Goal: Task Accomplishment & Management: Manage account settings

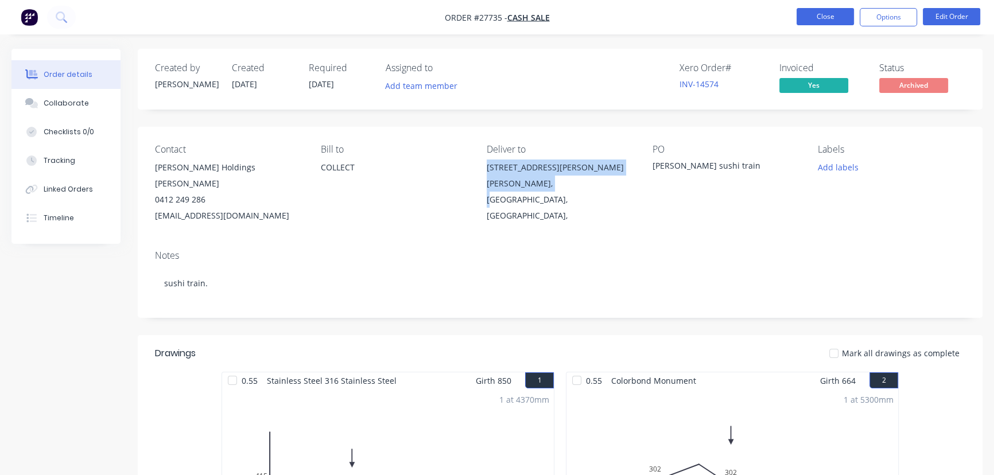
click at [818, 11] on button "Close" at bounding box center [825, 16] width 57 height 17
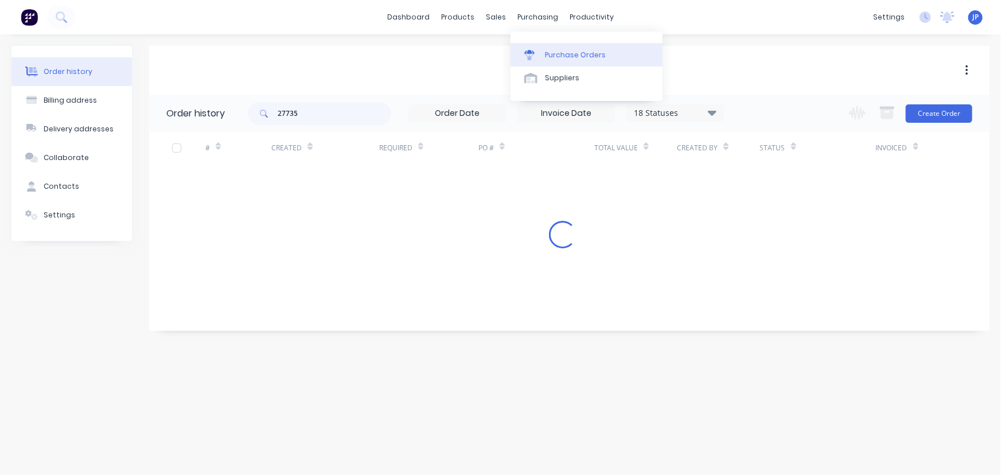
click at [549, 56] on div "Purchase Orders" at bounding box center [575, 55] width 61 height 10
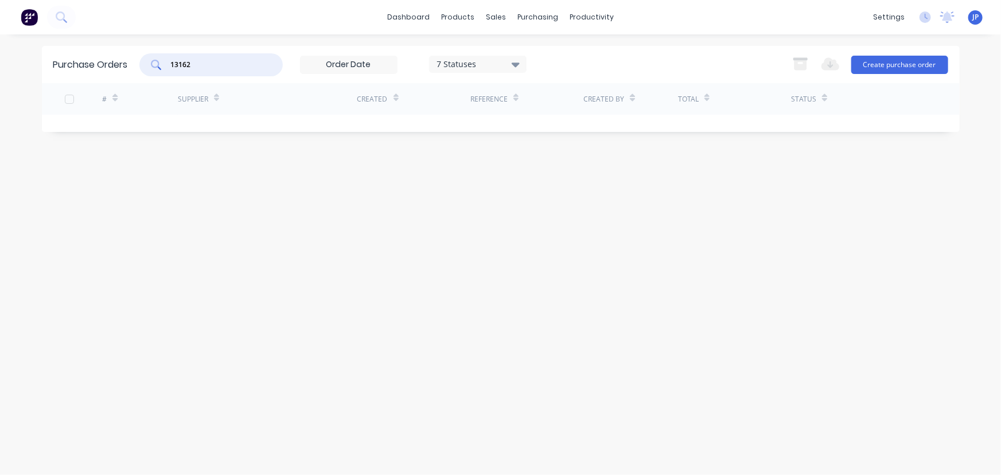
drag, startPoint x: 215, startPoint y: 65, endPoint x: 154, endPoint y: 67, distance: 60.3
click at [154, 67] on div "13162" at bounding box center [210, 64] width 143 height 23
type input "10268"
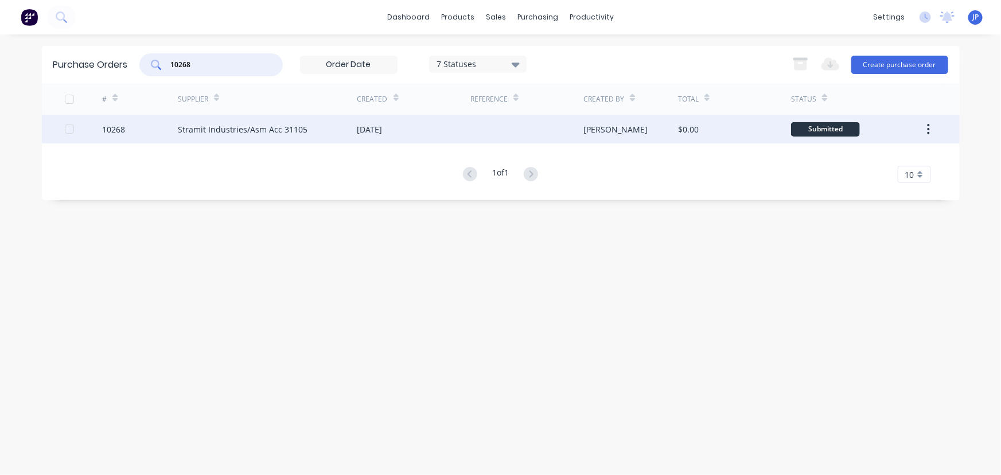
click at [193, 131] on div "Stramit Industries/Asm Acc 31105" at bounding box center [243, 129] width 130 height 12
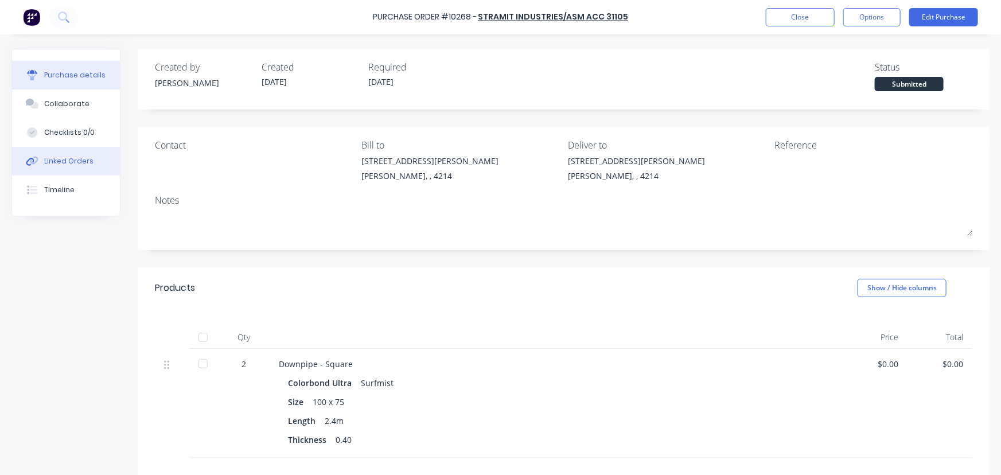
click at [95, 161] on button "Linked Orders" at bounding box center [66, 161] width 108 height 29
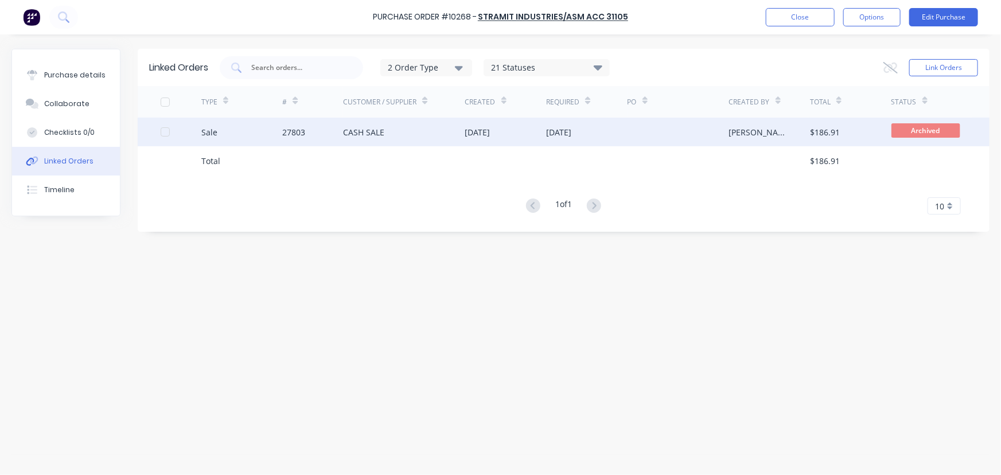
click at [366, 137] on div "CASH SALE" at bounding box center [363, 132] width 41 height 12
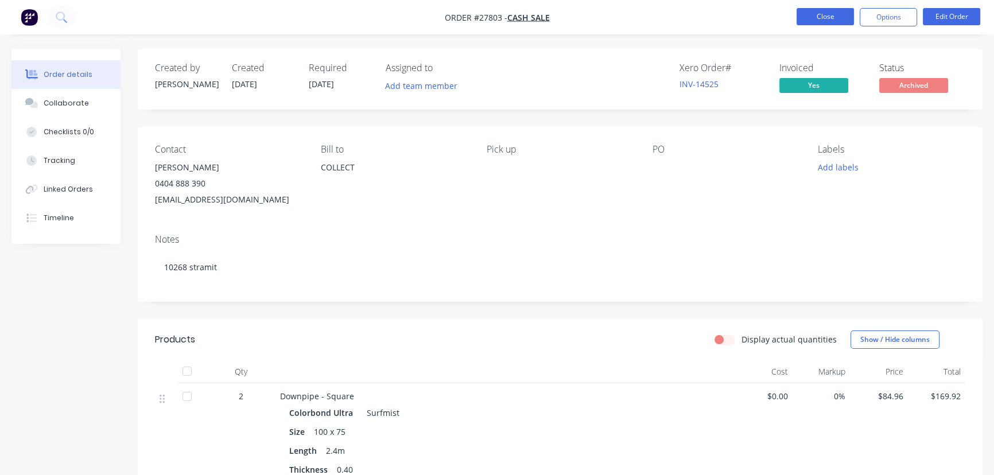
click at [821, 17] on button "Close" at bounding box center [825, 16] width 57 height 17
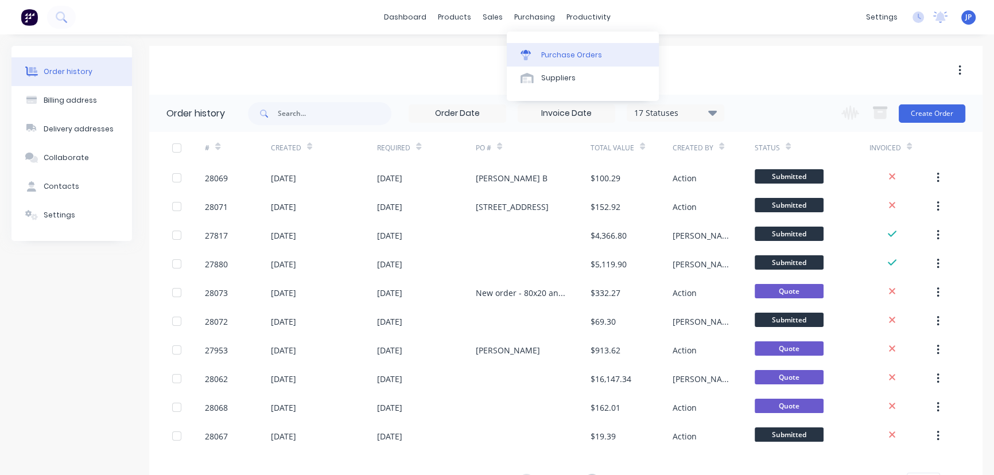
click at [542, 52] on div "Purchase Orders" at bounding box center [571, 55] width 61 height 10
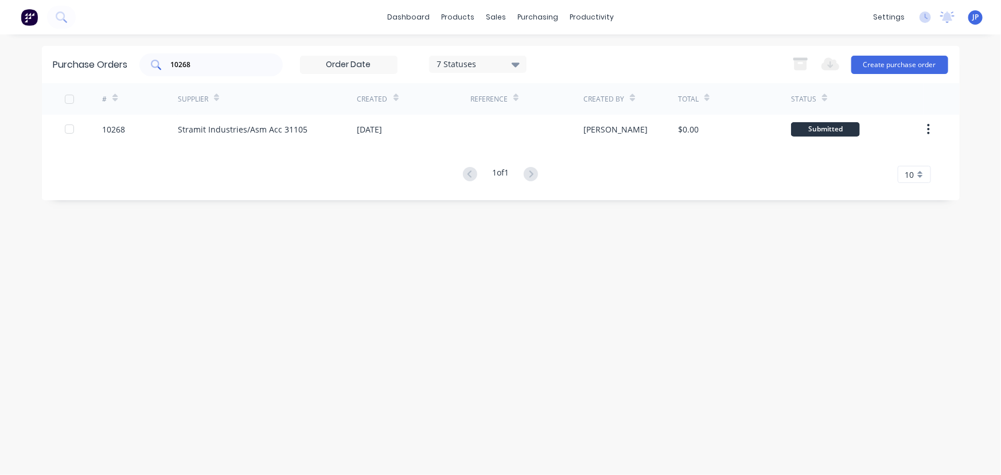
click at [197, 55] on div "10268" at bounding box center [210, 64] width 143 height 23
drag, startPoint x: 212, startPoint y: 63, endPoint x: 172, endPoint y: 64, distance: 40.2
click at [172, 64] on input "10268" at bounding box center [217, 64] width 95 height 11
type input "10198"
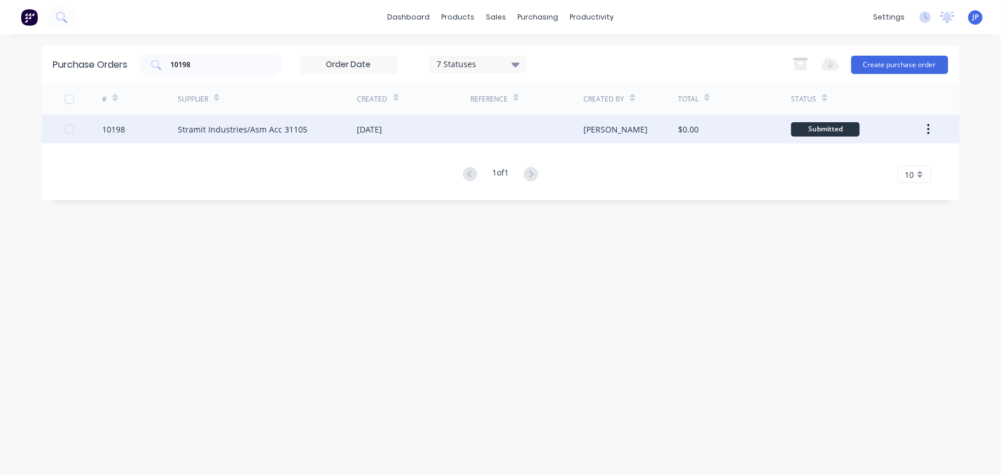
click at [207, 129] on div "Stramit Industries/Asm Acc 31105" at bounding box center [243, 129] width 130 height 12
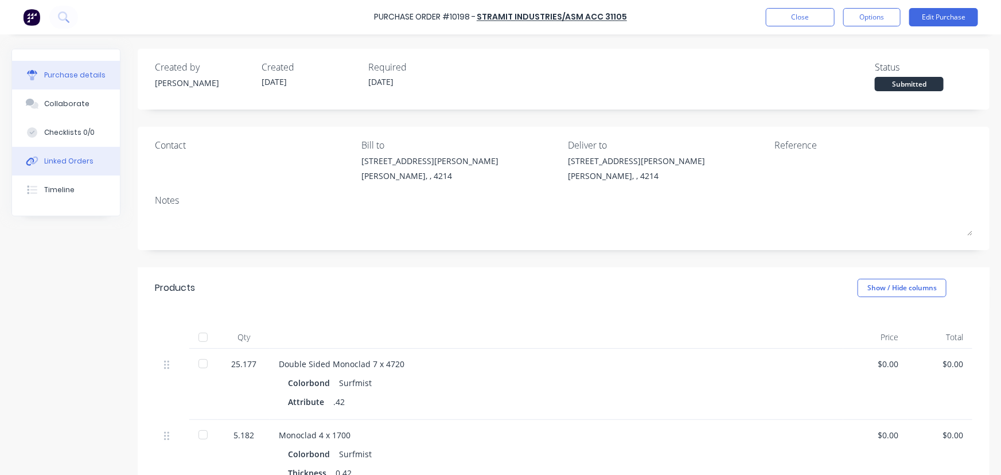
click at [79, 161] on div "Linked Orders" at bounding box center [68, 161] width 49 height 10
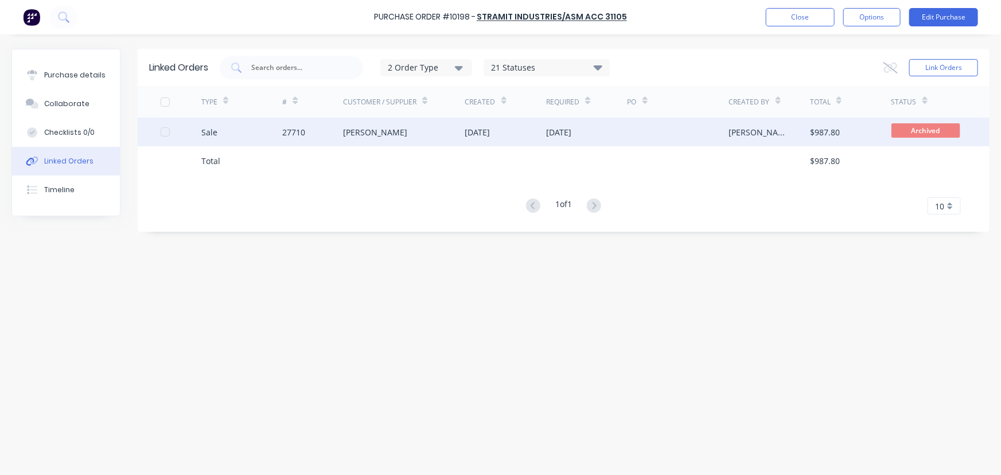
click at [333, 137] on div "27710" at bounding box center [312, 132] width 61 height 29
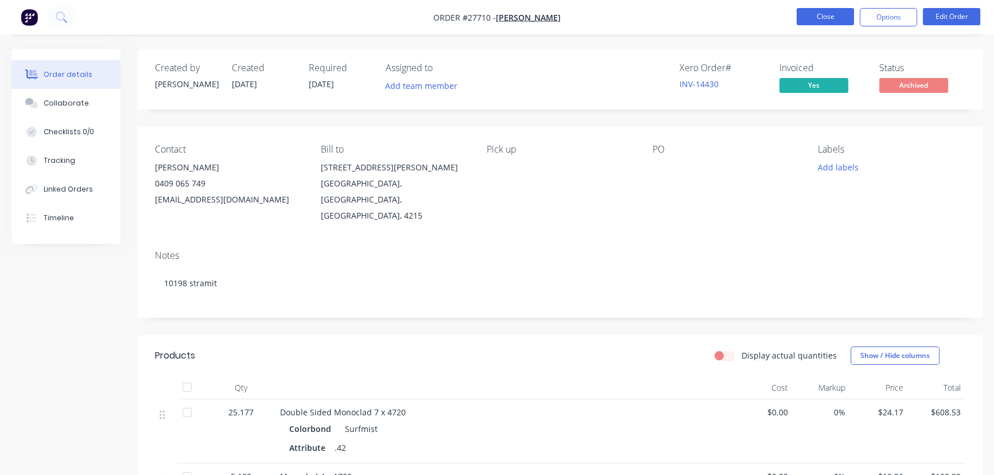
click at [810, 23] on button "Close" at bounding box center [825, 16] width 57 height 17
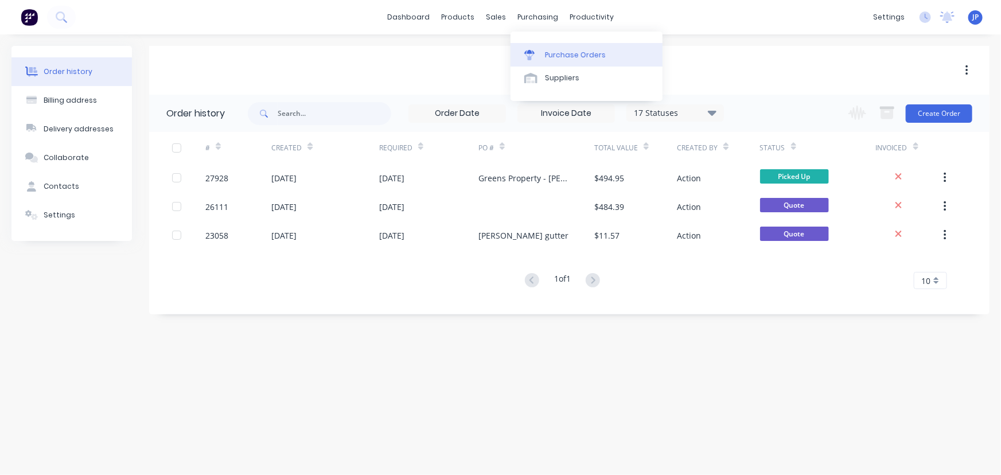
click at [558, 60] on div "Purchase Orders" at bounding box center [575, 55] width 61 height 10
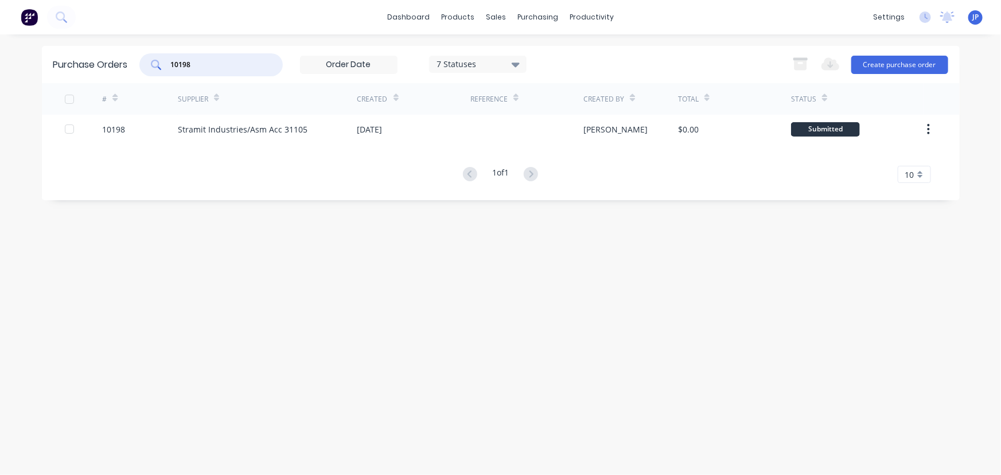
drag, startPoint x: 180, startPoint y: 61, endPoint x: 149, endPoint y: 54, distance: 31.3
click at [154, 59] on div "10198" at bounding box center [210, 64] width 143 height 23
type input "10241"
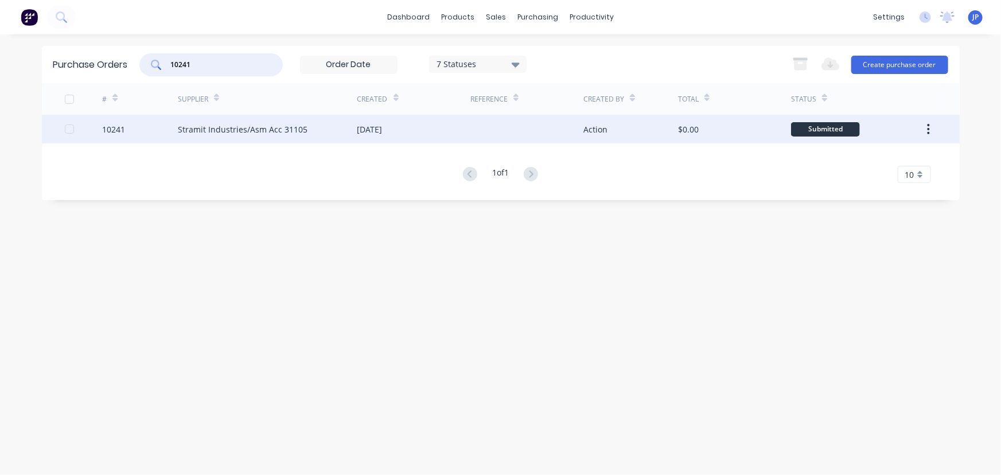
click at [224, 130] on div "Stramit Industries/Asm Acc 31105" at bounding box center [243, 129] width 130 height 12
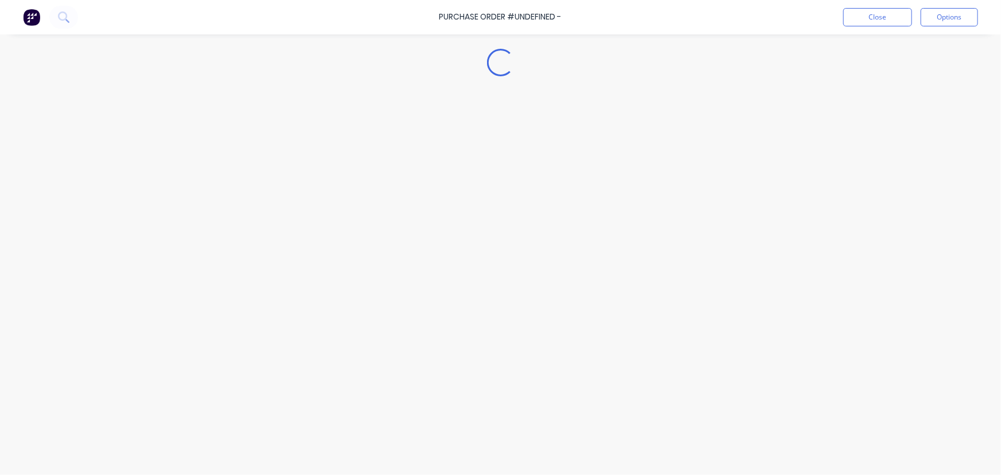
type textarea "x"
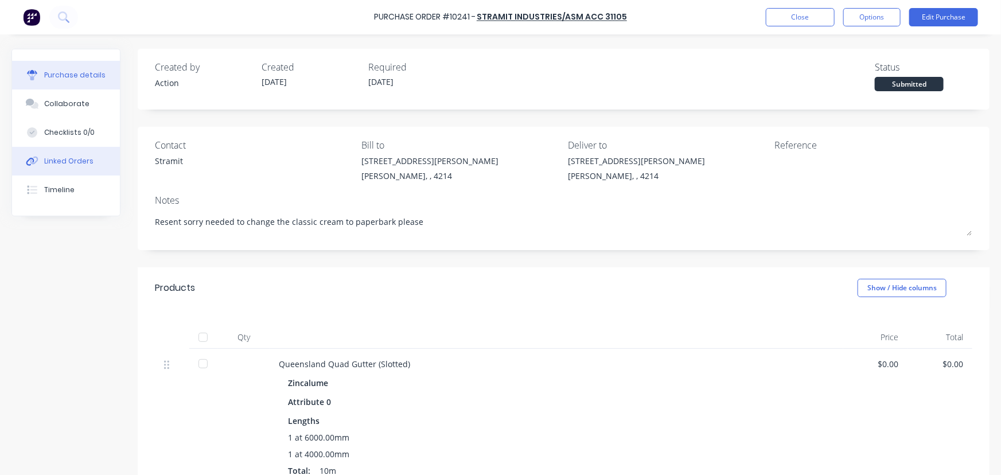
click at [99, 168] on button "Linked Orders" at bounding box center [66, 161] width 108 height 29
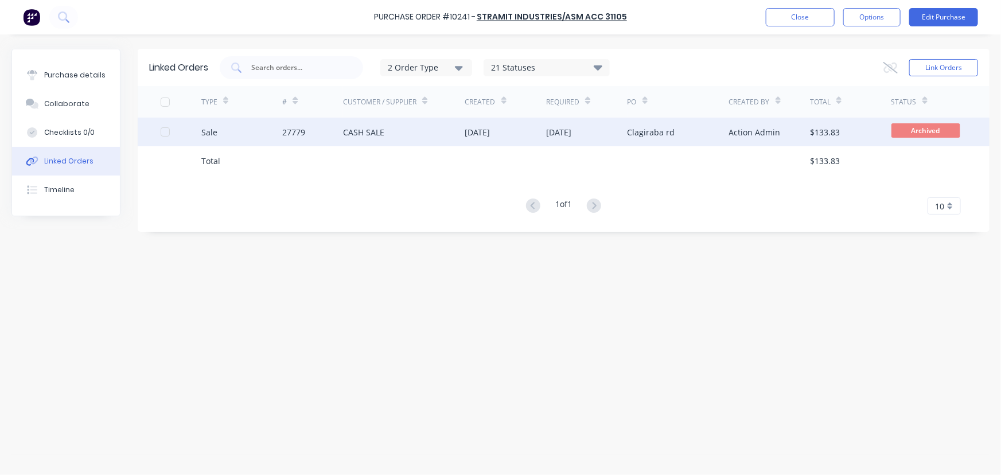
click at [251, 134] on div "Sale" at bounding box center [241, 132] width 81 height 29
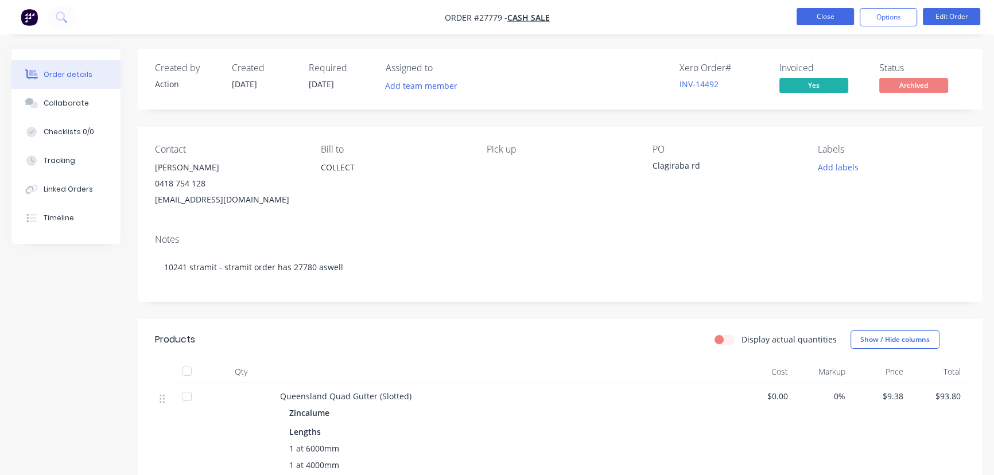
click at [809, 16] on button "Close" at bounding box center [825, 16] width 57 height 17
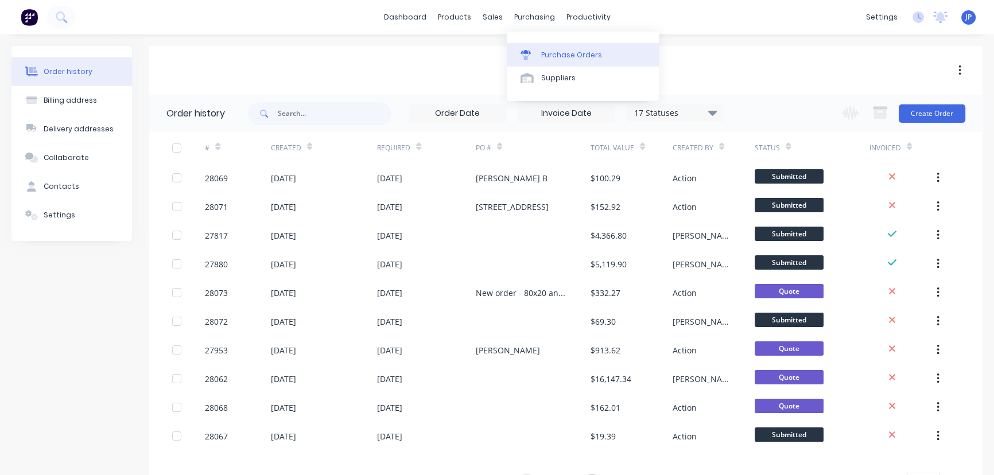
click at [560, 60] on link "Purchase Orders" at bounding box center [583, 54] width 152 height 23
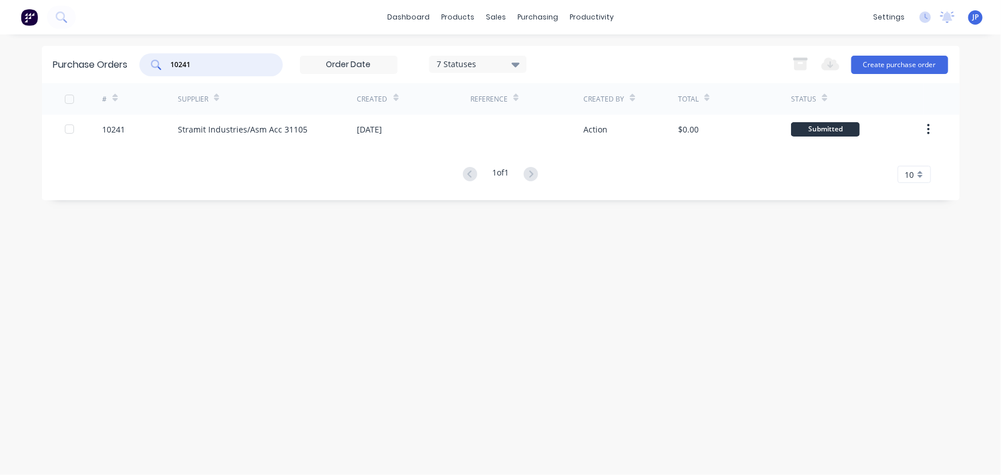
drag, startPoint x: 195, startPoint y: 67, endPoint x: 157, endPoint y: 66, distance: 38.5
click at [157, 66] on div "10241" at bounding box center [210, 64] width 143 height 23
type input "10244"
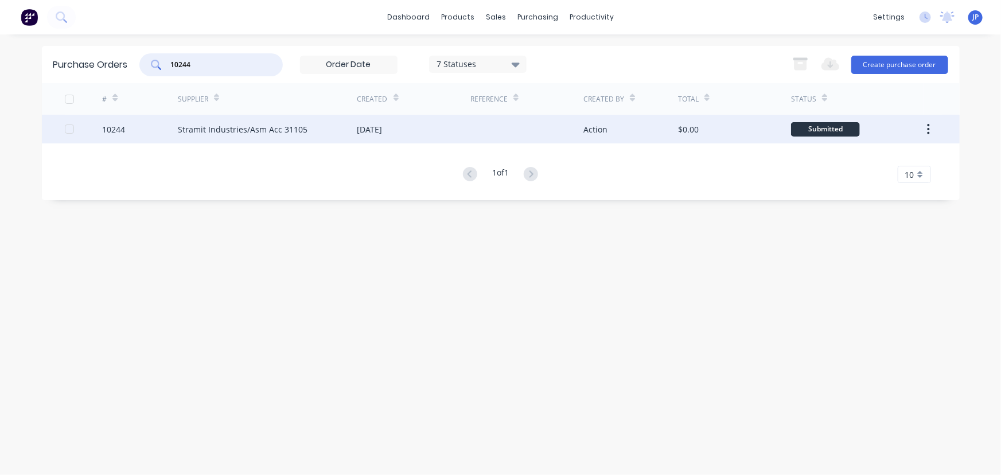
click at [197, 127] on div "Stramit Industries/Asm Acc 31105" at bounding box center [243, 129] width 130 height 12
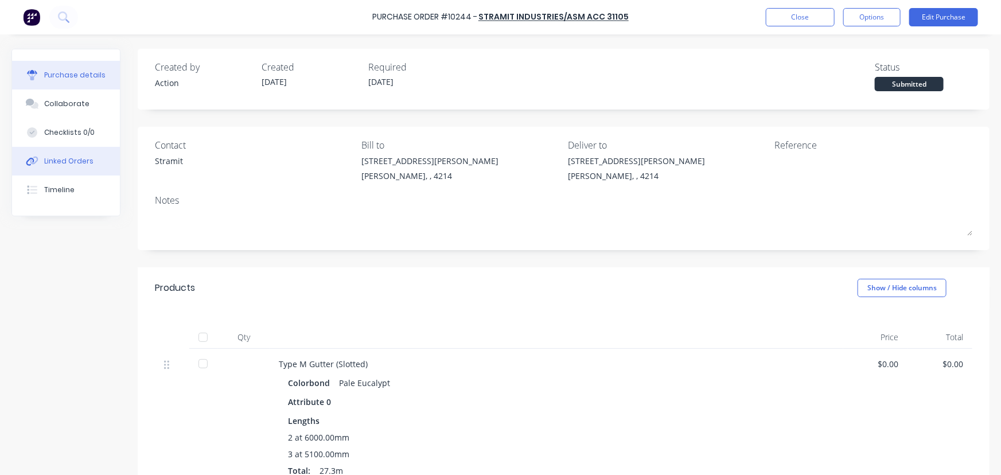
click at [91, 160] on button "Linked Orders" at bounding box center [66, 161] width 108 height 29
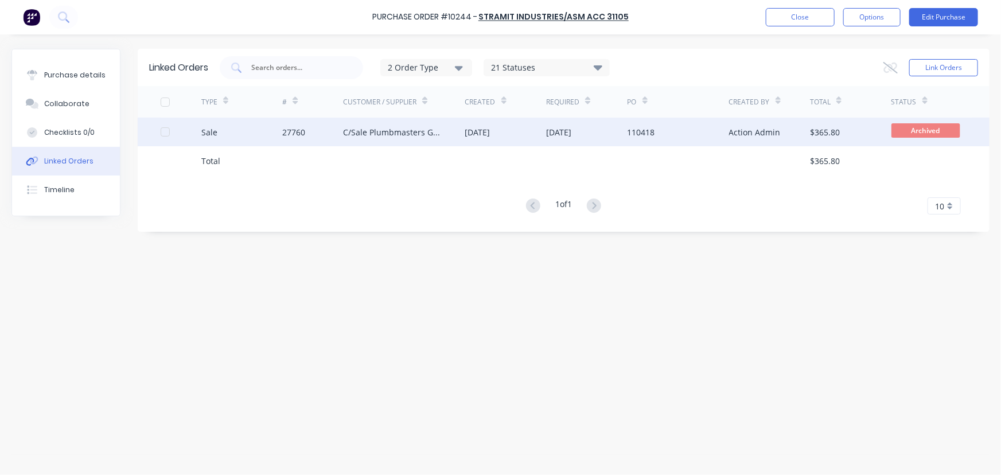
click at [264, 135] on div "Sale" at bounding box center [241, 132] width 81 height 29
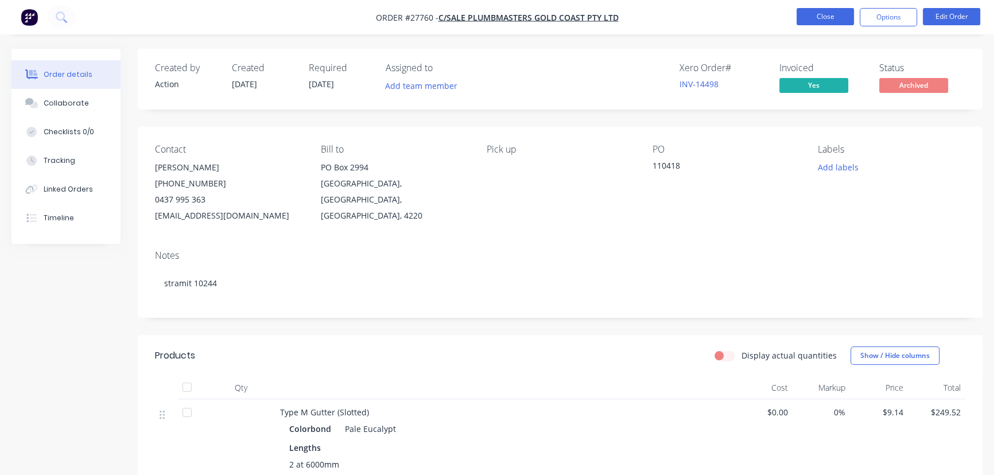
click at [834, 17] on button "Close" at bounding box center [825, 16] width 57 height 17
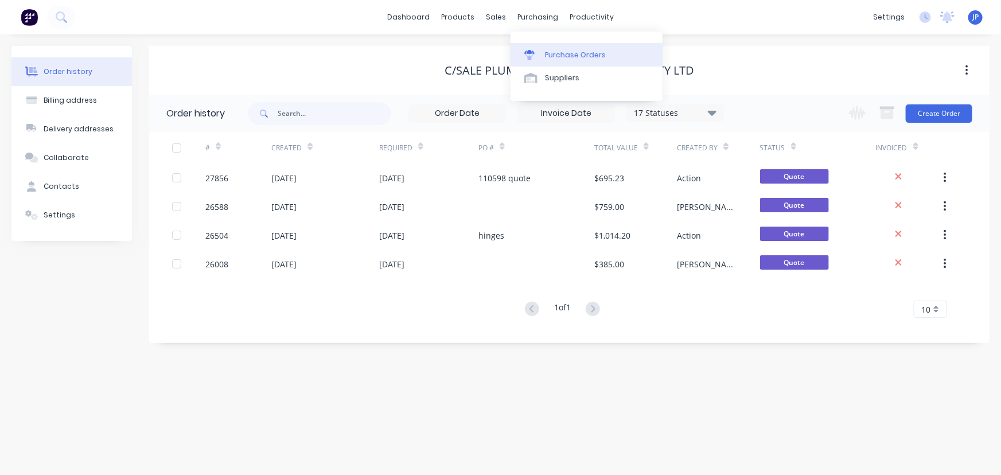
click at [554, 49] on link "Purchase Orders" at bounding box center [587, 54] width 152 height 23
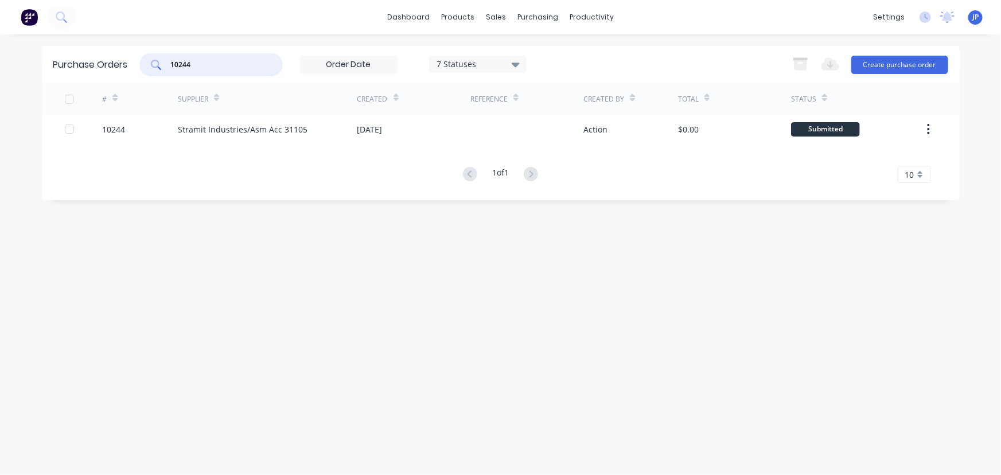
drag, startPoint x: 214, startPoint y: 68, endPoint x: 151, endPoint y: 63, distance: 63.3
click at [151, 63] on div "10244" at bounding box center [210, 64] width 143 height 23
type input "10252"
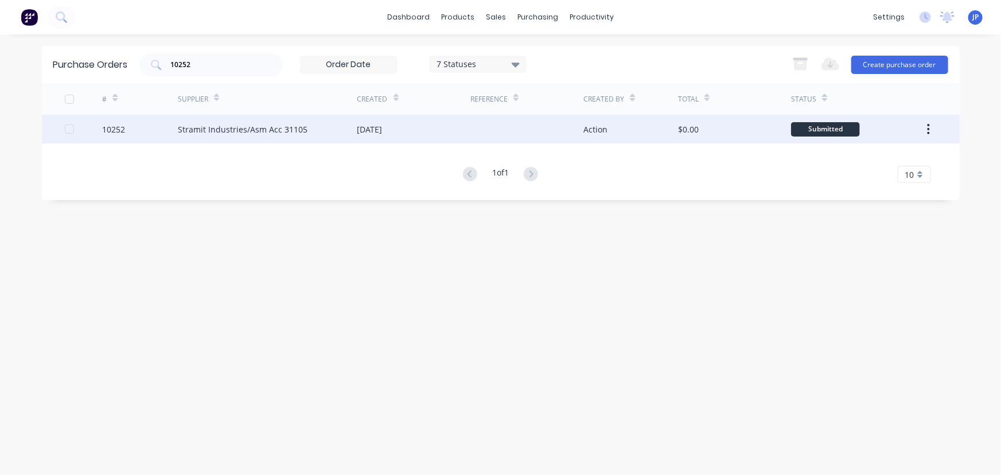
click at [217, 129] on div "Stramit Industries/Asm Acc 31105" at bounding box center [243, 129] width 130 height 12
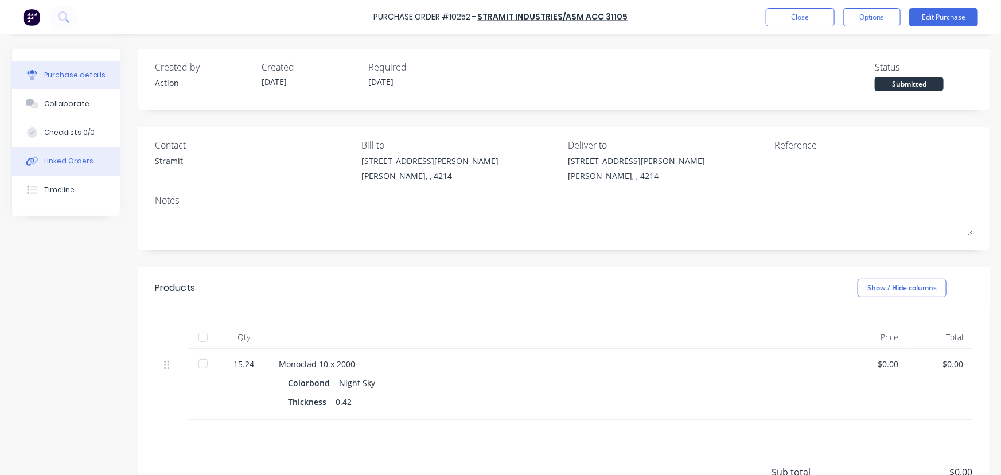
click at [91, 163] on button "Linked Orders" at bounding box center [66, 161] width 108 height 29
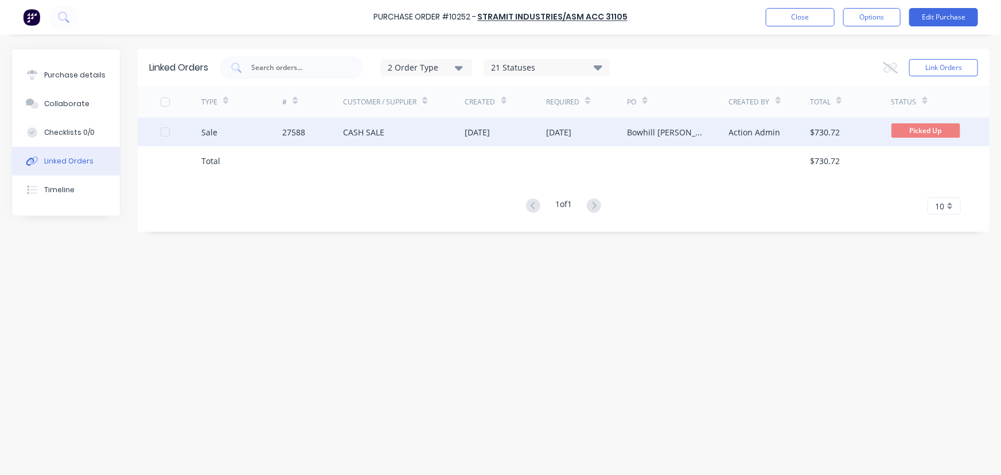
click at [287, 126] on div "27588" at bounding box center [293, 132] width 23 height 12
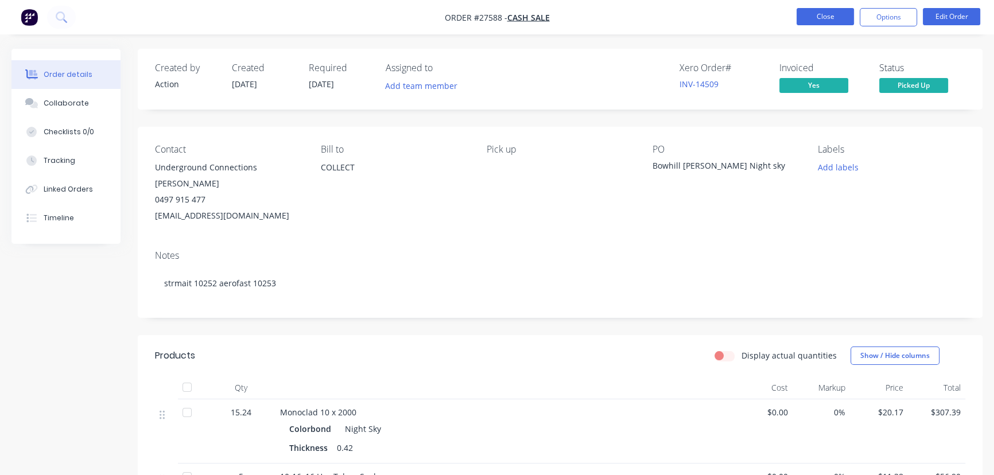
click at [809, 20] on button "Close" at bounding box center [825, 16] width 57 height 17
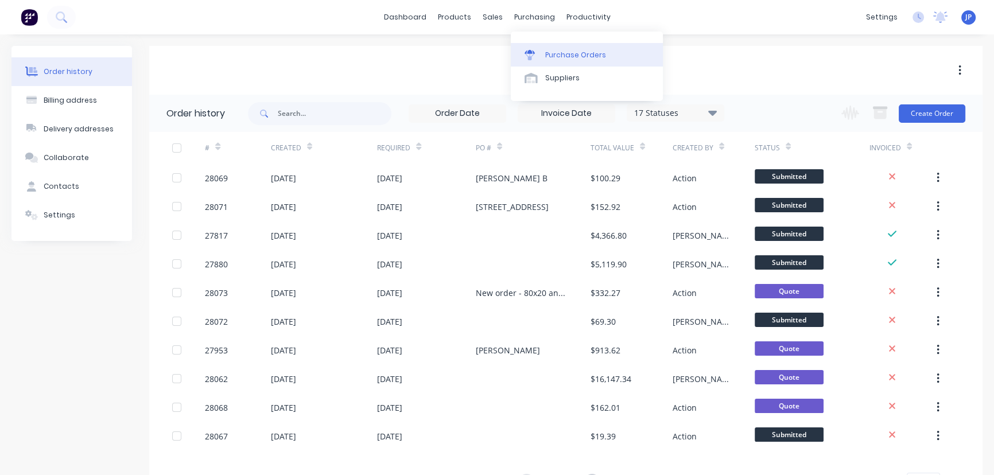
click at [554, 51] on div "Purchase Orders" at bounding box center [575, 55] width 61 height 10
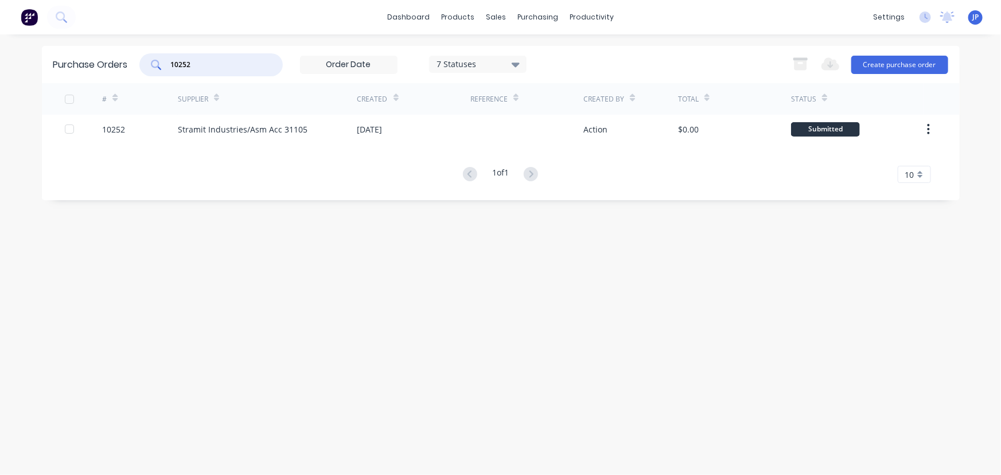
drag, startPoint x: 212, startPoint y: 68, endPoint x: 149, endPoint y: 63, distance: 63.4
click at [149, 63] on div "10252" at bounding box center [210, 64] width 143 height 23
type input "10228"
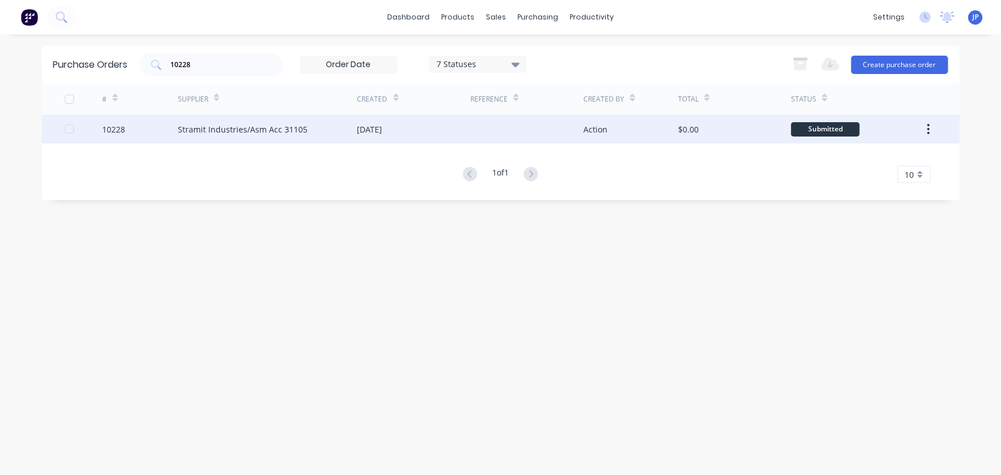
click at [199, 136] on div "Stramit Industries/Asm Acc 31105" at bounding box center [268, 129] width 180 height 29
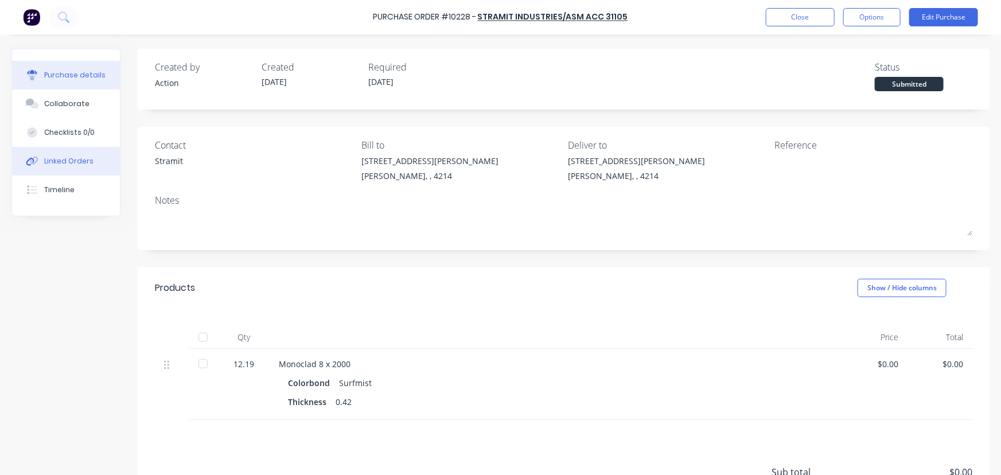
click at [86, 162] on div "Linked Orders" at bounding box center [68, 161] width 49 height 10
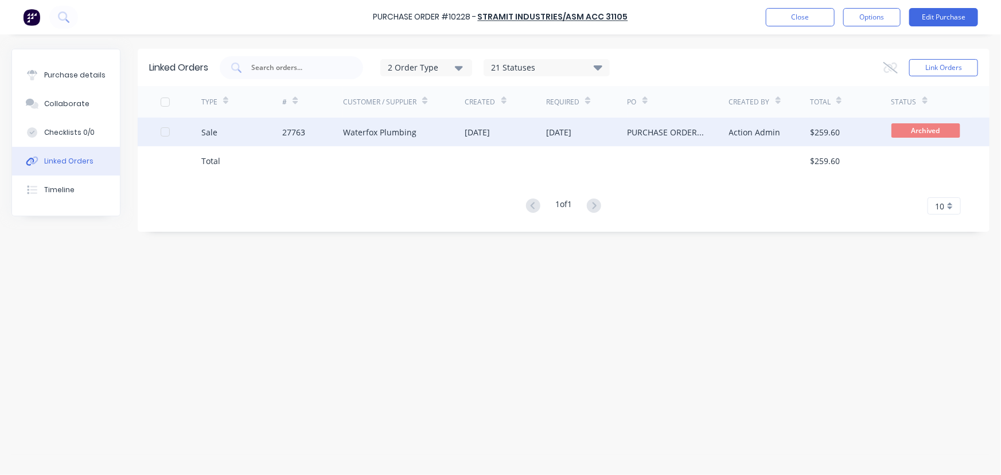
click at [310, 134] on div "27763" at bounding box center [312, 132] width 61 height 29
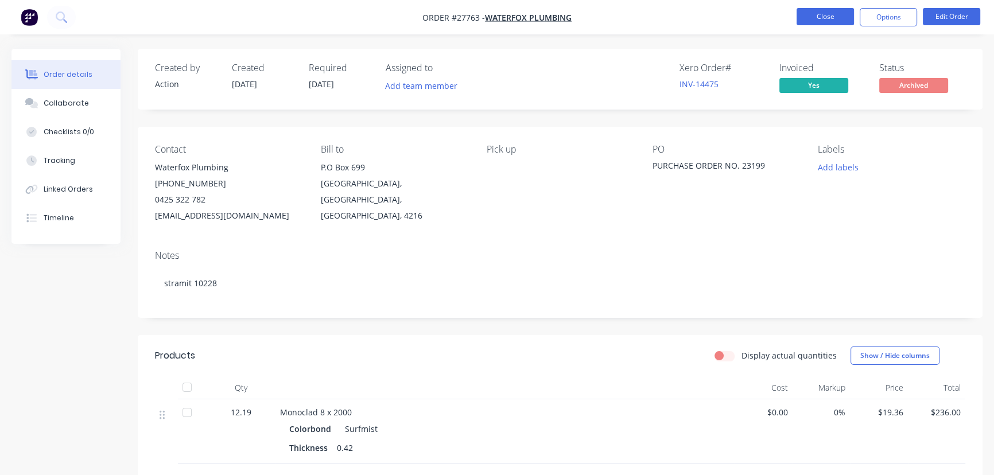
click at [826, 13] on button "Close" at bounding box center [825, 16] width 57 height 17
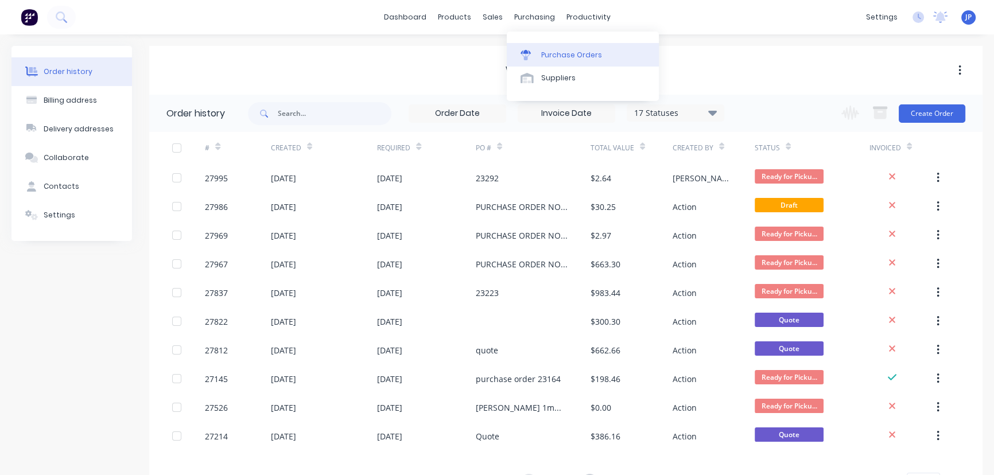
click at [543, 51] on div "Purchase Orders" at bounding box center [571, 55] width 61 height 10
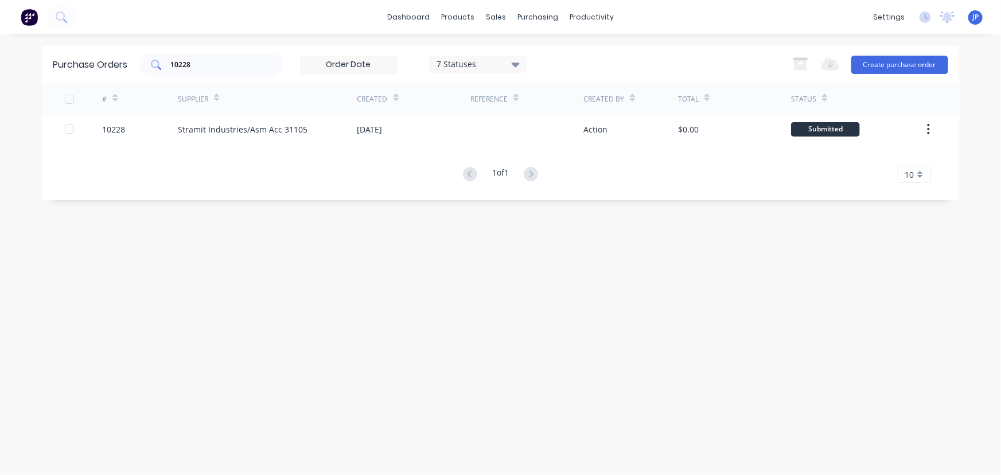
drag, startPoint x: 204, startPoint y: 71, endPoint x: 148, endPoint y: 68, distance: 55.7
click at [148, 68] on div "10228" at bounding box center [210, 64] width 143 height 23
drag, startPoint x: 215, startPoint y: 67, endPoint x: 147, endPoint y: 71, distance: 67.8
click at [148, 71] on div "10228" at bounding box center [210, 64] width 143 height 23
type input "10226"
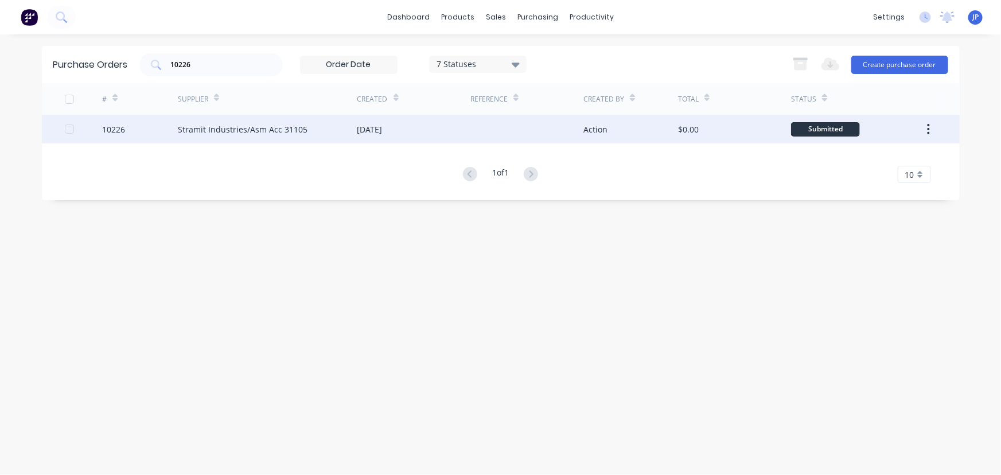
click at [191, 126] on div "Stramit Industries/Asm Acc 31105" at bounding box center [243, 129] width 130 height 12
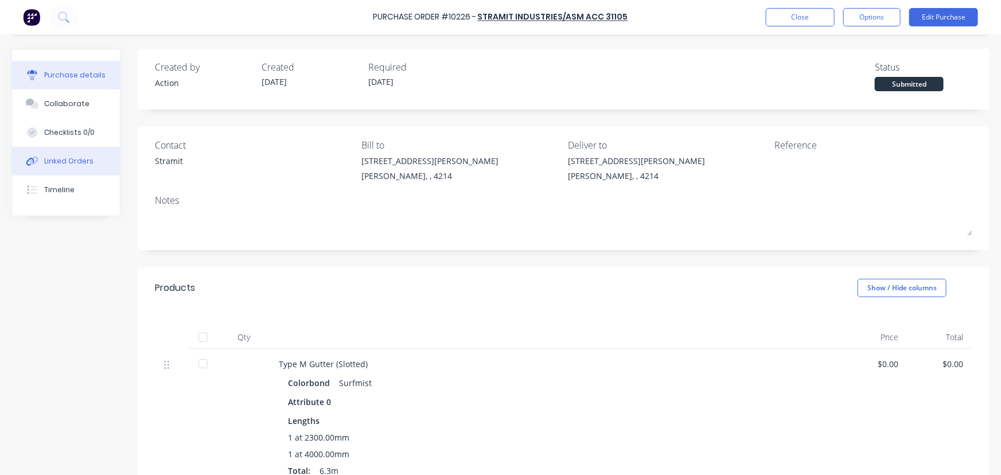
click at [86, 165] on div "Linked Orders" at bounding box center [68, 161] width 49 height 10
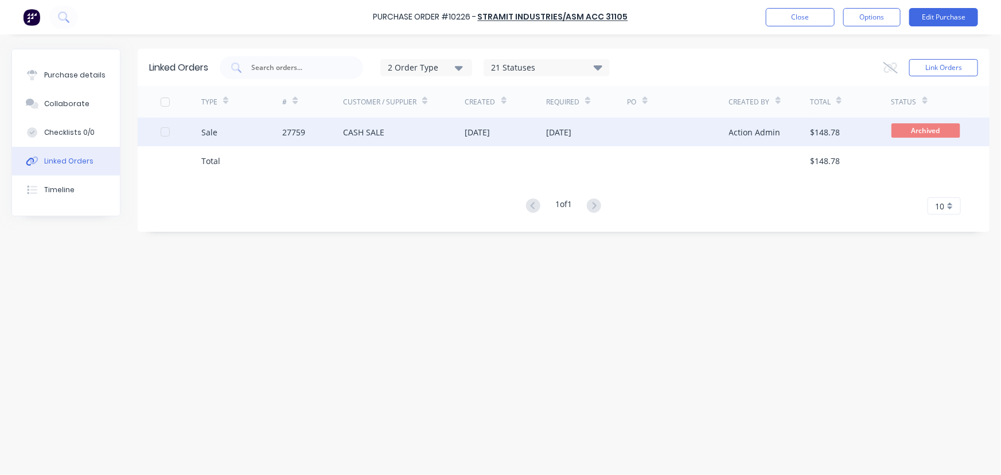
click at [298, 131] on div "27759" at bounding box center [293, 132] width 23 height 12
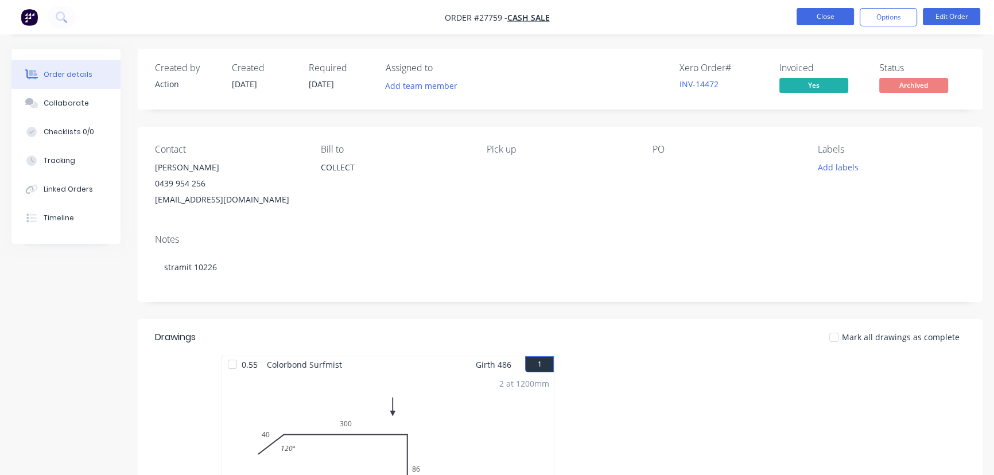
click at [828, 17] on button "Close" at bounding box center [825, 16] width 57 height 17
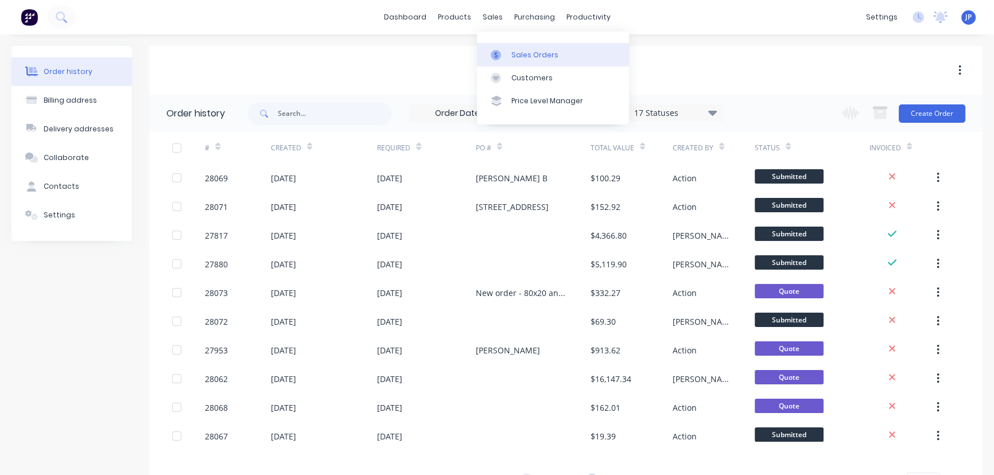
click at [519, 51] on div "Sales Orders" at bounding box center [534, 55] width 47 height 10
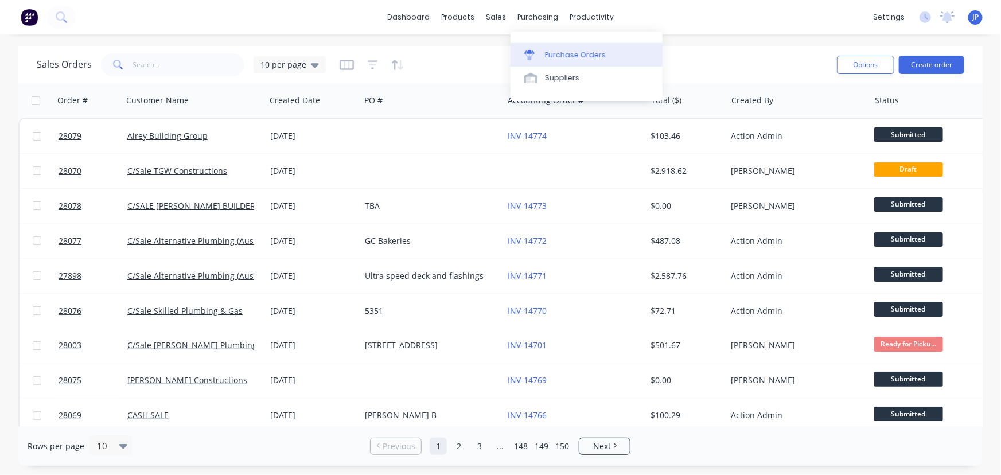
click at [547, 52] on div "Purchase Orders" at bounding box center [575, 55] width 61 height 10
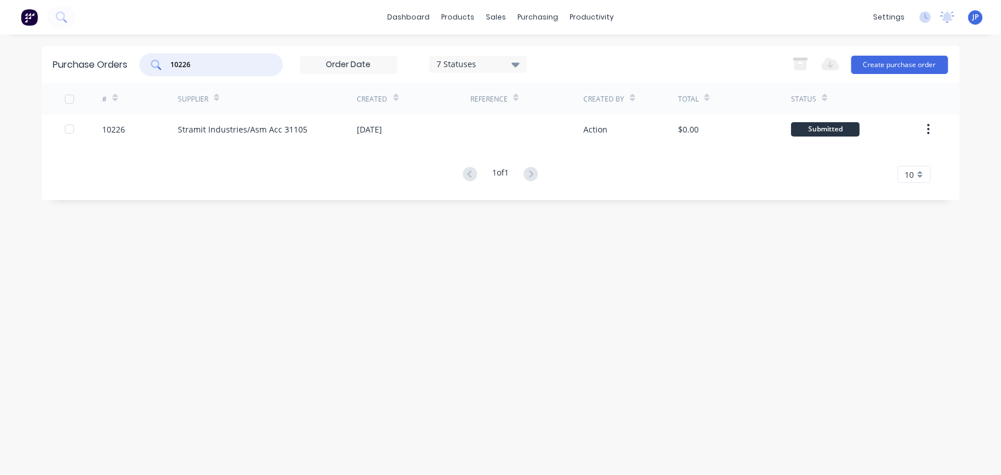
drag, startPoint x: 209, startPoint y: 64, endPoint x: 149, endPoint y: 60, distance: 61.0
click at [152, 61] on div "10226" at bounding box center [210, 64] width 143 height 23
type input "10232"
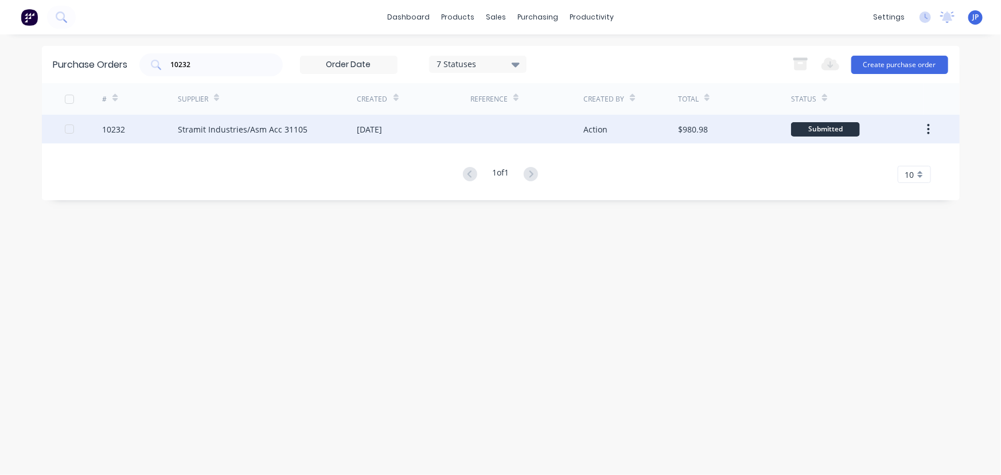
click at [201, 131] on div "Stramit Industries/Asm Acc 31105" at bounding box center [243, 129] width 130 height 12
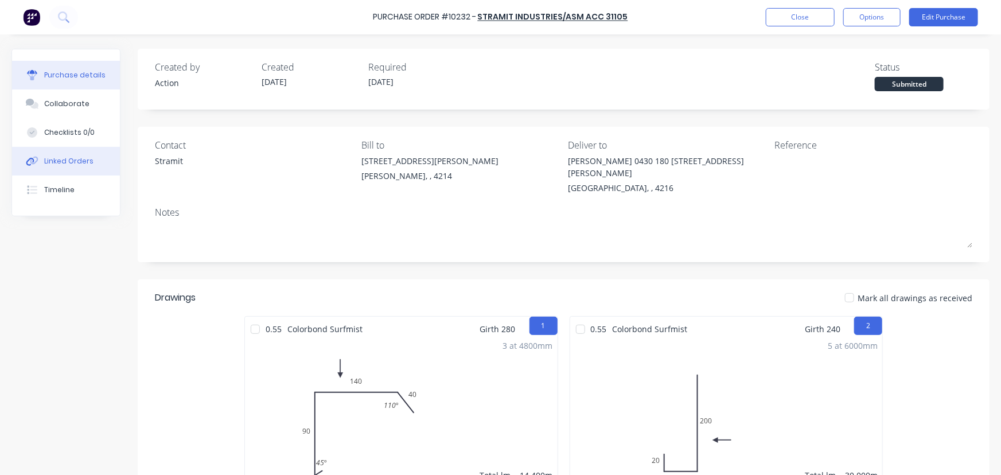
click at [92, 162] on button "Linked Orders" at bounding box center [66, 161] width 108 height 29
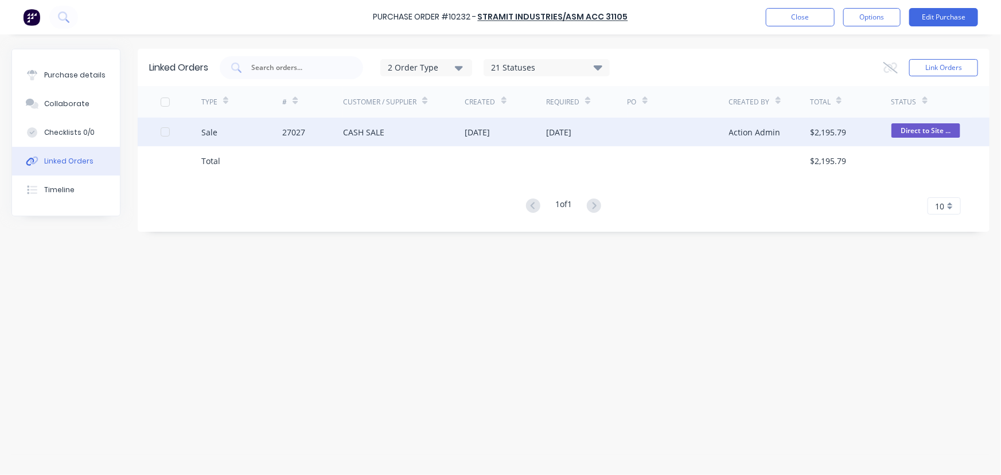
click at [304, 134] on div "27027" at bounding box center [293, 132] width 23 height 12
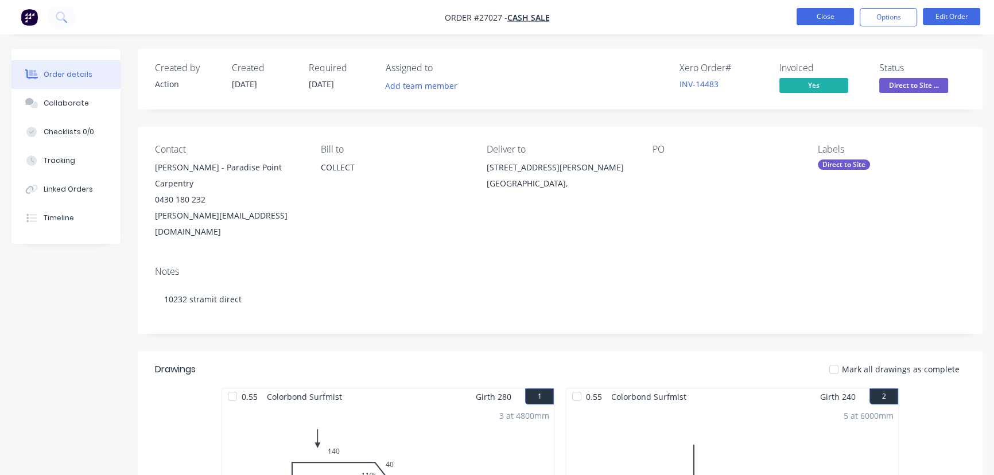
click at [826, 14] on button "Close" at bounding box center [825, 16] width 57 height 17
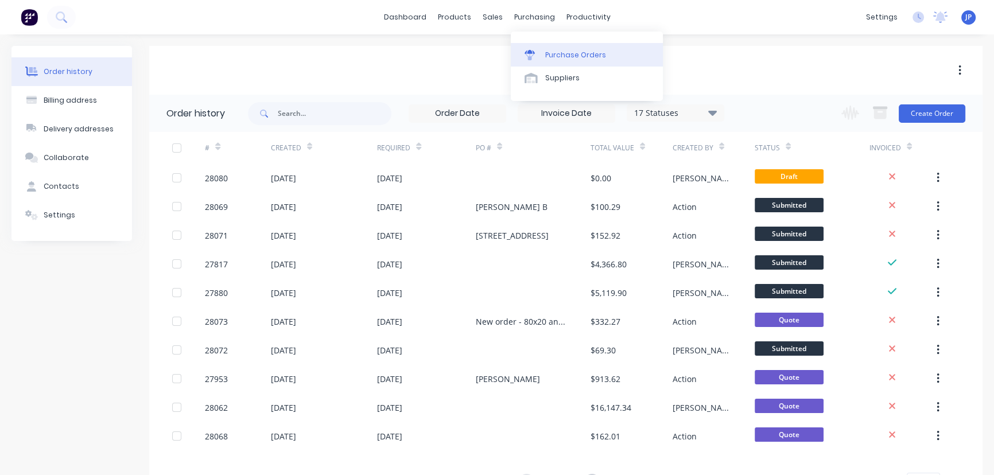
click at [558, 55] on div "Purchase Orders" at bounding box center [575, 55] width 61 height 10
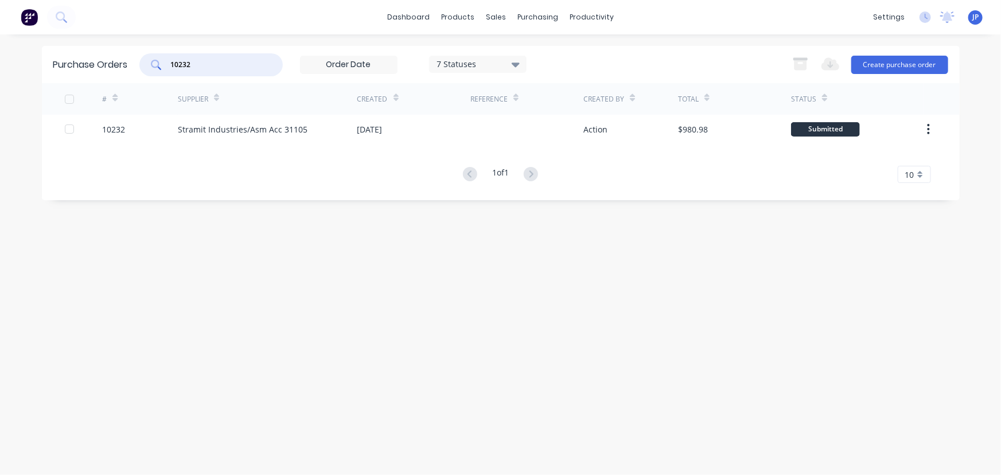
click at [193, 63] on input "10232" at bounding box center [217, 64] width 95 height 11
type input "10299"
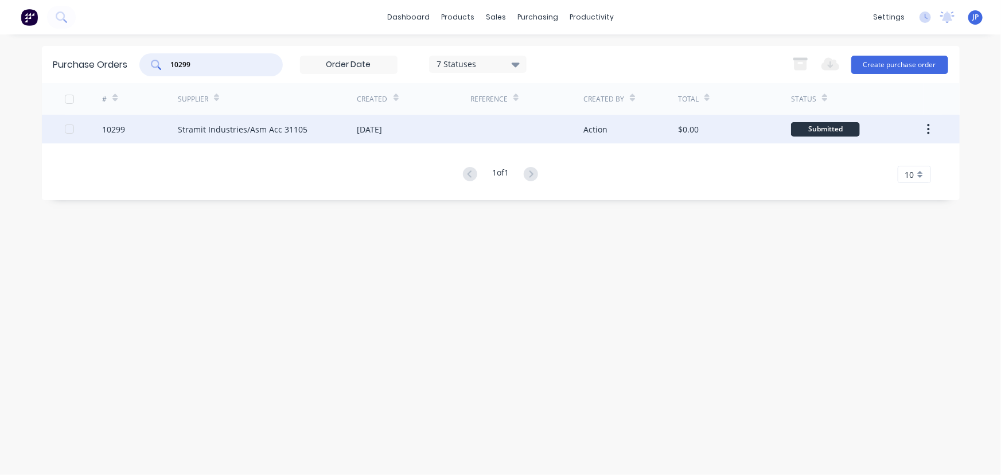
click at [202, 124] on div "Stramit Industries/Asm Acc 31105" at bounding box center [243, 129] width 130 height 12
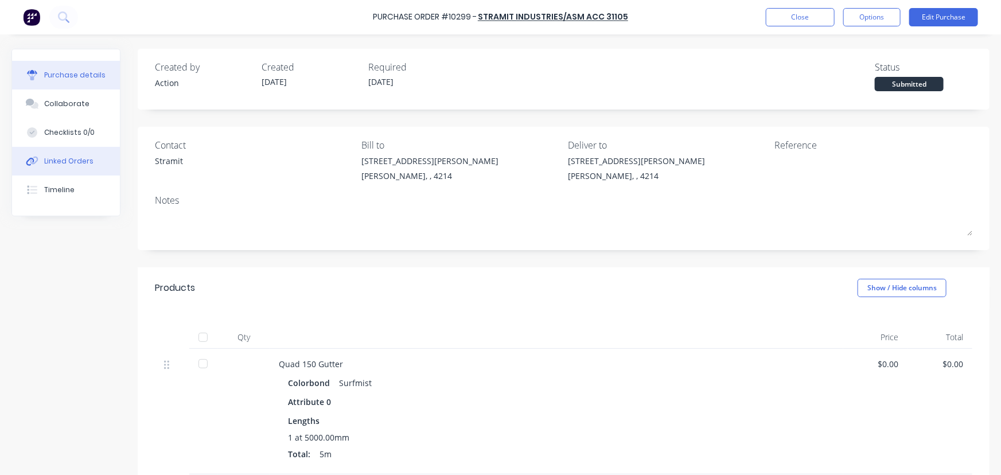
click at [89, 159] on div "Linked Orders" at bounding box center [68, 161] width 49 height 10
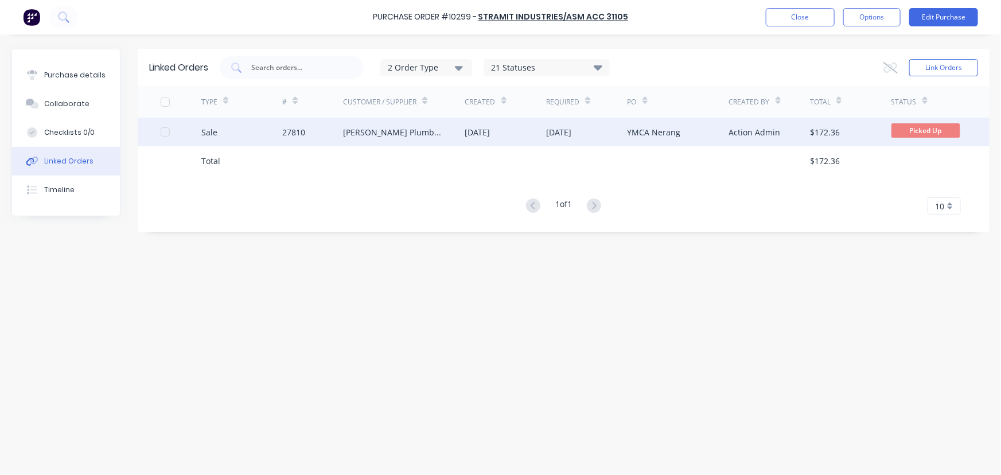
click at [301, 134] on div "27810" at bounding box center [293, 132] width 23 height 12
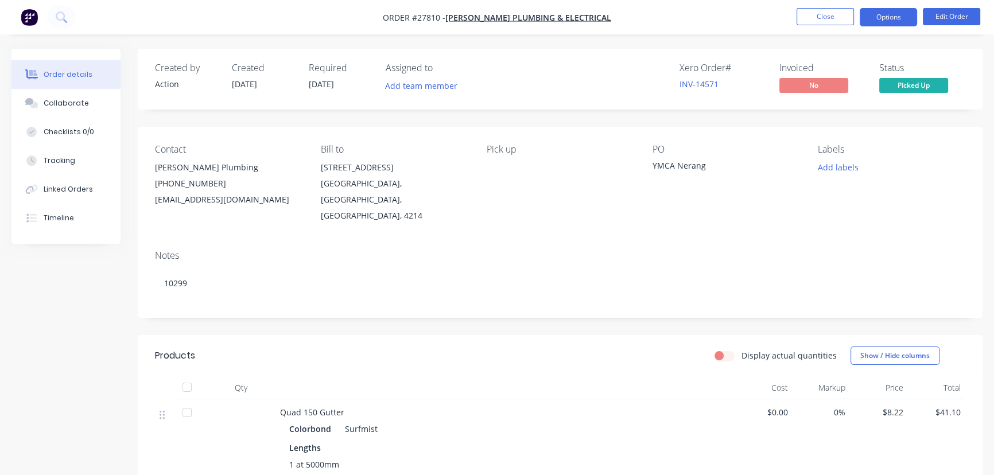
click at [878, 17] on button "Options" at bounding box center [888, 17] width 57 height 18
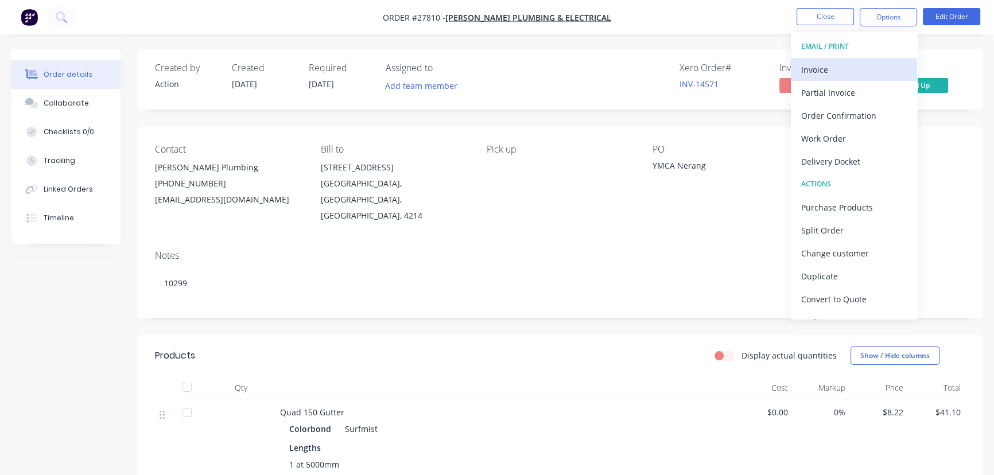
click at [844, 68] on div "Invoice" at bounding box center [854, 69] width 106 height 17
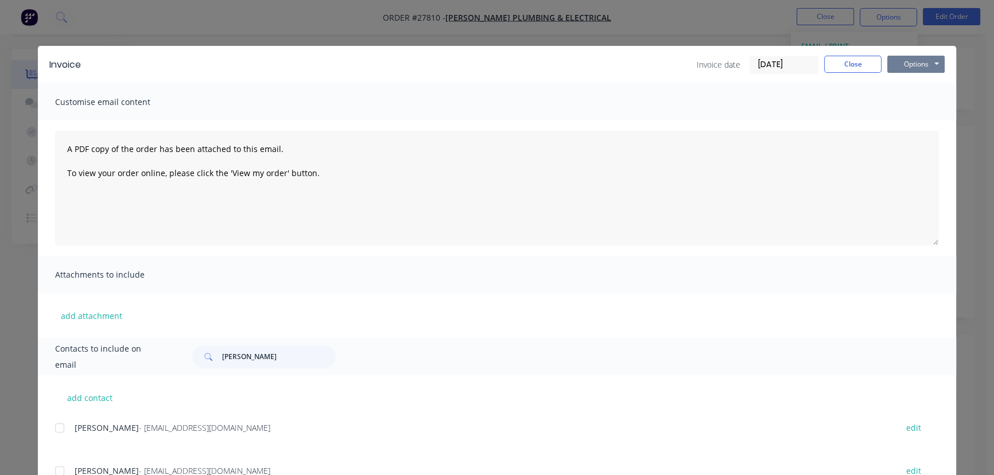
click at [897, 67] on button "Options" at bounding box center [915, 64] width 57 height 17
click at [895, 104] on button "Print" at bounding box center [923, 103] width 73 height 19
click at [841, 60] on button "Close" at bounding box center [852, 64] width 57 height 17
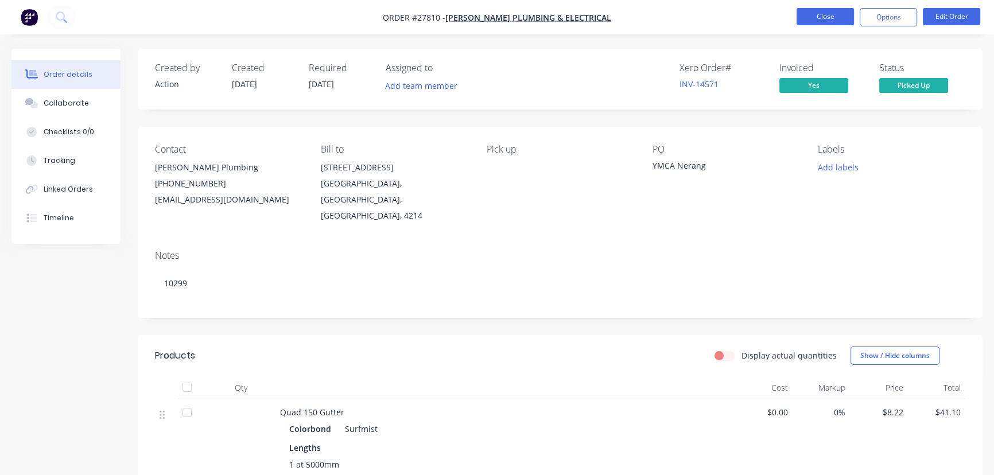
click at [807, 23] on button "Close" at bounding box center [825, 16] width 57 height 17
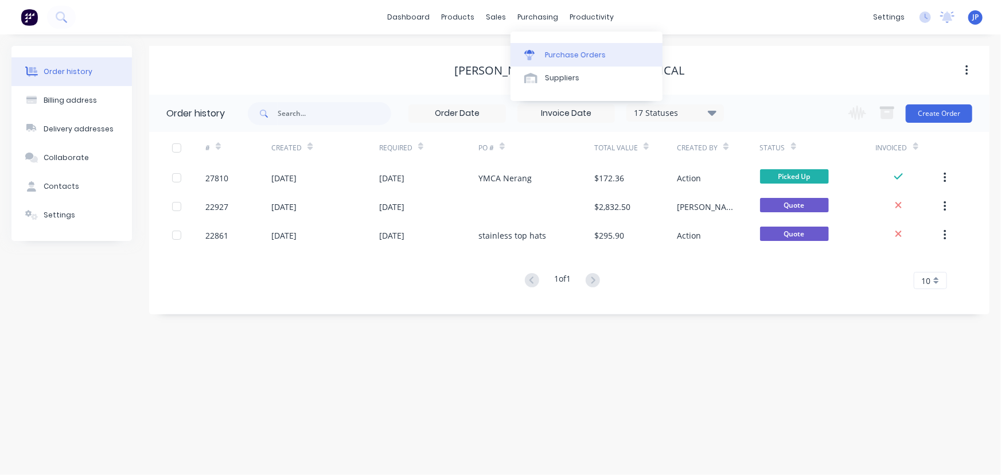
click at [558, 52] on div "Purchase Orders" at bounding box center [575, 55] width 61 height 10
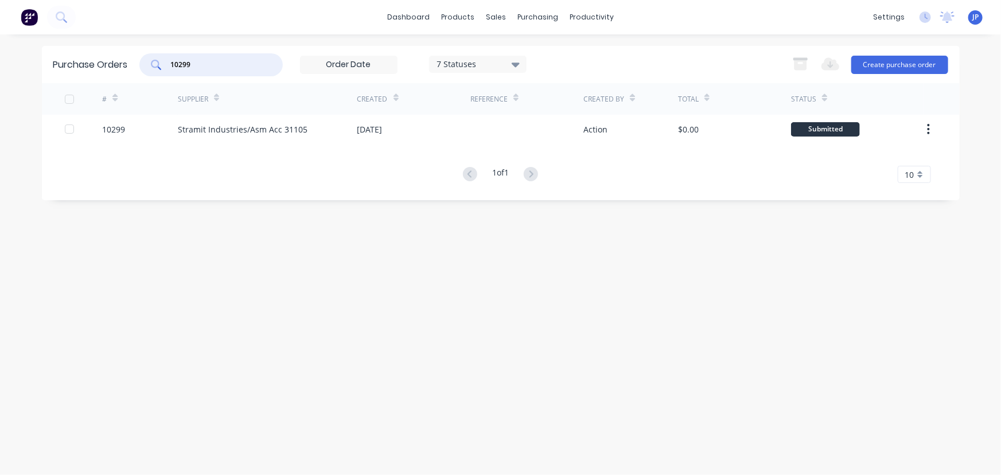
drag, startPoint x: 208, startPoint y: 68, endPoint x: 155, endPoint y: 64, distance: 52.9
click at [155, 64] on div "10299" at bounding box center [210, 64] width 143 height 23
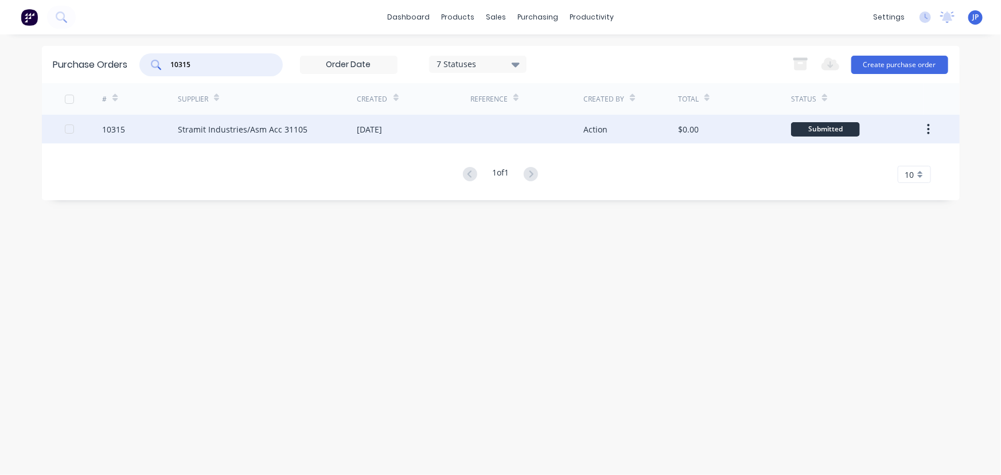
type input "10315"
click at [314, 129] on div "Stramit Industries/Asm Acc 31105" at bounding box center [268, 129] width 180 height 29
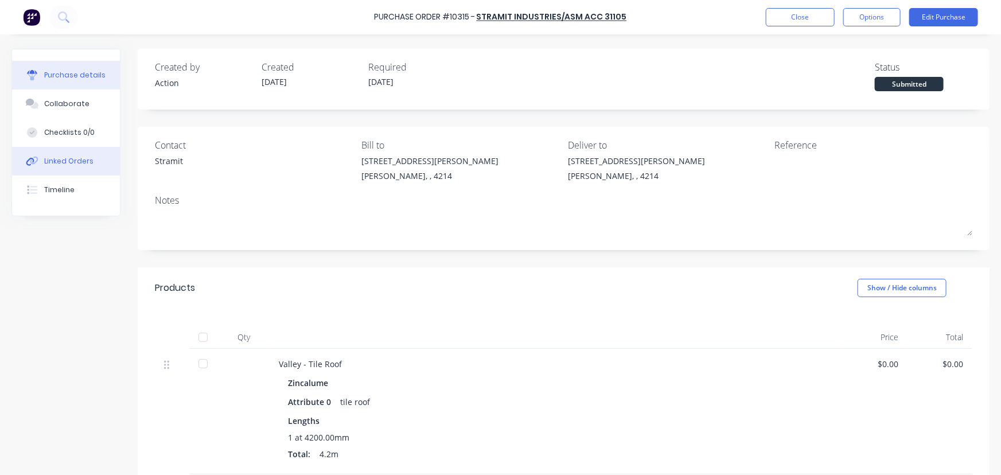
click at [91, 161] on button "Linked Orders" at bounding box center [66, 161] width 108 height 29
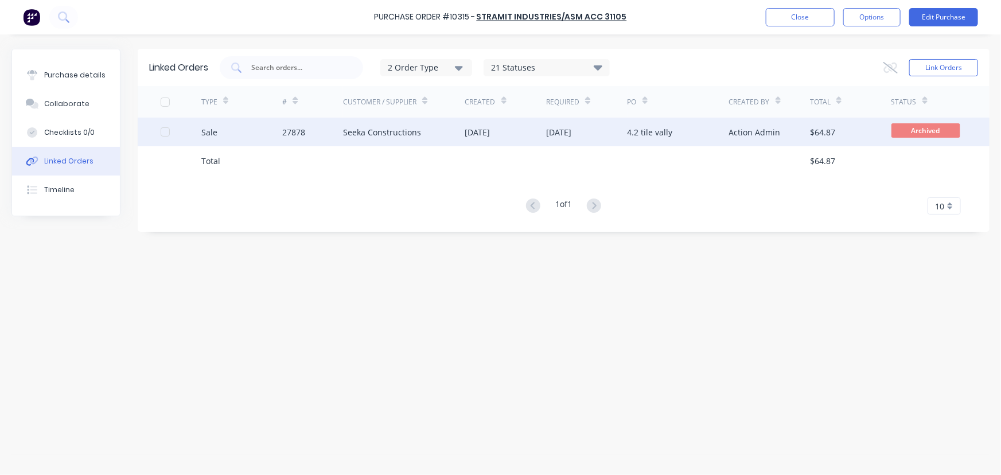
click at [282, 138] on div "27878" at bounding box center [312, 132] width 61 height 29
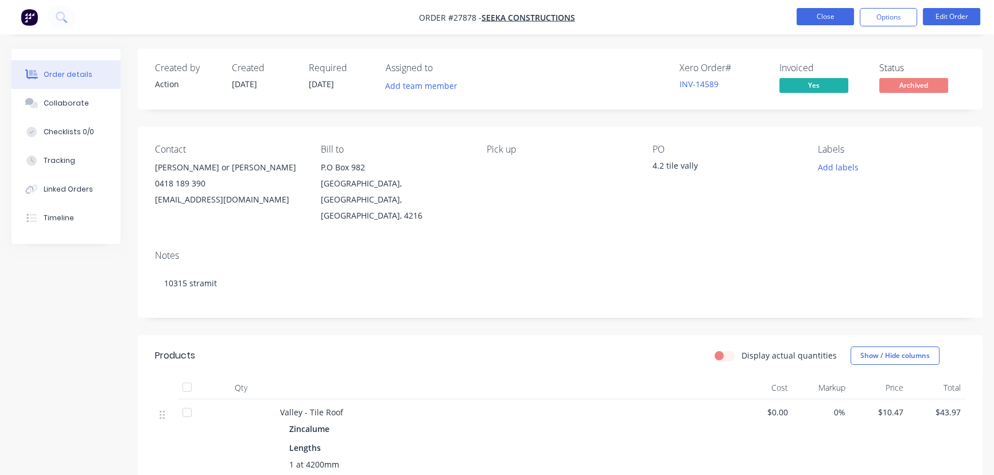
click at [824, 15] on button "Close" at bounding box center [825, 16] width 57 height 17
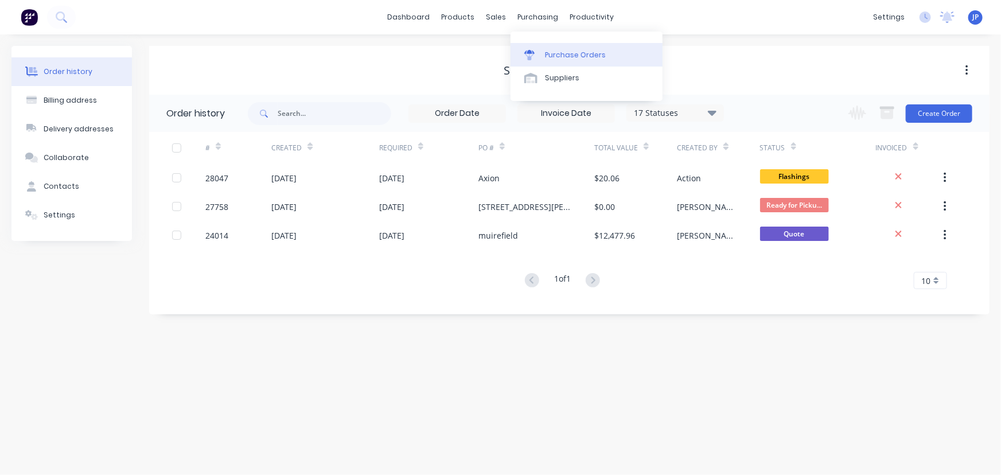
click at [545, 54] on div "Purchase Orders" at bounding box center [575, 55] width 61 height 10
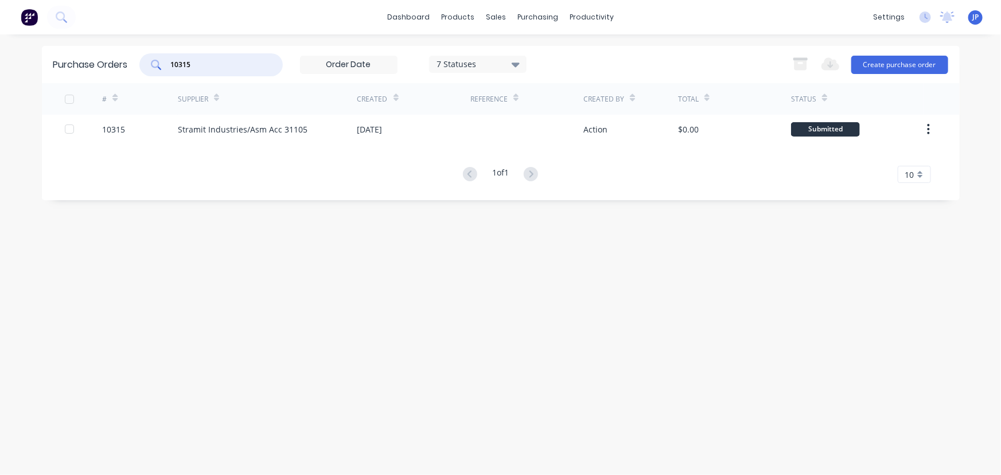
drag, startPoint x: 200, startPoint y: 69, endPoint x: 149, endPoint y: 76, distance: 52.0
click at [150, 77] on div "Purchase Orders 10315 7 Statuses 7 Statuses Export to Excel (XLSX) Create purch…" at bounding box center [501, 64] width 918 height 37
type input "10146"
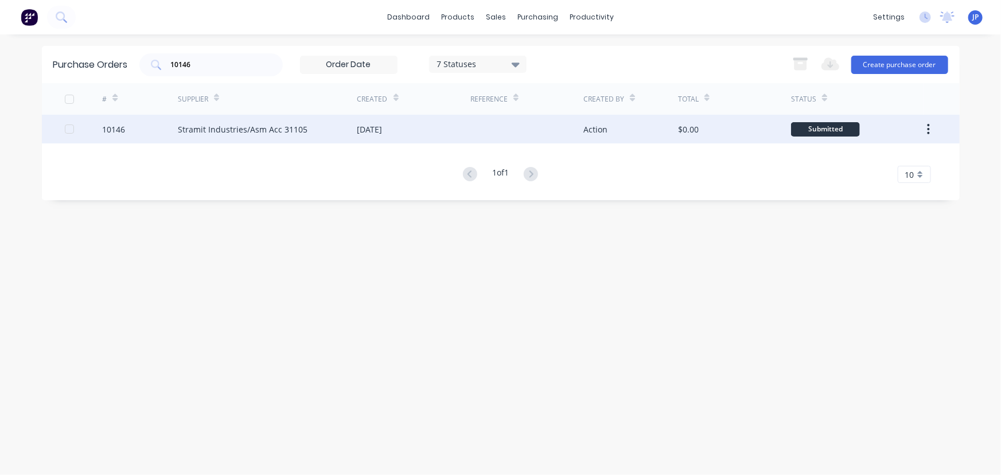
click at [213, 127] on div "Stramit Industries/Asm Acc 31105" at bounding box center [243, 129] width 130 height 12
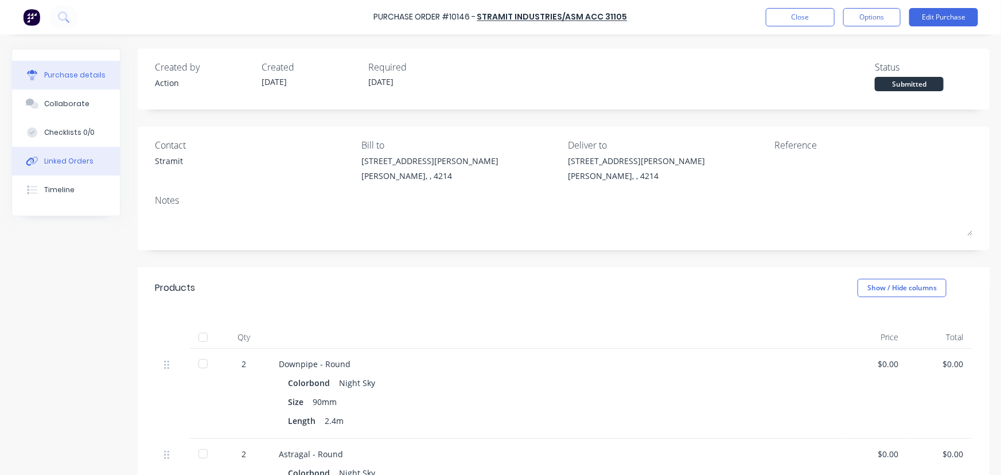
click at [81, 161] on div "Linked Orders" at bounding box center [68, 161] width 49 height 10
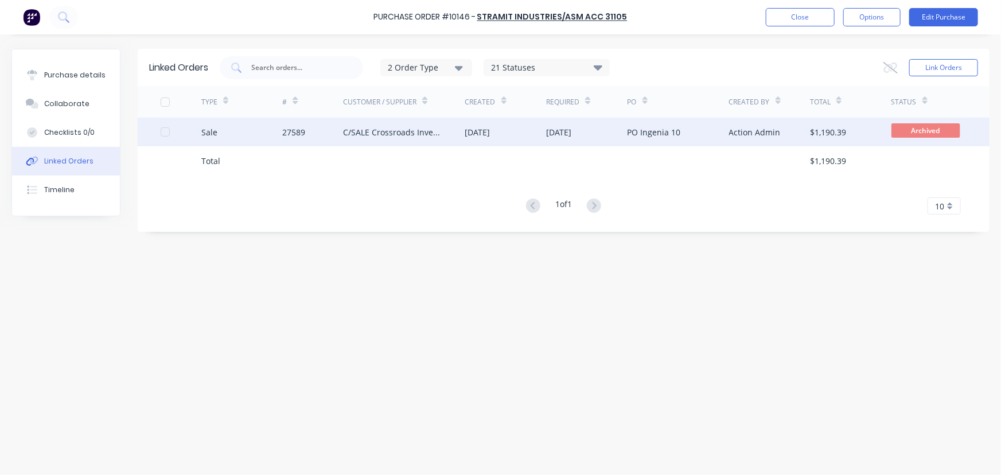
click at [425, 130] on div "C/SALE Crossroads Investment Trust T/A FOLDAHOME [GEOGRAPHIC_DATA]" at bounding box center [392, 132] width 99 height 12
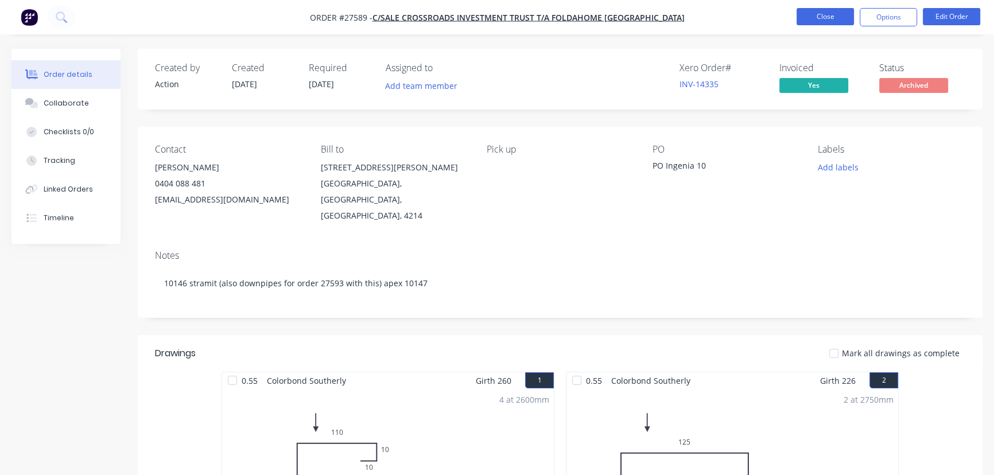
click at [828, 21] on button "Close" at bounding box center [825, 16] width 57 height 17
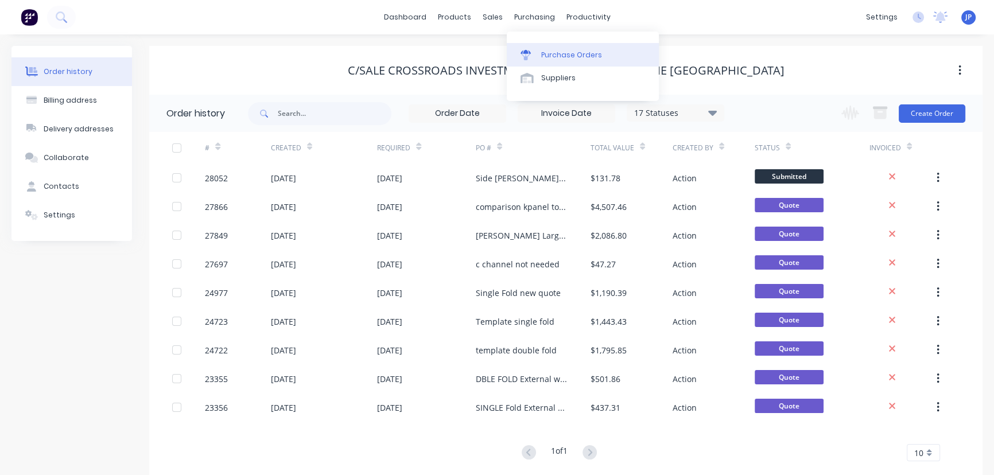
click at [545, 51] on div "Purchase Orders" at bounding box center [571, 55] width 61 height 10
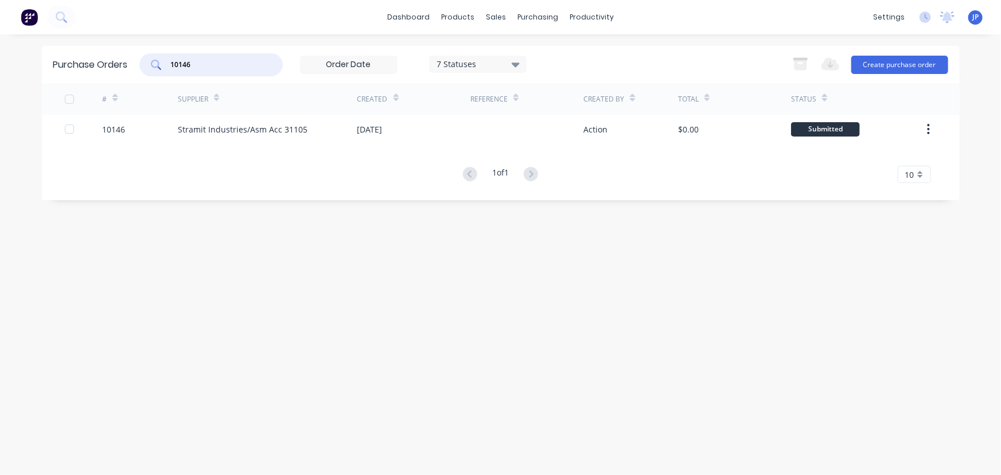
drag, startPoint x: 205, startPoint y: 65, endPoint x: 126, endPoint y: 55, distance: 79.8
click at [135, 63] on div "Purchase Orders 10146 7 Statuses 7 Statuses Export to Excel (XLSX) Create purch…" at bounding box center [501, 64] width 918 height 37
type input "10282"
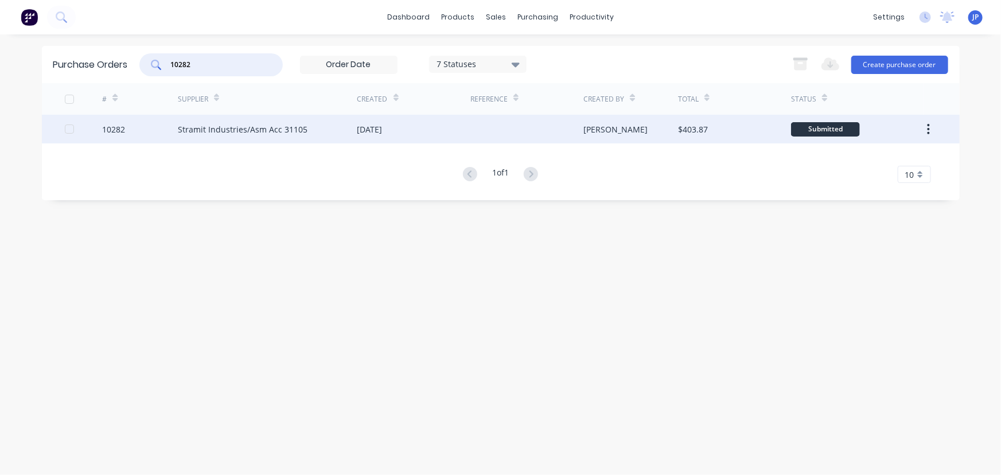
click at [191, 129] on div "Stramit Industries/Asm Acc 31105" at bounding box center [243, 129] width 130 height 12
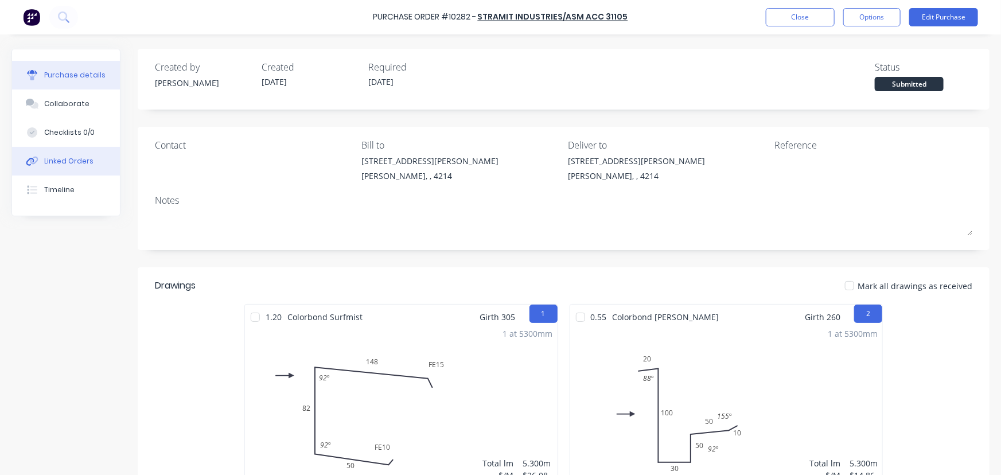
click at [88, 158] on div "Linked Orders" at bounding box center [68, 161] width 49 height 10
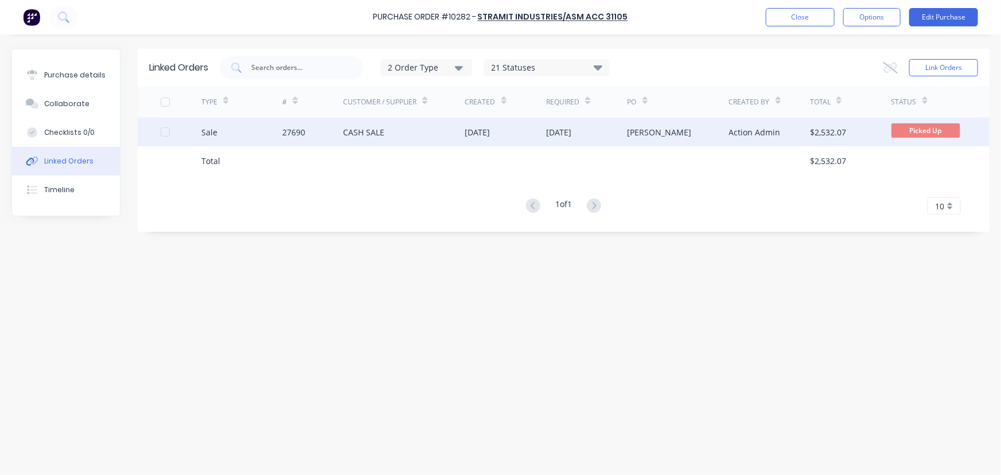
click at [256, 139] on div "Sale" at bounding box center [241, 132] width 81 height 29
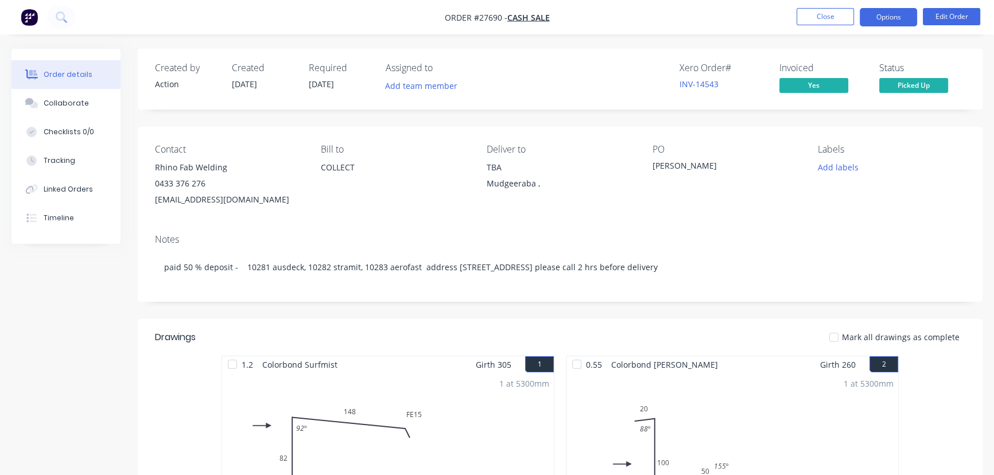
click at [884, 22] on button "Options" at bounding box center [888, 17] width 57 height 18
click at [836, 20] on button "Close" at bounding box center [825, 16] width 57 height 17
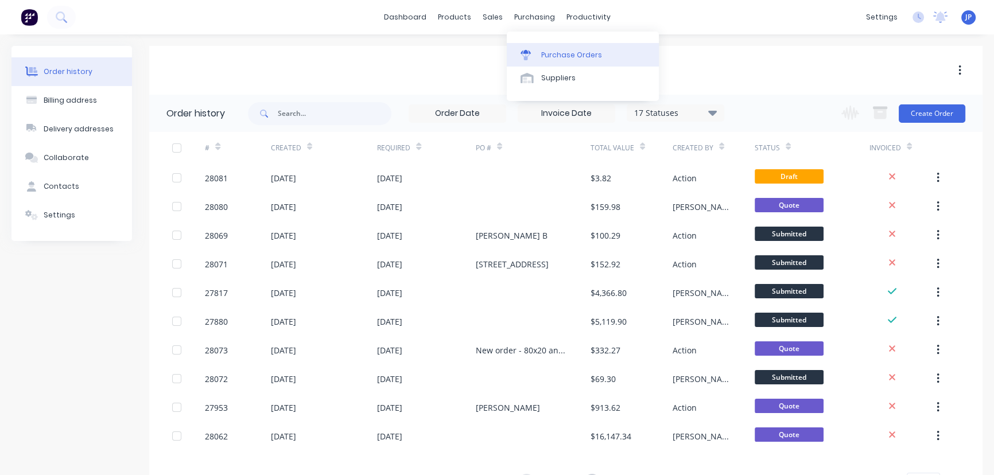
click at [549, 49] on link "Purchase Orders" at bounding box center [583, 54] width 152 height 23
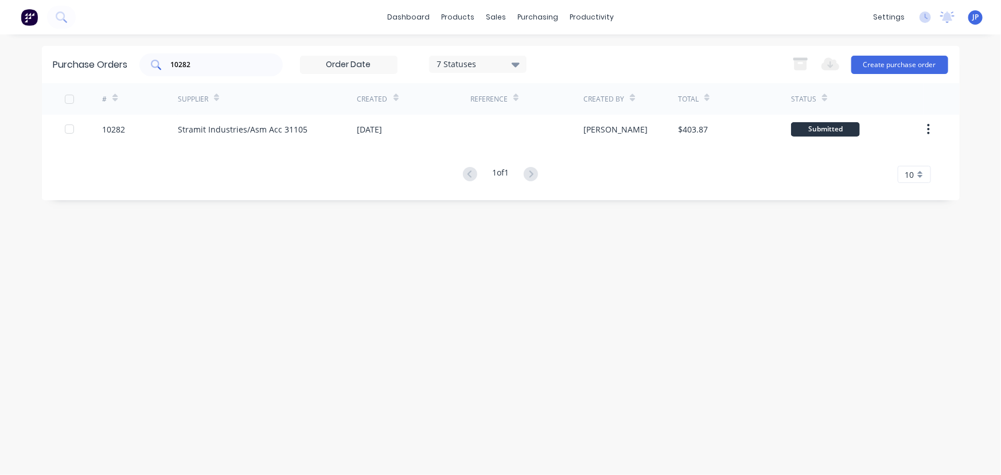
drag, startPoint x: 217, startPoint y: 73, endPoint x: 145, endPoint y: 68, distance: 72.5
click at [147, 70] on div "10282" at bounding box center [210, 64] width 143 height 23
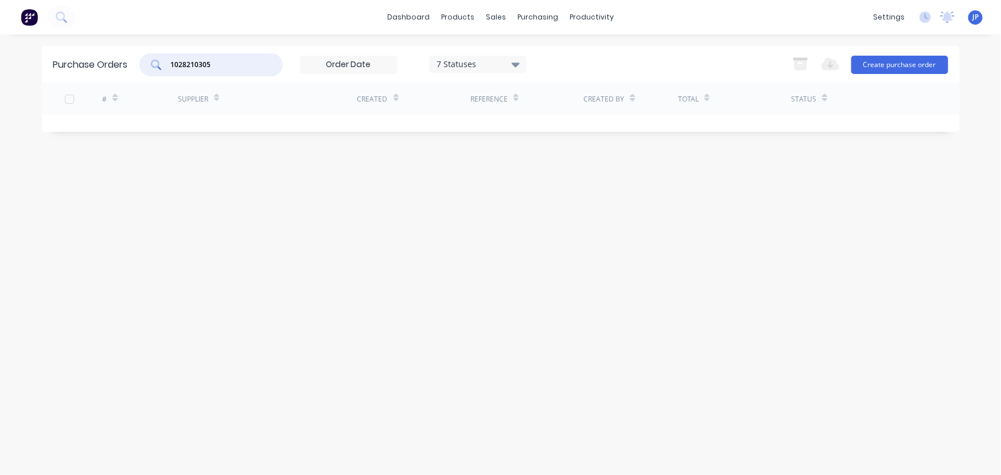
drag, startPoint x: 220, startPoint y: 66, endPoint x: 118, endPoint y: 78, distance: 102.9
click at [118, 79] on div "Purchase Orders 1028210305 7 Statuses 7 Statuses Export to Excel (XLSX) Create …" at bounding box center [501, 64] width 918 height 37
type input "10305"
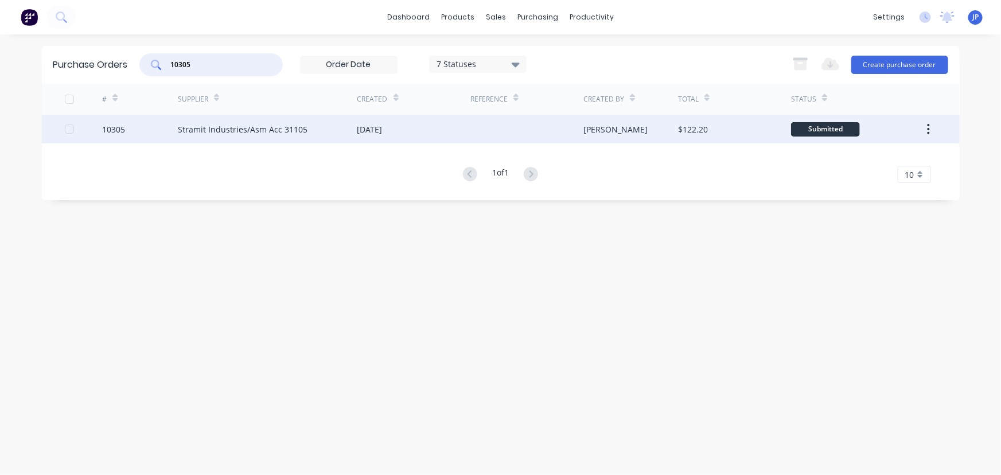
click at [197, 136] on div "Stramit Industries/Asm Acc 31105" at bounding box center [268, 129] width 180 height 29
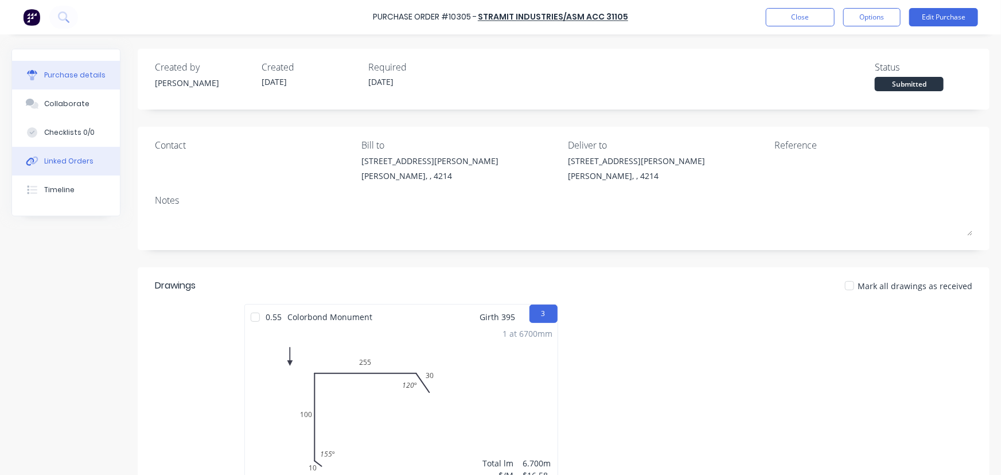
click at [94, 161] on button "Linked Orders" at bounding box center [66, 161] width 108 height 29
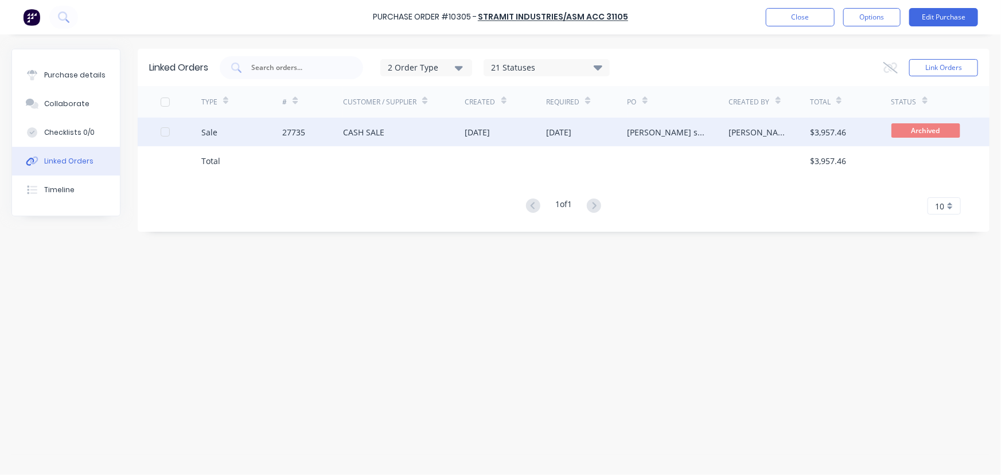
click at [254, 135] on div "Sale" at bounding box center [241, 132] width 81 height 29
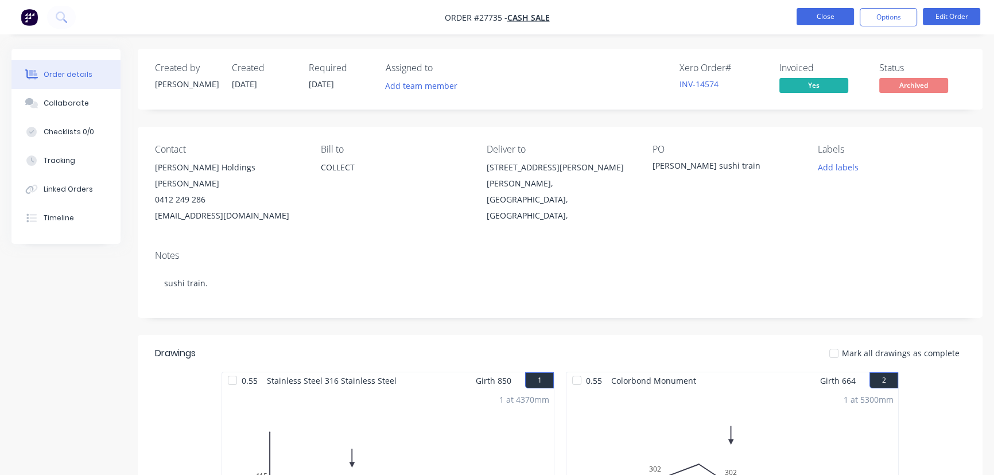
click at [823, 20] on button "Close" at bounding box center [825, 16] width 57 height 17
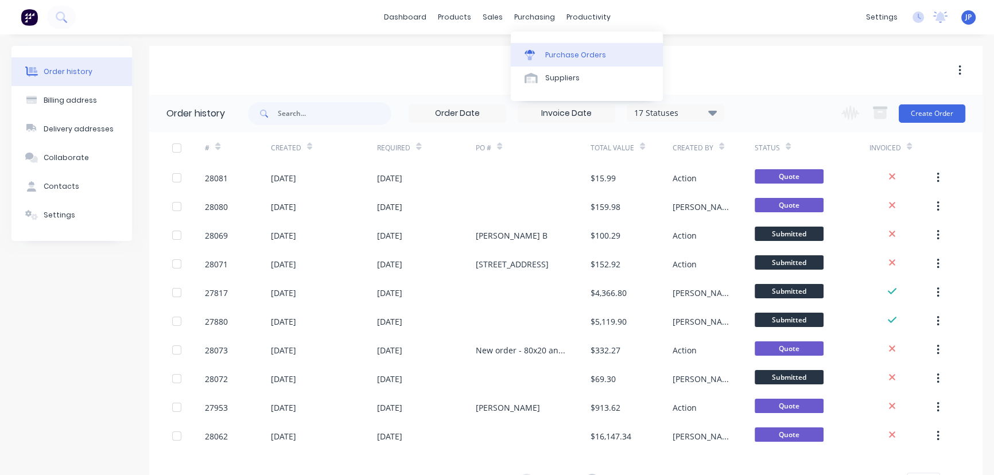
click at [549, 51] on div "Purchase Orders" at bounding box center [575, 55] width 61 height 10
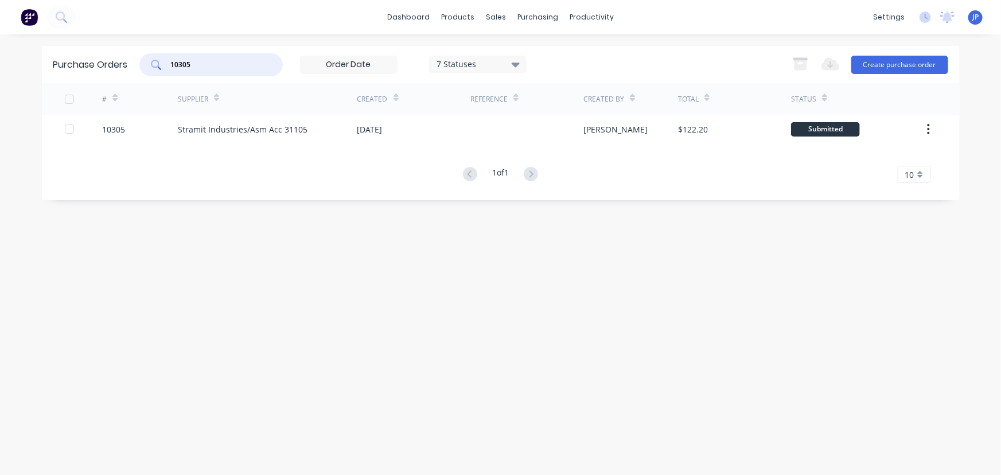
drag, startPoint x: 212, startPoint y: 68, endPoint x: 153, endPoint y: 63, distance: 59.3
click at [153, 63] on div "10305" at bounding box center [210, 64] width 143 height 23
type input "10294"
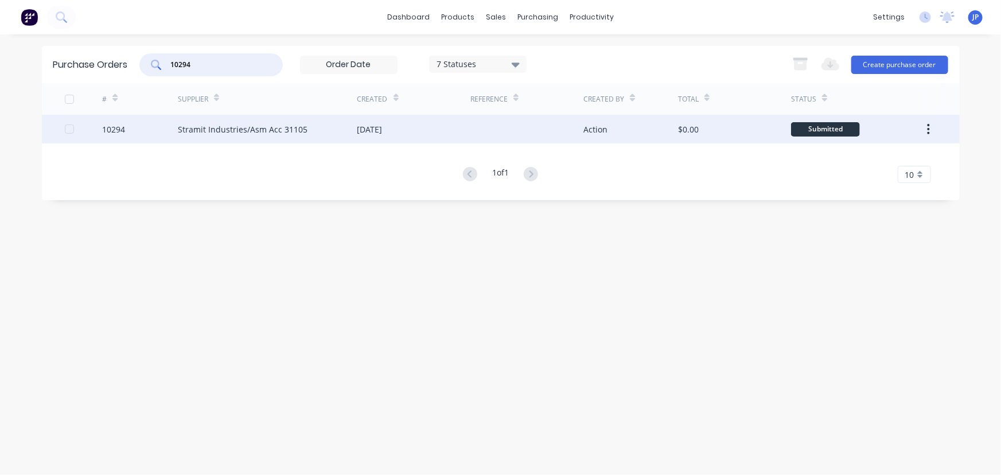
click at [198, 133] on div "Stramit Industries/Asm Acc 31105" at bounding box center [243, 129] width 130 height 12
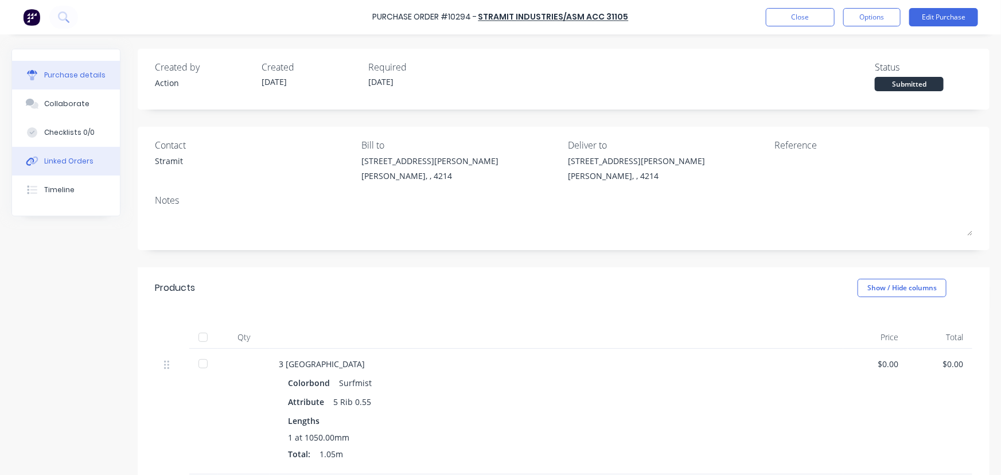
click at [99, 162] on button "Linked Orders" at bounding box center [66, 161] width 108 height 29
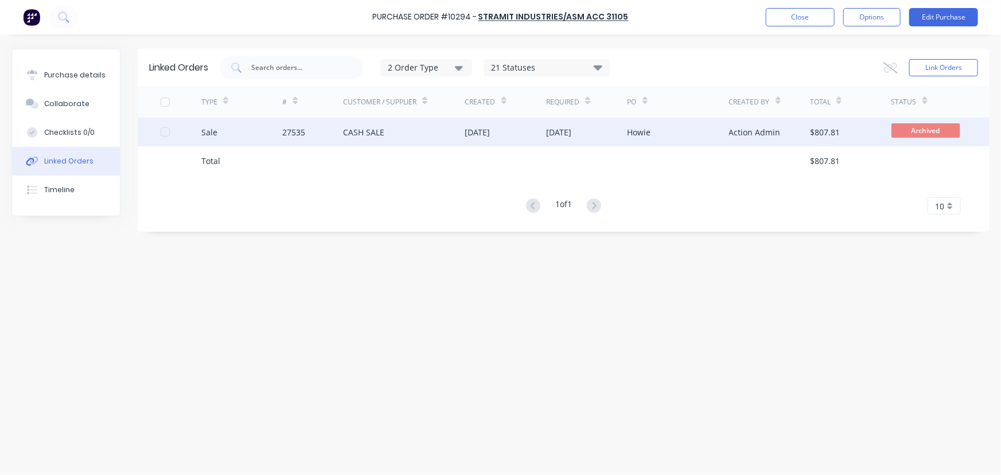
click at [359, 136] on div "CASH SALE" at bounding box center [363, 132] width 41 height 12
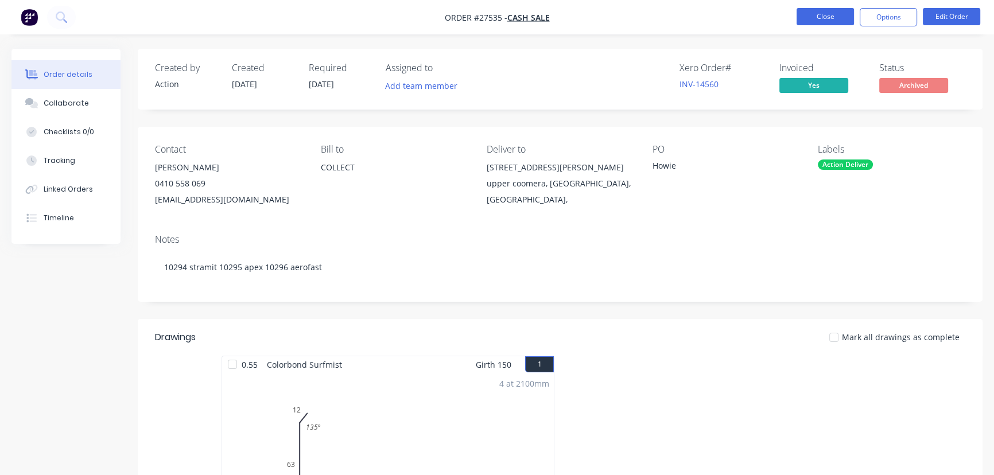
click at [827, 20] on button "Close" at bounding box center [825, 16] width 57 height 17
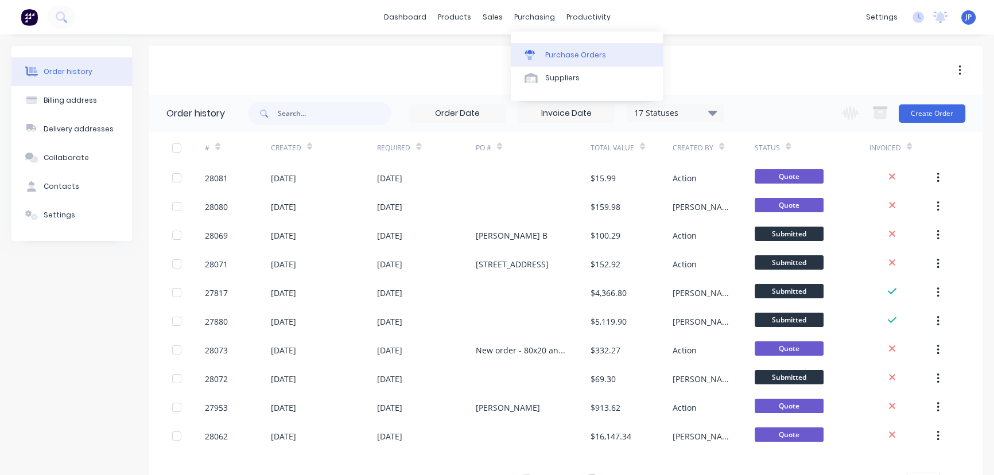
click at [556, 52] on div "Purchase Orders" at bounding box center [575, 55] width 61 height 10
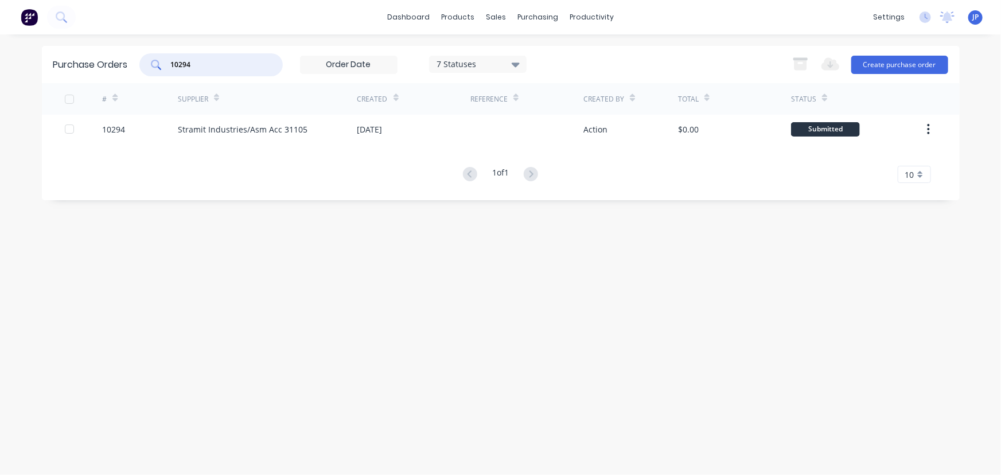
drag, startPoint x: 209, startPoint y: 67, endPoint x: 156, endPoint y: 75, distance: 54.0
click at [156, 75] on div "10294" at bounding box center [210, 64] width 143 height 23
type input "10320"
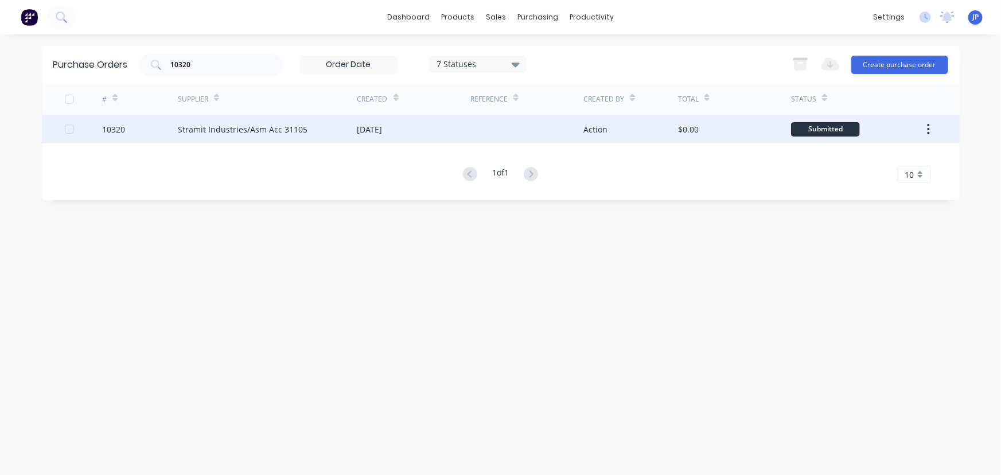
click at [201, 131] on div "Stramit Industries/Asm Acc 31105" at bounding box center [243, 129] width 130 height 12
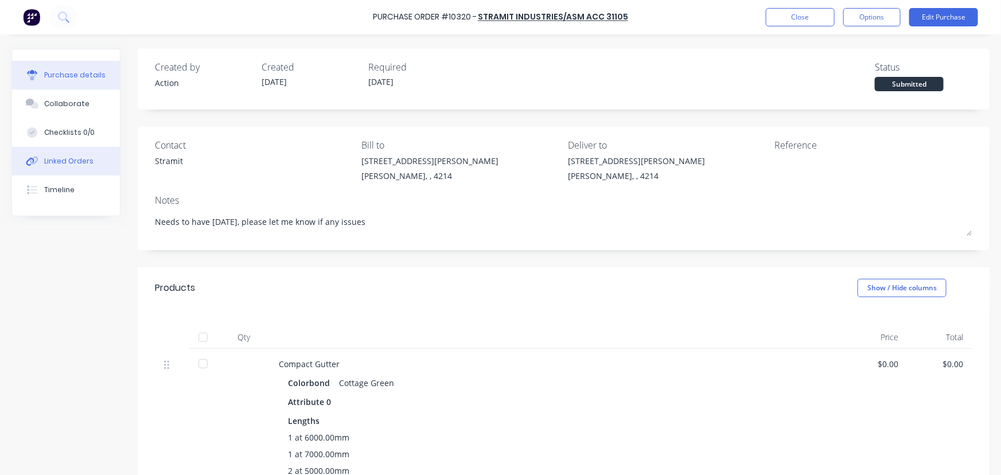
click at [87, 163] on div "Linked Orders" at bounding box center [68, 161] width 49 height 10
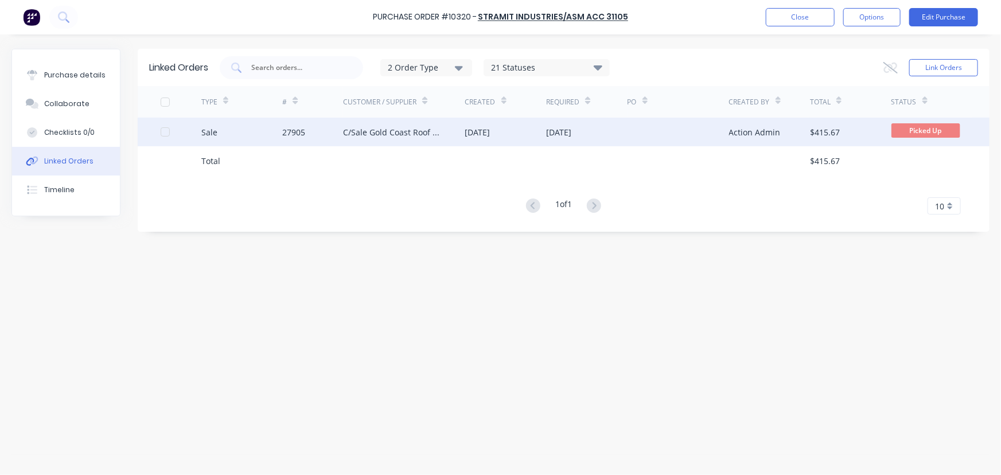
click at [301, 137] on div "27905" at bounding box center [293, 132] width 23 height 12
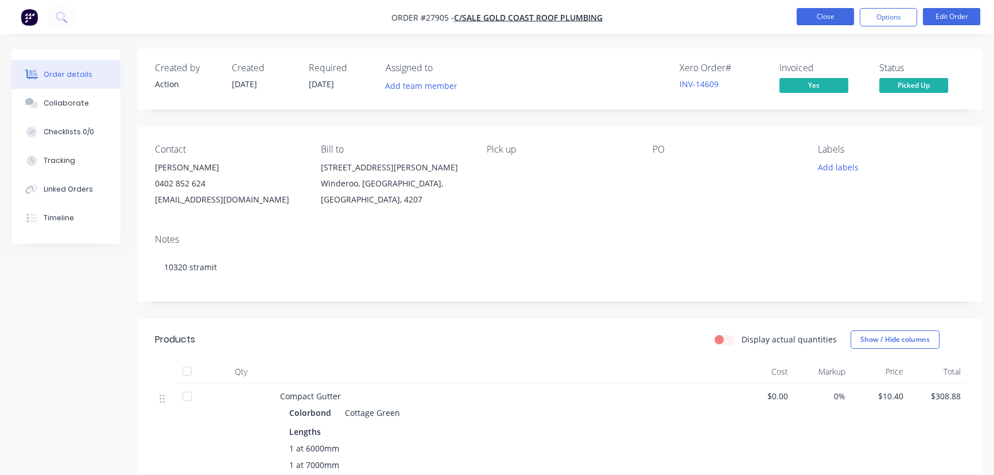
click at [805, 17] on button "Close" at bounding box center [825, 16] width 57 height 17
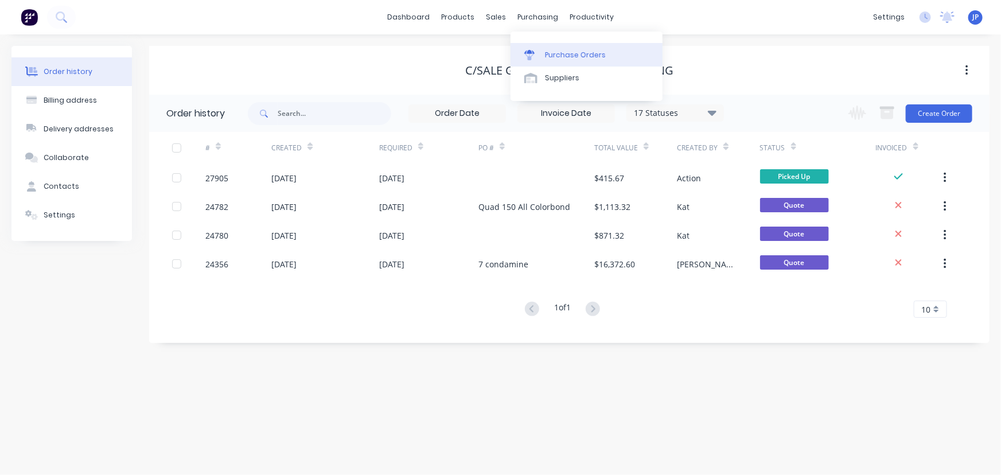
click at [552, 53] on div "Purchase Orders" at bounding box center [575, 55] width 61 height 10
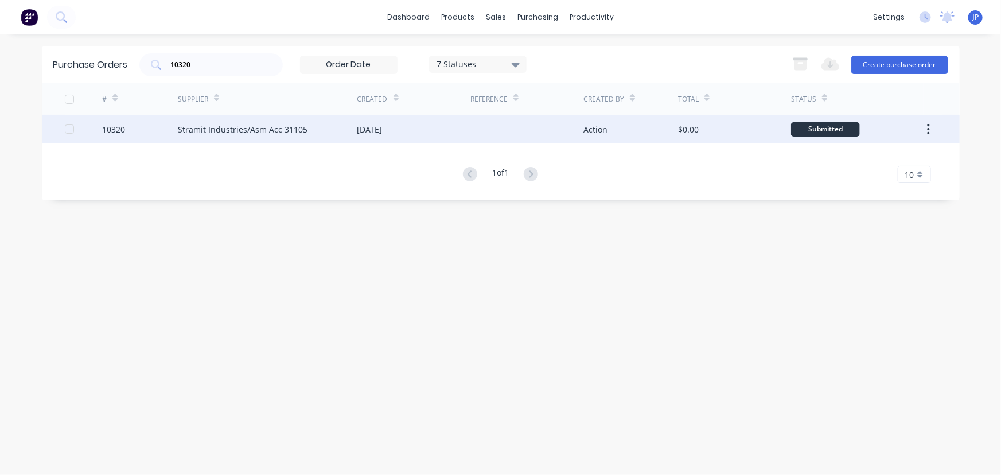
click at [274, 127] on div "Stramit Industries/Asm Acc 31105" at bounding box center [243, 129] width 130 height 12
type textarea "x"
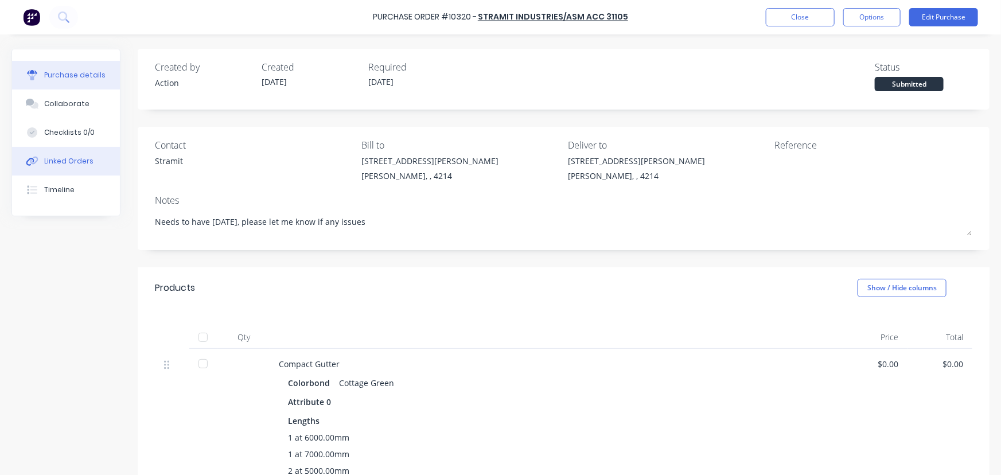
click at [68, 159] on div "Linked Orders" at bounding box center [68, 161] width 49 height 10
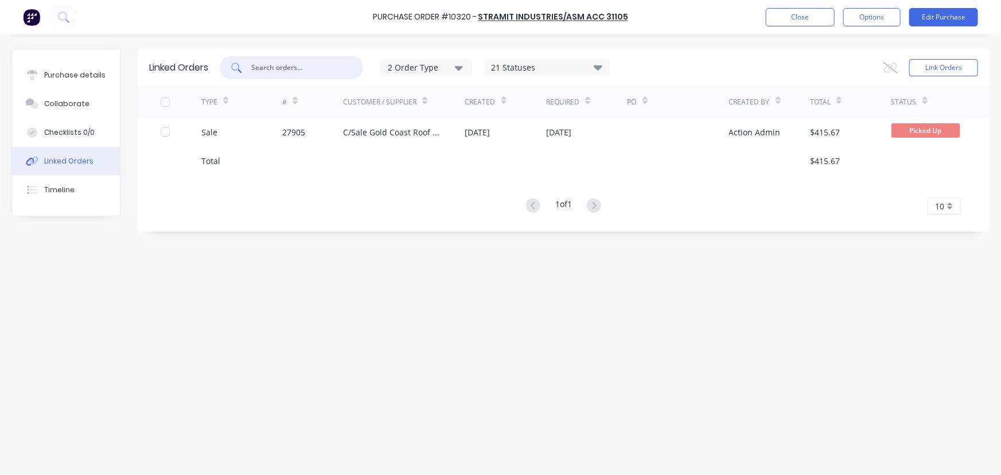
click at [279, 65] on input "text" at bounding box center [297, 67] width 95 height 11
type input "10322"
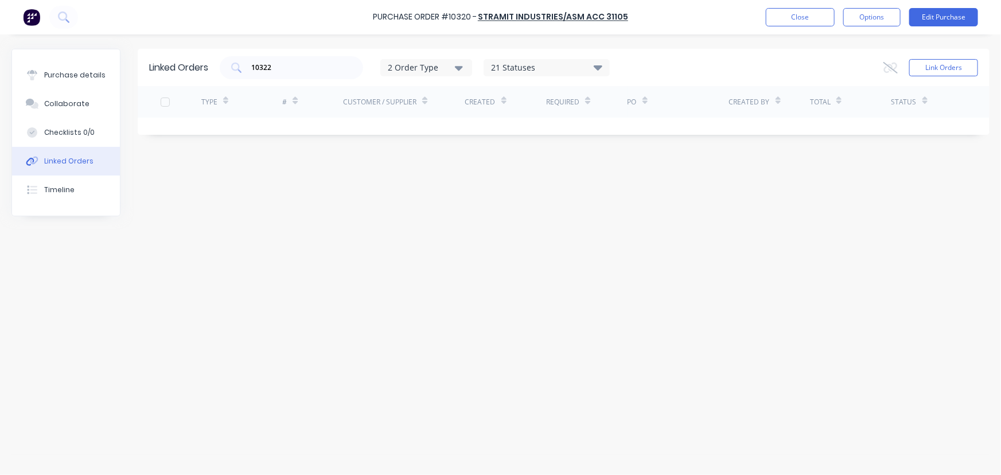
click at [98, 158] on button "Linked Orders" at bounding box center [66, 161] width 108 height 29
drag, startPoint x: 281, startPoint y: 68, endPoint x: 235, endPoint y: 70, distance: 45.4
click at [235, 70] on div "10322" at bounding box center [291, 67] width 143 height 23
click at [778, 17] on button "Close" at bounding box center [800, 17] width 69 height 18
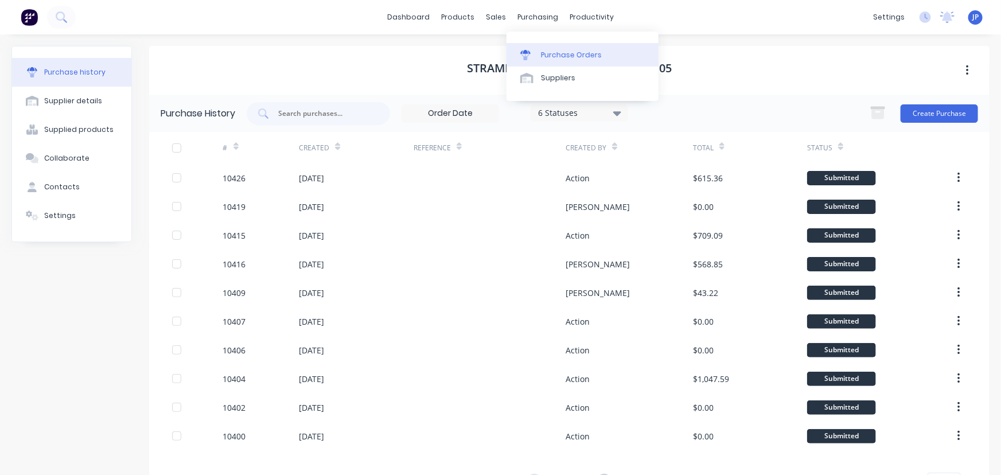
click at [547, 53] on div "Purchase Orders" at bounding box center [571, 55] width 61 height 10
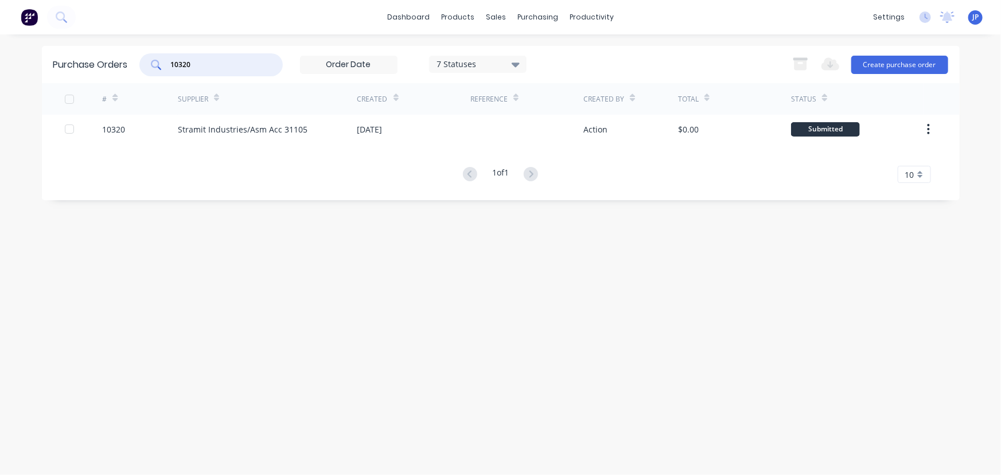
drag, startPoint x: 205, startPoint y: 68, endPoint x: 168, endPoint y: 66, distance: 37.3
click at [168, 66] on div "10320" at bounding box center [210, 64] width 143 height 23
type input "10322"
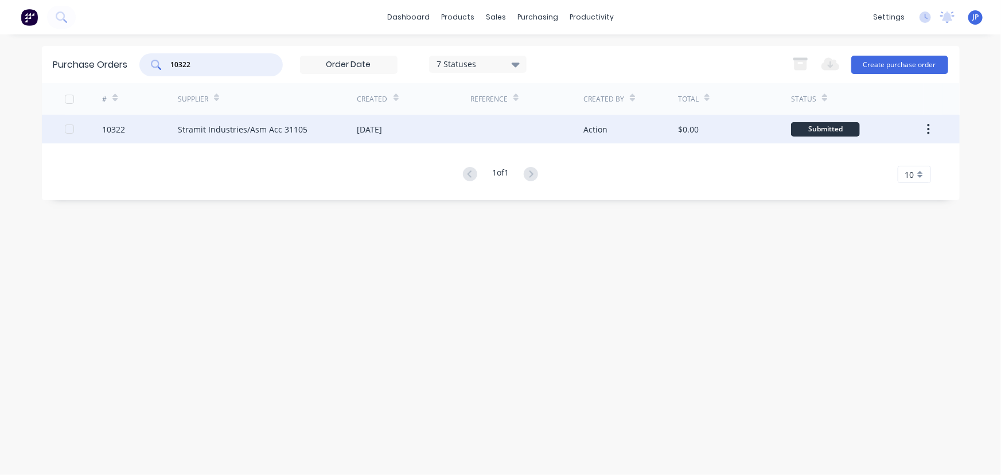
click at [199, 125] on div "Stramit Industries/Asm Acc 31105" at bounding box center [243, 129] width 130 height 12
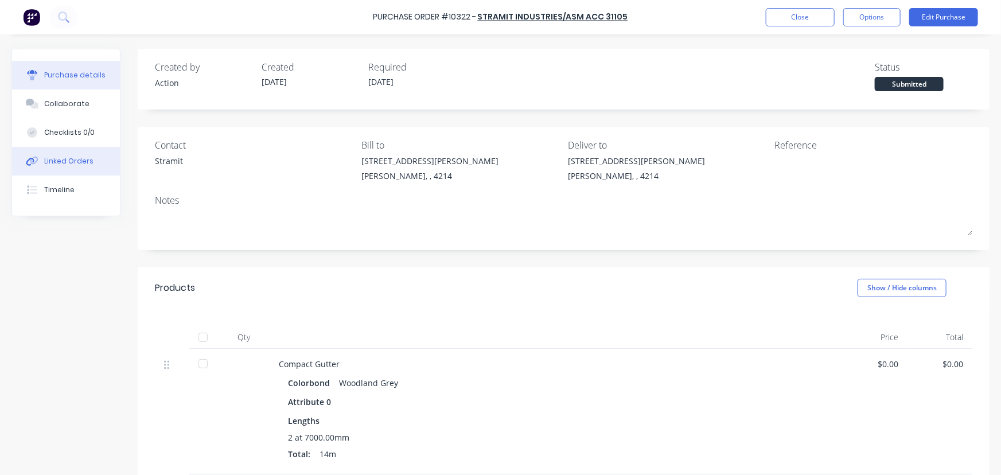
click at [83, 162] on div "Linked Orders" at bounding box center [68, 161] width 49 height 10
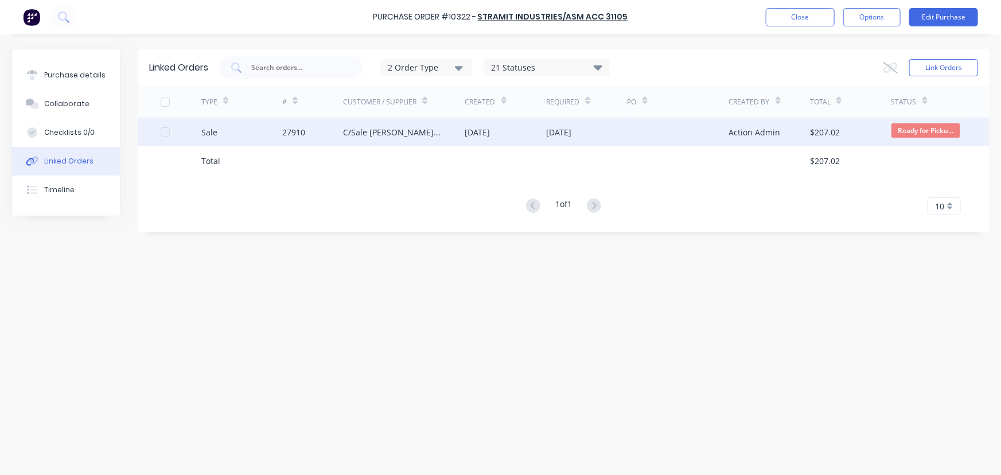
click at [371, 131] on div "C/Sale [PERSON_NAME] Pty Ltd" at bounding box center [392, 132] width 99 height 12
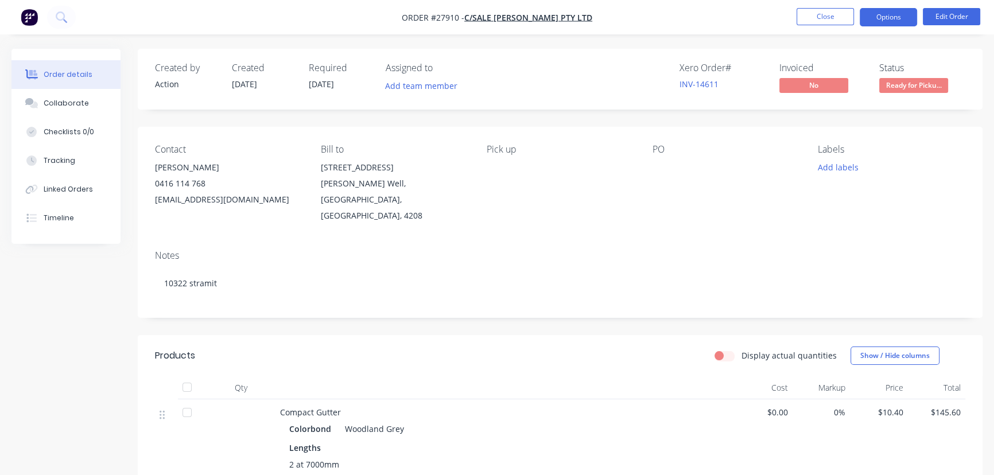
click at [893, 18] on button "Options" at bounding box center [888, 17] width 57 height 18
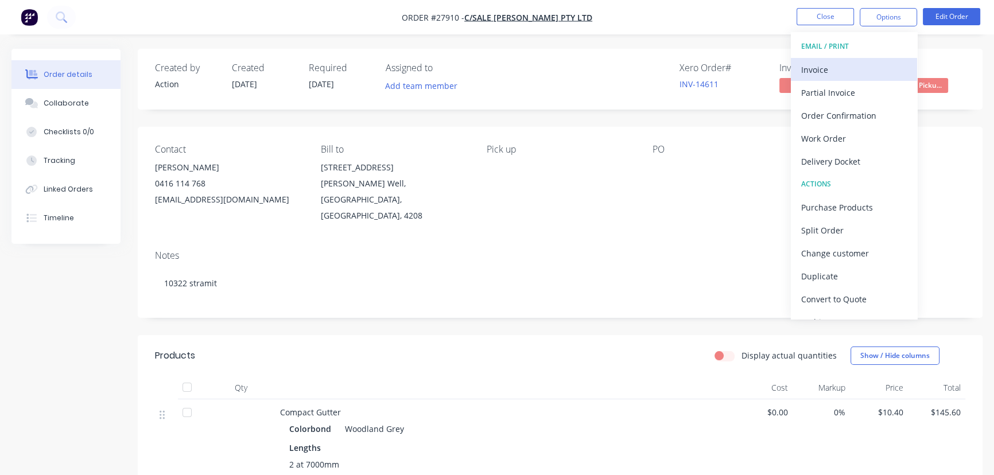
click at [830, 72] on div "Invoice" at bounding box center [854, 69] width 106 height 17
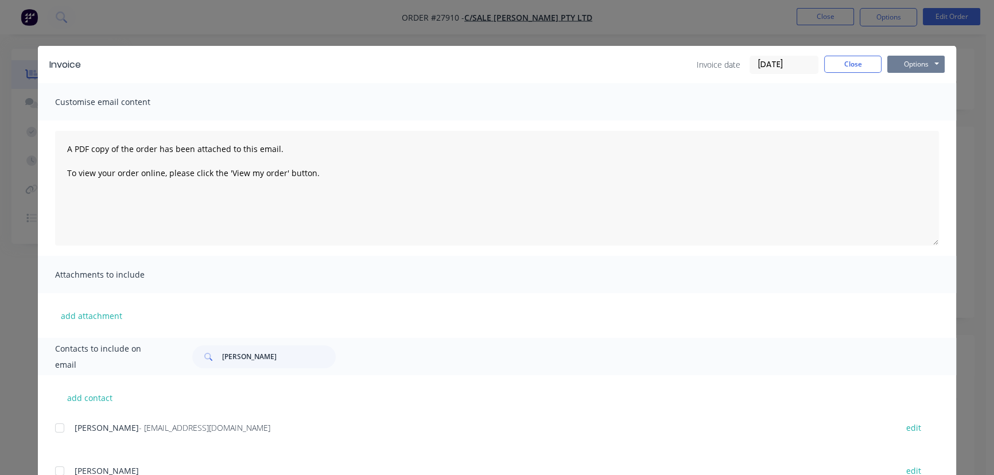
click at [900, 67] on button "Options" at bounding box center [915, 64] width 57 height 17
click at [904, 107] on button "Print" at bounding box center [923, 103] width 73 height 19
click at [832, 63] on button "Close" at bounding box center [852, 64] width 57 height 17
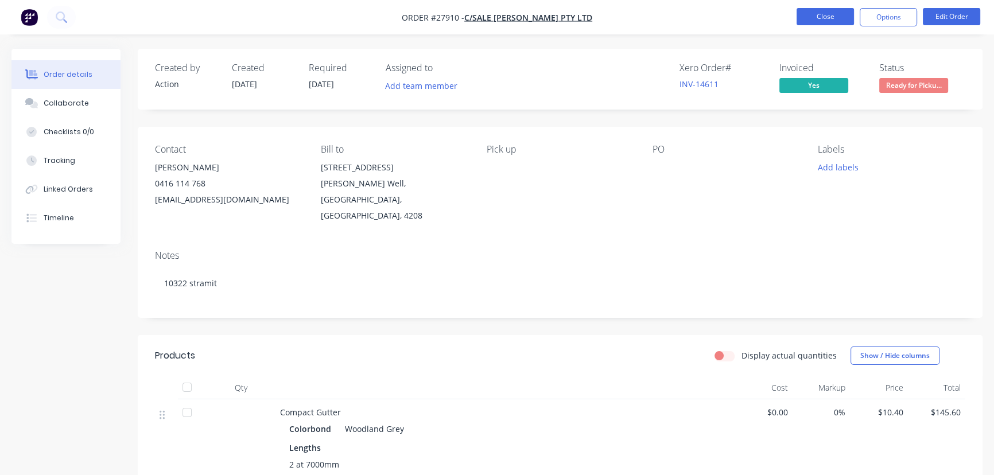
click at [839, 12] on button "Close" at bounding box center [825, 16] width 57 height 17
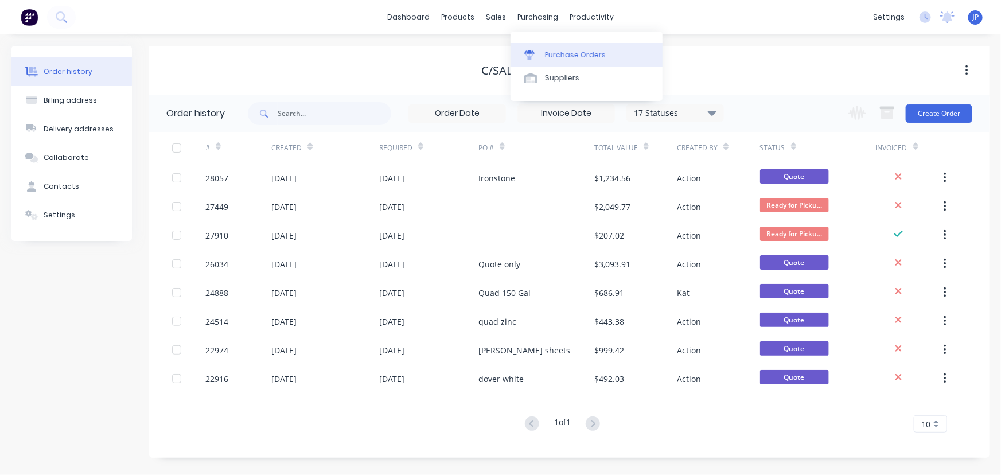
click at [554, 53] on div "Purchase Orders" at bounding box center [575, 55] width 61 height 10
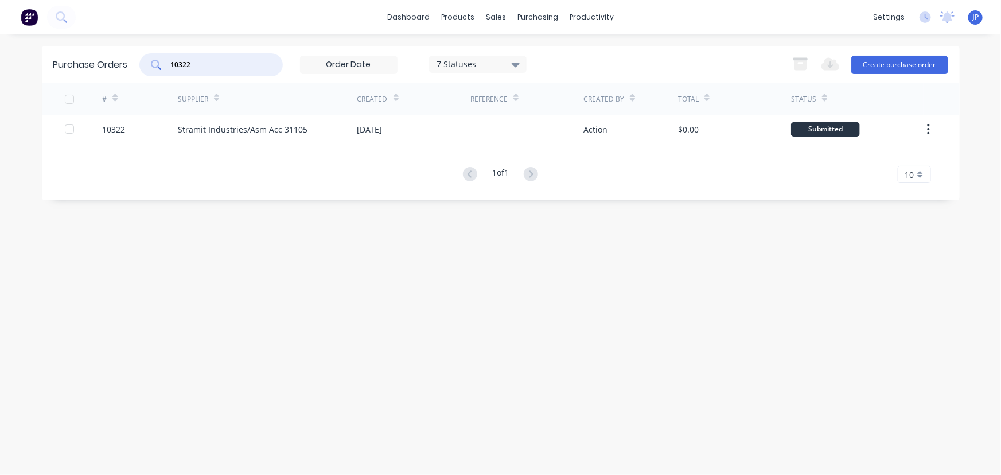
drag, startPoint x: 195, startPoint y: 68, endPoint x: 152, endPoint y: 65, distance: 42.6
click at [152, 65] on div "10322" at bounding box center [210, 64] width 143 height 23
type input "10317"
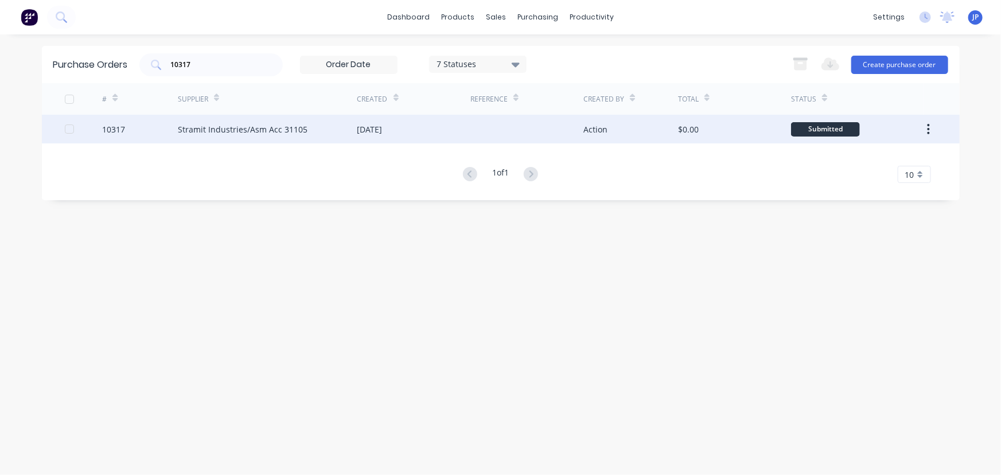
click at [204, 131] on div "Stramit Industries/Asm Acc 31105" at bounding box center [243, 129] width 130 height 12
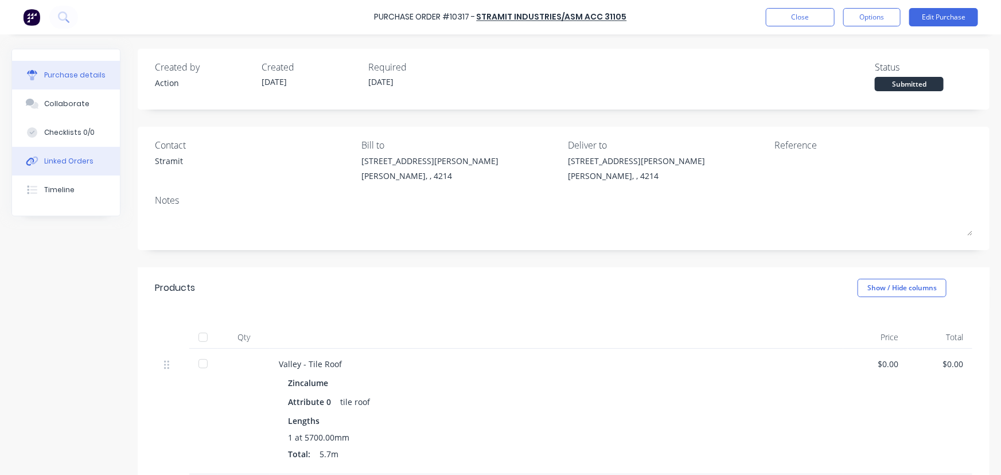
click at [99, 160] on button "Linked Orders" at bounding box center [66, 161] width 108 height 29
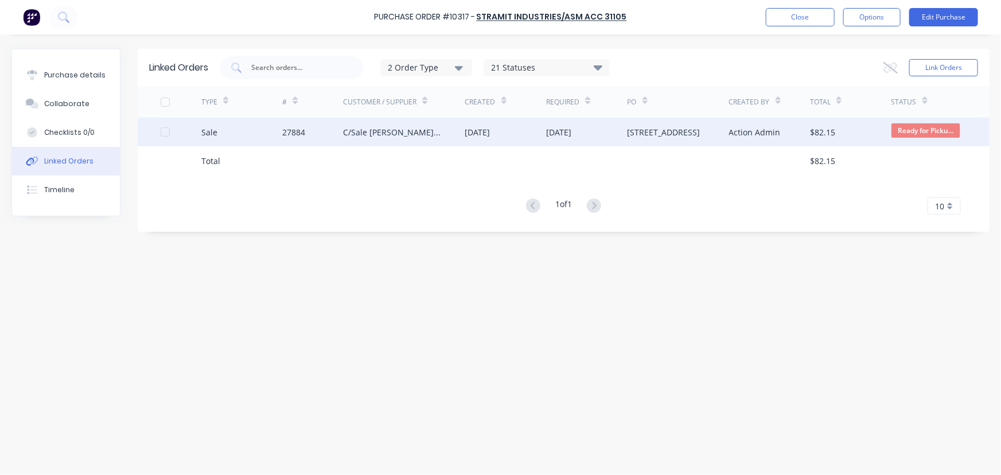
click at [379, 127] on div "C/Sale [PERSON_NAME] Roofing" at bounding box center [392, 132] width 99 height 12
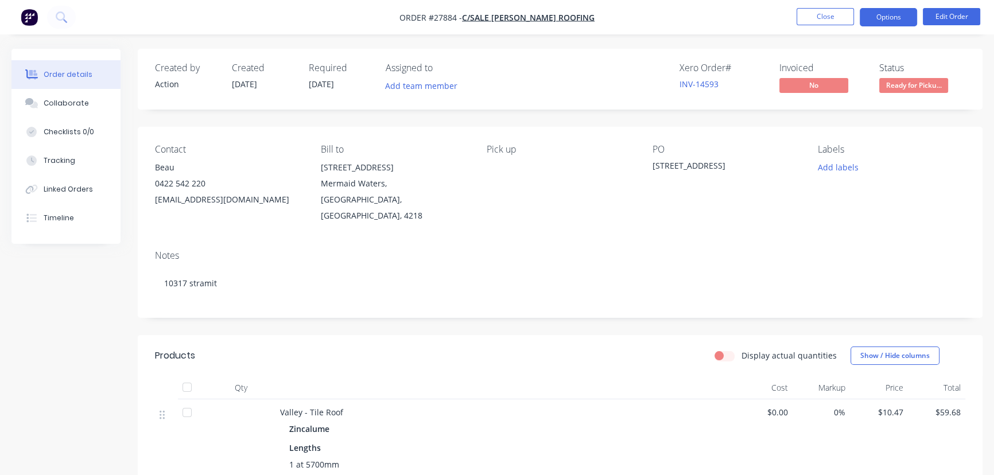
click at [869, 13] on button "Options" at bounding box center [888, 17] width 57 height 18
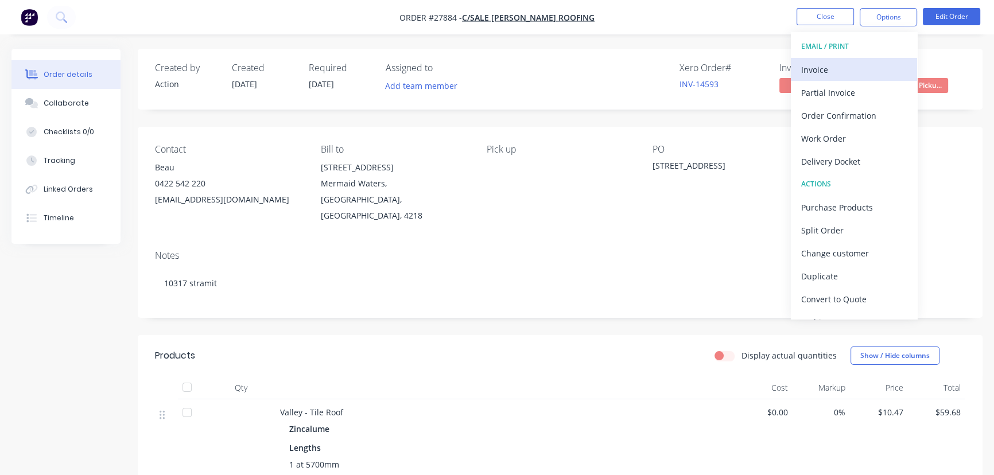
click at [830, 67] on div "Invoice" at bounding box center [854, 69] width 106 height 17
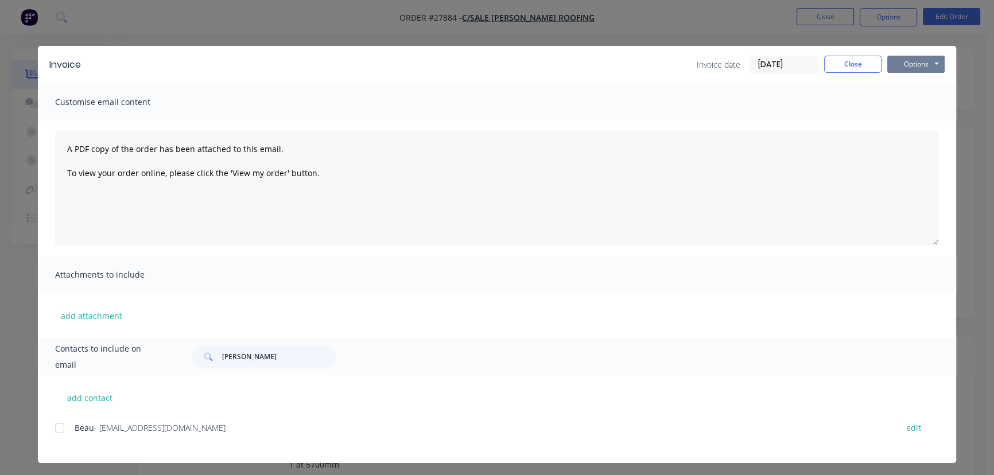
drag, startPoint x: 900, startPoint y: 67, endPoint x: 902, endPoint y: 75, distance: 7.5
click at [900, 68] on button "Options" at bounding box center [915, 64] width 57 height 17
click at [910, 102] on button "Print" at bounding box center [923, 103] width 73 height 19
click at [836, 65] on button "Close" at bounding box center [852, 64] width 57 height 17
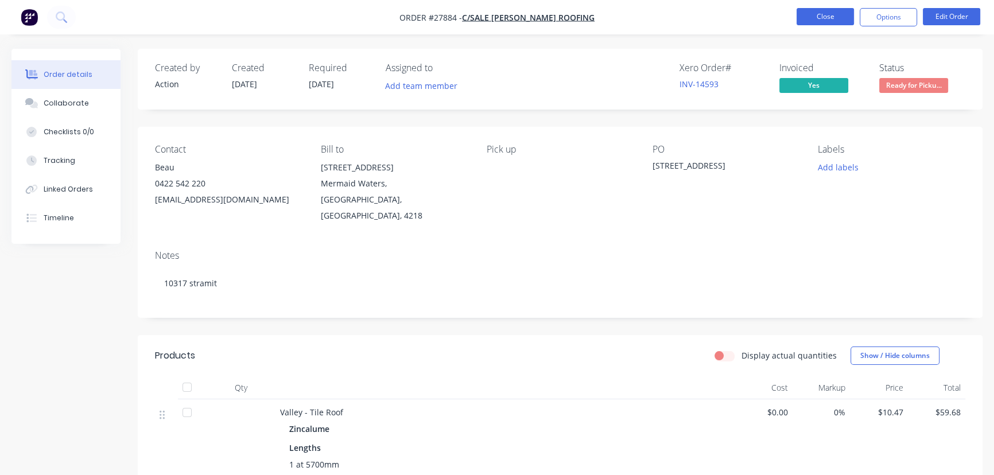
click at [819, 22] on button "Close" at bounding box center [825, 16] width 57 height 17
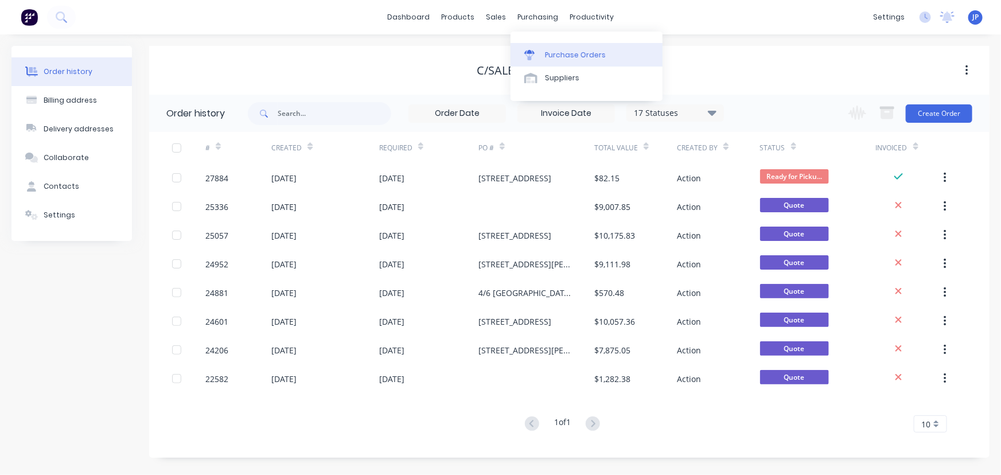
click at [553, 52] on div "Purchase Orders" at bounding box center [575, 55] width 61 height 10
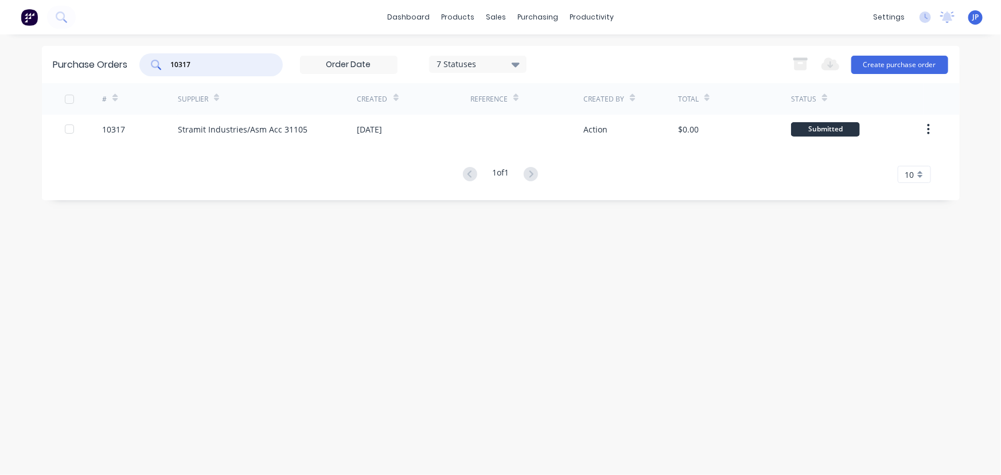
drag, startPoint x: 208, startPoint y: 61, endPoint x: 139, endPoint y: 67, distance: 69.7
click at [140, 67] on div "10317 7 Statuses 7 Statuses" at bounding box center [332, 64] width 387 height 23
type input "10298"
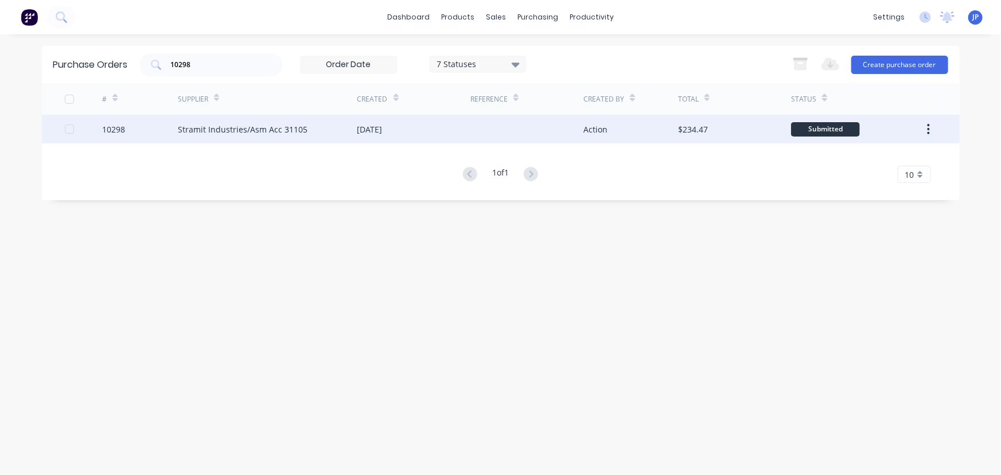
click at [205, 130] on div "Stramit Industries/Asm Acc 31105" at bounding box center [243, 129] width 130 height 12
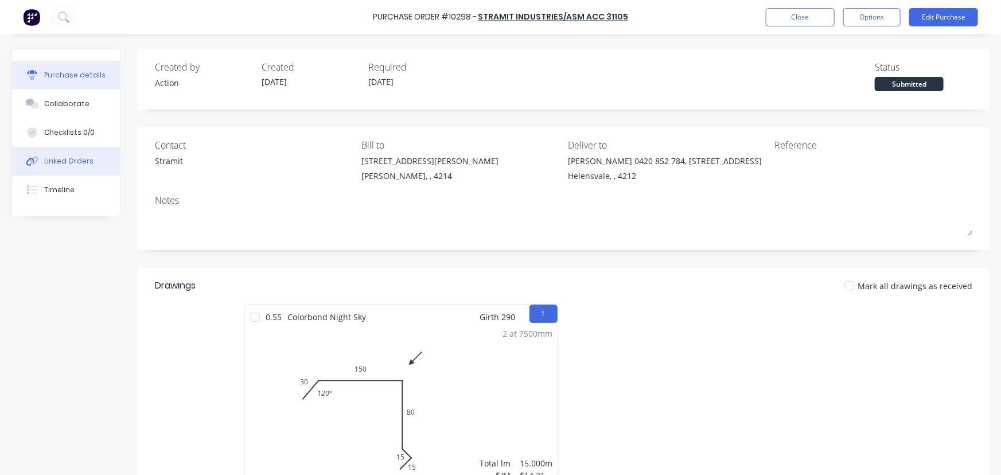
click at [87, 165] on div "Linked Orders" at bounding box center [68, 161] width 49 height 10
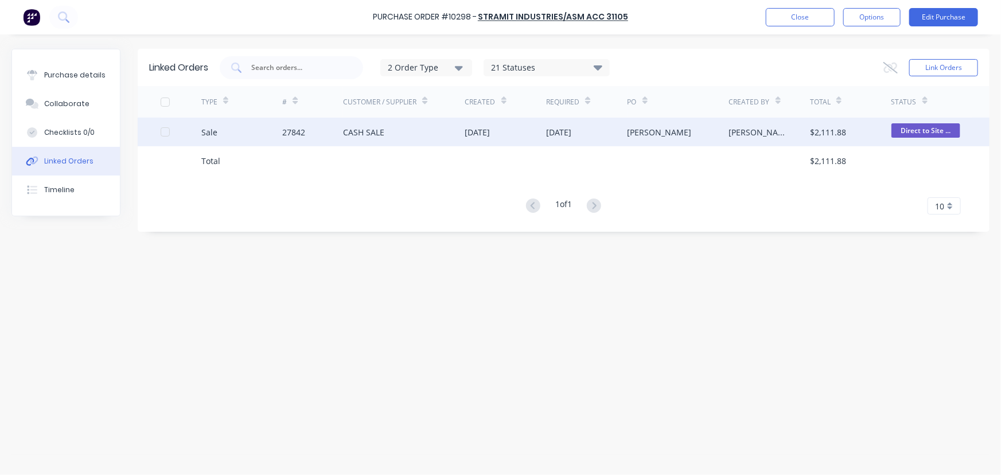
click at [273, 139] on div "Sale" at bounding box center [241, 132] width 81 height 29
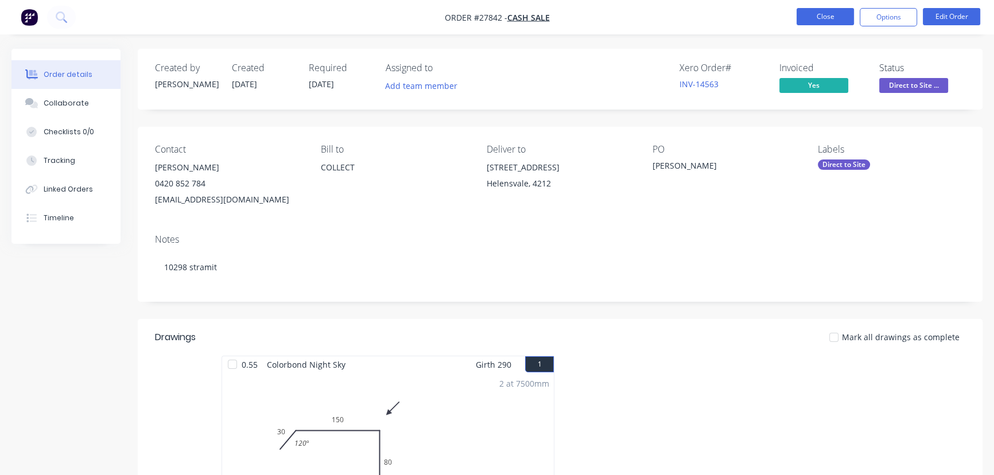
click at [841, 20] on button "Close" at bounding box center [825, 16] width 57 height 17
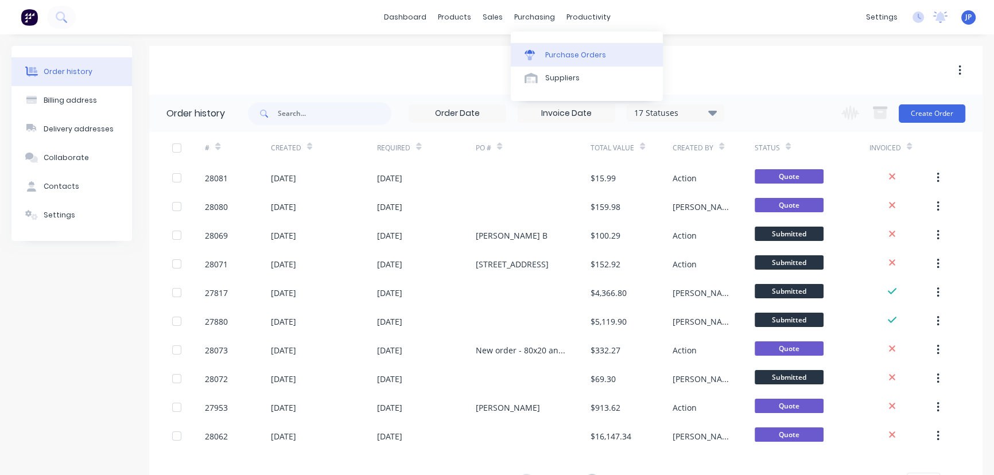
click at [547, 51] on div "Purchase Orders" at bounding box center [575, 55] width 61 height 10
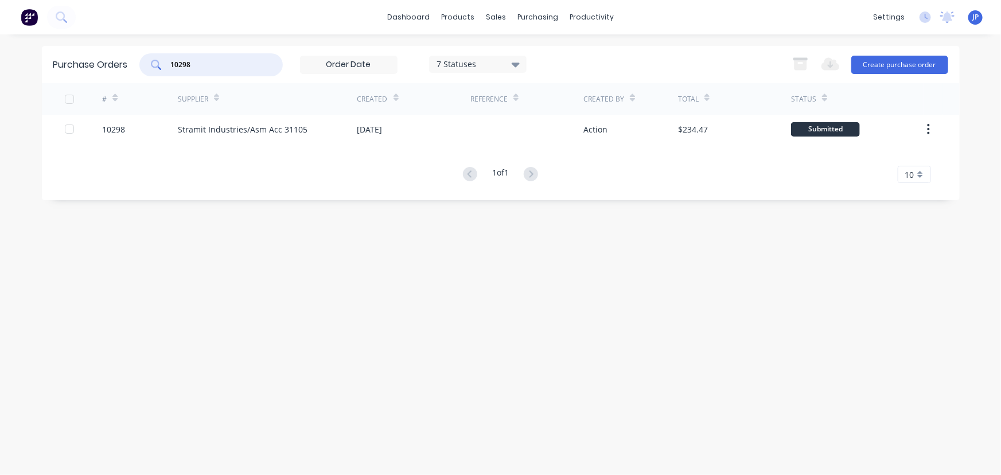
drag, startPoint x: 195, startPoint y: 67, endPoint x: 151, endPoint y: 67, distance: 44.2
click at [151, 67] on div "10298" at bounding box center [210, 64] width 143 height 23
type input "10325"
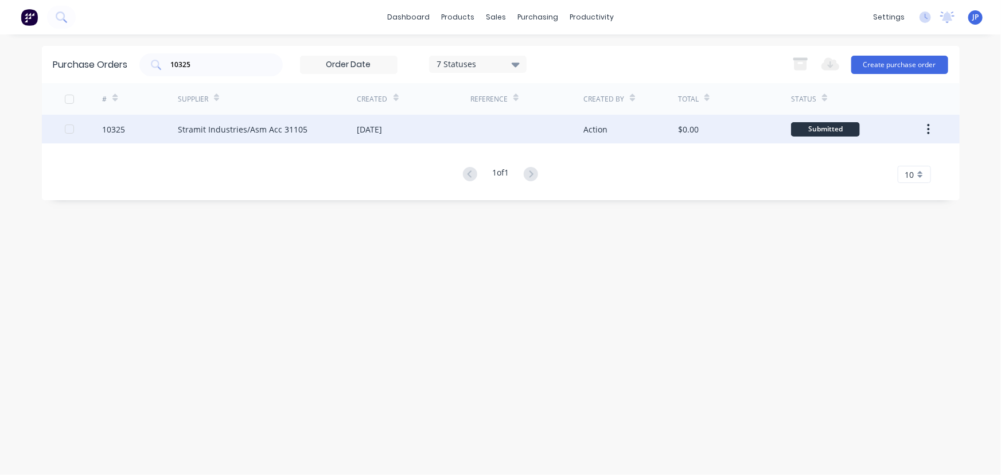
click at [193, 127] on div "Stramit Industries/Asm Acc 31105" at bounding box center [243, 129] width 130 height 12
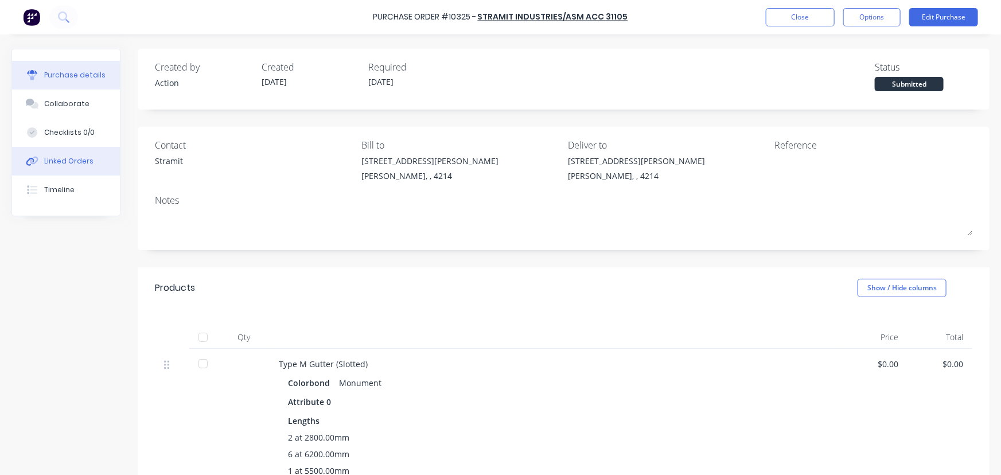
click at [80, 162] on div "Linked Orders" at bounding box center [68, 161] width 49 height 10
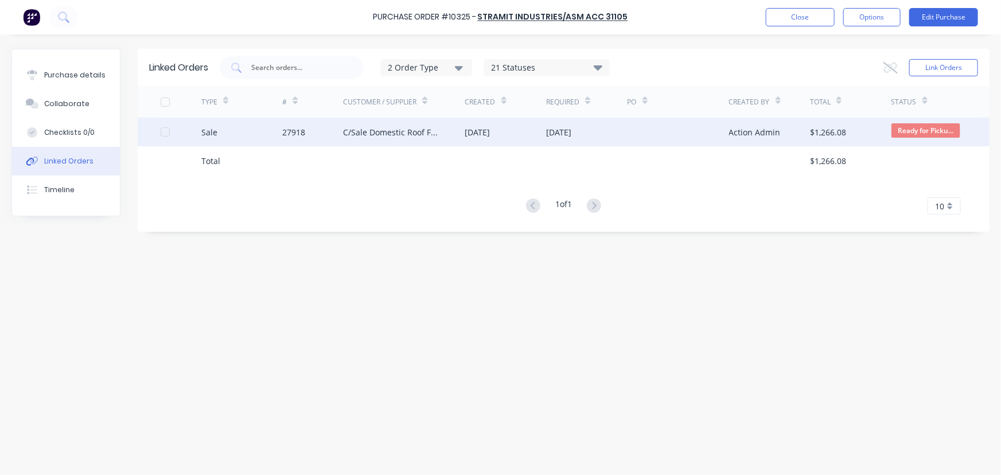
click at [398, 130] on div "C/Sale Domestic Roof Fascia Gutter Repairs" at bounding box center [392, 132] width 99 height 12
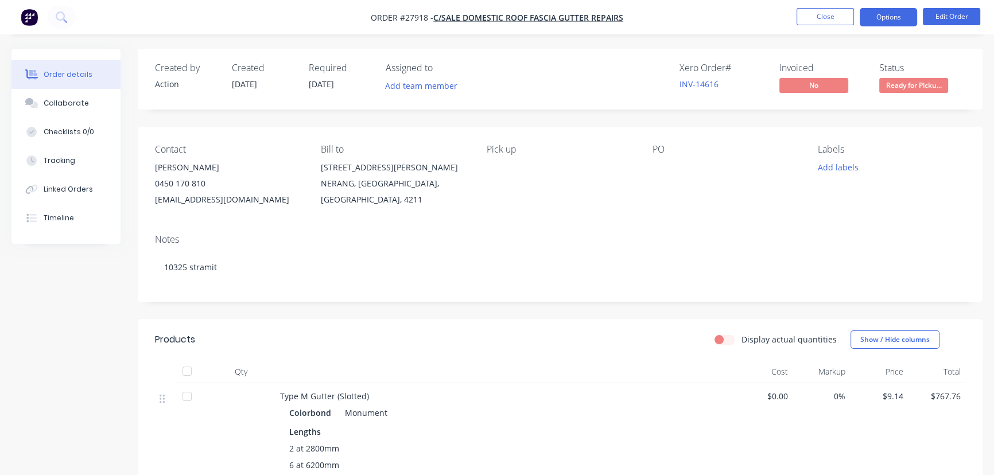
click at [882, 13] on button "Options" at bounding box center [888, 17] width 57 height 18
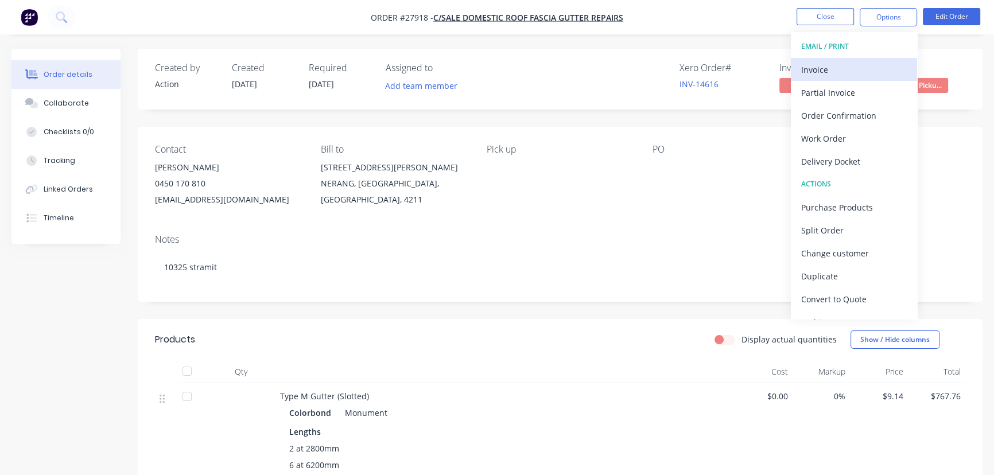
click at [830, 65] on div "Invoice" at bounding box center [854, 69] width 106 height 17
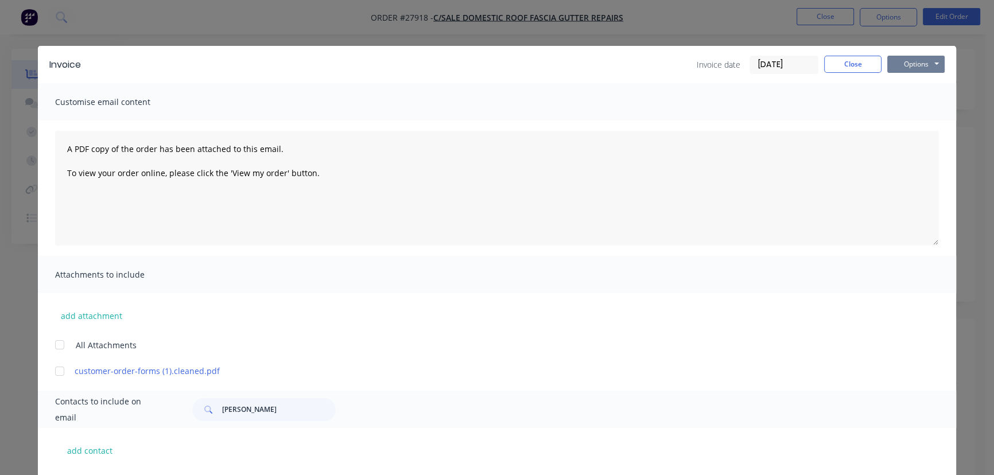
click at [919, 65] on button "Options" at bounding box center [915, 64] width 57 height 17
click at [914, 102] on button "Print" at bounding box center [923, 103] width 73 height 19
click at [833, 68] on button "Close" at bounding box center [852, 64] width 57 height 17
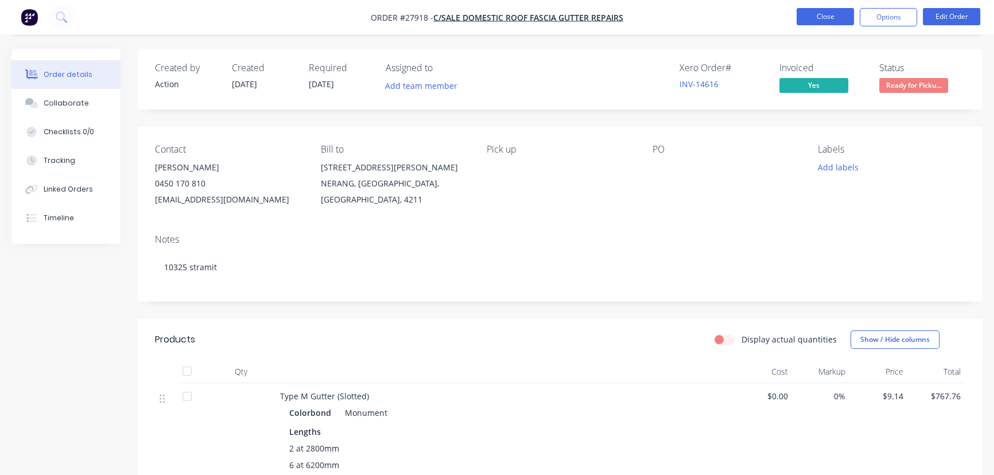
click at [829, 17] on button "Close" at bounding box center [825, 16] width 57 height 17
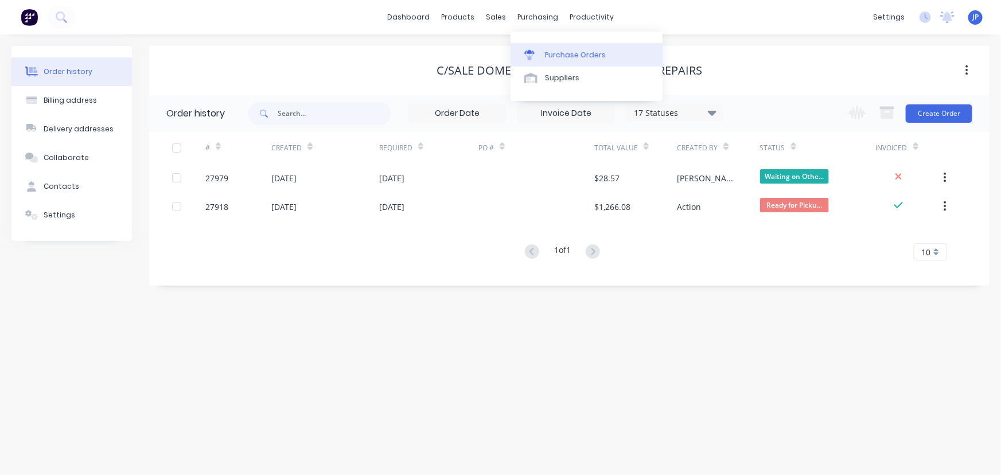
click at [546, 52] on div "Purchase Orders" at bounding box center [575, 55] width 61 height 10
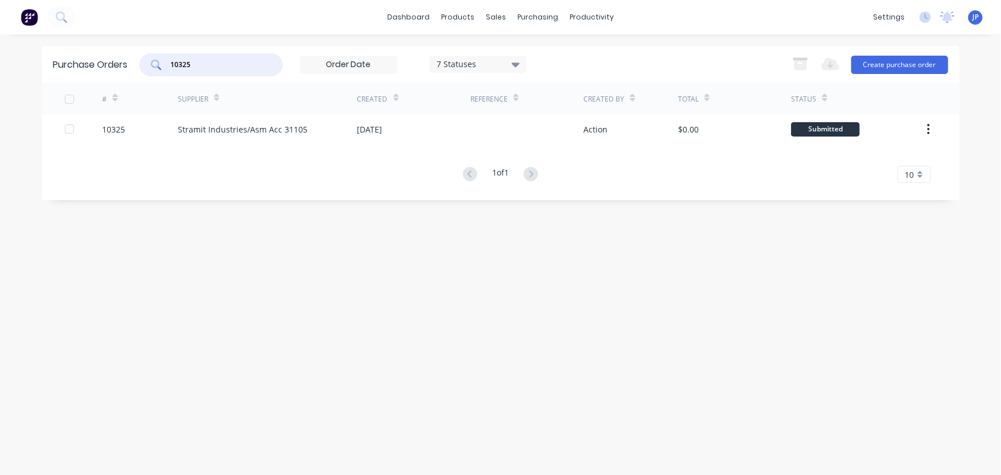
drag, startPoint x: 219, startPoint y: 66, endPoint x: 130, endPoint y: 60, distance: 89.7
click at [134, 63] on div "Purchase Orders 10325 7 Statuses 7 Statuses Export to Excel (XLSX) Create purch…" at bounding box center [501, 64] width 918 height 37
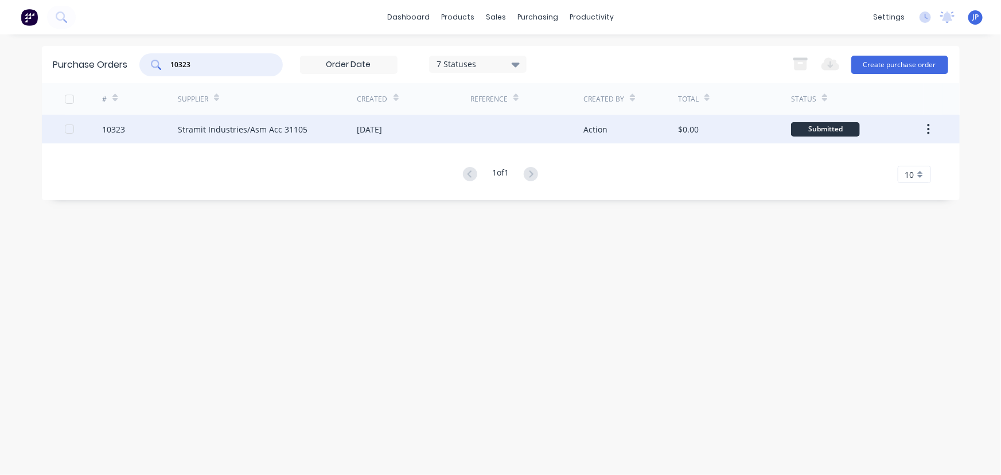
type input "10323"
click at [207, 131] on div "Stramit Industries/Asm Acc 31105" at bounding box center [243, 129] width 130 height 12
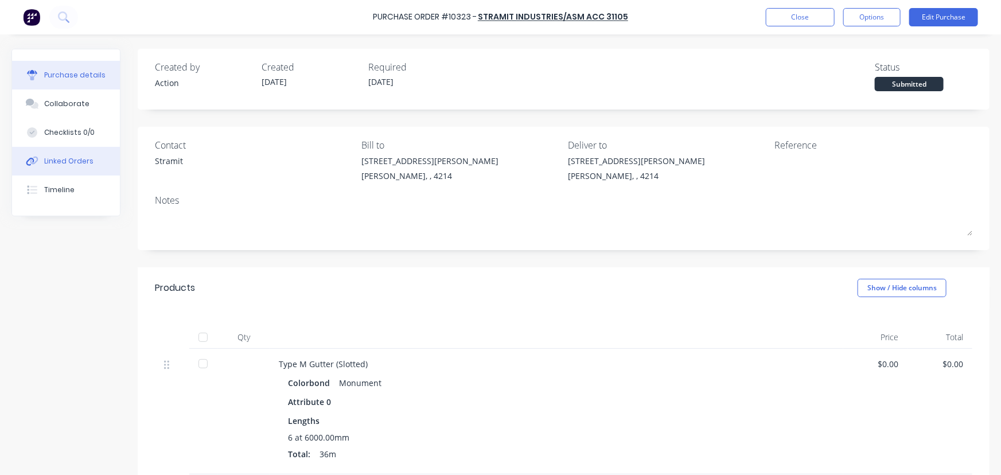
click at [87, 162] on div "Linked Orders" at bounding box center [68, 161] width 49 height 10
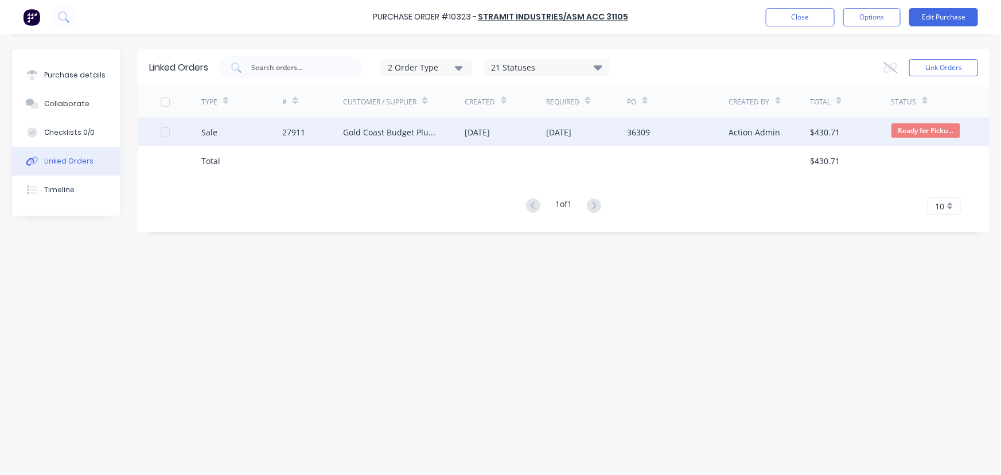
click at [333, 135] on div "27911" at bounding box center [312, 132] width 61 height 29
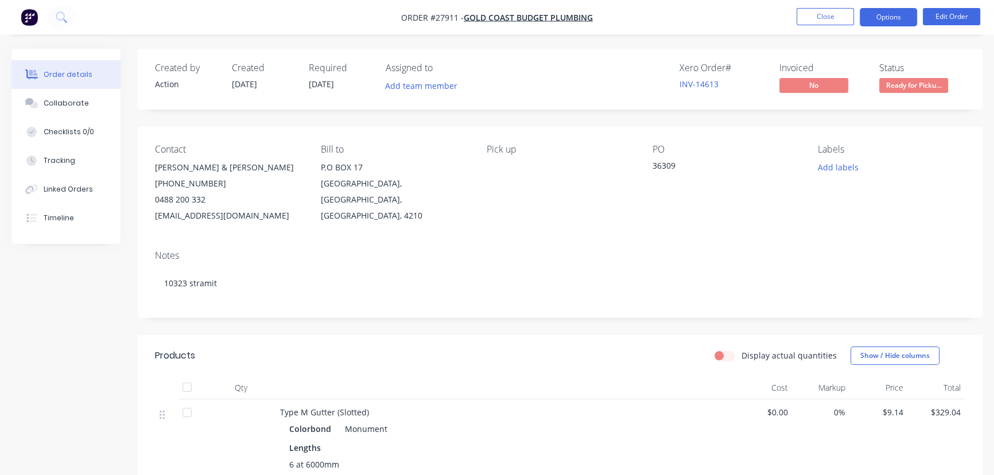
click at [890, 18] on button "Options" at bounding box center [888, 17] width 57 height 18
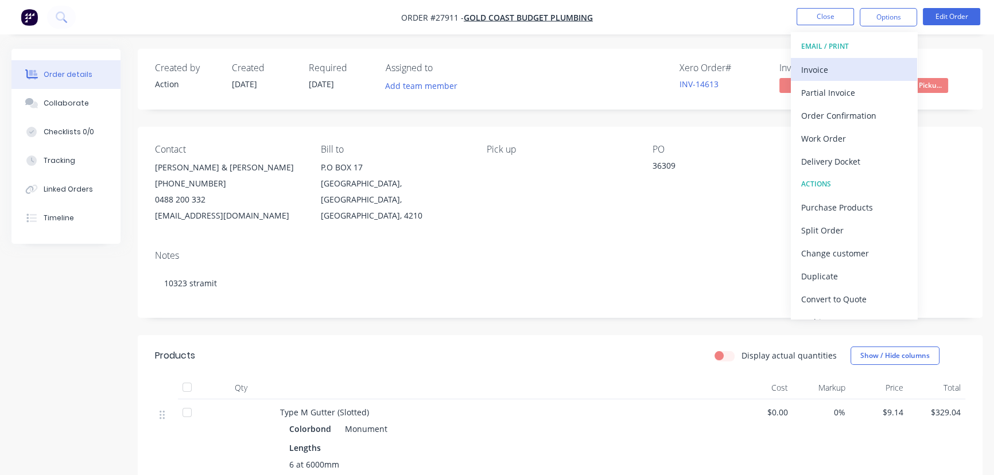
click at [839, 67] on div "Invoice" at bounding box center [854, 69] width 106 height 17
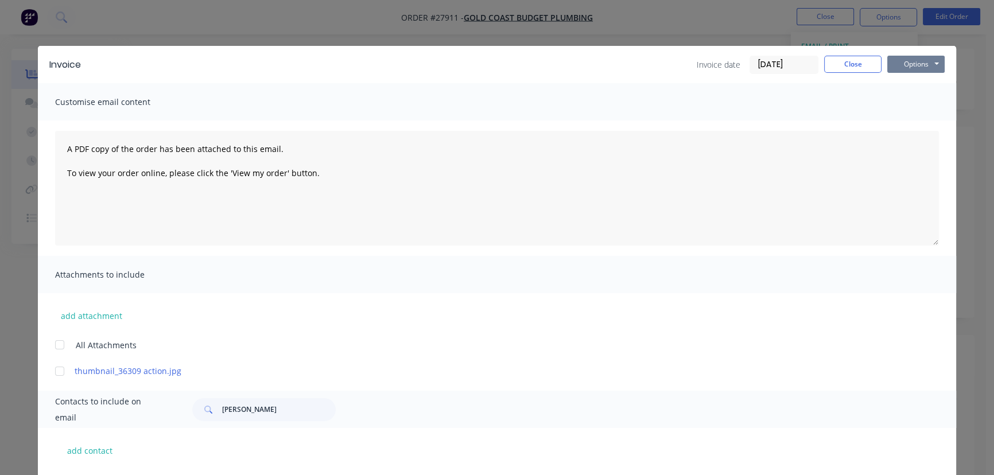
click at [903, 69] on button "Options" at bounding box center [915, 64] width 57 height 17
click at [899, 110] on button "Print" at bounding box center [923, 103] width 73 height 19
click at [845, 61] on button "Close" at bounding box center [852, 64] width 57 height 17
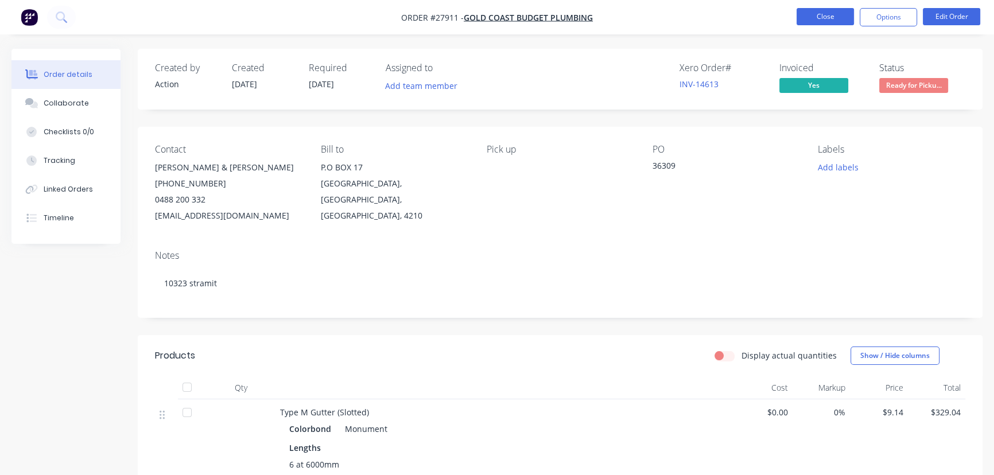
click at [812, 17] on button "Close" at bounding box center [825, 16] width 57 height 17
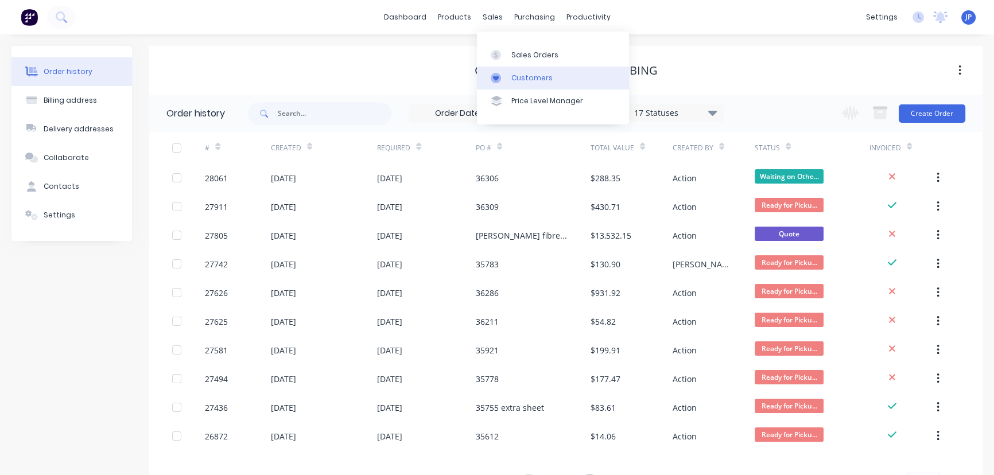
click at [515, 69] on link "Customers" at bounding box center [553, 78] width 152 height 23
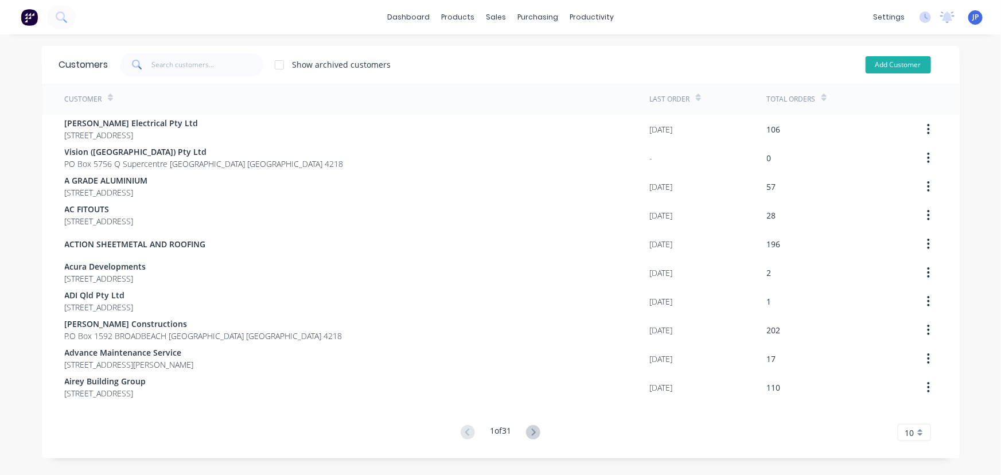
click at [894, 63] on button "Add Customer" at bounding box center [898, 64] width 65 height 17
select select "AU"
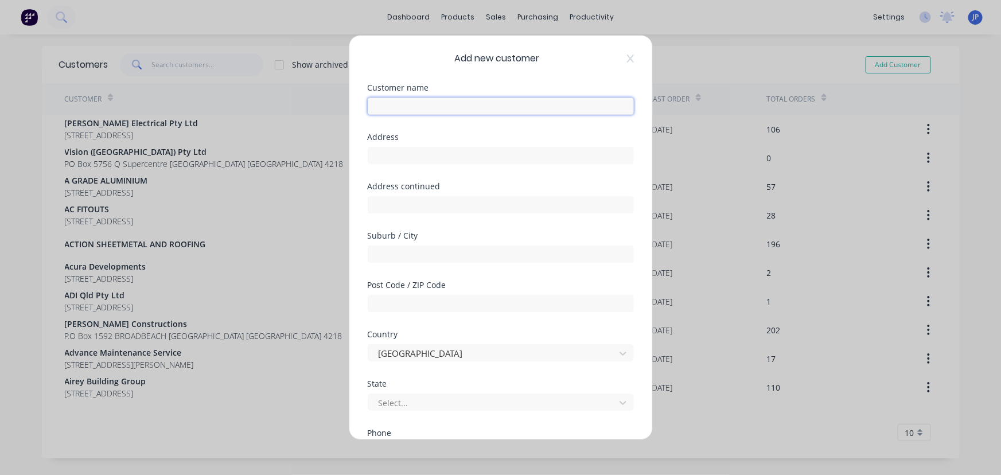
click at [403, 109] on input "text" at bounding box center [501, 106] width 266 height 17
type input "C/Sale Next Wave Plumbing Solutions"
click at [378, 157] on input "text" at bounding box center [501, 155] width 266 height 17
type input "P.O Box 7298"
click at [380, 202] on input "text" at bounding box center [501, 204] width 266 height 17
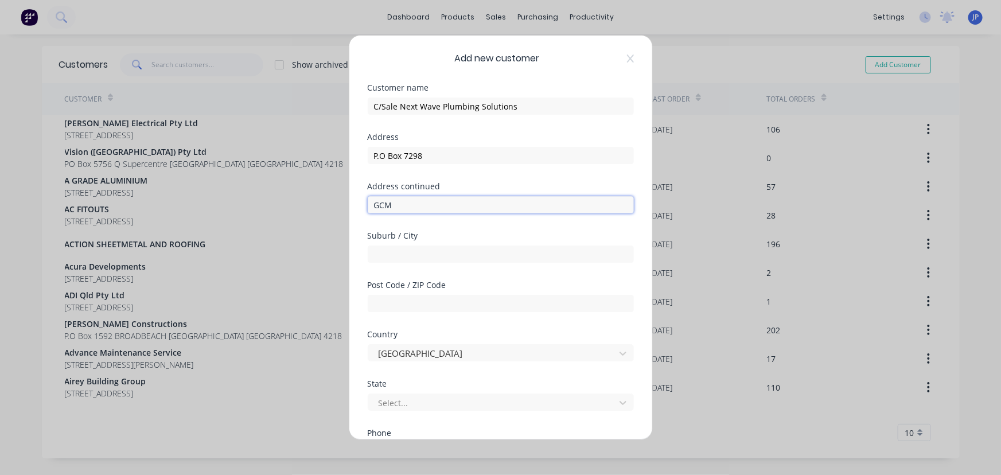
type input "GCMC"
drag, startPoint x: 403, startPoint y: 205, endPoint x: 370, endPoint y: 210, distance: 33.1
click at [370, 210] on input "GCMC" at bounding box center [501, 204] width 266 height 17
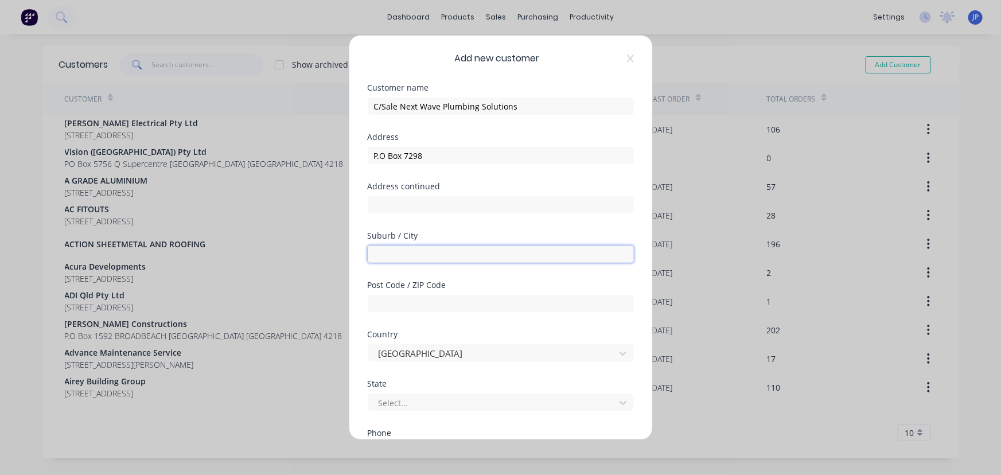
click at [398, 251] on input "text" at bounding box center [501, 254] width 266 height 17
type input "GCMC"
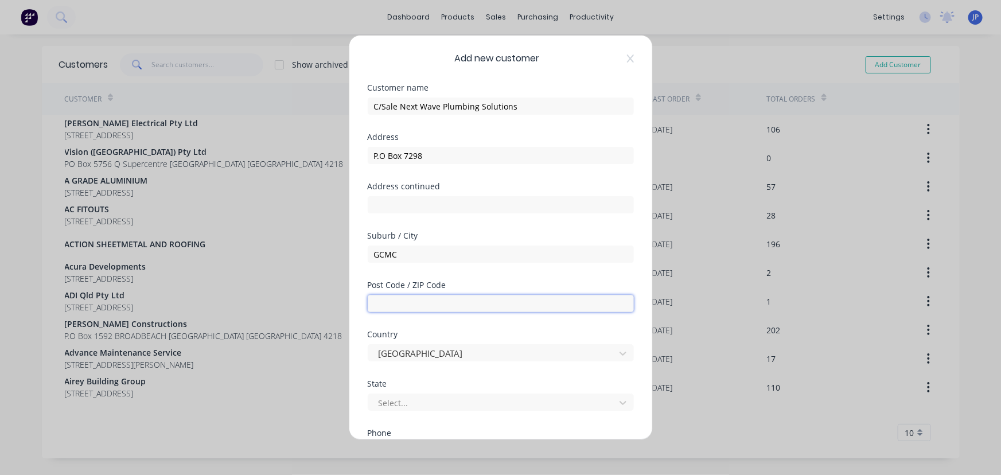
click at [390, 303] on input "text" at bounding box center [501, 303] width 266 height 17
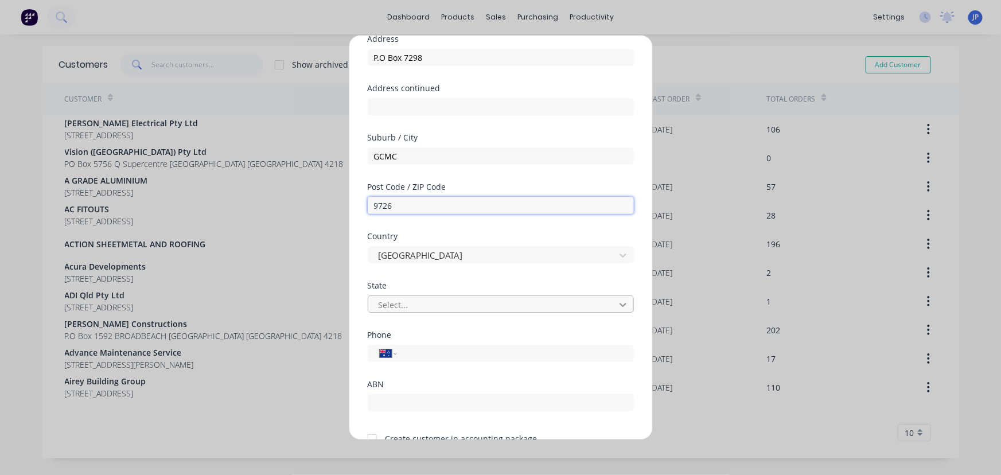
scroll to position [104, 0]
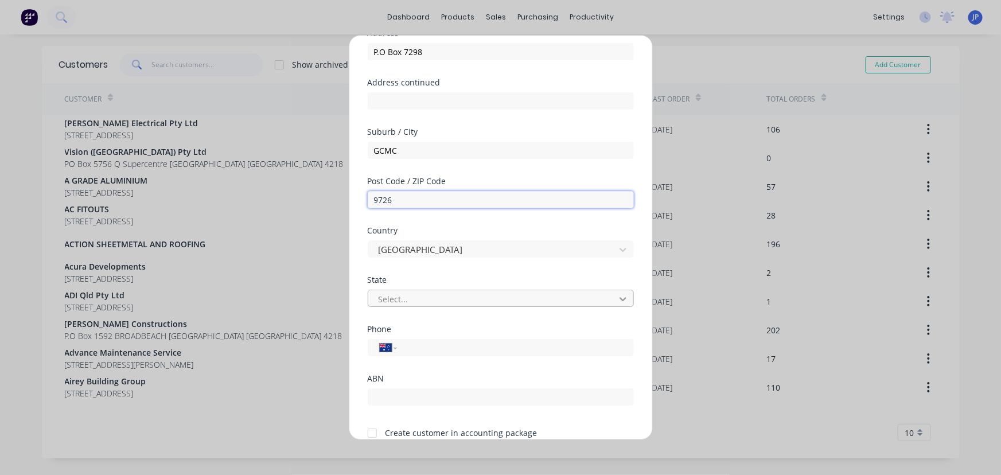
type input "9726"
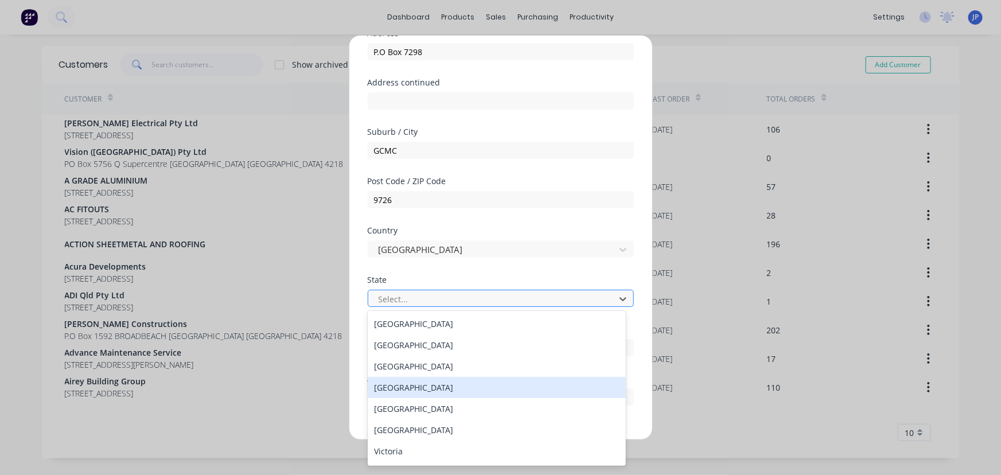
click at [471, 392] on div "[GEOGRAPHIC_DATA]" at bounding box center [497, 387] width 259 height 21
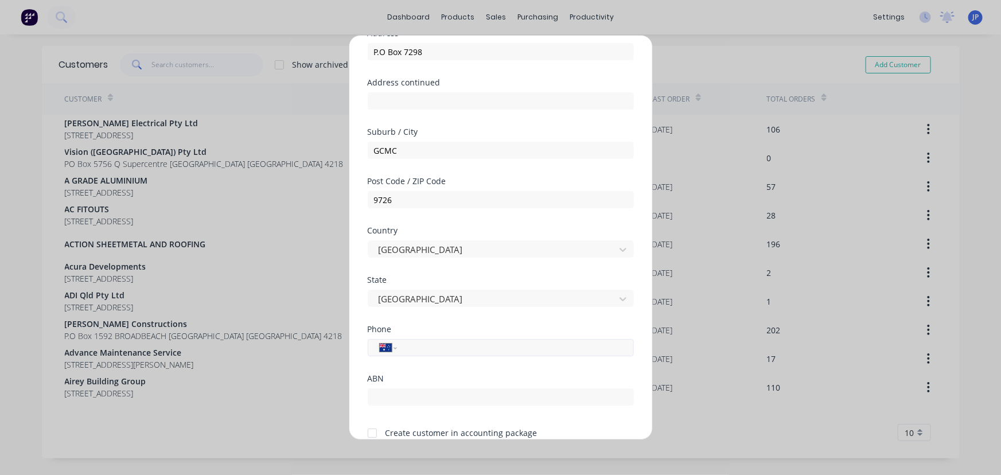
click at [413, 344] on input "tel" at bounding box center [513, 347] width 216 height 13
type input "0400 420 061"
click at [404, 391] on input "text" at bounding box center [501, 397] width 266 height 17
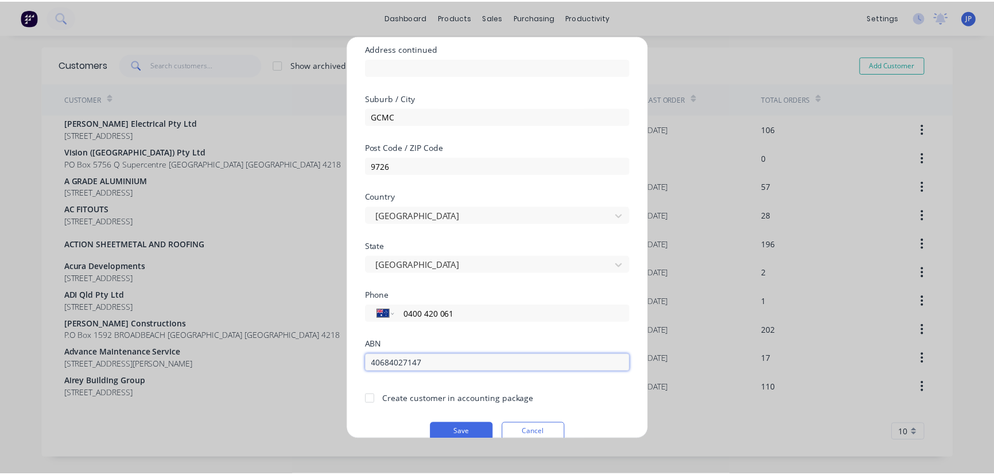
scroll to position [156, 0]
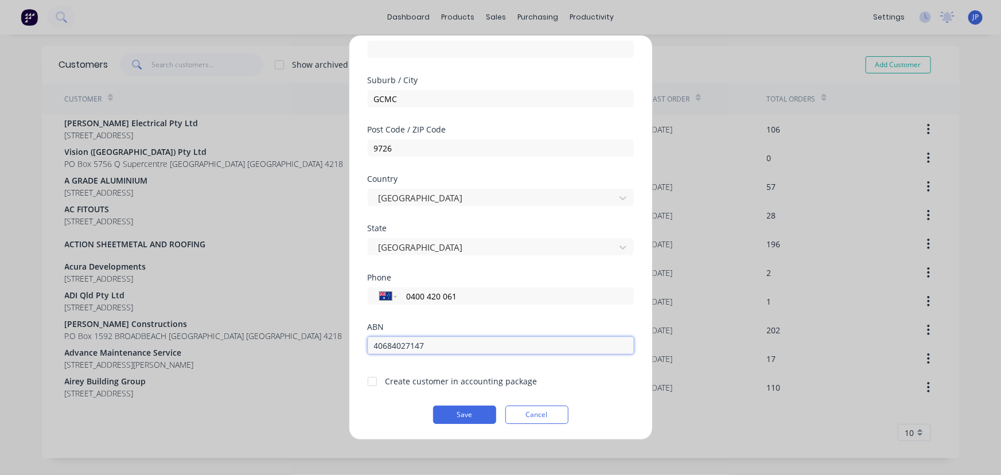
type input "40684027147"
click at [372, 379] on div at bounding box center [372, 381] width 23 height 23
click at [468, 414] on button "Save" at bounding box center [464, 415] width 63 height 18
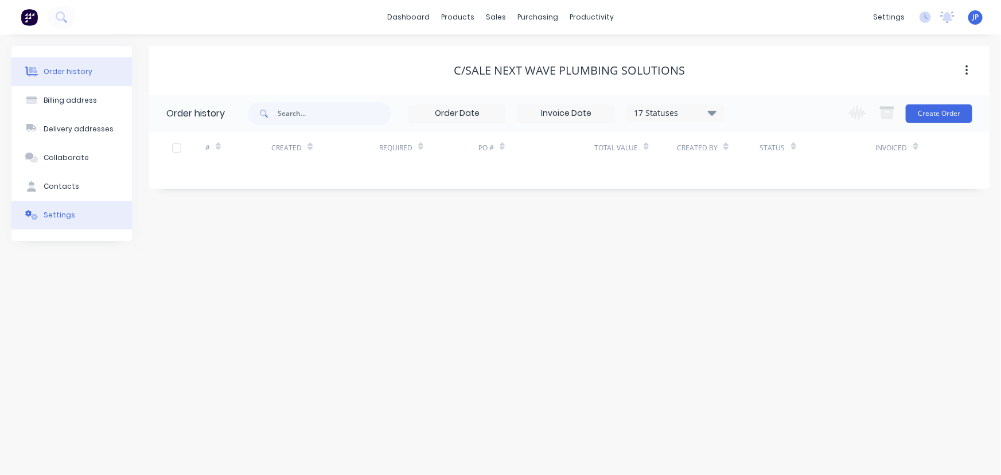
click at [57, 211] on div "Settings" at bounding box center [60, 215] width 32 height 10
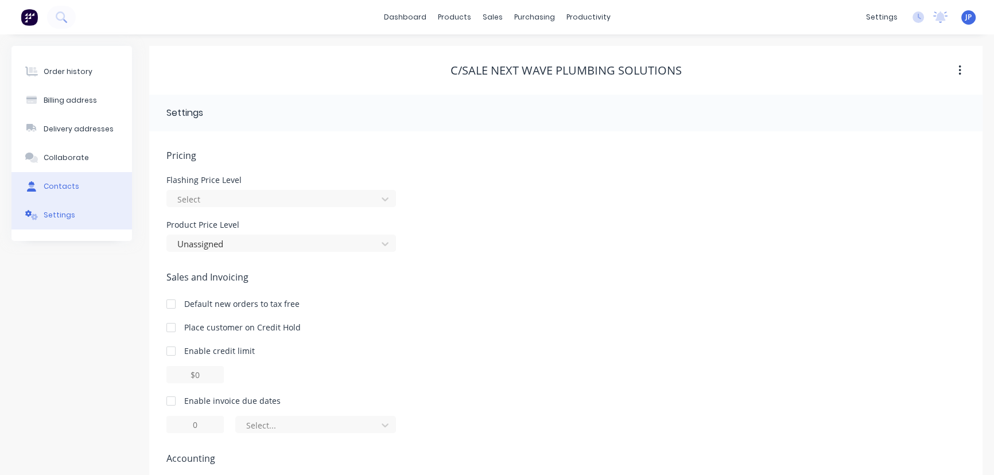
click at [72, 188] on div "Contacts" at bounding box center [62, 186] width 36 height 10
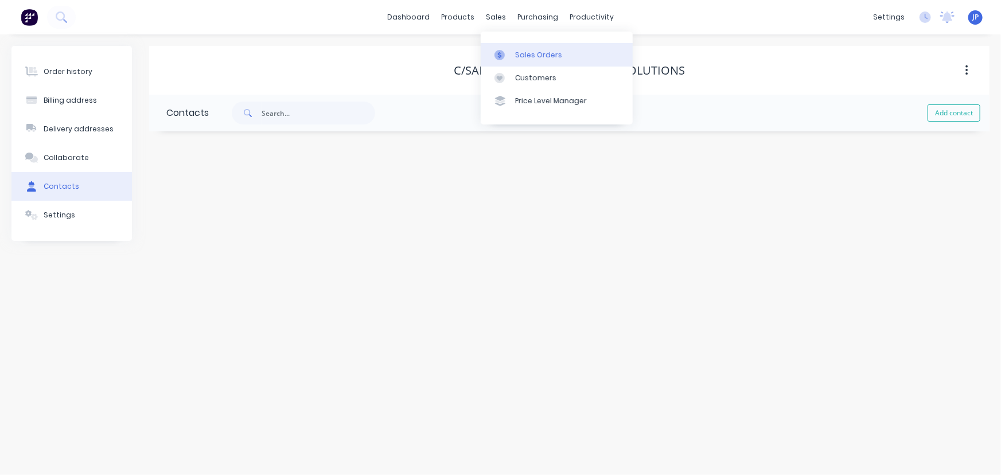
click at [533, 54] on div "Sales Orders" at bounding box center [538, 55] width 47 height 10
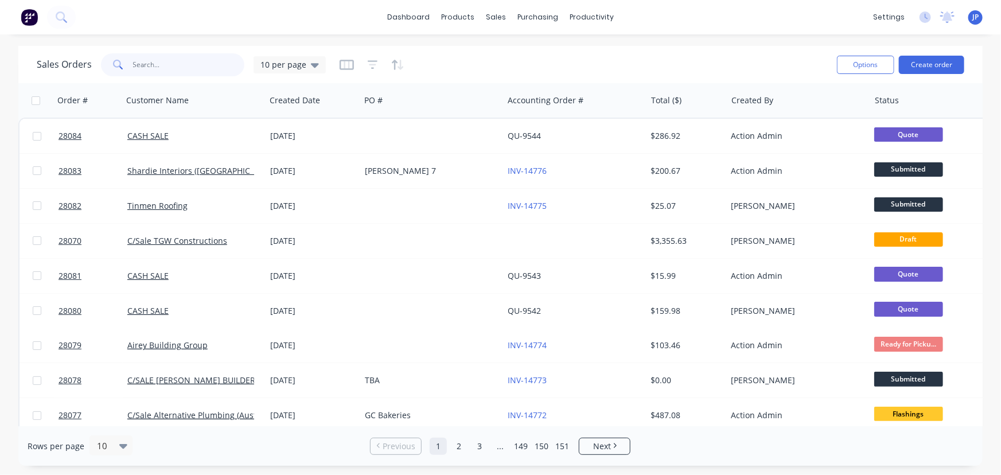
click at [170, 68] on input "text" at bounding box center [189, 64] width 112 height 23
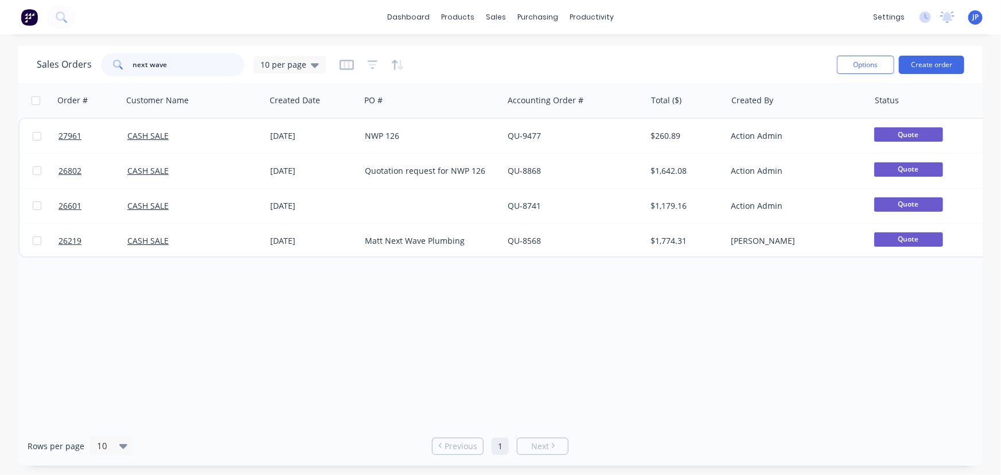
type input "next wave"
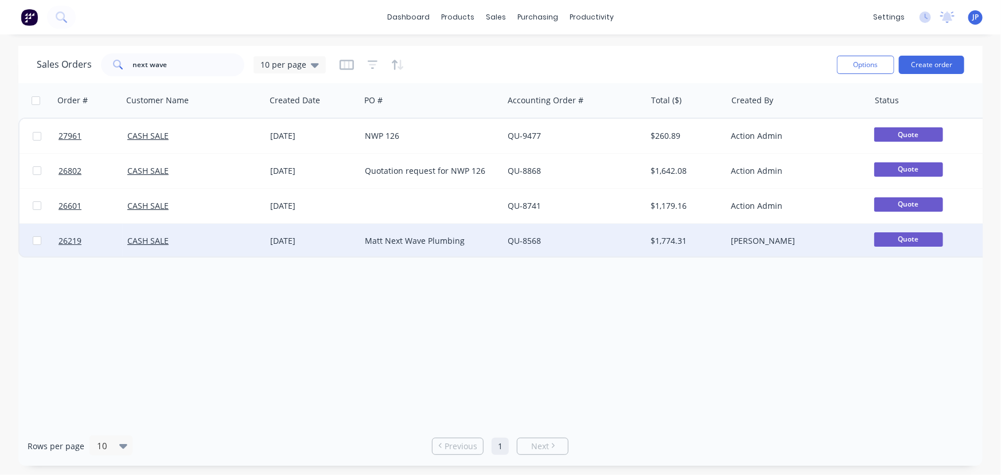
click at [374, 236] on div "Matt Next Wave Plumbing" at bounding box center [428, 240] width 127 height 11
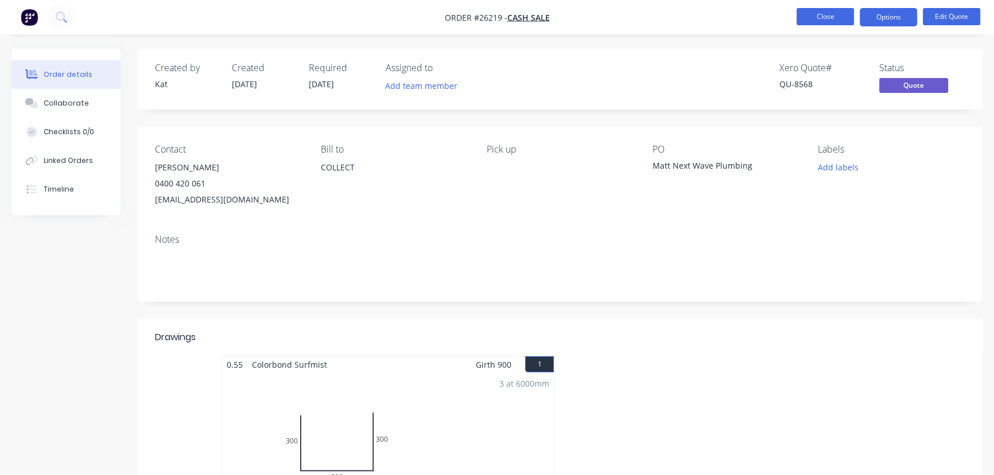
click at [823, 19] on button "Close" at bounding box center [825, 16] width 57 height 17
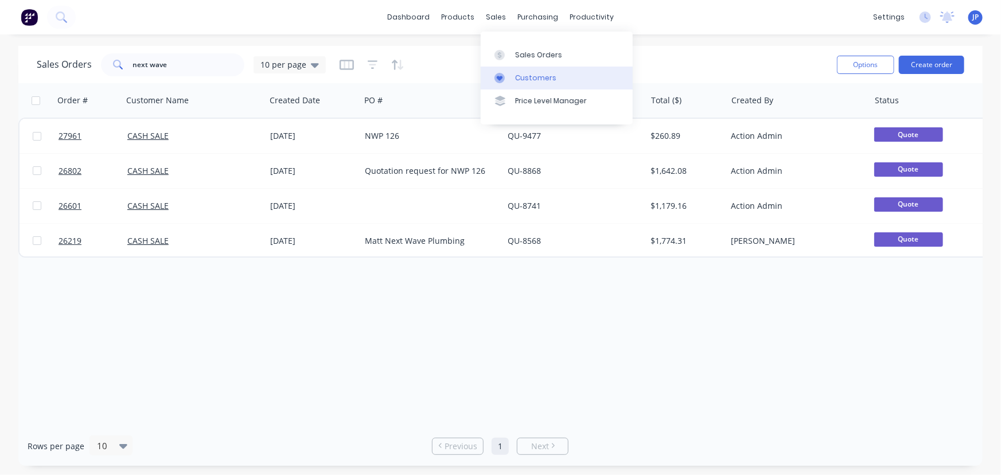
click at [537, 75] on div "Customers" at bounding box center [535, 78] width 41 height 10
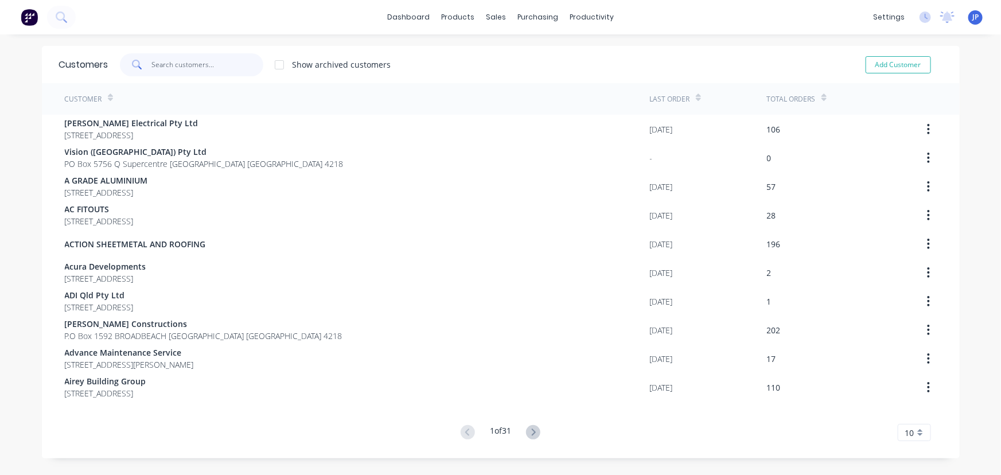
click at [173, 64] on input "text" at bounding box center [208, 64] width 112 height 23
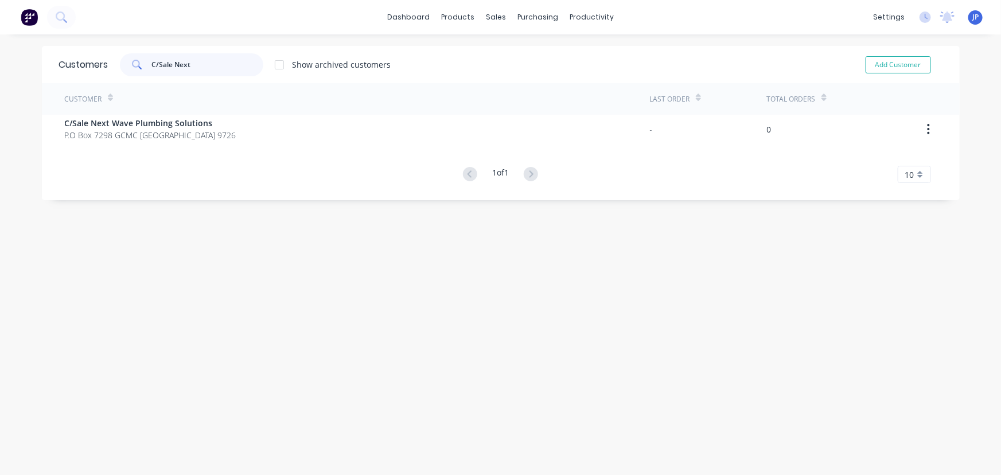
drag, startPoint x: 195, startPoint y: 67, endPoint x: 147, endPoint y: 73, distance: 48.0
click at [147, 73] on div "C/Sale Next" at bounding box center [191, 64] width 143 height 23
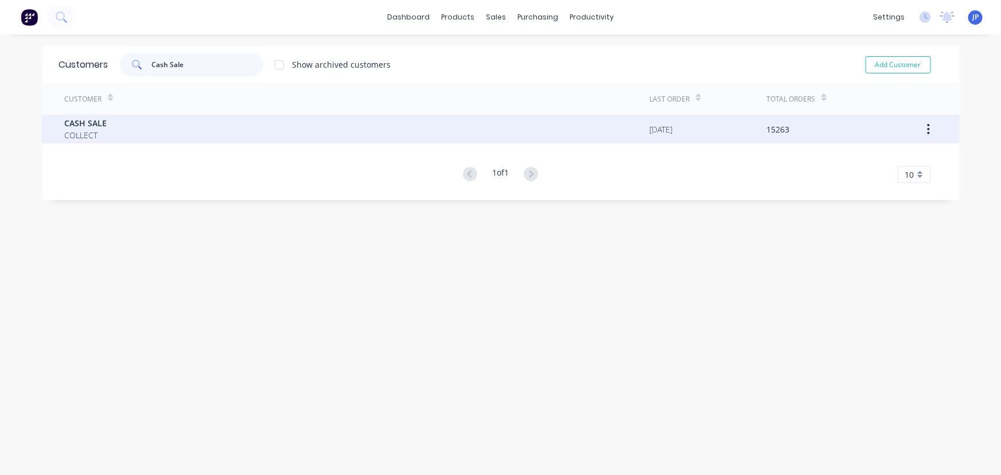
type input "Cash Sale"
click at [96, 133] on span "COLLECT" at bounding box center [86, 135] width 42 height 12
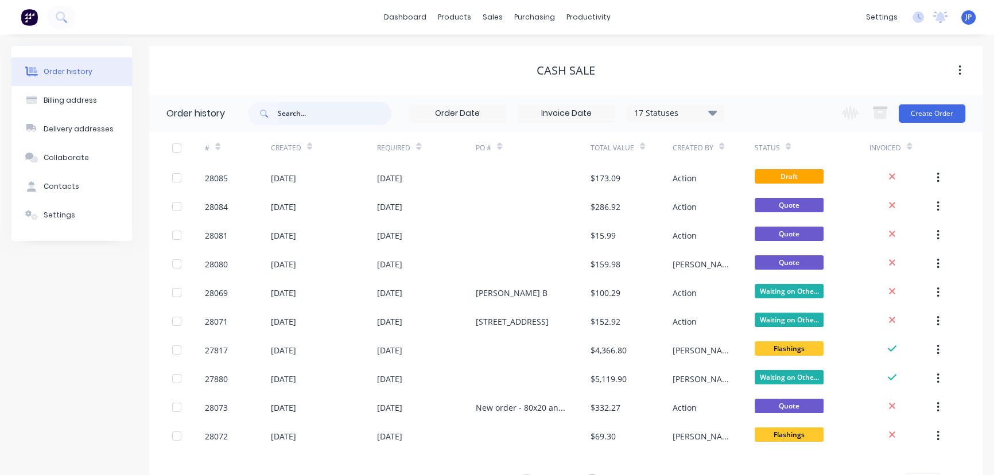
click at [286, 118] on input "text" at bounding box center [335, 113] width 114 height 23
type input "27940"
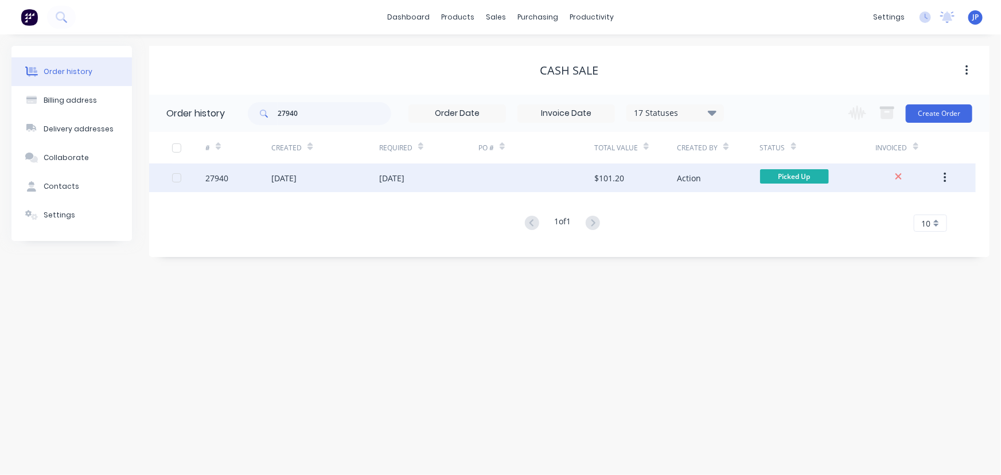
click at [297, 176] on div "[DATE]" at bounding box center [283, 178] width 25 height 12
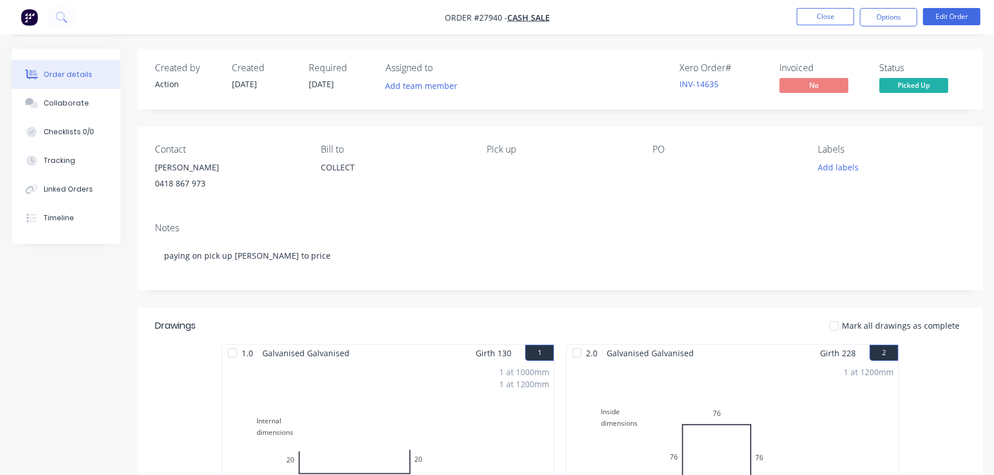
drag, startPoint x: 222, startPoint y: 166, endPoint x: 151, endPoint y: 170, distance: 71.3
click at [151, 170] on div "Contact [PERSON_NAME] 0418 867 973 [PERSON_NAME] to COLLECT Pick up PO Labels A…" at bounding box center [560, 170] width 845 height 87
copy div "[PERSON_NAME]"
click at [884, 21] on button "Options" at bounding box center [888, 17] width 57 height 18
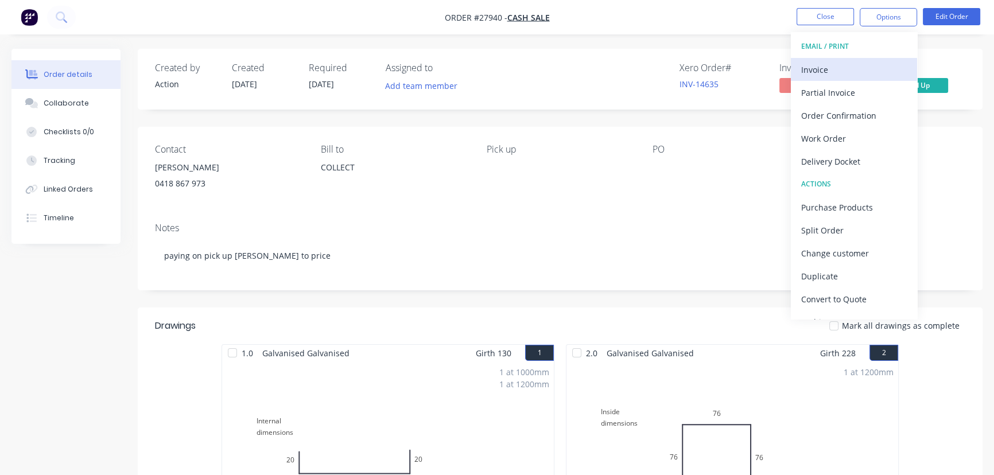
click at [842, 68] on div "Invoice" at bounding box center [854, 69] width 106 height 17
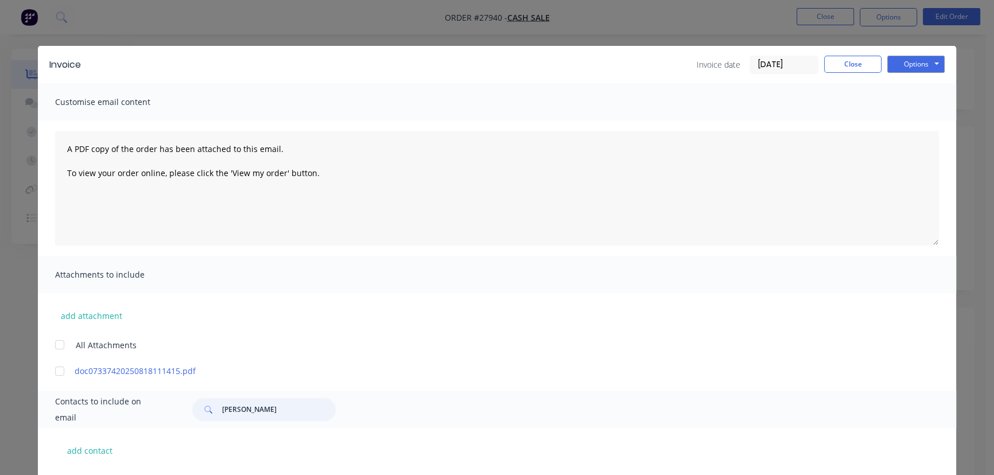
drag, startPoint x: 271, startPoint y: 407, endPoint x: 201, endPoint y: 411, distance: 70.1
click at [201, 411] on div "[PERSON_NAME]" at bounding box center [263, 409] width 143 height 23
paste input "[PERSON_NAME]"
type input "[PERSON_NAME]"
click at [905, 63] on button "Options" at bounding box center [915, 64] width 57 height 17
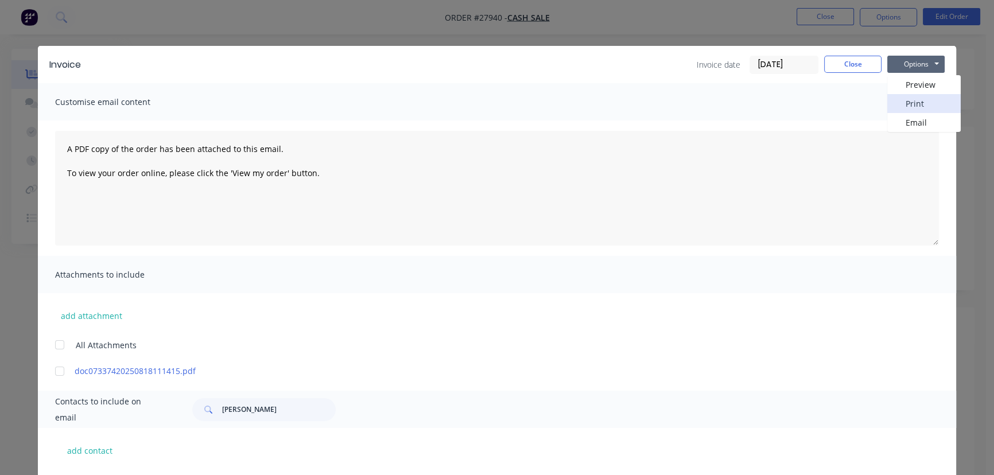
click at [900, 103] on button "Print" at bounding box center [923, 103] width 73 height 19
click at [848, 67] on button "Close" at bounding box center [852, 64] width 57 height 17
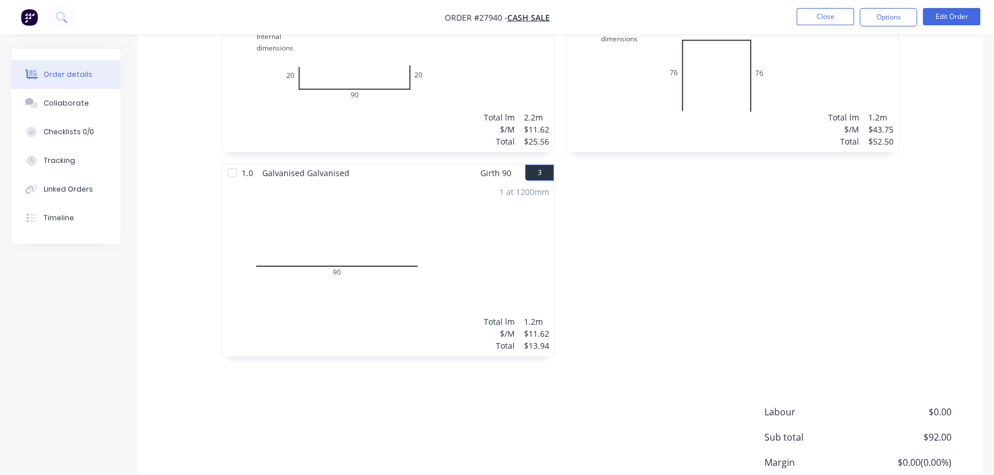
scroll to position [378, 0]
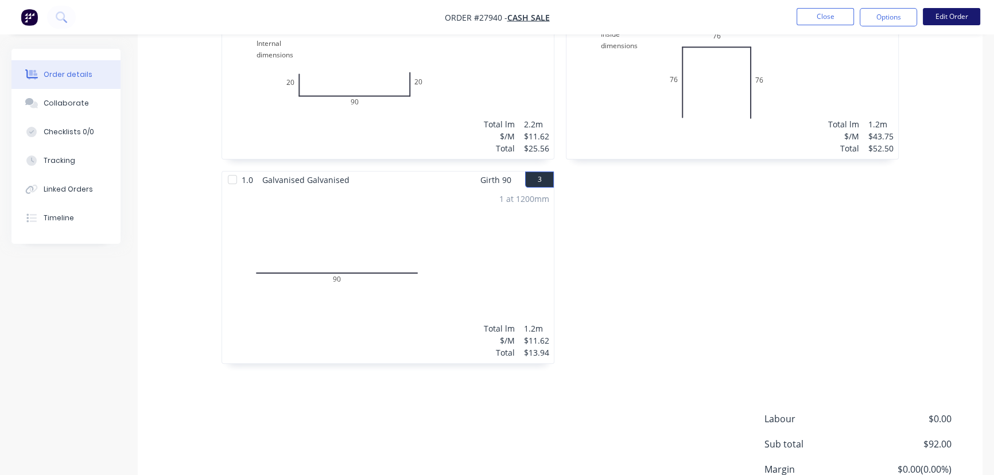
click at [945, 18] on button "Edit Order" at bounding box center [951, 16] width 57 height 17
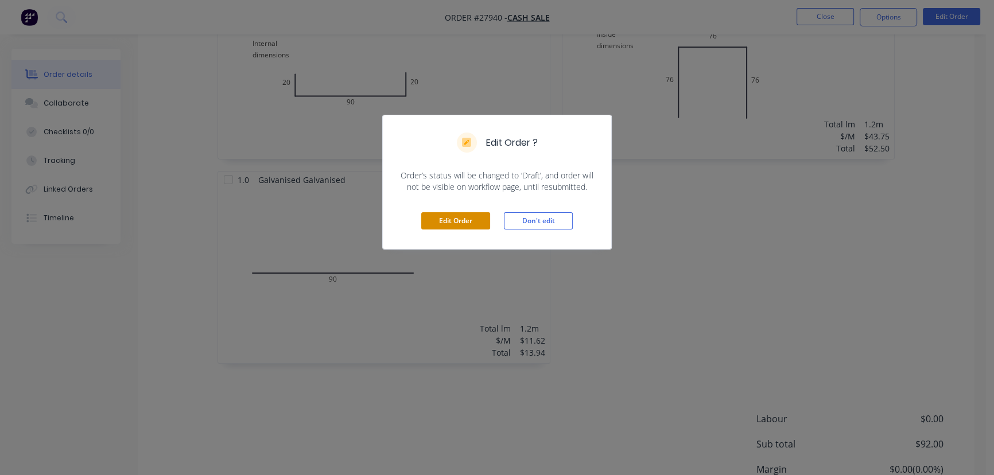
click at [474, 218] on button "Edit Order" at bounding box center [455, 220] width 69 height 17
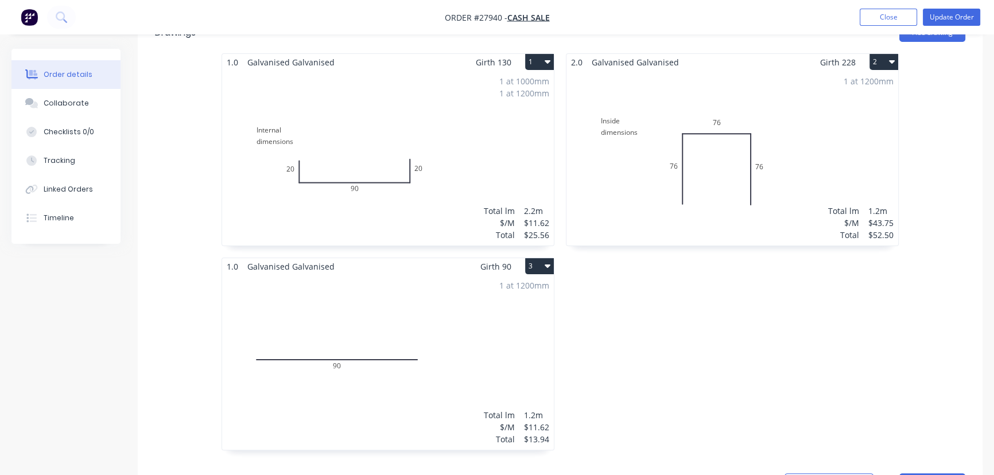
scroll to position [365, 0]
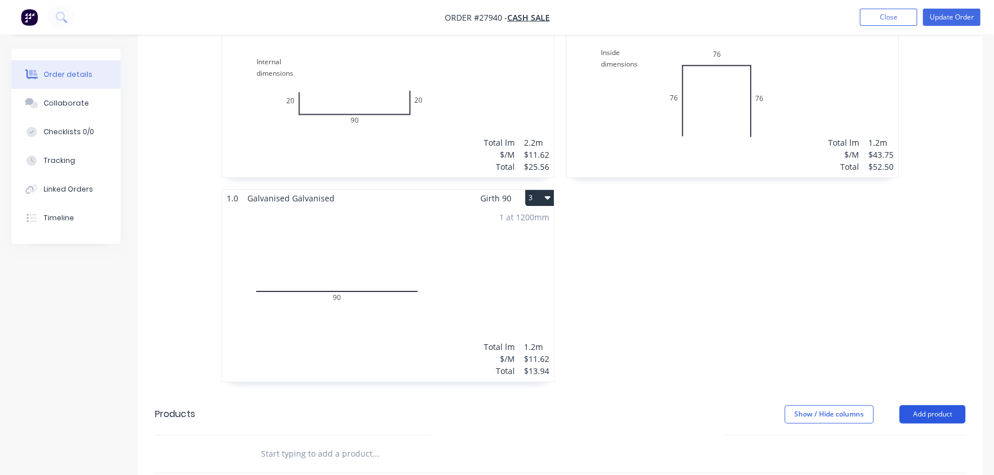
click at [939, 415] on button "Add product" at bounding box center [932, 414] width 66 height 18
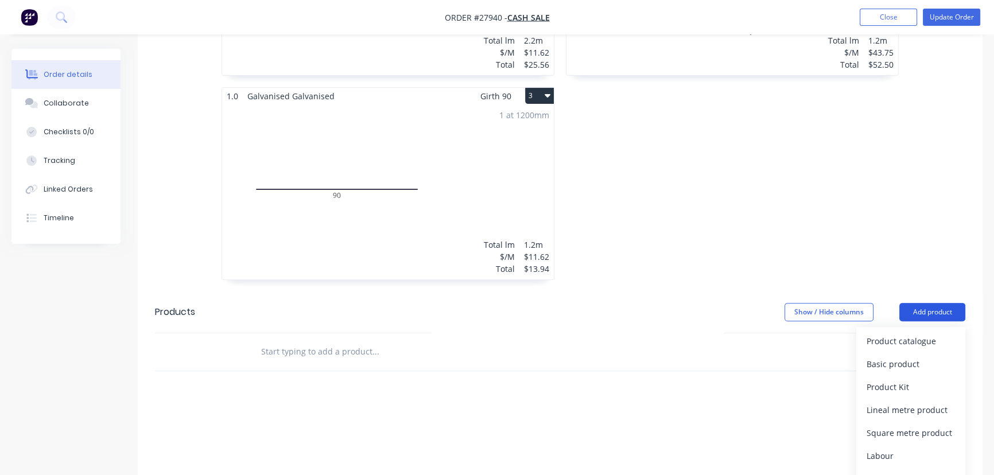
scroll to position [469, 0]
click at [914, 362] on div "Basic product" at bounding box center [911, 362] width 88 height 17
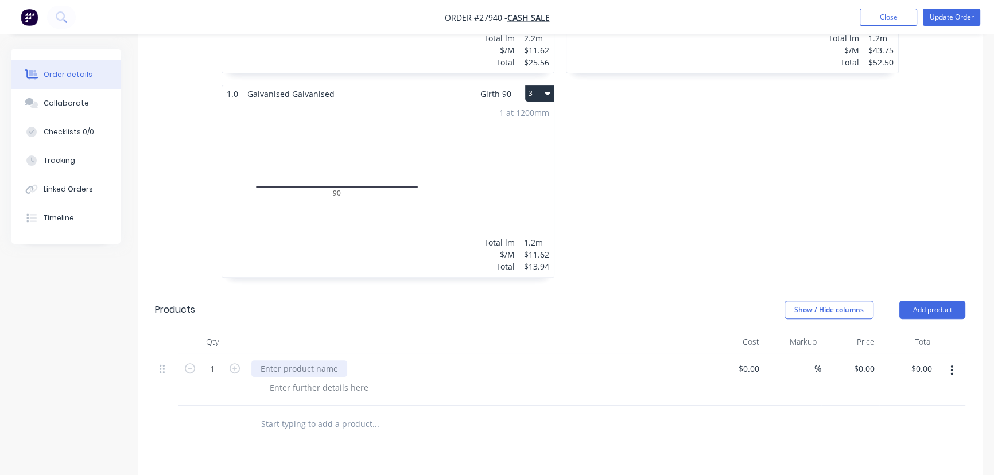
click at [269, 370] on div at bounding box center [299, 368] width 96 height 17
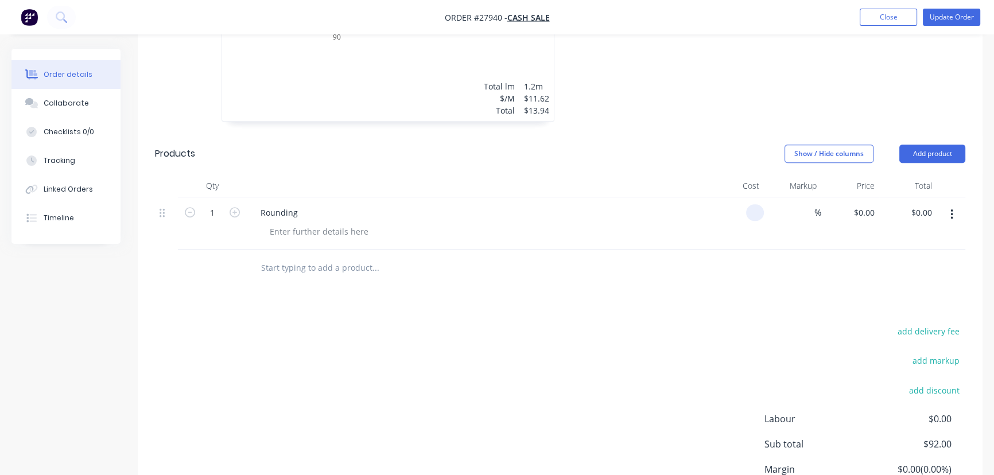
type input "$0.00"
click at [844, 216] on div "$0.00 $0.00" at bounding box center [850, 223] width 58 height 52
click at [845, 215] on div "$0.00 $0.00" at bounding box center [850, 223] width 58 height 52
click at [848, 212] on div "0 0" at bounding box center [850, 223] width 58 height 52
type input "$-1.00"
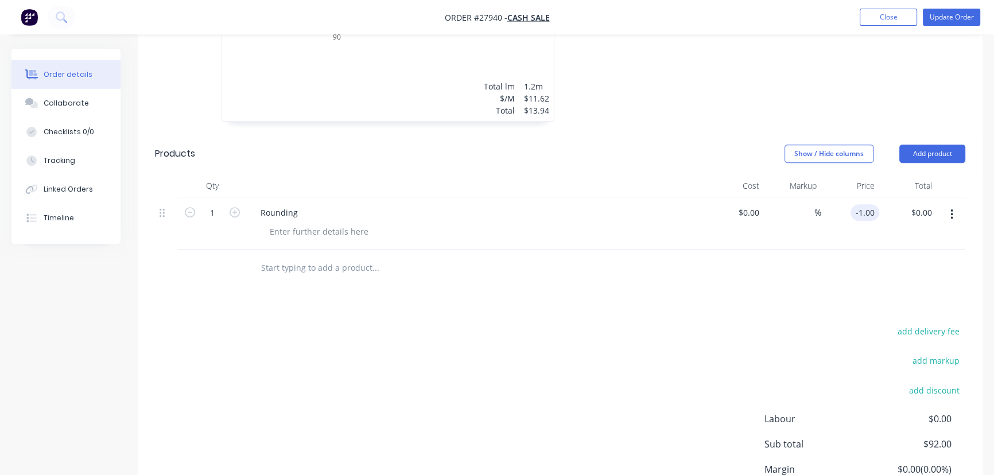
type input "-1.00"
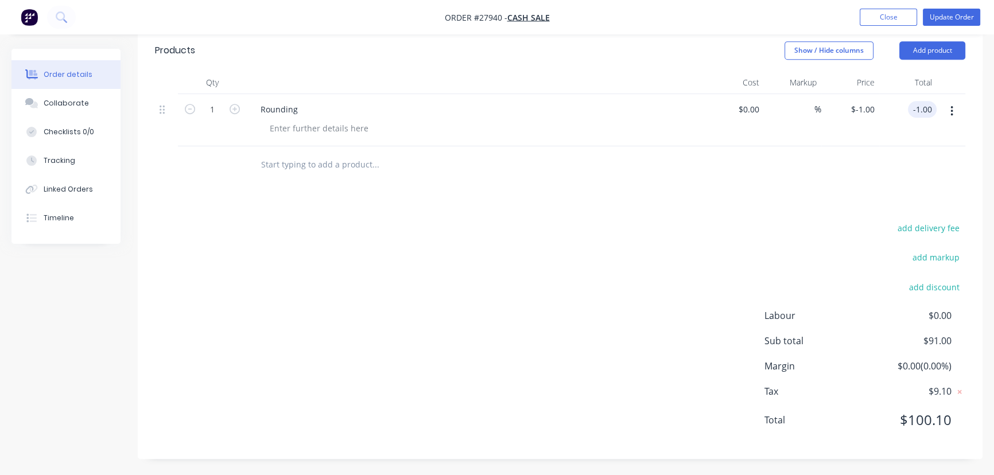
scroll to position [677, 0]
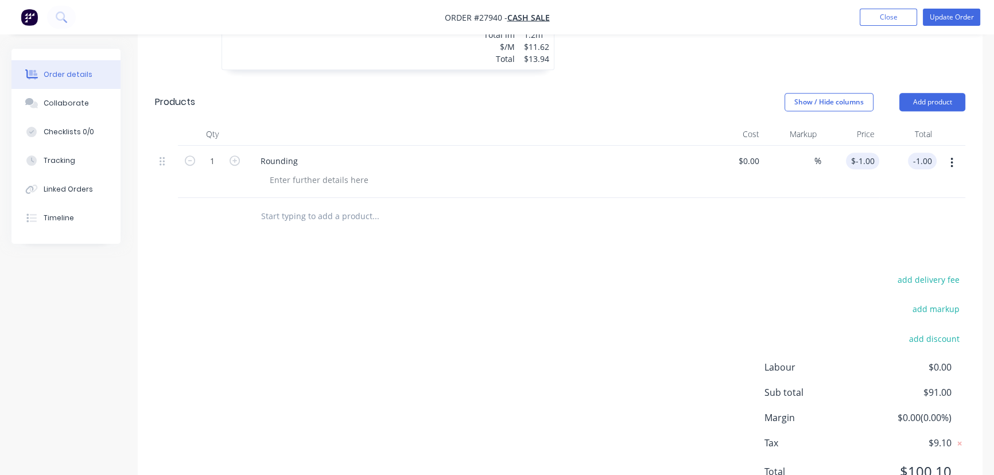
type input "-1"
type input "$-1.00"
click at [865, 166] on div "-1 $-1.00" at bounding box center [862, 161] width 33 height 17
type input "$-1.10"
type input "-1.10"
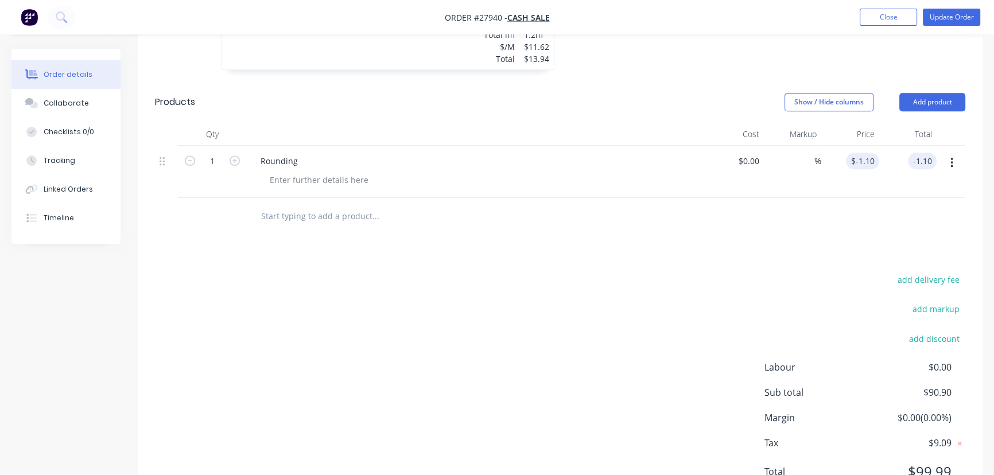
type input "-1.1"
type input "$-1.10"
click at [865, 166] on input "-1.1" at bounding box center [870, 161] width 20 height 17
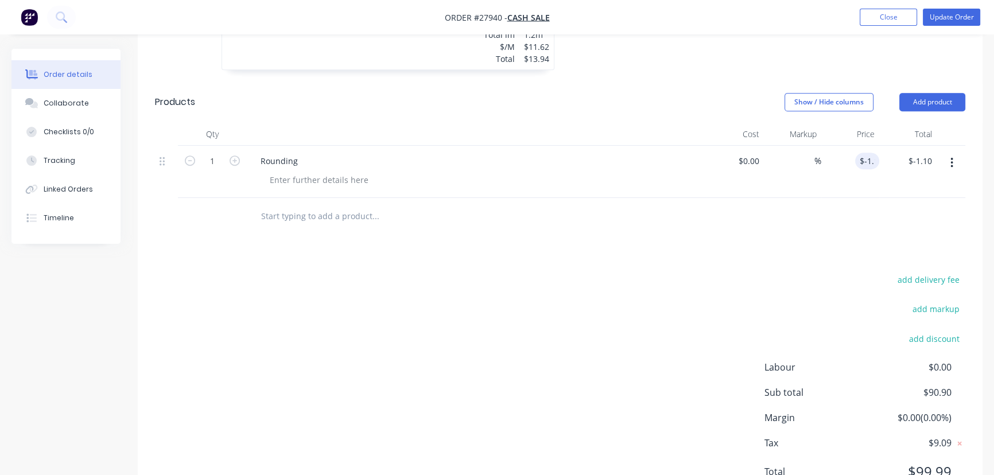
click at [881, 170] on div "$-1.10 $-1.10" at bounding box center [908, 172] width 58 height 52
click at [871, 161] on input "-1.1" at bounding box center [864, 161] width 29 height 17
click at [871, 161] on input "-1.1" at bounding box center [870, 161] width 20 height 17
click at [869, 161] on input "-1.1" at bounding box center [870, 161] width 20 height 17
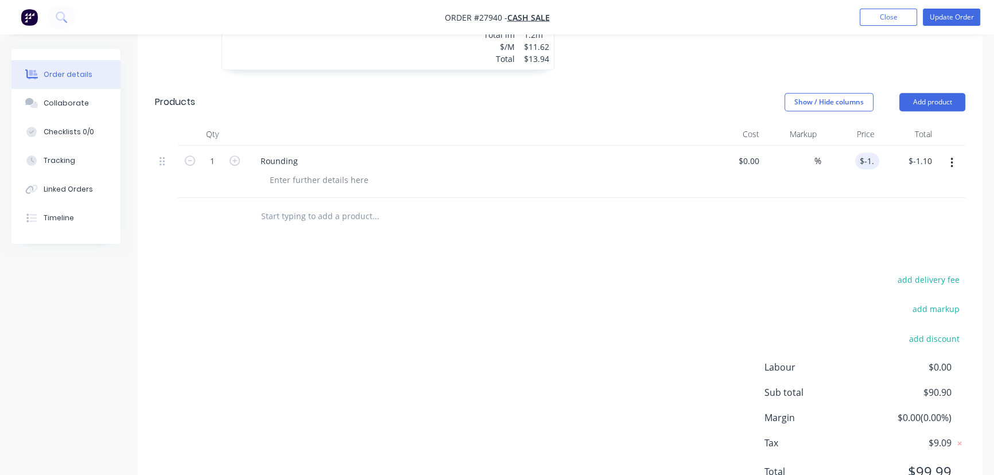
click at [891, 172] on div "$-1.10 $-1.10" at bounding box center [908, 172] width 58 height 52
type input "-1.1"
click at [878, 163] on input "-1.1" at bounding box center [864, 161] width 29 height 17
click at [859, 164] on input "1.09" at bounding box center [868, 161] width 22 height 17
type input "$-1.09"
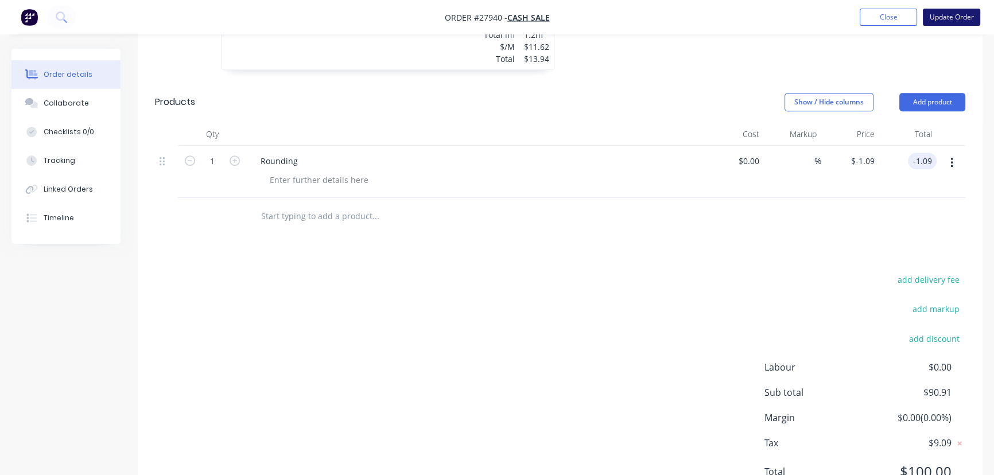
type input "$-1.09"
click at [953, 17] on button "Update Order" at bounding box center [951, 17] width 57 height 17
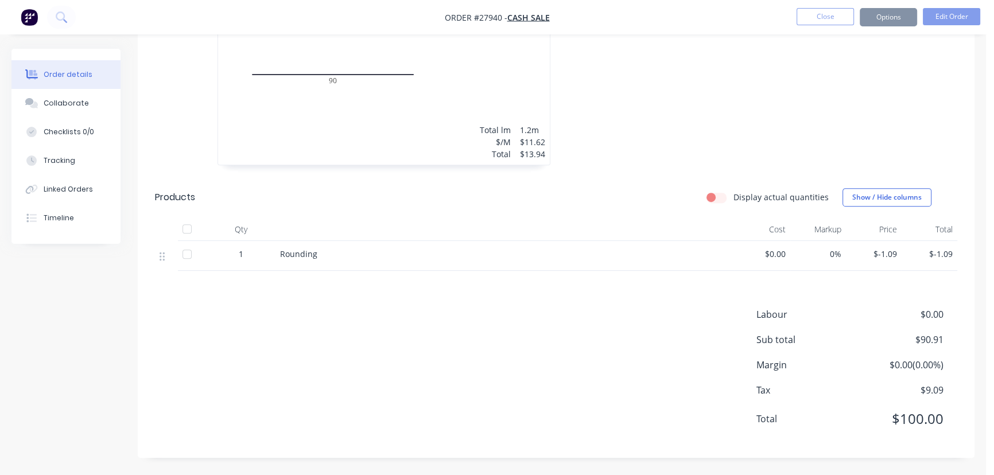
scroll to position [0, 0]
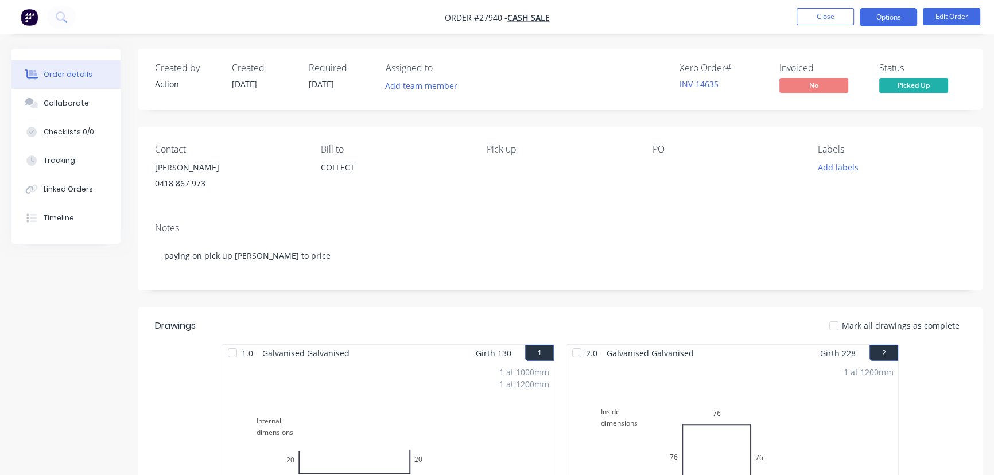
drag, startPoint x: 887, startPoint y: 17, endPoint x: 883, endPoint y: 27, distance: 11.3
click at [887, 17] on button "Options" at bounding box center [888, 17] width 57 height 18
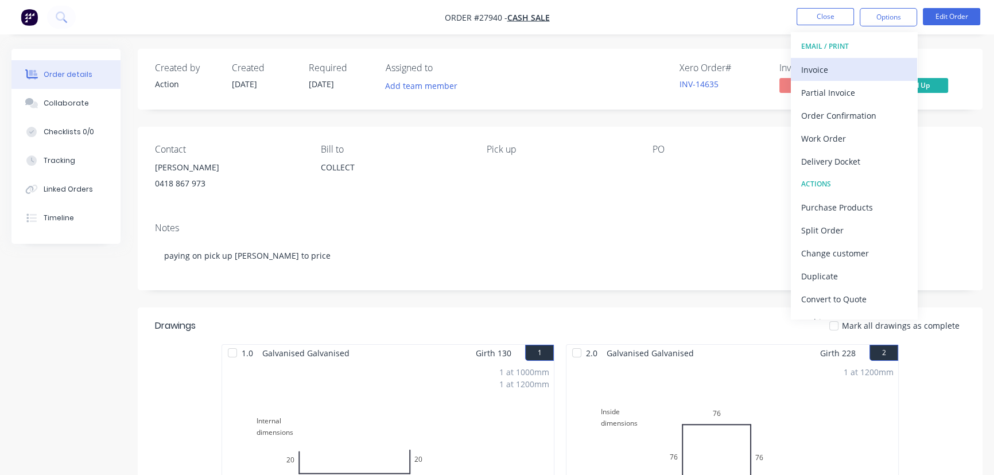
click at [832, 73] on div "Invoice" at bounding box center [854, 69] width 106 height 17
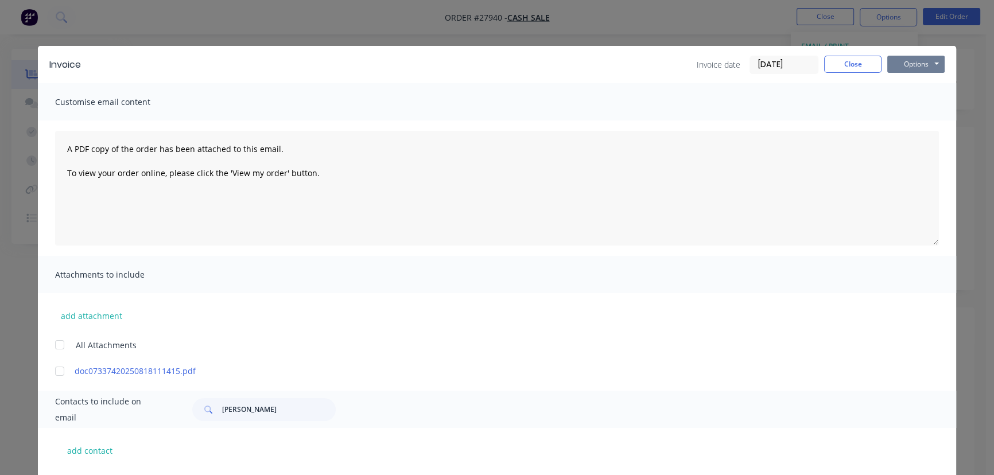
click at [914, 61] on button "Options" at bounding box center [915, 64] width 57 height 17
click at [907, 104] on button "Print" at bounding box center [923, 103] width 73 height 19
click at [860, 66] on button "Close" at bounding box center [852, 64] width 57 height 17
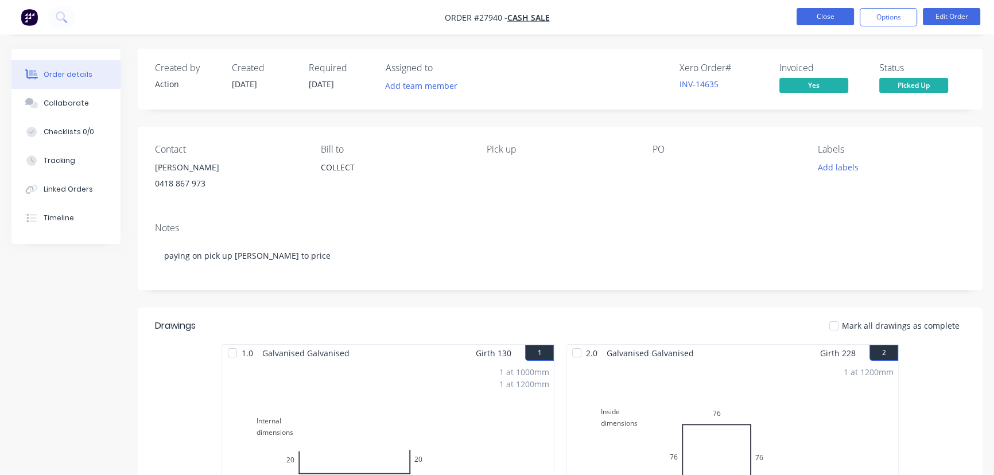
click at [826, 22] on button "Close" at bounding box center [825, 16] width 57 height 17
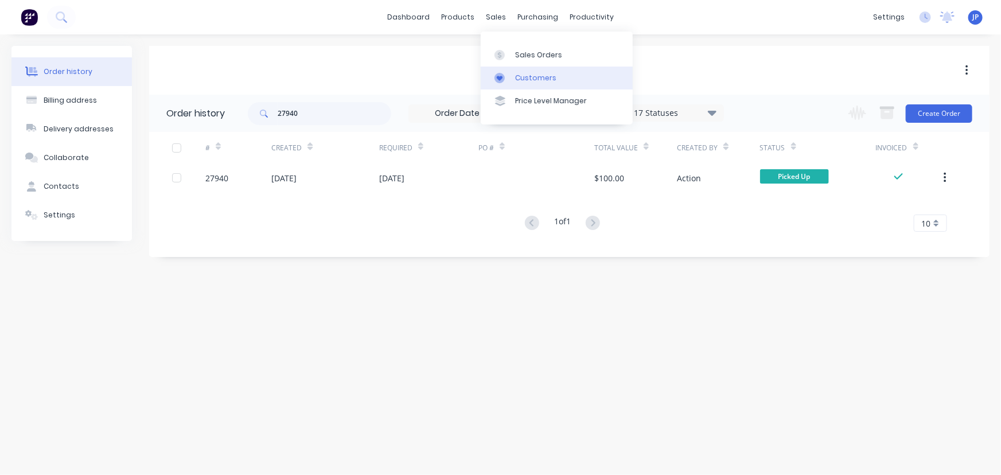
click at [526, 77] on div "Customers" at bounding box center [535, 78] width 41 height 10
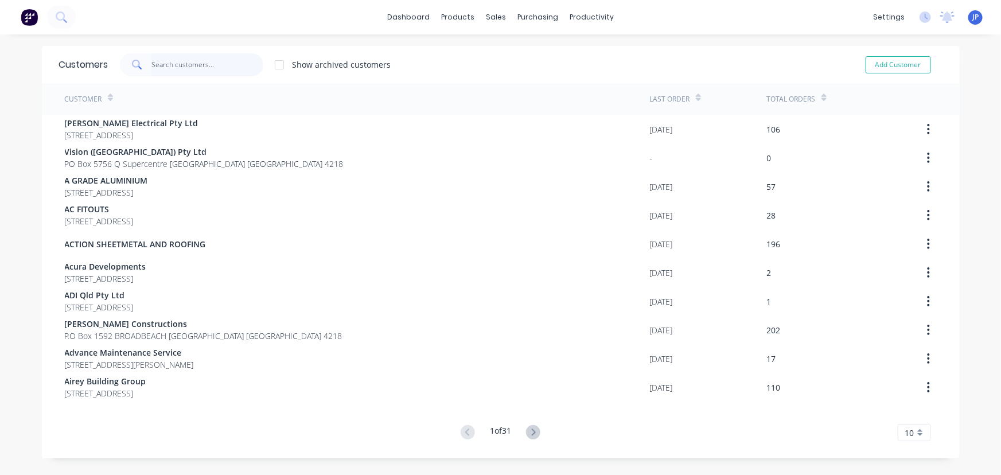
click at [170, 67] on input "text" at bounding box center [208, 64] width 112 height 23
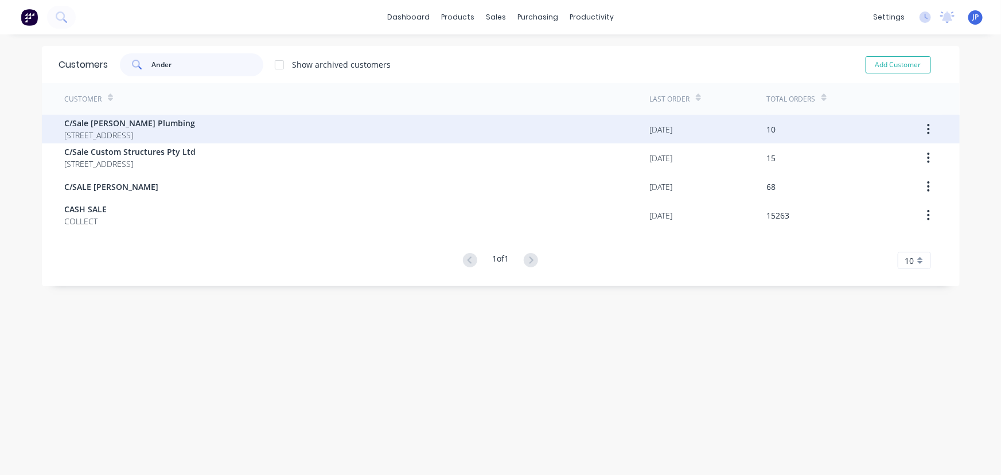
type input "Ander"
click at [141, 122] on span "C/Sale [PERSON_NAME] Plumbing" at bounding box center [130, 123] width 131 height 12
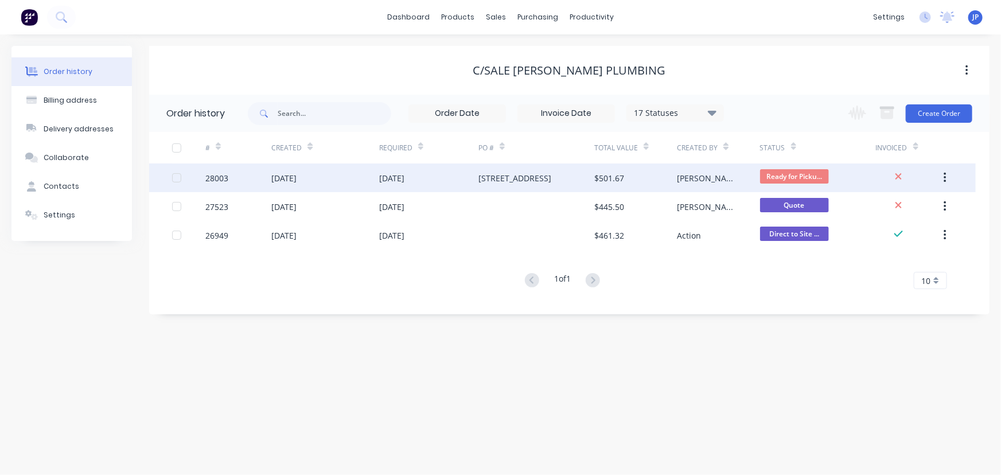
click at [292, 180] on div "[DATE]" at bounding box center [283, 178] width 25 height 12
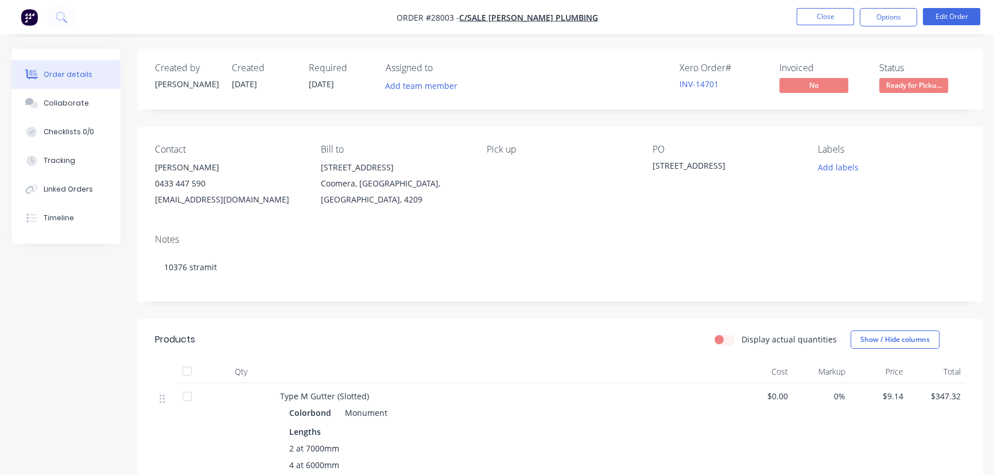
drag, startPoint x: 224, startPoint y: 163, endPoint x: 150, endPoint y: 166, distance: 73.5
click at [150, 166] on div "Contact [PERSON_NAME] 0433 447 590 [EMAIL_ADDRESS][DOMAIN_NAME] [PERSON_NAME] t…" at bounding box center [560, 176] width 845 height 98
copy div "[PERSON_NAME]"
drag, startPoint x: 899, startPoint y: 21, endPoint x: 876, endPoint y: 28, distance: 23.4
click at [899, 21] on button "Options" at bounding box center [888, 17] width 57 height 18
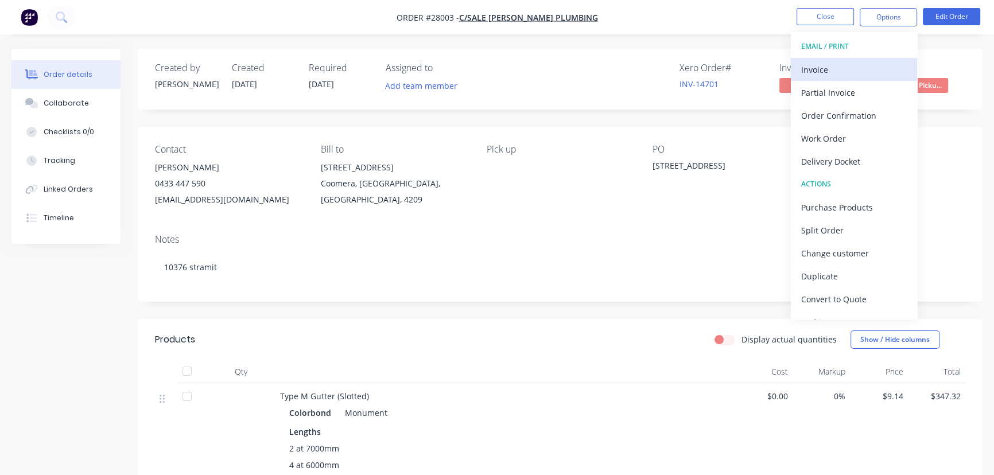
click at [819, 73] on div "Invoice" at bounding box center [854, 69] width 106 height 17
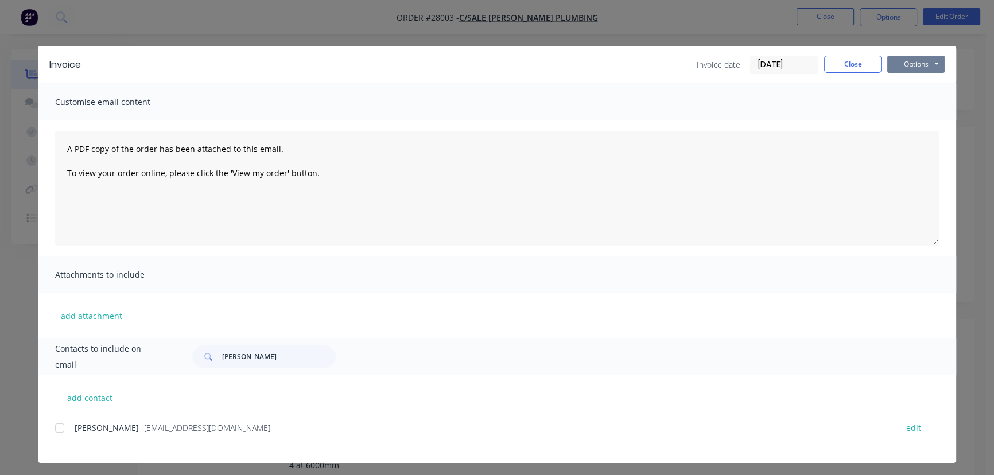
click at [901, 68] on button "Options" at bounding box center [915, 64] width 57 height 17
click at [903, 102] on button "Print" at bounding box center [923, 103] width 73 height 19
click at [846, 68] on button "Close" at bounding box center [852, 64] width 57 height 17
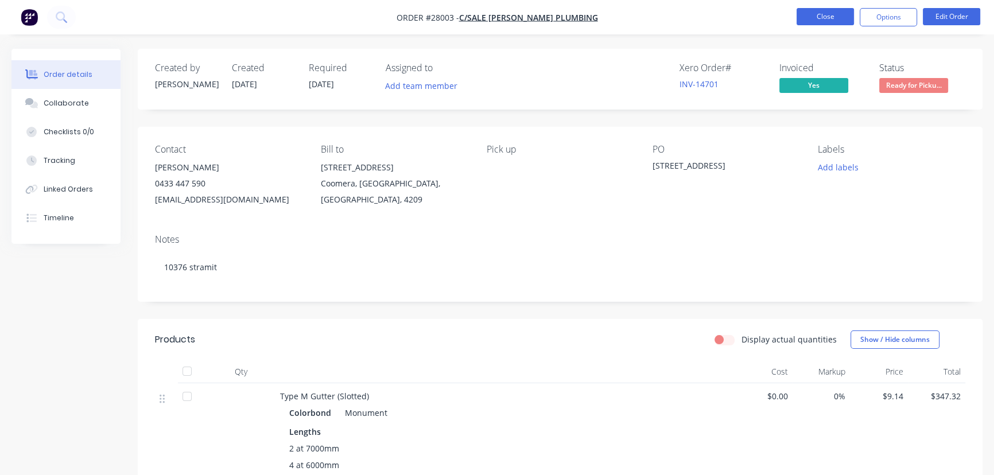
click at [810, 16] on button "Close" at bounding box center [825, 16] width 57 height 17
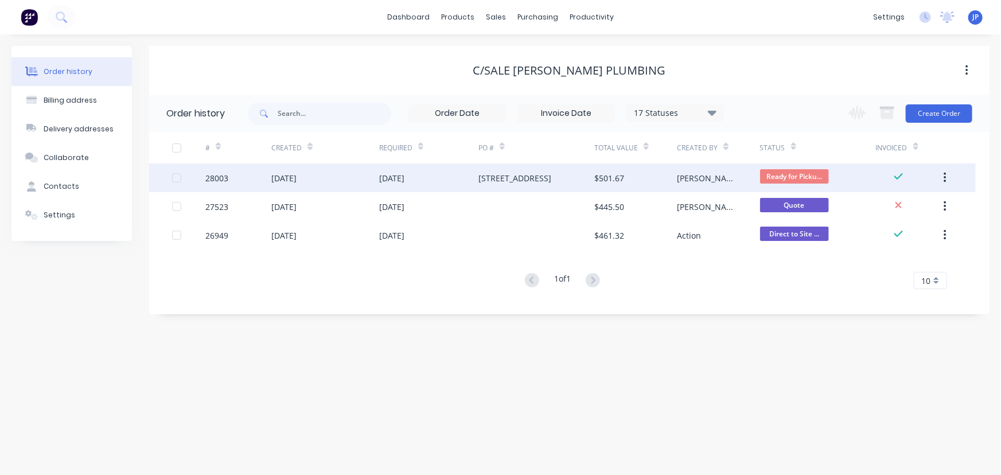
click at [321, 174] on div "[DATE]" at bounding box center [325, 178] width 108 height 29
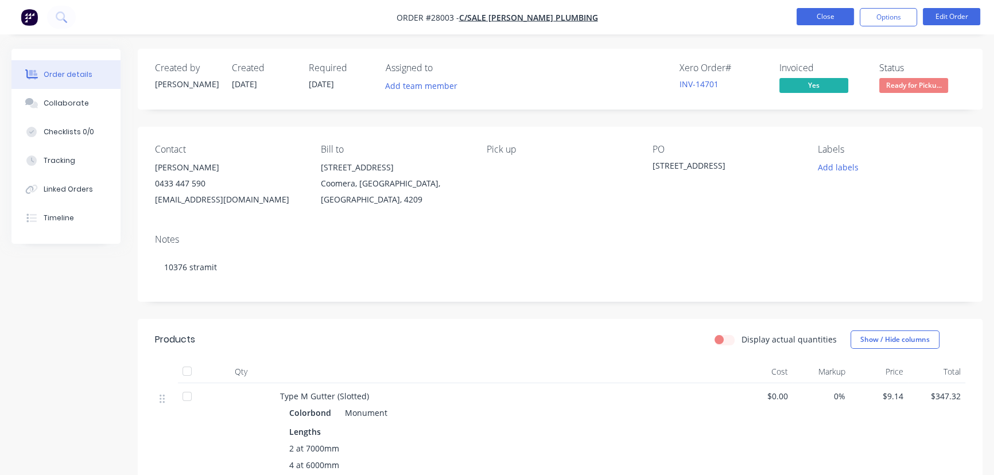
click at [799, 17] on button "Close" at bounding box center [825, 16] width 57 height 17
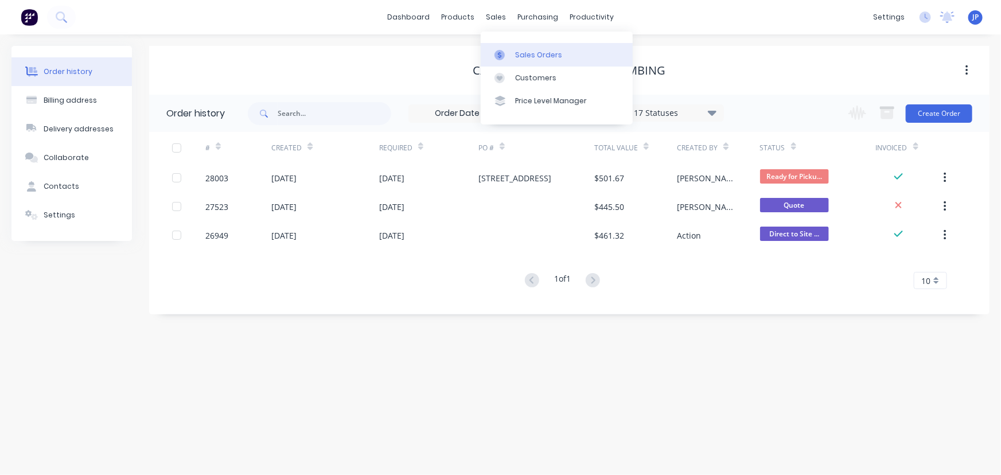
click at [531, 44] on link "Sales Orders" at bounding box center [557, 54] width 152 height 23
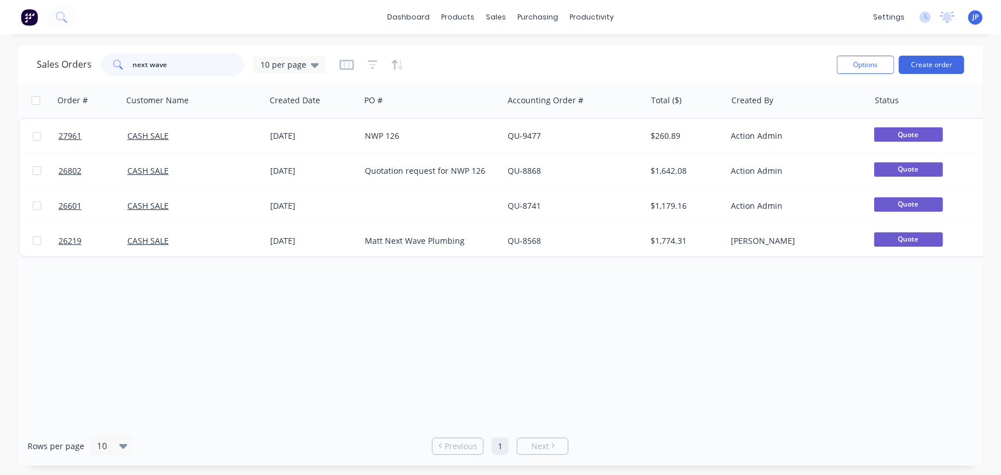
drag, startPoint x: 192, startPoint y: 68, endPoint x: 91, endPoint y: 79, distance: 101.6
click at [91, 79] on div "Sales Orders next wave 10 per page Options Create order" at bounding box center [500, 64] width 965 height 37
click at [533, 71] on link "Customers" at bounding box center [557, 78] width 152 height 23
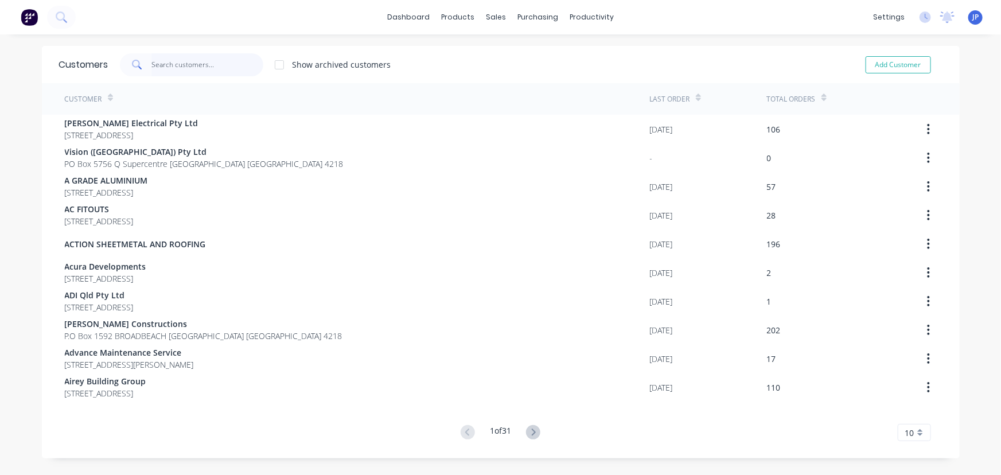
click at [195, 70] on input "text" at bounding box center [208, 64] width 112 height 23
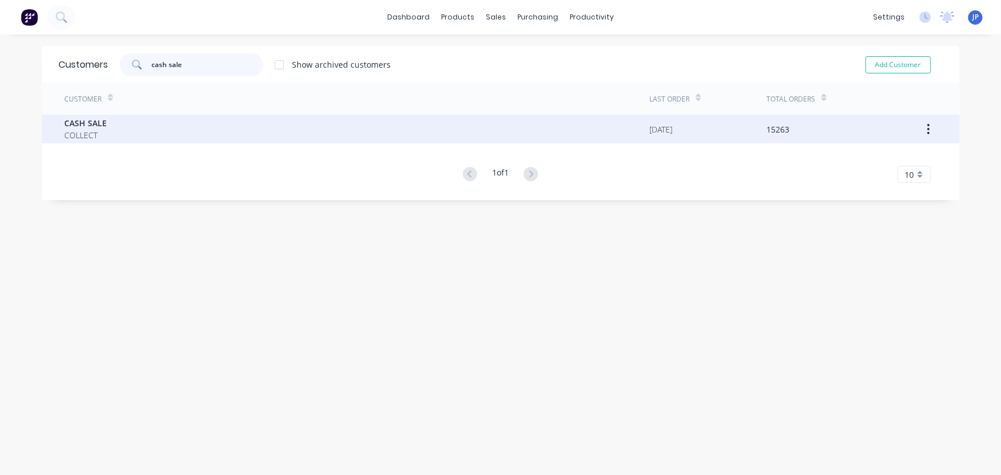
type input "cash sale"
click at [104, 129] on div "CASH SALE COLLECT" at bounding box center [357, 129] width 585 height 29
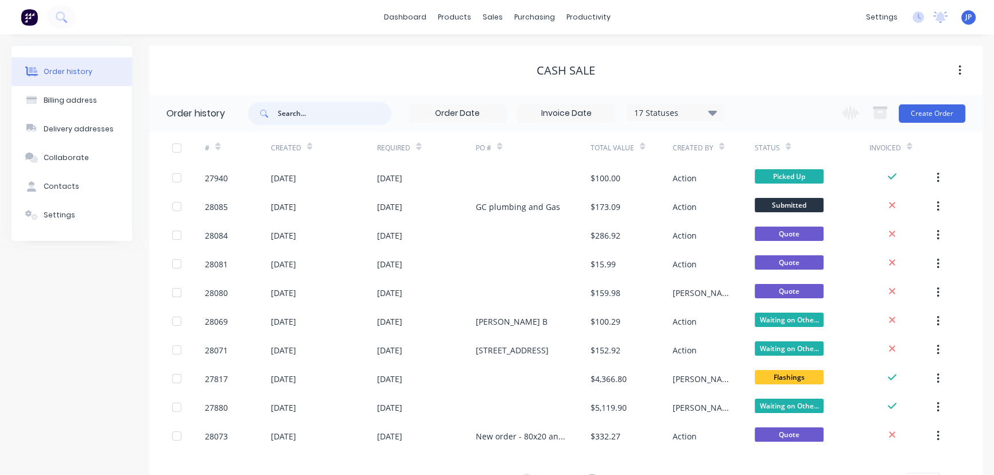
click at [312, 115] on input "text" at bounding box center [335, 113] width 114 height 23
type input "28069"
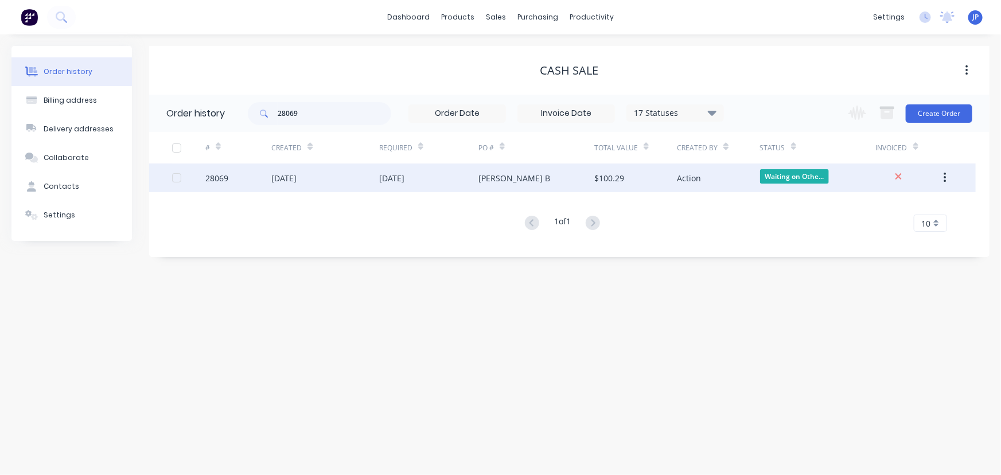
click at [296, 180] on div "[DATE]" at bounding box center [283, 178] width 25 height 12
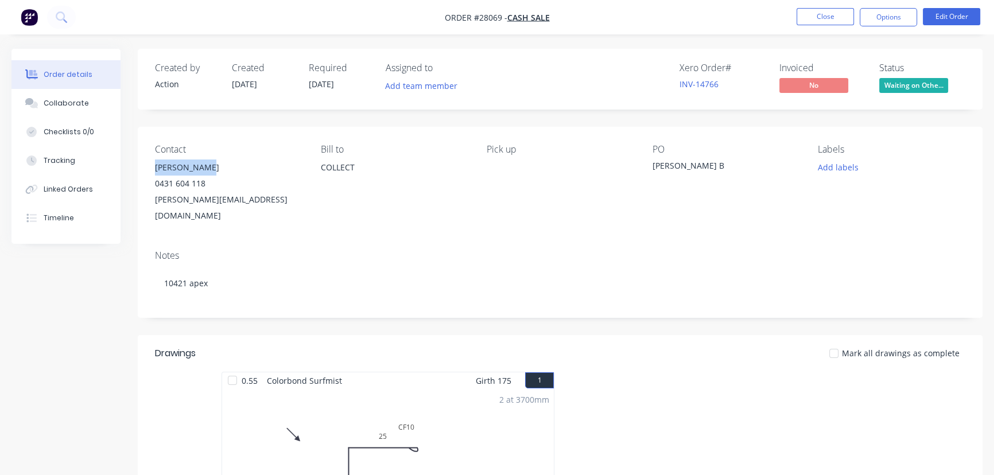
drag, startPoint x: 202, startPoint y: 165, endPoint x: 153, endPoint y: 172, distance: 49.3
click at [153, 172] on div "Contact [PERSON_NAME] [PHONE_NUMBER] [PERSON_NAME][EMAIL_ADDRESS][DOMAIN_NAME] …" at bounding box center [560, 184] width 845 height 114
copy div "[PERSON_NAME]"
click at [887, 18] on button "Options" at bounding box center [888, 17] width 57 height 18
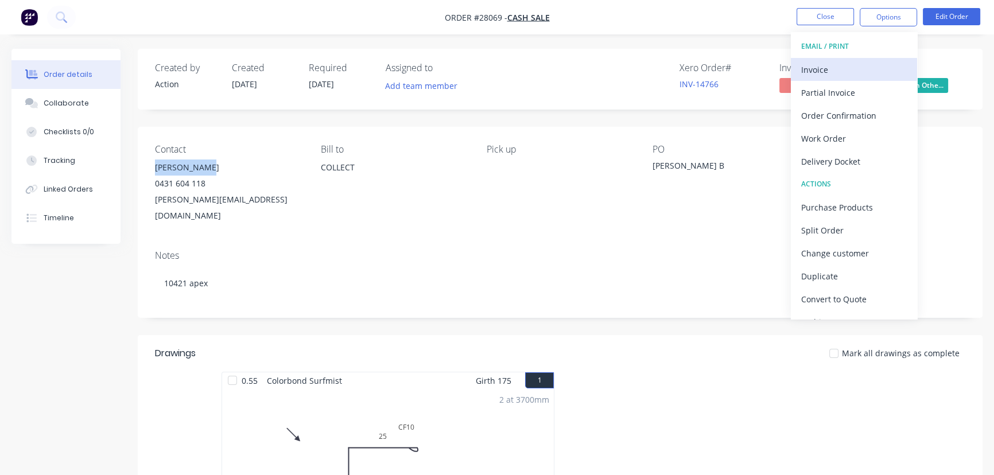
click at [834, 72] on div "Invoice" at bounding box center [854, 69] width 106 height 17
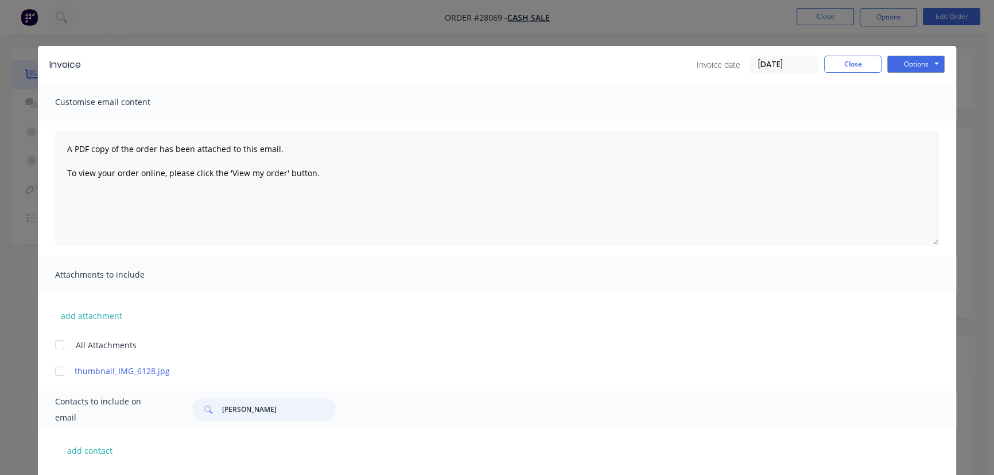
drag, startPoint x: 275, startPoint y: 412, endPoint x: 213, endPoint y: 411, distance: 61.4
click at [213, 411] on div "[PERSON_NAME]" at bounding box center [263, 409] width 143 height 23
paste input "[PERSON_NAME]"
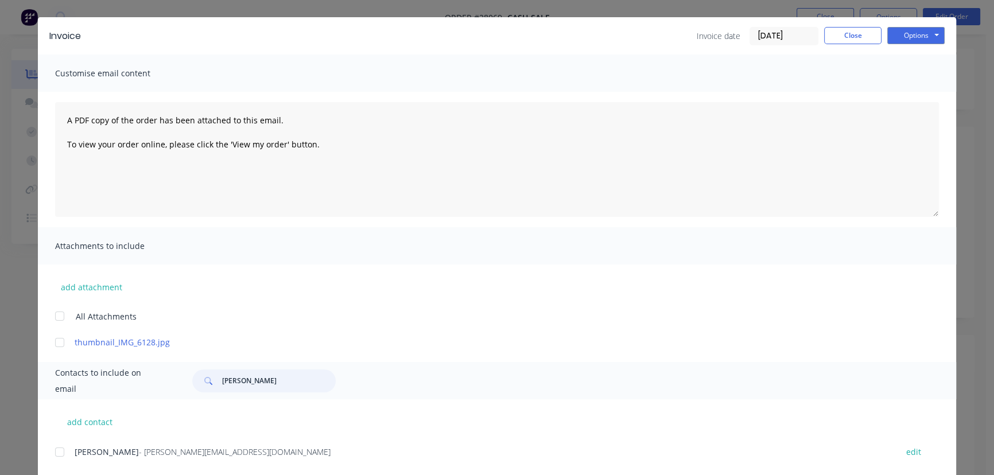
scroll to position [57, 0]
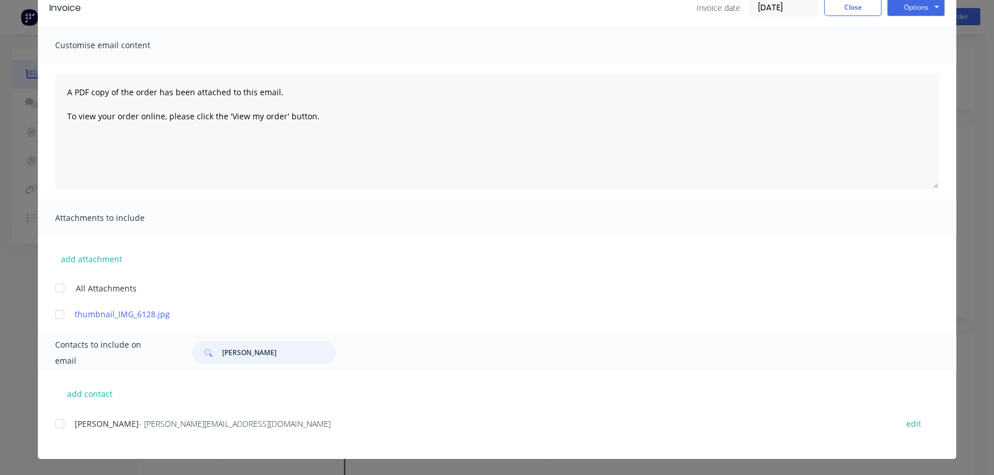
type input "[PERSON_NAME]"
drag, startPoint x: 215, startPoint y: 428, endPoint x: 71, endPoint y: 441, distance: 144.7
click at [71, 441] on div "[PERSON_NAME] - [PERSON_NAME][EMAIL_ADDRESS][DOMAIN_NAME] edit" at bounding box center [505, 430] width 901 height 29
copy div "[PERSON_NAME] - [PERSON_NAME][EMAIL_ADDRESS][DOMAIN_NAME]"
click at [910, 6] on button "Options" at bounding box center [915, 7] width 57 height 17
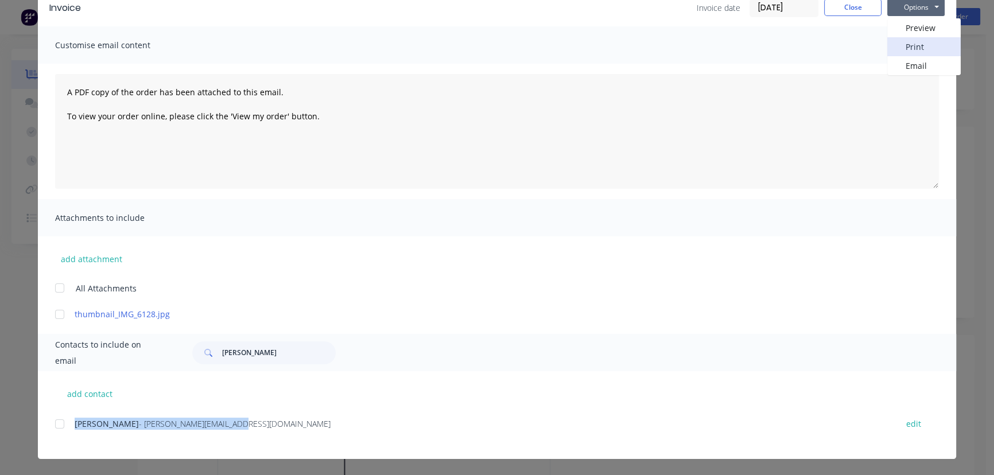
click at [902, 49] on button "Print" at bounding box center [923, 46] width 73 height 19
click at [844, 10] on button "Close" at bounding box center [852, 7] width 57 height 17
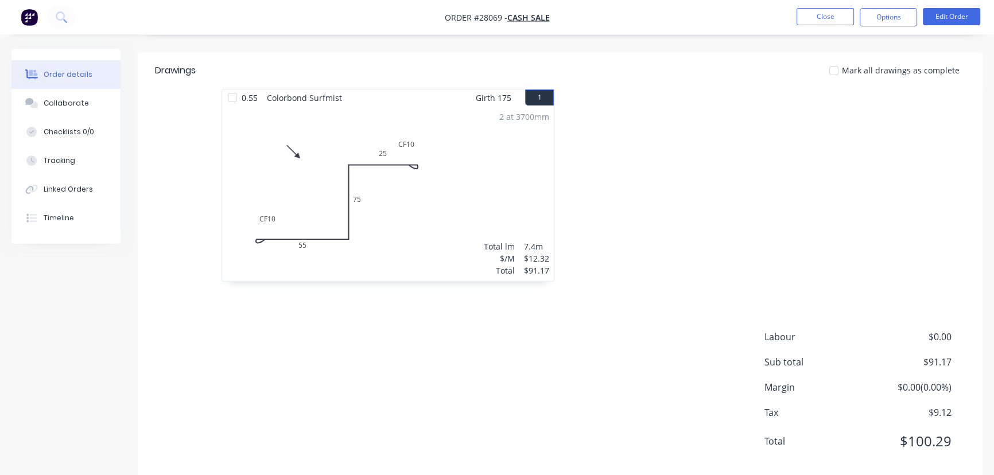
scroll to position [289, 0]
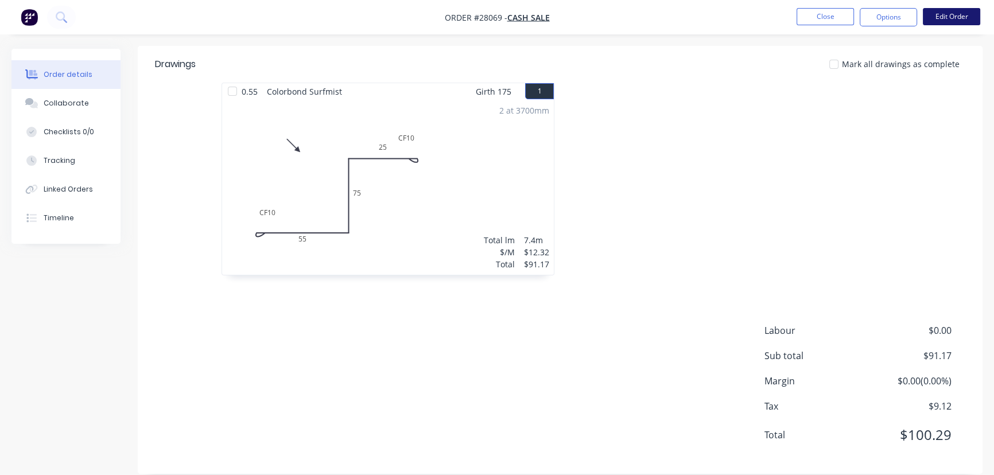
click at [951, 19] on button "Edit Order" at bounding box center [951, 16] width 57 height 17
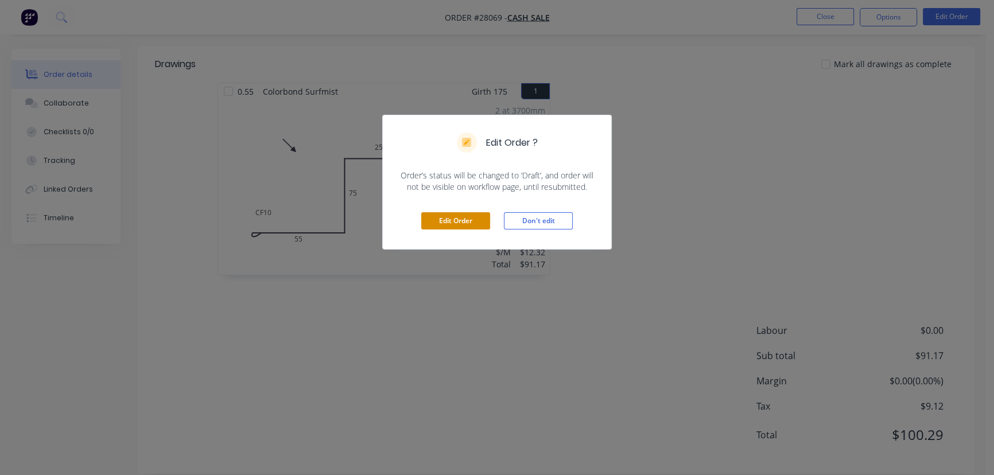
click at [447, 226] on button "Edit Order" at bounding box center [455, 220] width 69 height 17
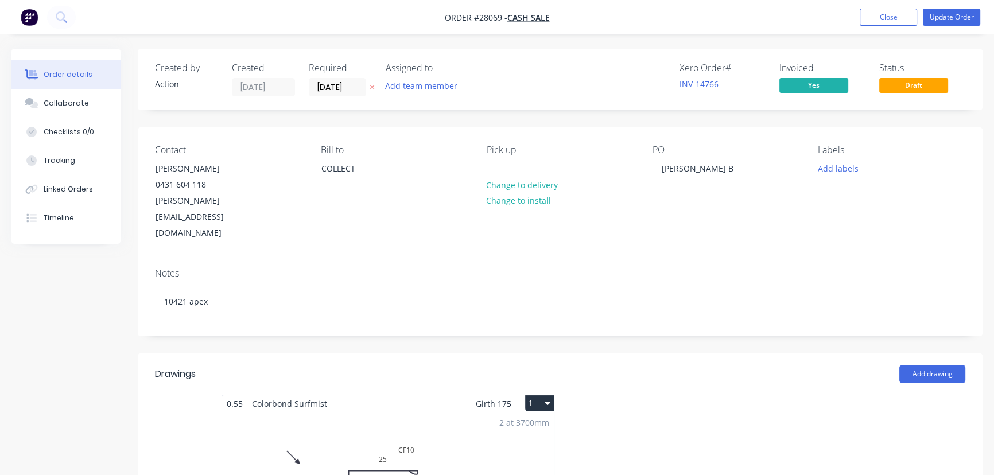
scroll to position [208, 0]
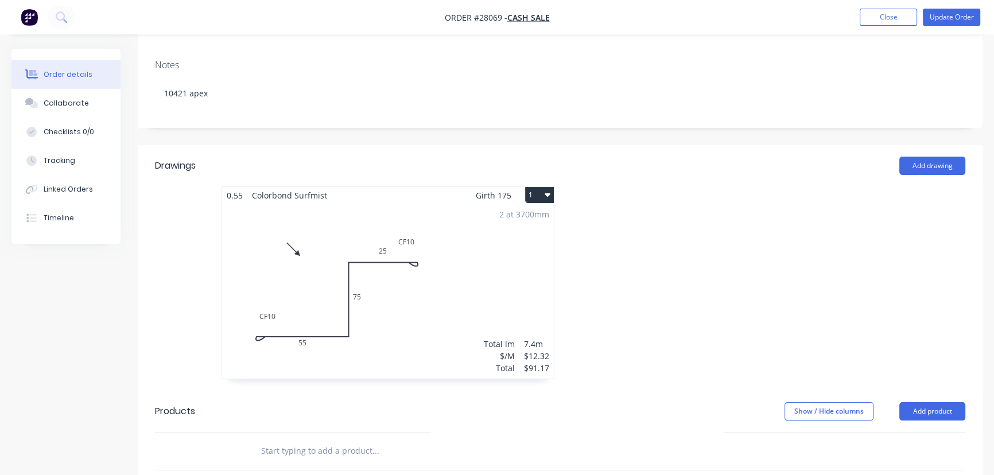
click at [538, 362] on div "$91.17" at bounding box center [536, 368] width 25 height 12
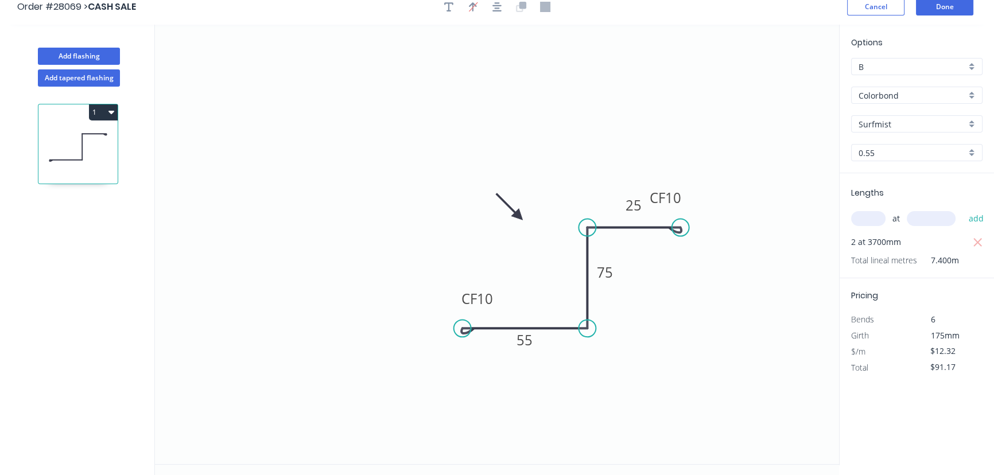
scroll to position [21, 0]
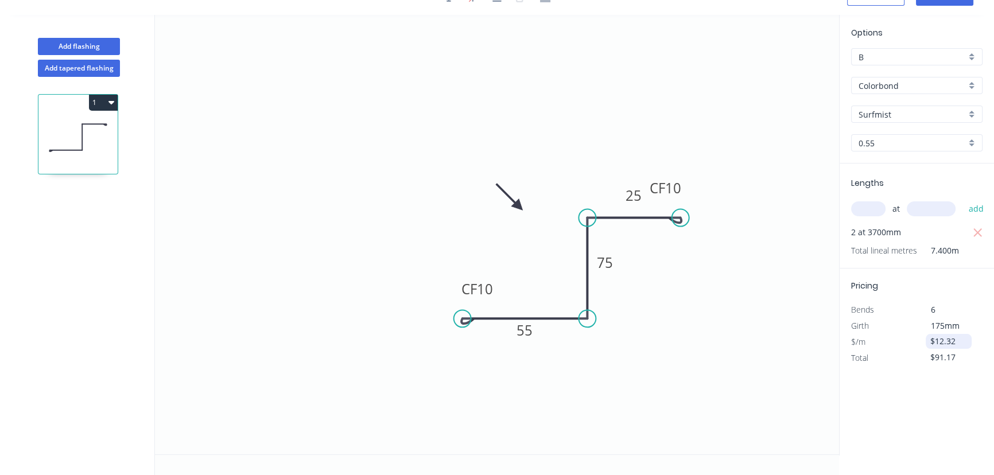
click at [948, 342] on input "$12.32" at bounding box center [949, 341] width 39 height 16
drag, startPoint x: 946, startPoint y: 341, endPoint x: 960, endPoint y: 341, distance: 13.8
click at [960, 341] on input "$12.32" at bounding box center [949, 341] width 39 height 16
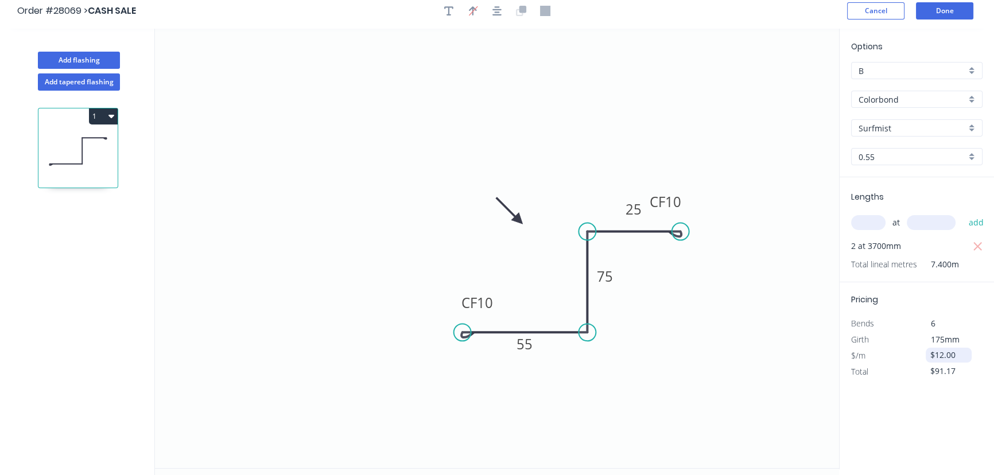
scroll to position [0, 0]
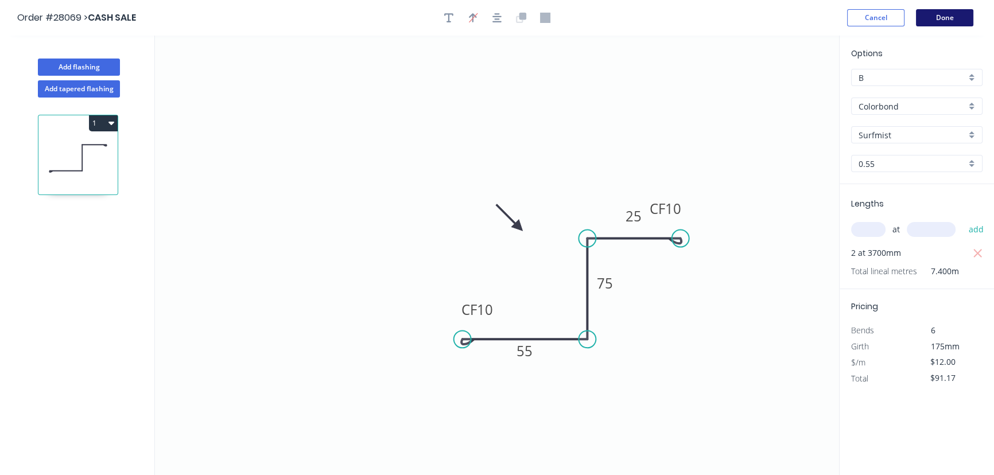
type input "$12.32"
click at [936, 15] on button "Done" at bounding box center [944, 17] width 57 height 17
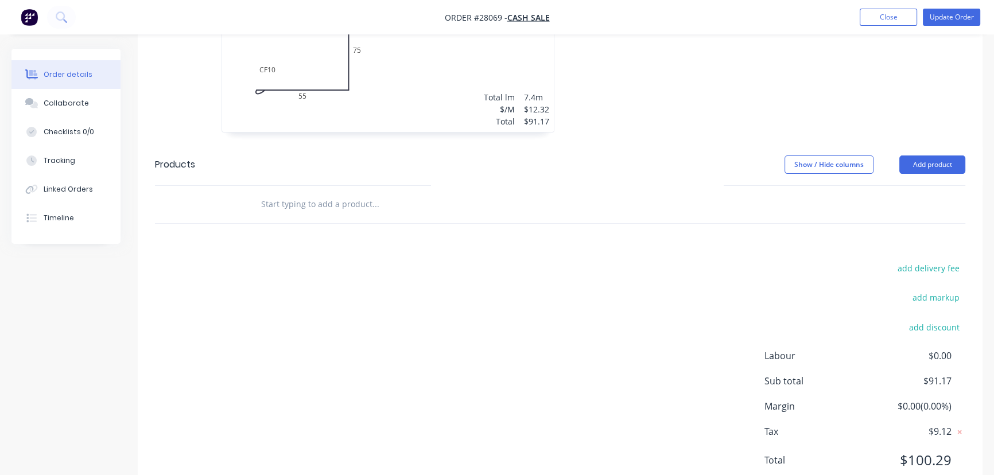
scroll to position [463, 0]
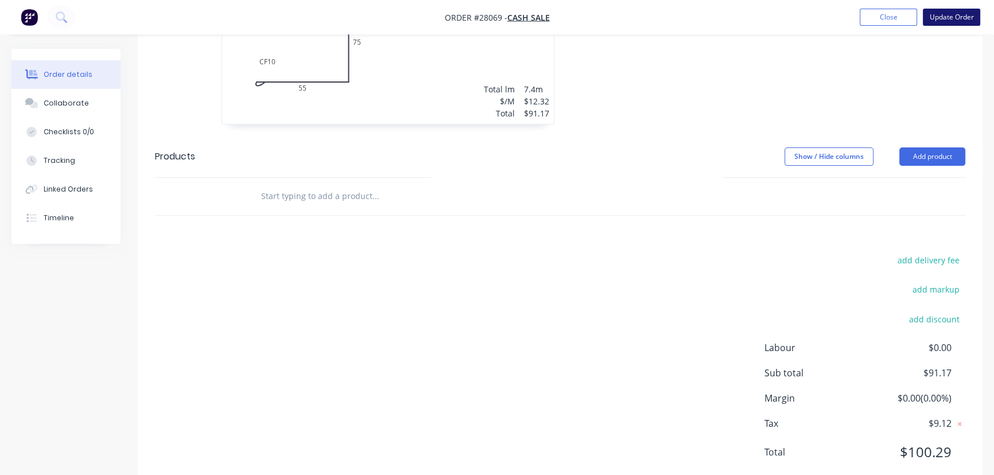
click at [960, 22] on button "Update Order" at bounding box center [951, 17] width 57 height 17
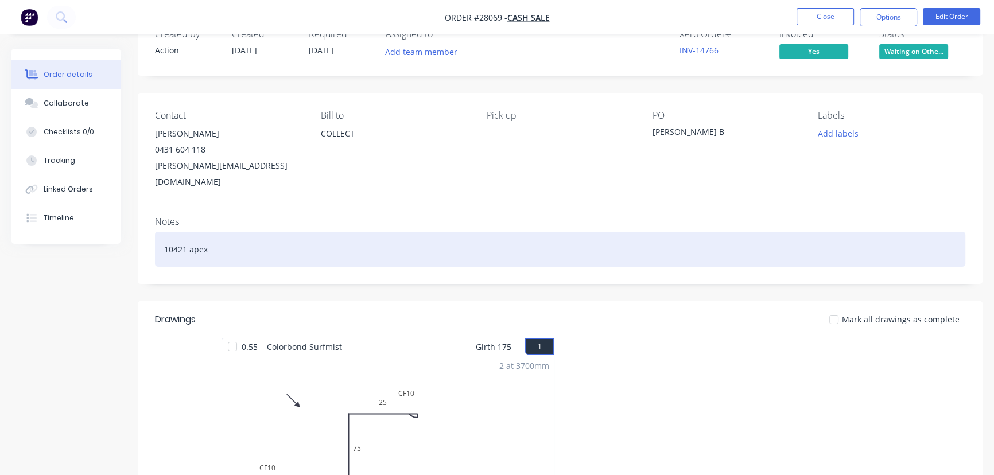
scroll to position [0, 0]
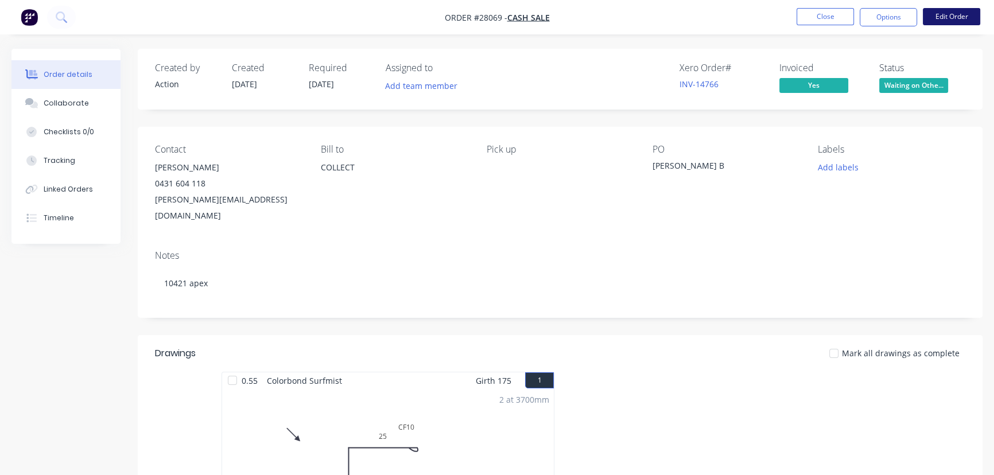
click at [969, 21] on button "Edit Order" at bounding box center [951, 16] width 57 height 17
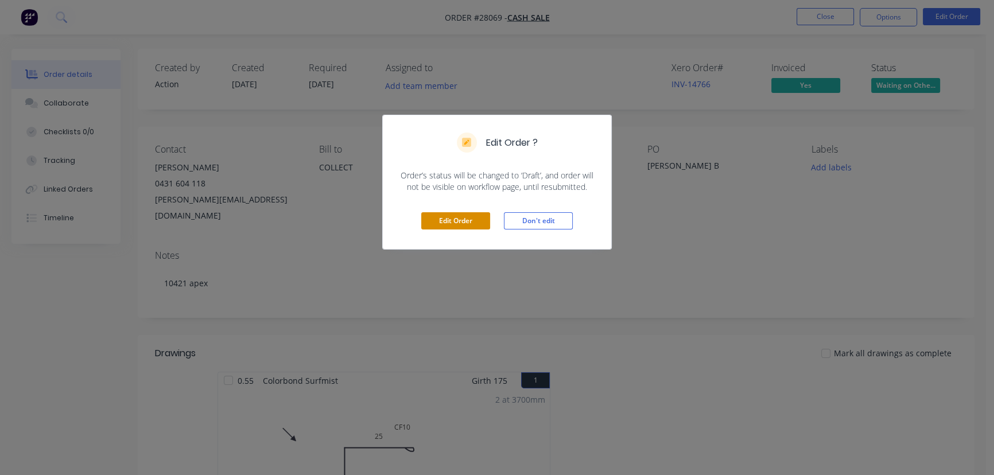
click at [457, 223] on button "Edit Order" at bounding box center [455, 220] width 69 height 17
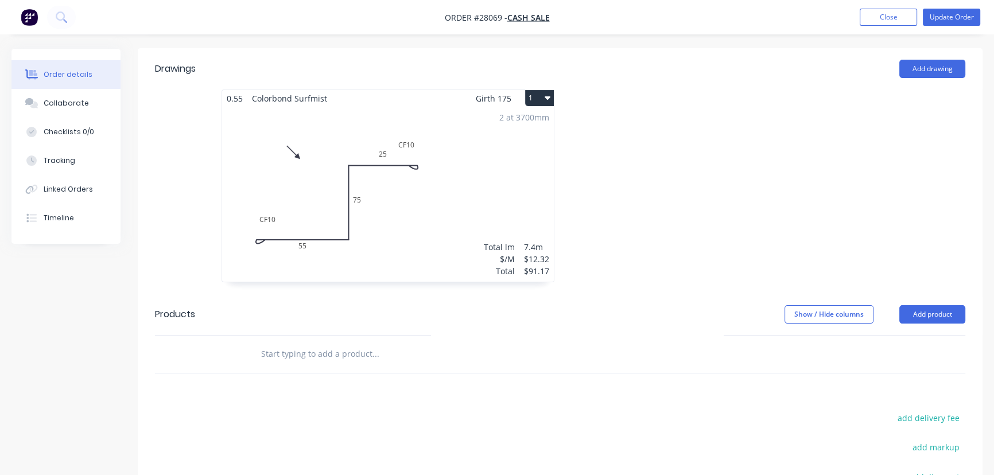
scroll to position [365, 0]
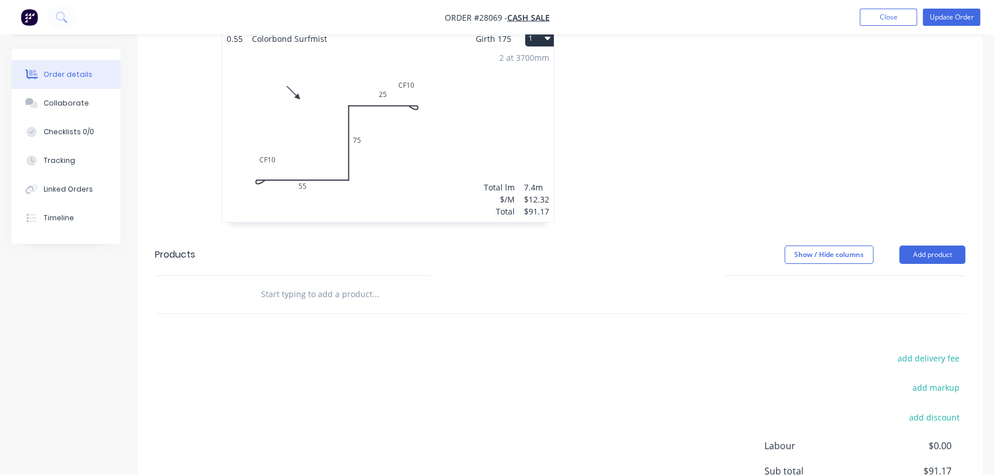
click at [443, 142] on div "2 at 3700mm Total lm $/M Total 7.4m $12.32 $91.17" at bounding box center [388, 134] width 332 height 175
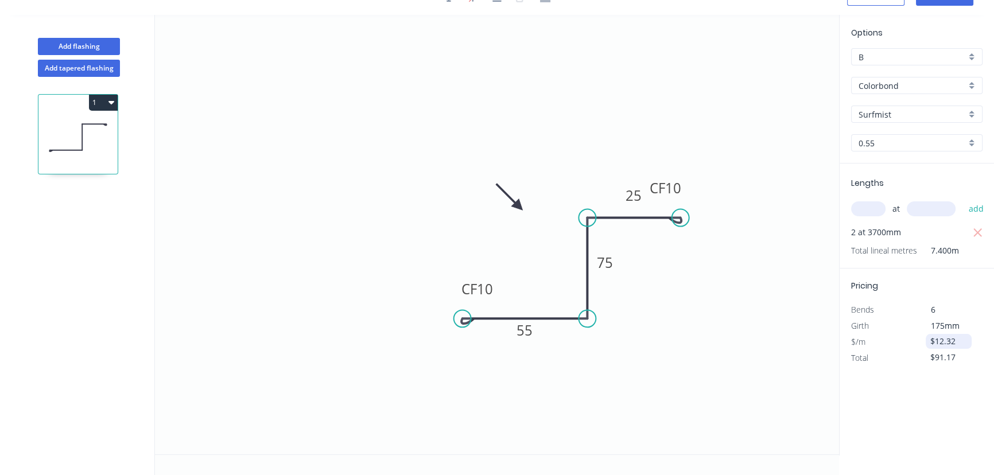
click at [929, 339] on div "$12.32" at bounding box center [949, 341] width 46 height 15
drag, startPoint x: 956, startPoint y: 340, endPoint x: 930, endPoint y: 343, distance: 26.1
click at [930, 343] on input "$12.32" at bounding box center [949, 341] width 39 height 16
type input "$91.17"
type input "$674.66"
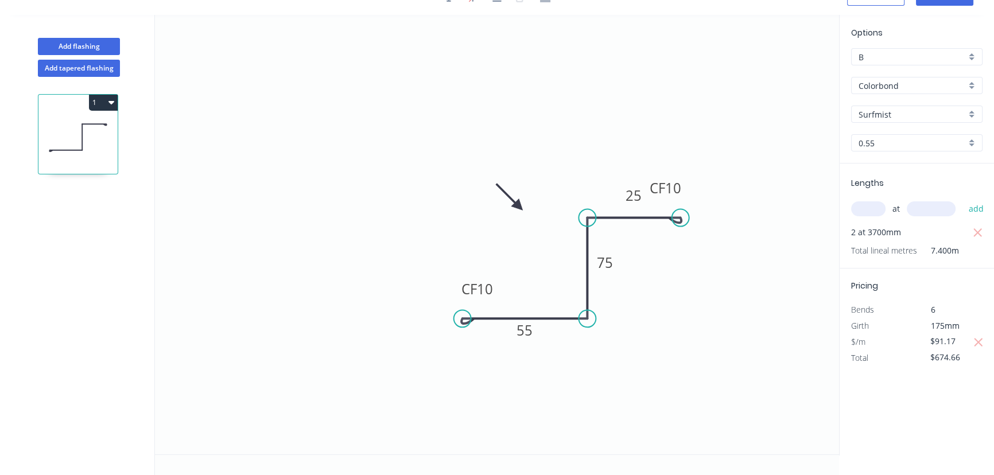
drag, startPoint x: 961, startPoint y: 345, endPoint x: 911, endPoint y: 344, distance: 49.9
click at [911, 344] on div "$/m $91.17" at bounding box center [916, 342] width 149 height 16
type input "$12.00"
type input "$88.80"
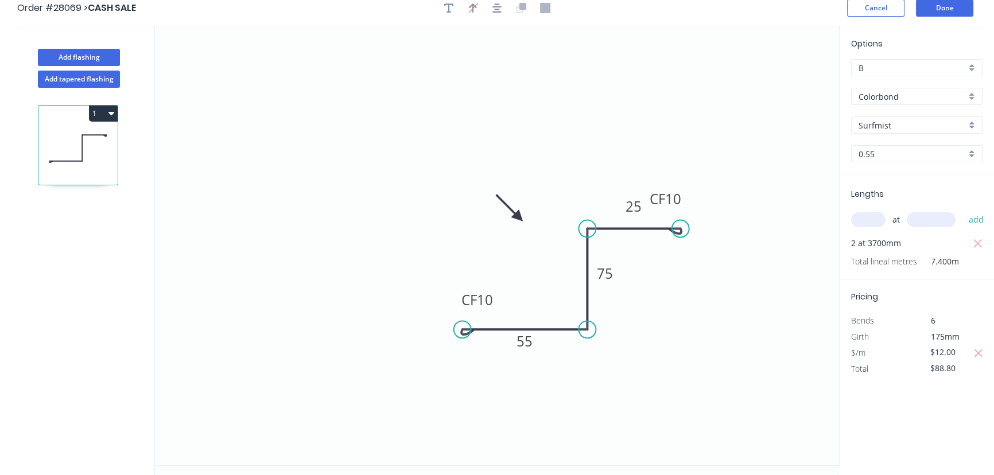
scroll to position [0, 0]
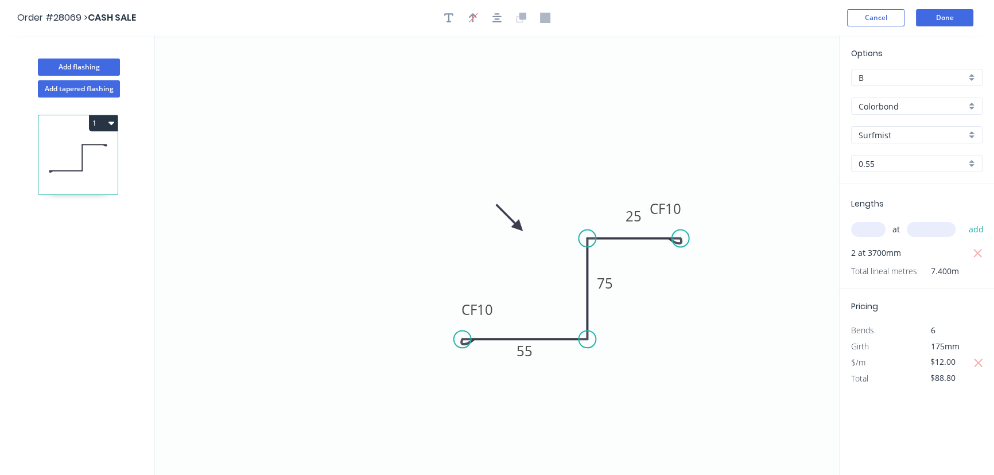
drag, startPoint x: 962, startPoint y: 363, endPoint x: 925, endPoint y: 366, distance: 37.4
click at [925, 366] on div "$12.00" at bounding box center [948, 363] width 62 height 16
type input "$11.50"
type input "$85.10"
click at [927, 403] on div "Options B B Colorbond Colorbond Colorbond Matt Colorbond Ultra Surfmist Surfmis…" at bounding box center [916, 256] width 155 height 441
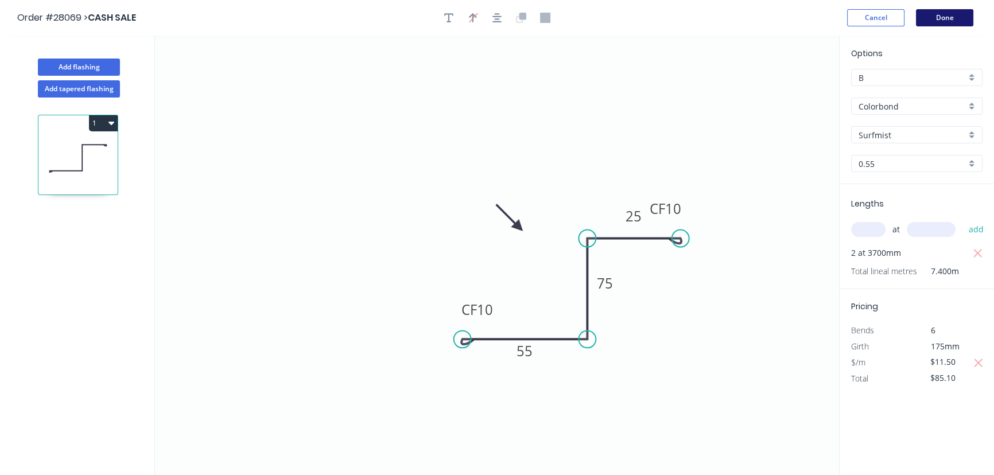
click at [955, 26] on button "Done" at bounding box center [944, 17] width 57 height 17
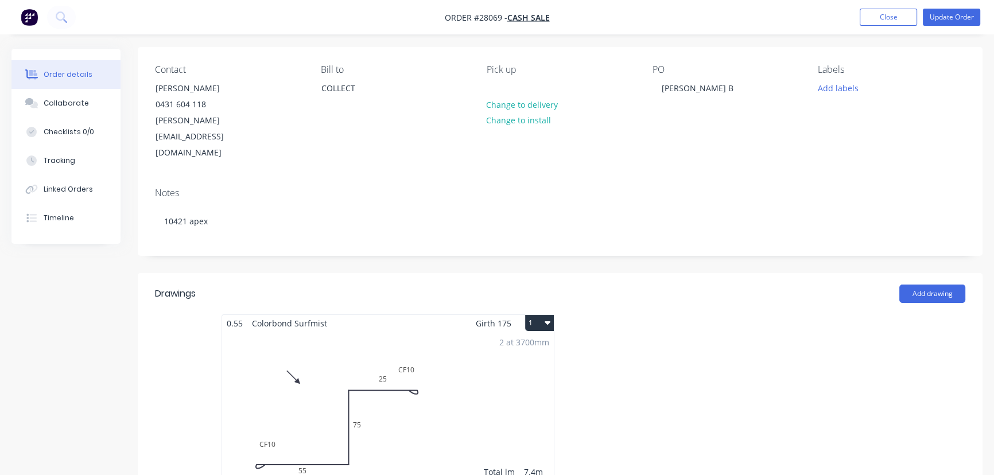
scroll to position [156, 0]
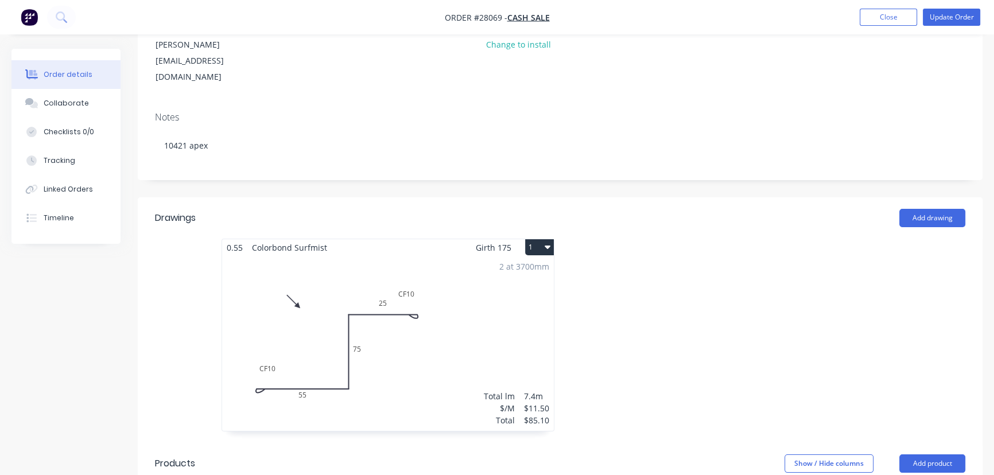
click at [440, 374] on div "2 at 3700mm Total lm $/M Total 7.4m $11.50 $85.10" at bounding box center [388, 343] width 332 height 175
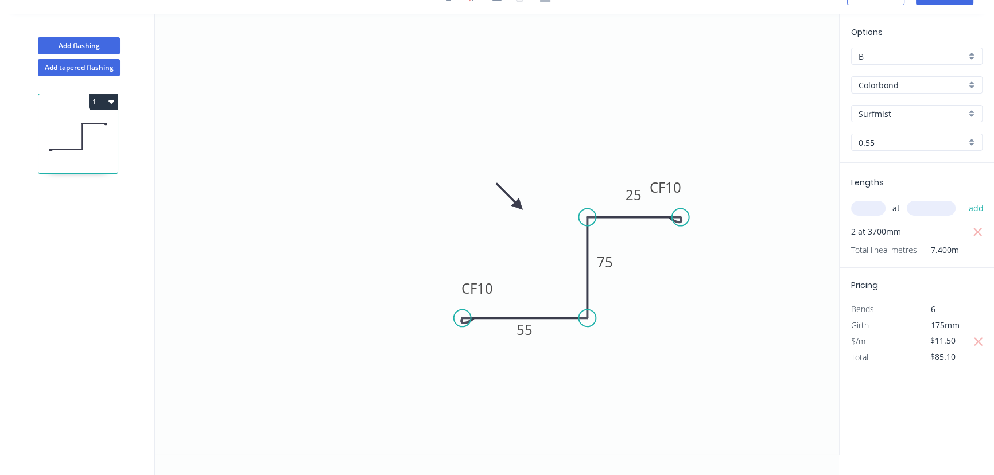
scroll to position [21, 0]
click at [931, 345] on input "$11.50" at bounding box center [949, 341] width 39 height 16
drag, startPoint x: 960, startPoint y: 340, endPoint x: 929, endPoint y: 343, distance: 31.1
click at [929, 343] on div "$11.50" at bounding box center [949, 341] width 46 height 15
type input "$11.40"
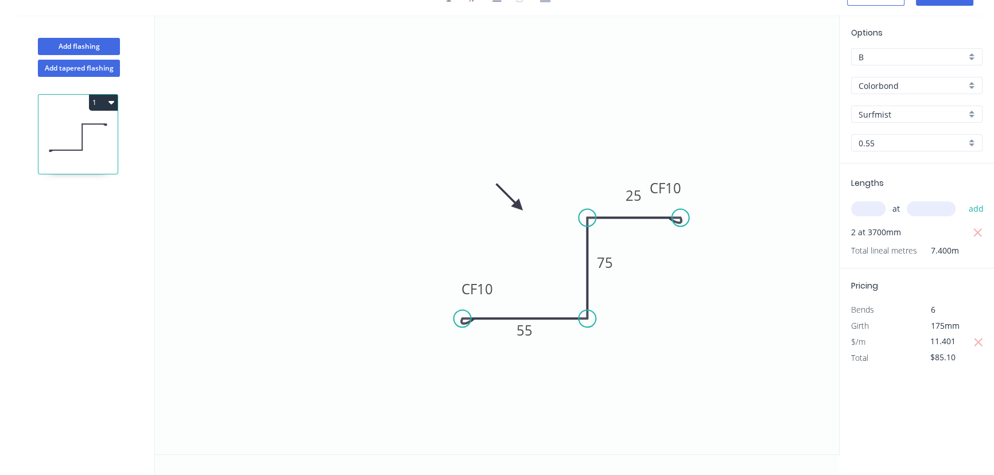
type input "$84.36"
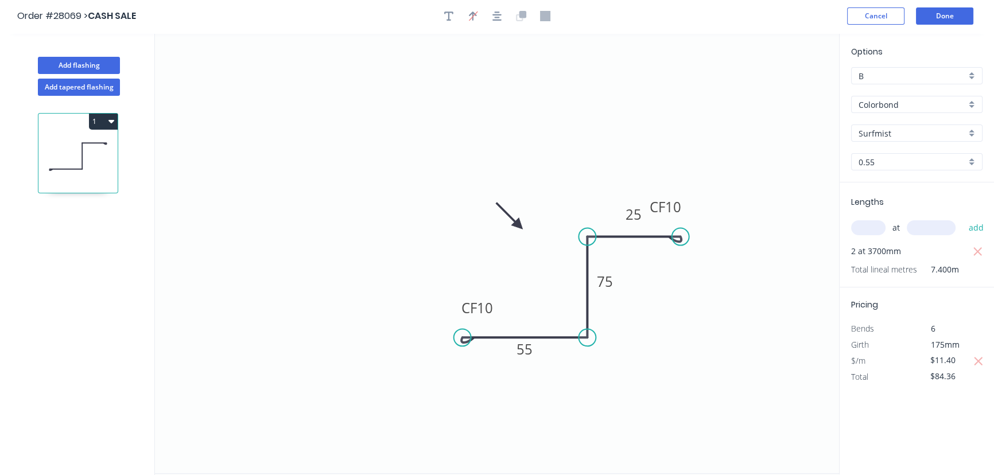
scroll to position [0, 0]
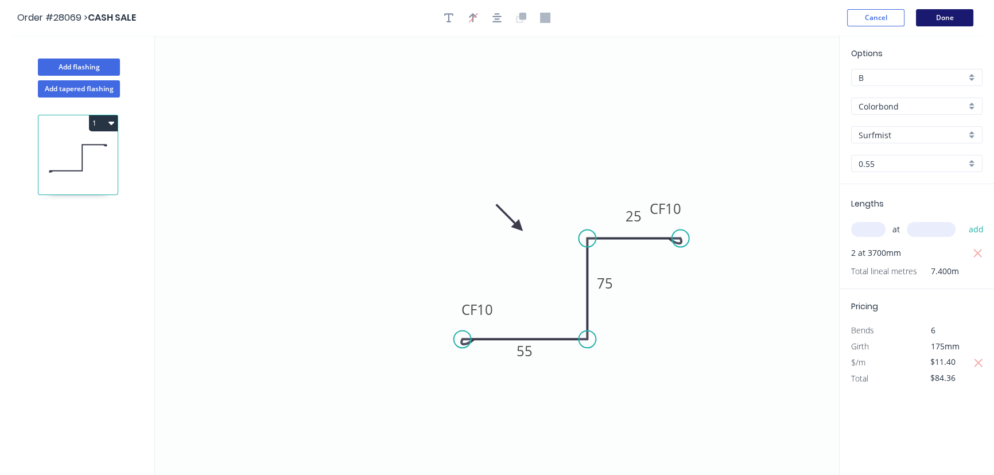
click at [953, 15] on button "Done" at bounding box center [944, 17] width 57 height 17
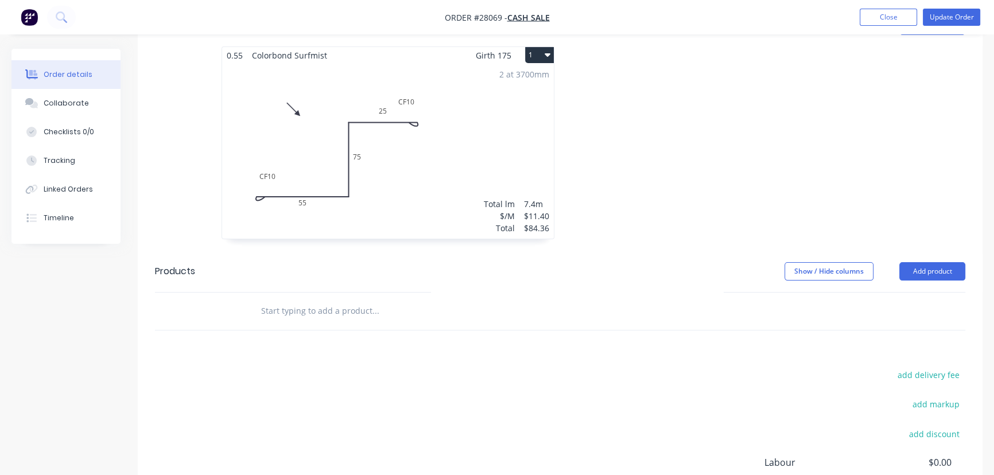
scroll to position [463, 0]
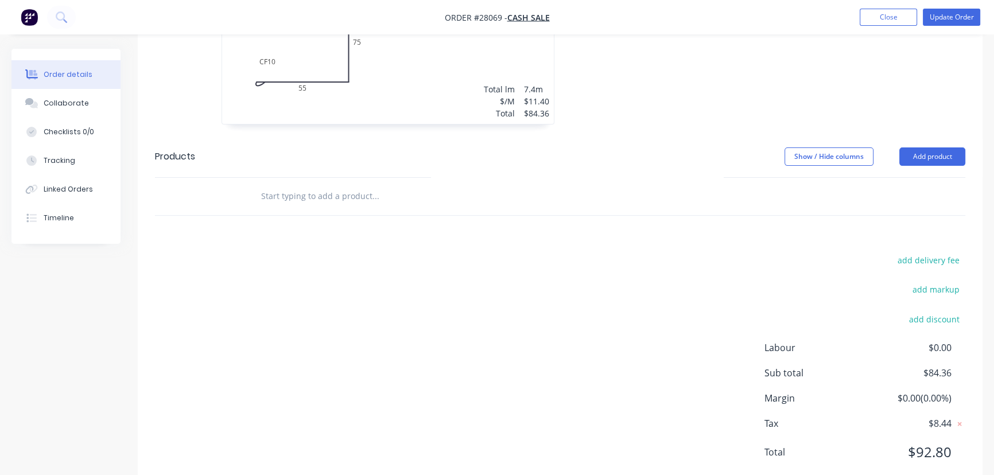
click at [914, 366] on span "$84.36" at bounding box center [909, 373] width 85 height 14
click at [927, 366] on span "$84.36" at bounding box center [909, 373] width 85 height 14
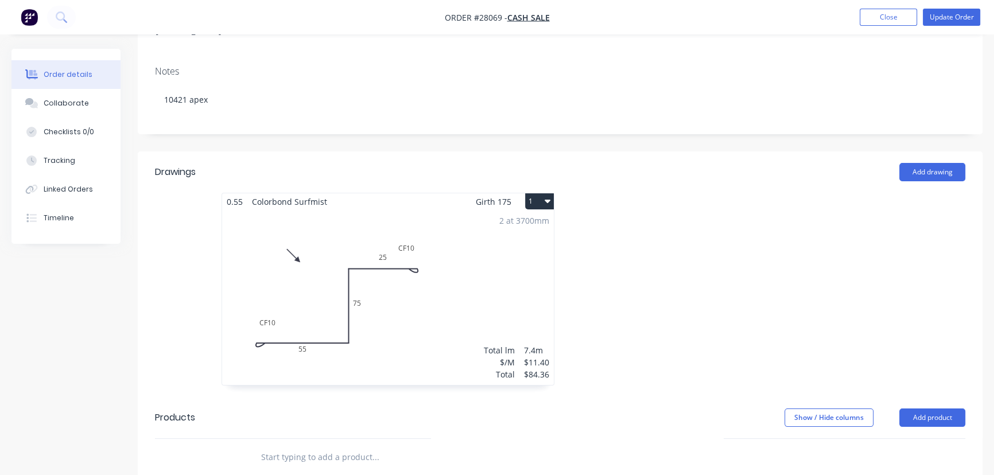
click at [482, 253] on div "2 at 3700mm Total lm $/M Total 7.4m $11.40 $84.36" at bounding box center [388, 297] width 332 height 175
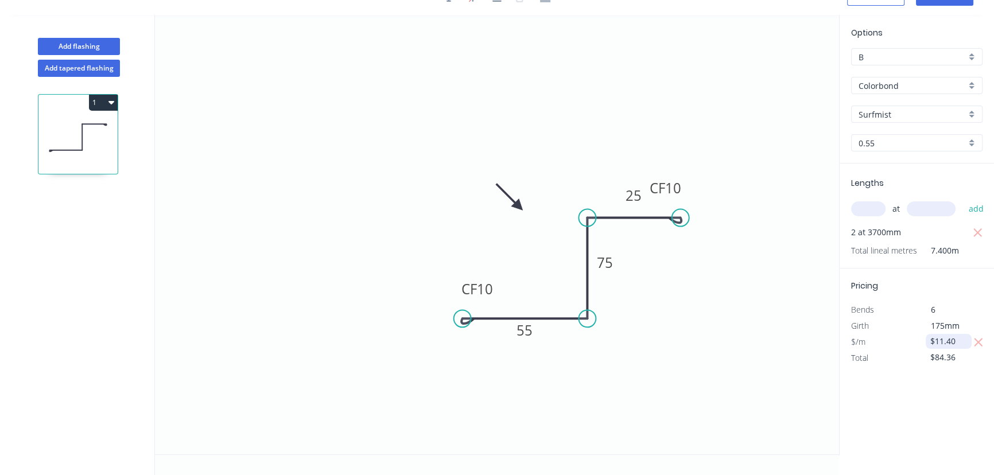
click at [947, 344] on input "$11.40" at bounding box center [949, 341] width 39 height 16
drag, startPoint x: 947, startPoint y: 344, endPoint x: 957, endPoint y: 341, distance: 10.2
click at [957, 341] on input "$11.40" at bounding box center [949, 341] width 39 height 16
type input "$12.32"
type input "$91.17"
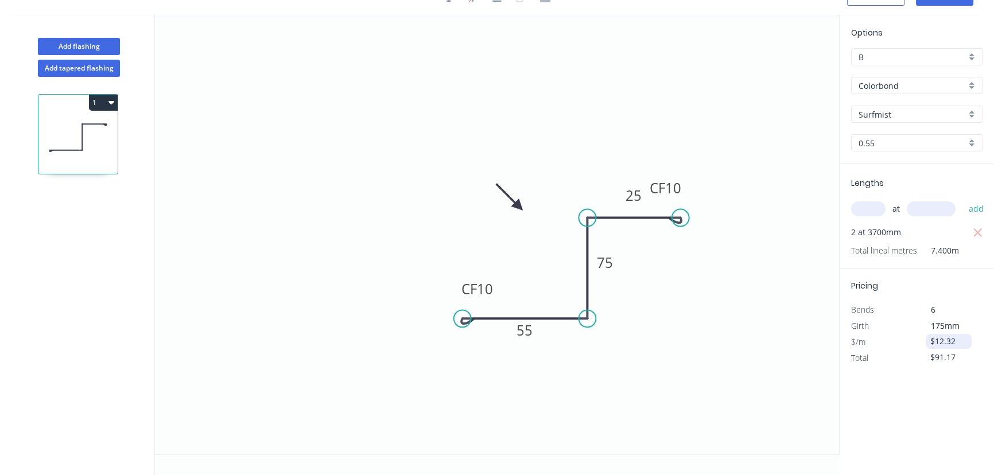
drag, startPoint x: 966, startPoint y: 342, endPoint x: 931, endPoint y: 343, distance: 34.5
click at [931, 343] on input "$12.32" at bounding box center [949, 341] width 39 height 16
type input "$11.39"
type input "$84.29"
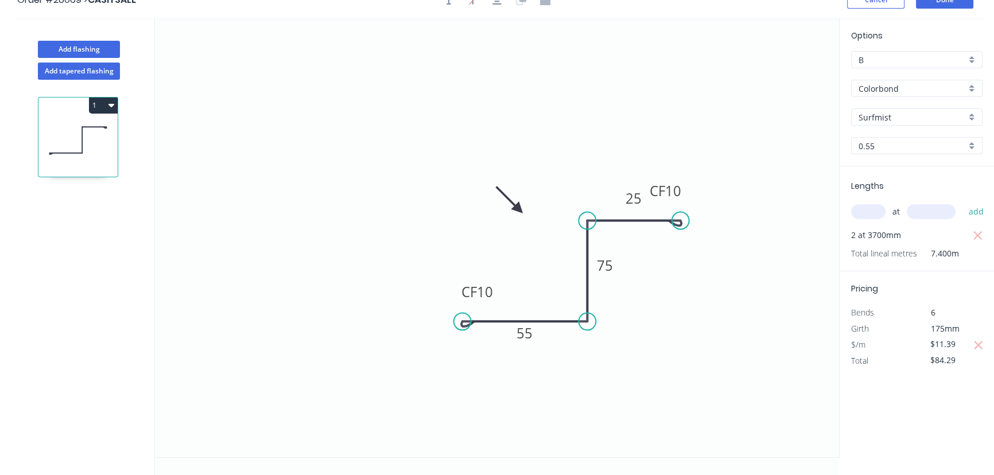
scroll to position [0, 0]
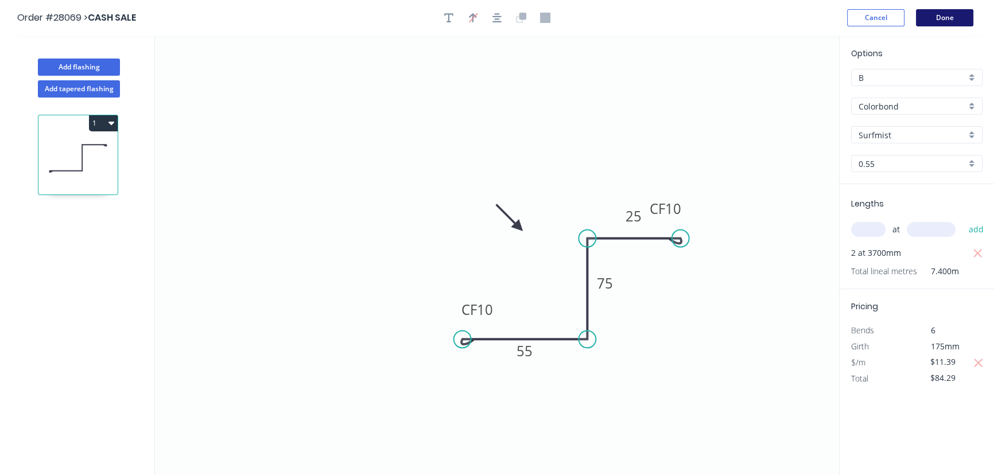
click at [950, 18] on button "Done" at bounding box center [944, 17] width 57 height 17
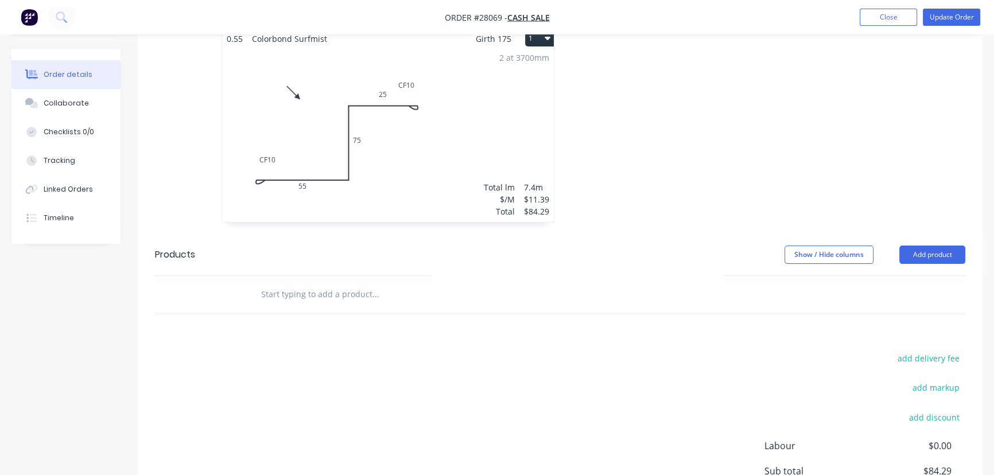
scroll to position [463, 0]
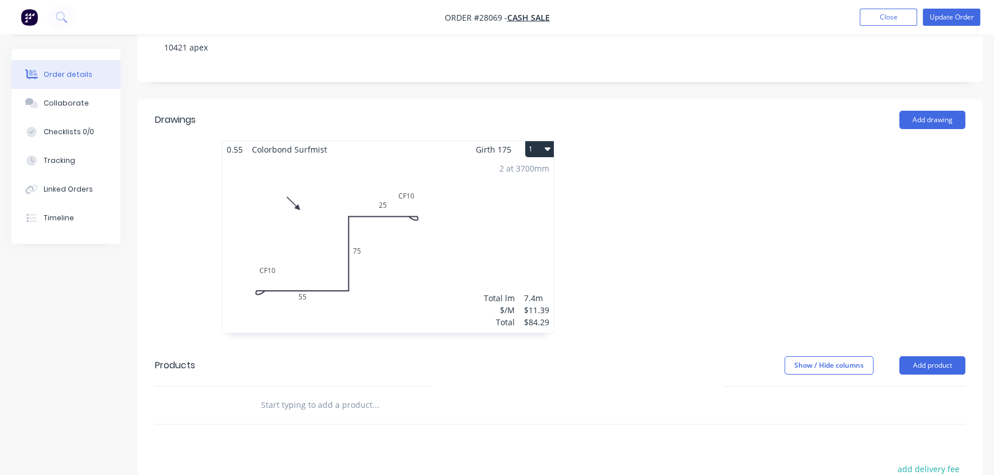
click at [450, 258] on div "2 at 3700mm Total lm $/M Total 7.4m $11.39 $84.29" at bounding box center [388, 245] width 332 height 175
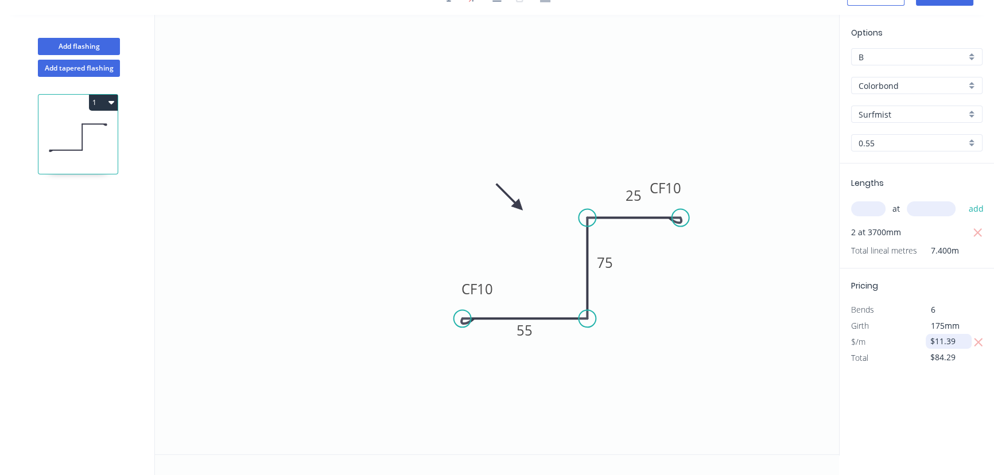
click at [954, 344] on input "$11.39" at bounding box center [949, 341] width 39 height 16
click at [950, 344] on input "$11.39" at bounding box center [949, 341] width 39 height 16
type input "$12.32"
type input "$91.17"
drag, startPoint x: 965, startPoint y: 333, endPoint x: 917, endPoint y: 336, distance: 48.3
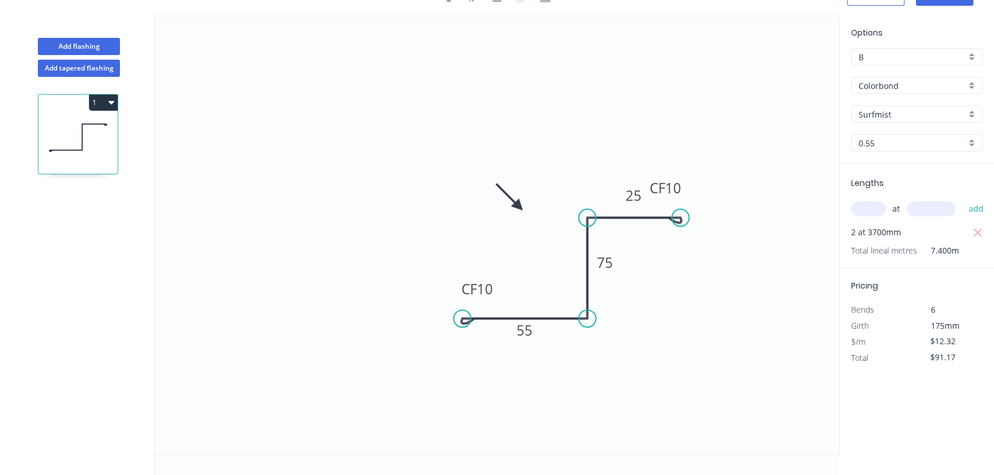
click at [917, 336] on div "$12.32" at bounding box center [948, 342] width 62 height 16
type input "$11.38"
type input "$84.21"
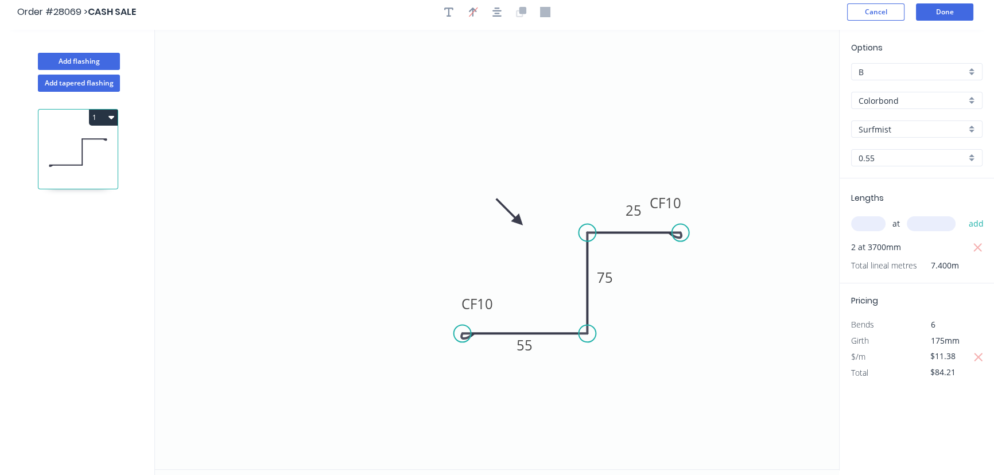
scroll to position [0, 0]
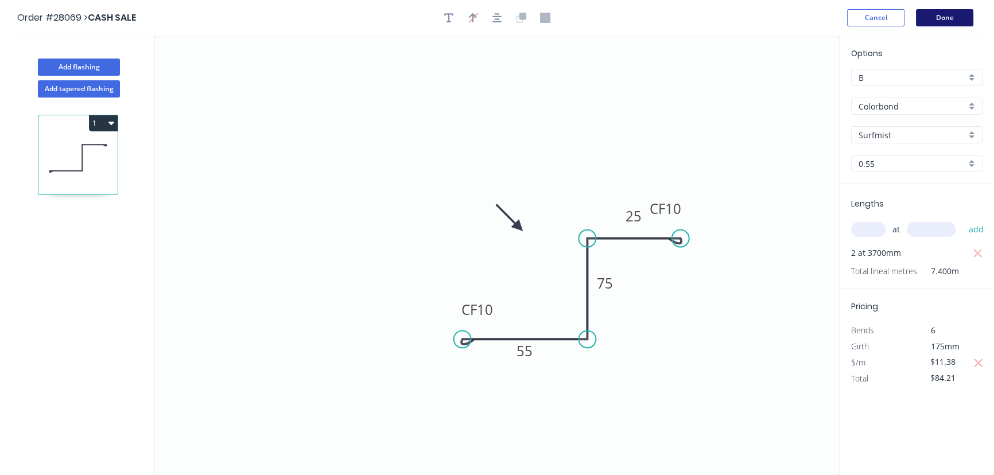
click at [938, 18] on button "Done" at bounding box center [944, 17] width 57 height 17
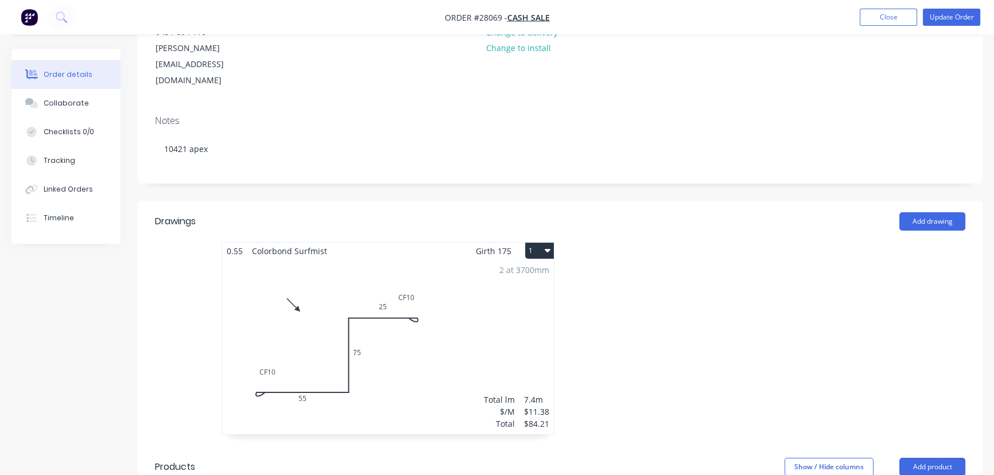
scroll to position [156, 0]
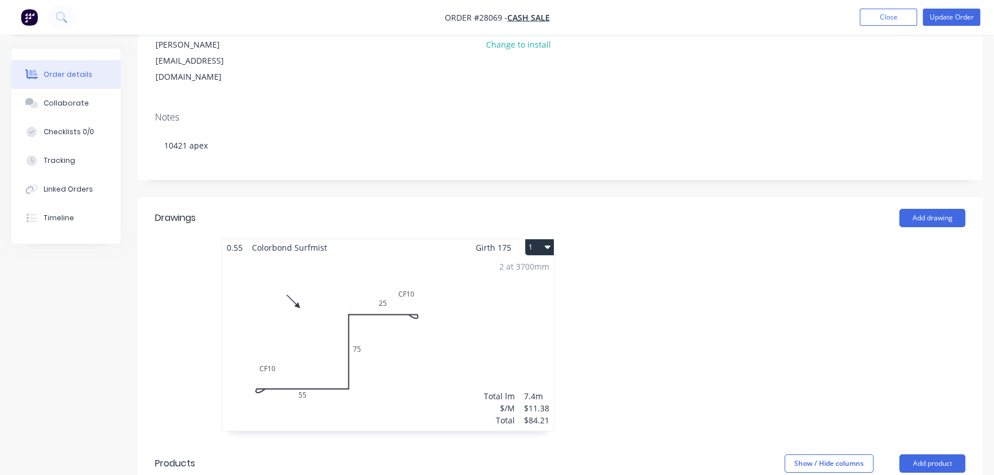
click at [550, 406] on div "0.55 Colorbond Surfmist Girth 175 1 0 CF 10 55 75 CF 10 25 0 CF 10 55 75 CF 10 …" at bounding box center [388, 341] width 344 height 204
click at [502, 390] on div "Total lm" at bounding box center [499, 396] width 31 height 12
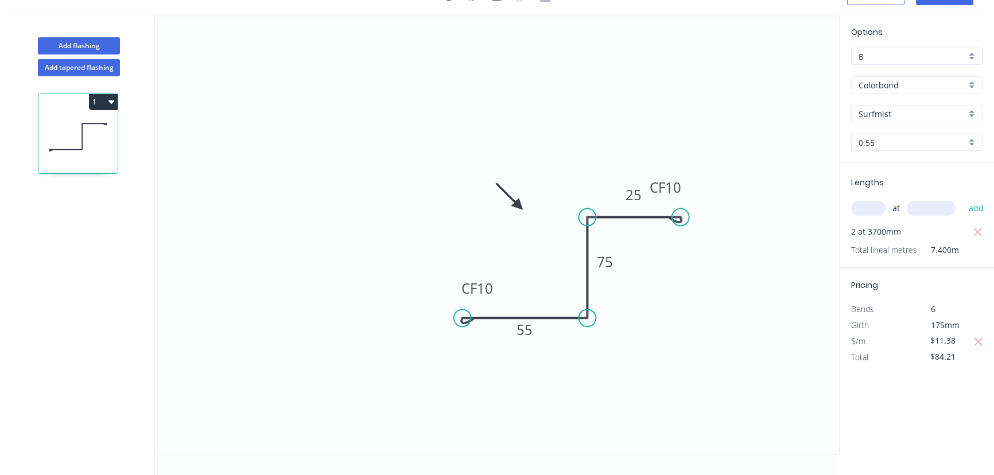
scroll to position [21, 0]
click at [982, 341] on icon "button" at bounding box center [978, 343] width 10 height 14
type input "$12.32"
type input "$91.17"
drag, startPoint x: 964, startPoint y: 337, endPoint x: 929, endPoint y: 344, distance: 35.1
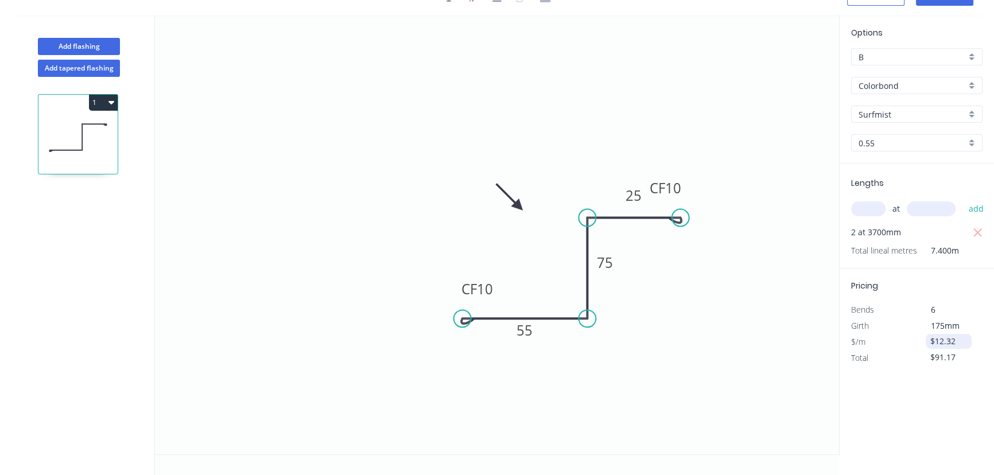
click at [929, 344] on div "$12.32" at bounding box center [949, 341] width 46 height 15
type input "$11.35"
type input "$83.99"
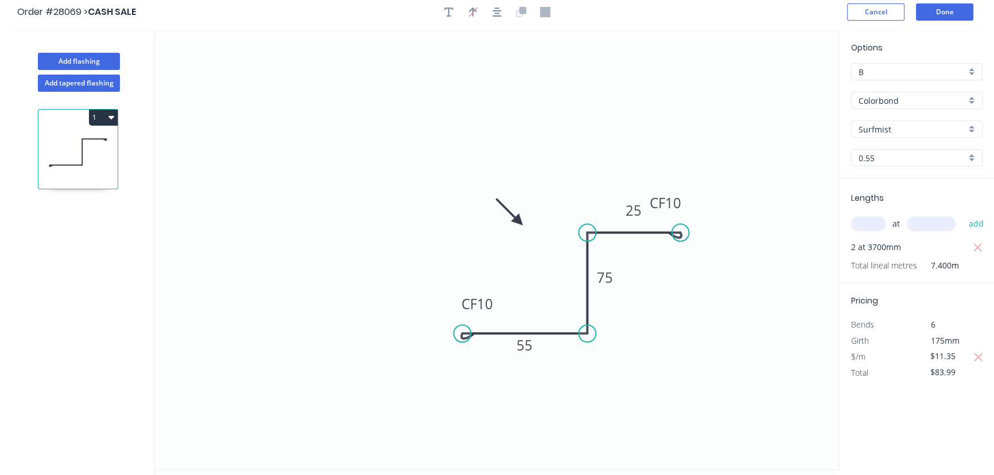
scroll to position [0, 0]
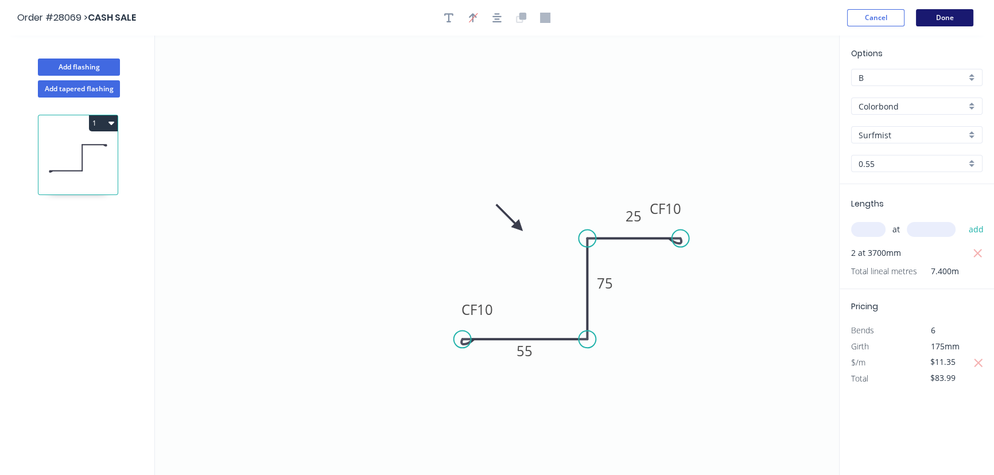
click at [953, 21] on button "Done" at bounding box center [944, 17] width 57 height 17
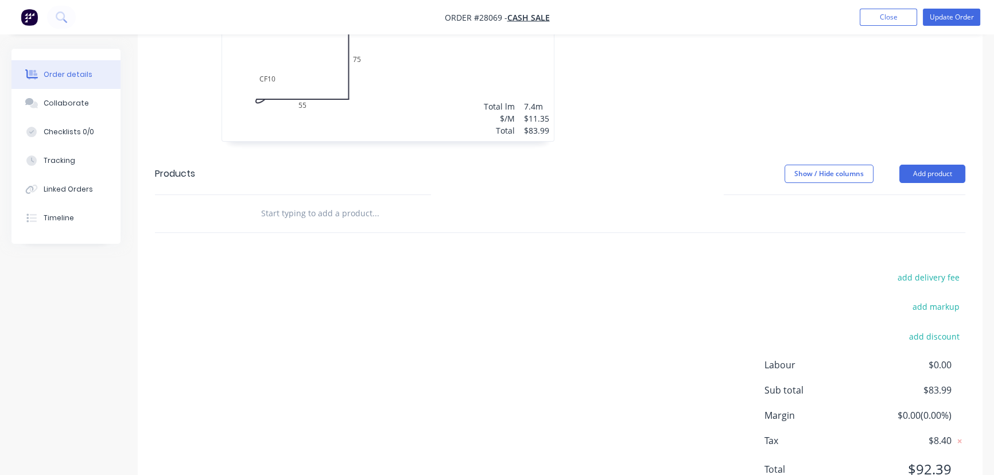
scroll to position [463, 0]
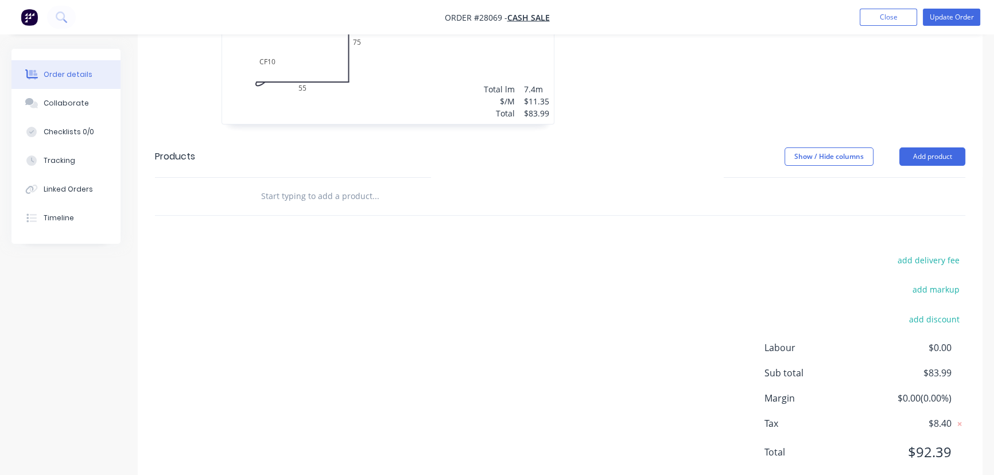
click at [943, 366] on span "$83.99" at bounding box center [909, 373] width 85 height 14
click at [950, 366] on span "$83.99" at bounding box center [909, 373] width 85 height 14
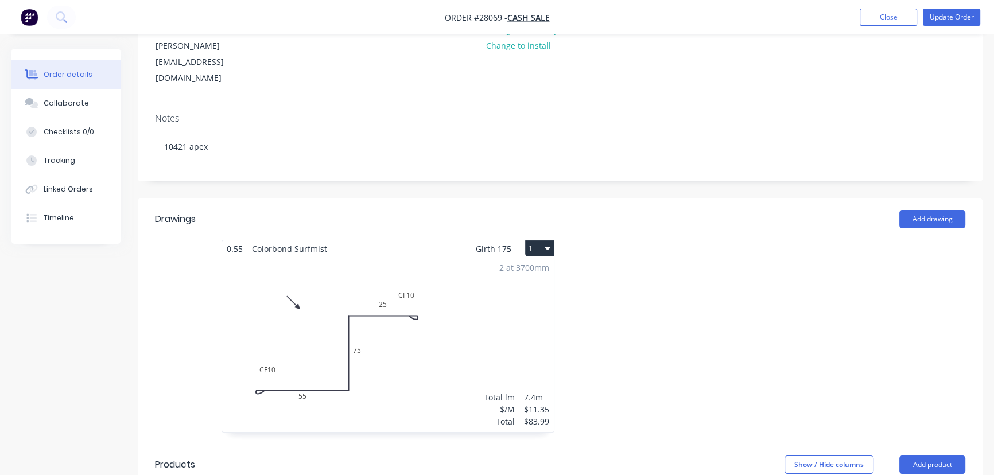
scroll to position [0, 0]
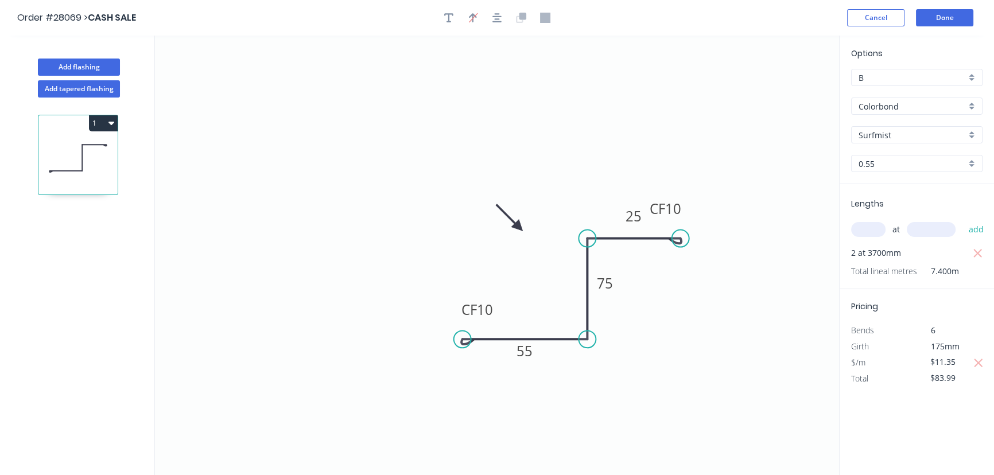
click at [980, 365] on icon "button" at bounding box center [978, 363] width 10 height 14
type input "$12.32"
type input "$91.17"
drag, startPoint x: 961, startPoint y: 362, endPoint x: 915, endPoint y: 365, distance: 46.0
click at [915, 365] on div "$/m $12.32" at bounding box center [916, 363] width 149 height 16
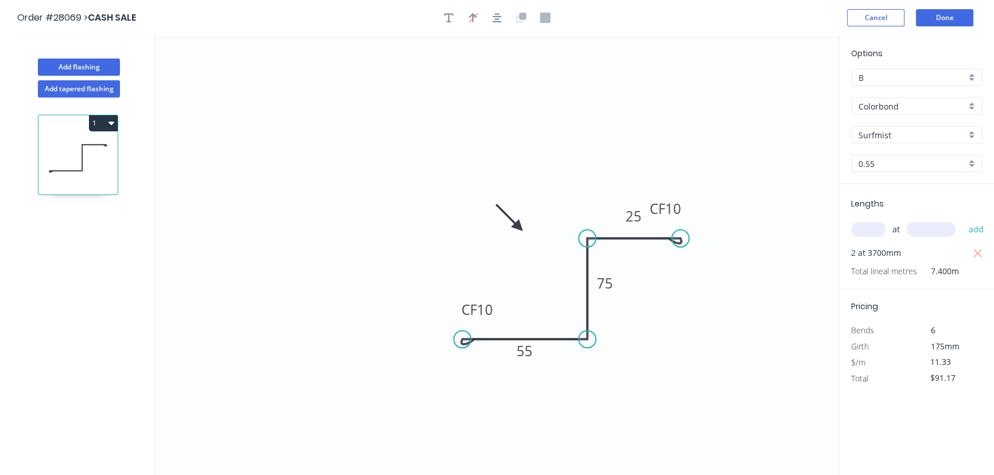
type input "$11.33"
type input "$83.84"
click at [923, 414] on div "Options B B Colorbond Colorbond Colorbond Matt Colorbond Ultra Surfmist Surfmis…" at bounding box center [916, 256] width 155 height 441
click at [943, 15] on button "Done" at bounding box center [944, 17] width 57 height 17
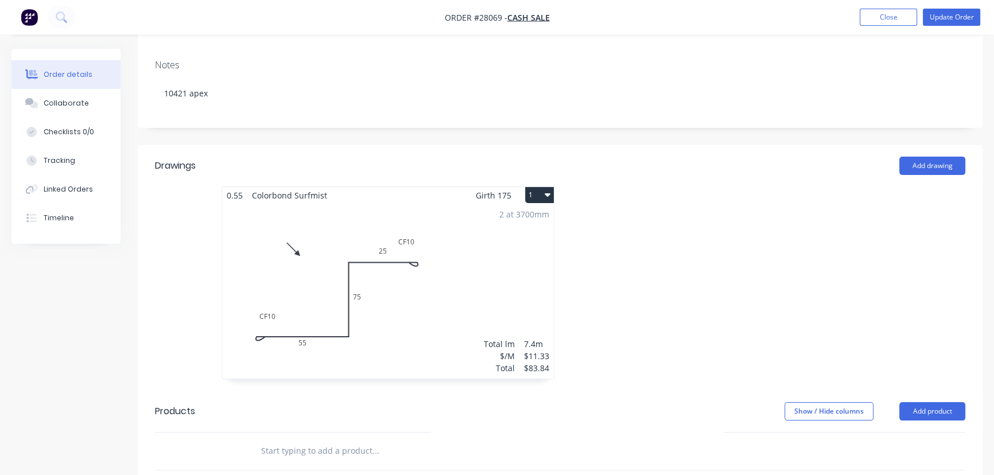
scroll to position [417, 0]
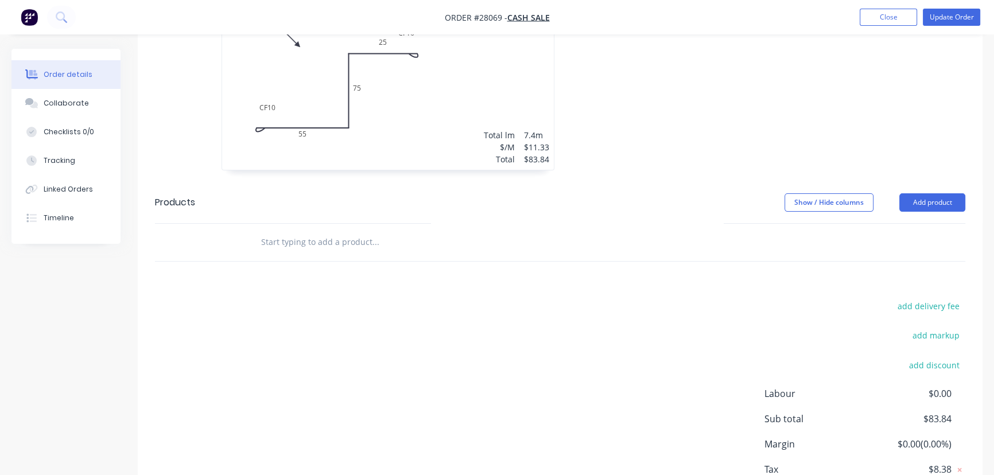
click at [371, 91] on div "2 at 3700mm Total lm $/M Total 7.4m $11.33 $83.84" at bounding box center [388, 82] width 332 height 175
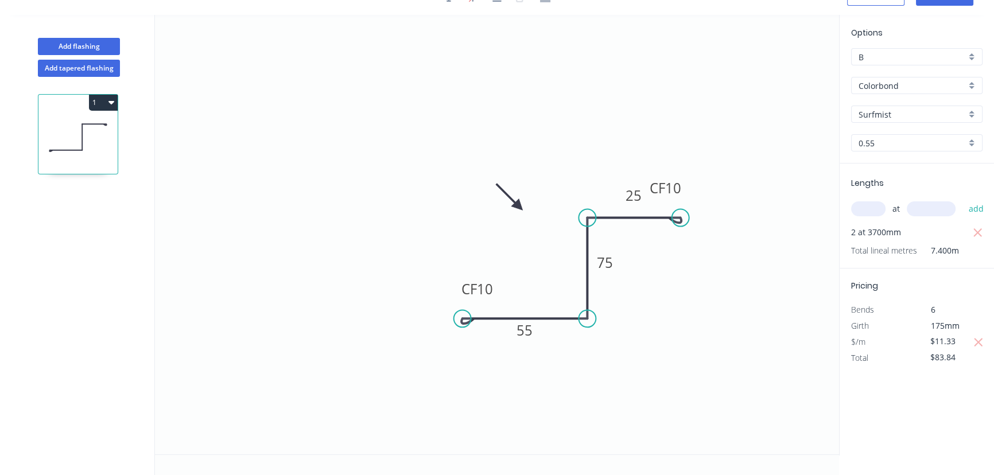
drag, startPoint x: 958, startPoint y: 343, endPoint x: 919, endPoint y: 349, distance: 39.0
click at [919, 349] on div "Pricing Bends 6 Girth 175mm $/m $11.33 Total $83.84" at bounding box center [917, 318] width 154 height 98
type input "$11.32"
type input "$83.77"
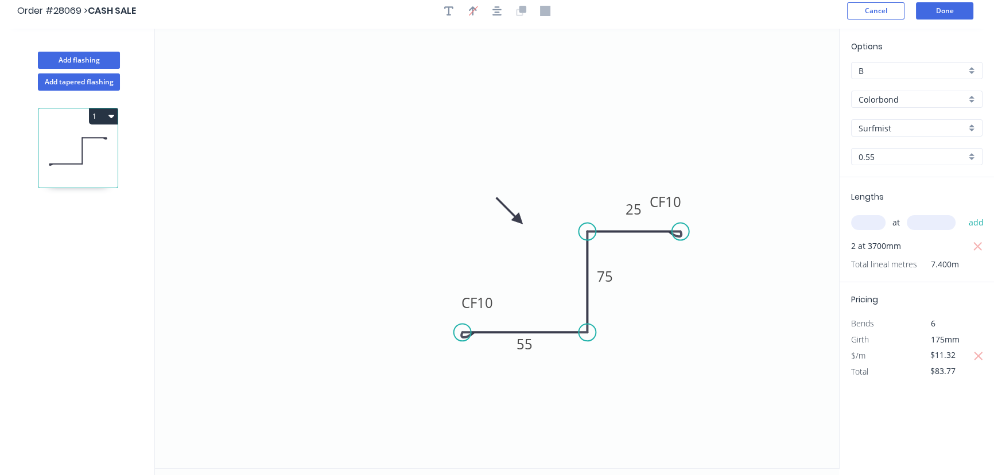
scroll to position [0, 0]
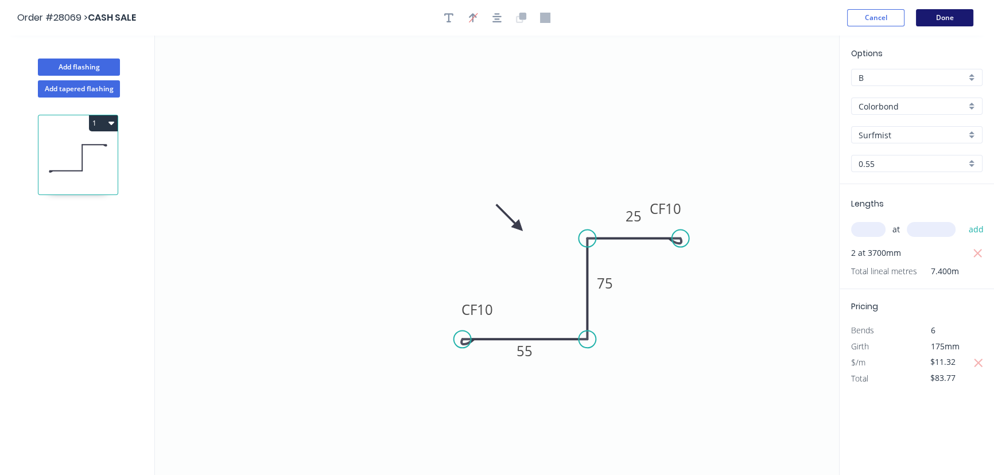
click at [954, 18] on button "Done" at bounding box center [944, 17] width 57 height 17
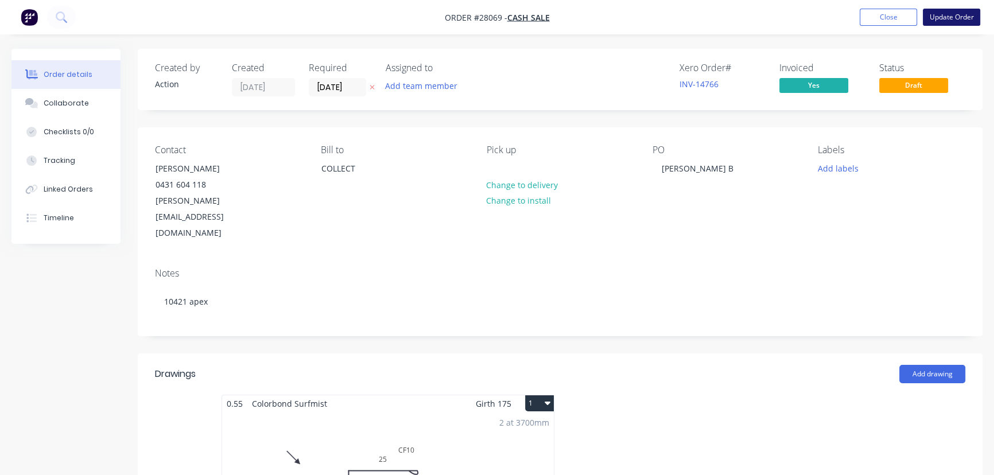
click at [945, 23] on button "Update Order" at bounding box center [951, 17] width 57 height 17
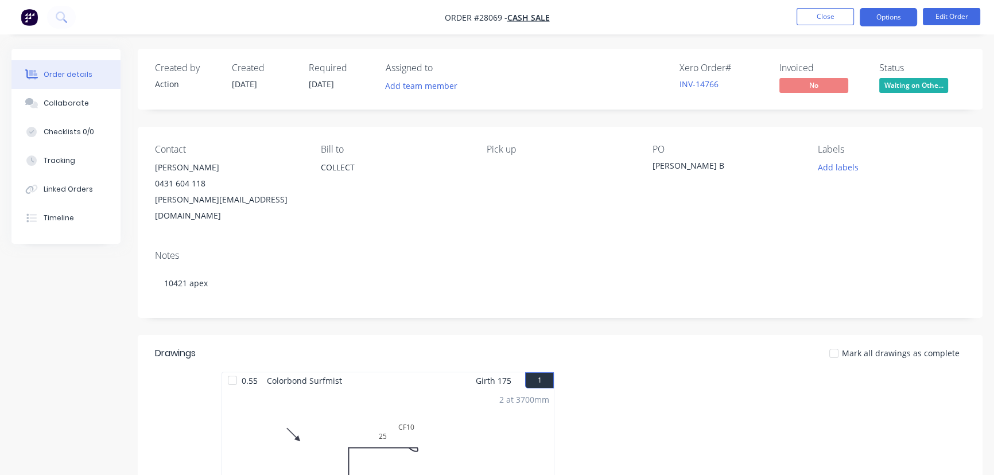
click at [887, 11] on button "Options" at bounding box center [888, 17] width 57 height 18
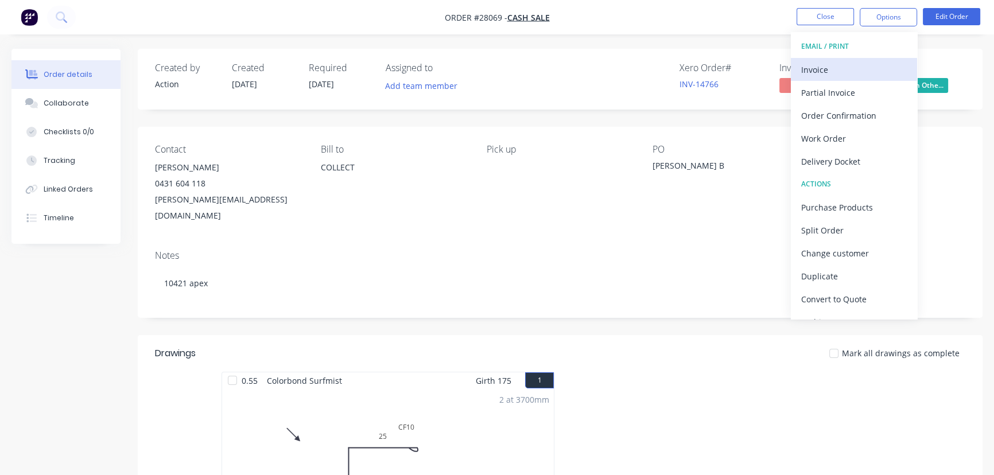
click at [867, 70] on div "Invoice" at bounding box center [854, 69] width 106 height 17
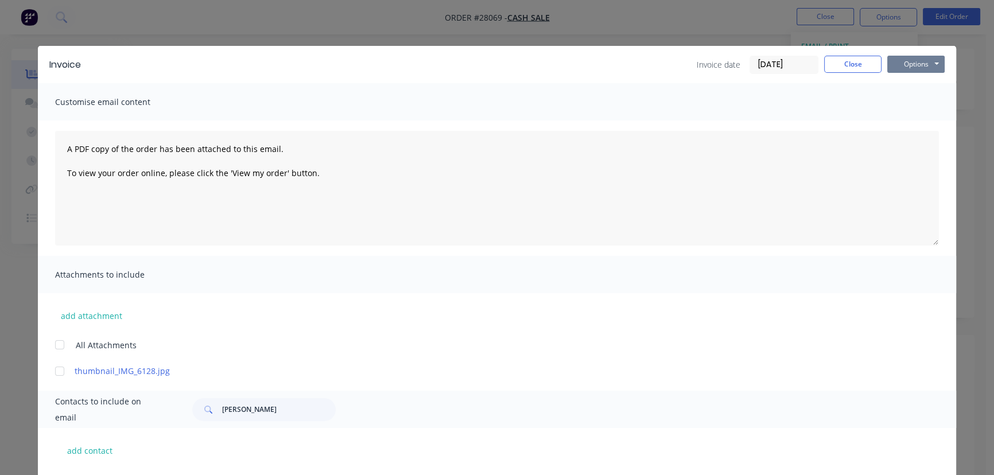
click at [912, 67] on button "Options" at bounding box center [915, 64] width 57 height 17
click at [912, 109] on button "Print" at bounding box center [923, 103] width 73 height 19
click at [854, 64] on button "Close" at bounding box center [852, 64] width 57 height 17
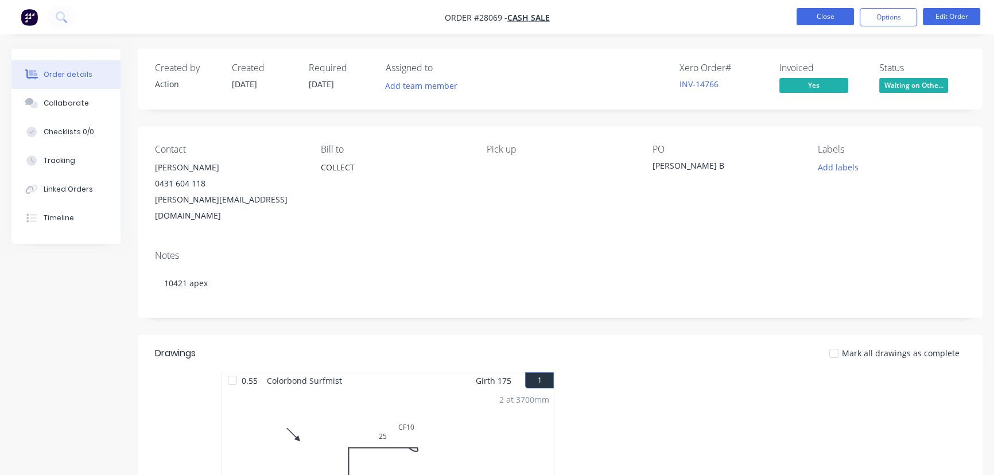
click at [830, 18] on button "Close" at bounding box center [825, 16] width 57 height 17
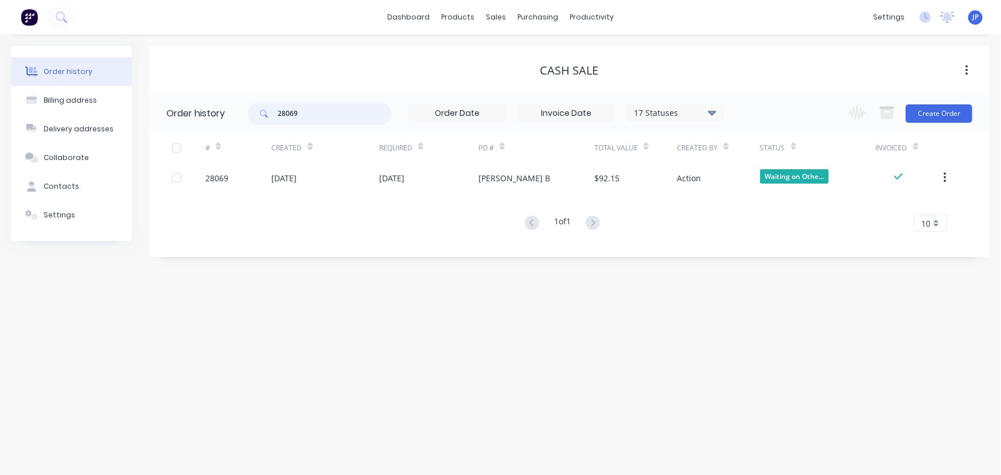
drag, startPoint x: 310, startPoint y: 113, endPoint x: 262, endPoint y: 114, distance: 48.2
click at [262, 114] on div "28069" at bounding box center [319, 113] width 143 height 23
type input "28067"
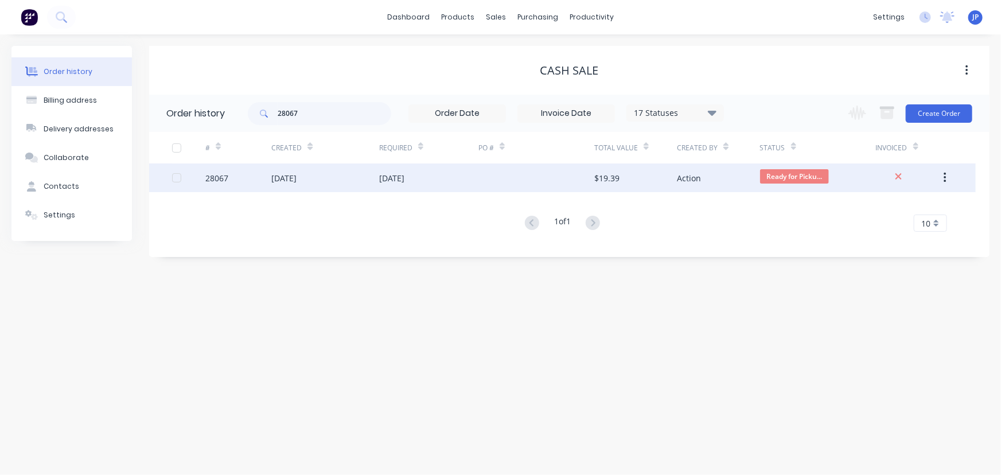
click at [319, 180] on div "[DATE]" at bounding box center [325, 178] width 108 height 29
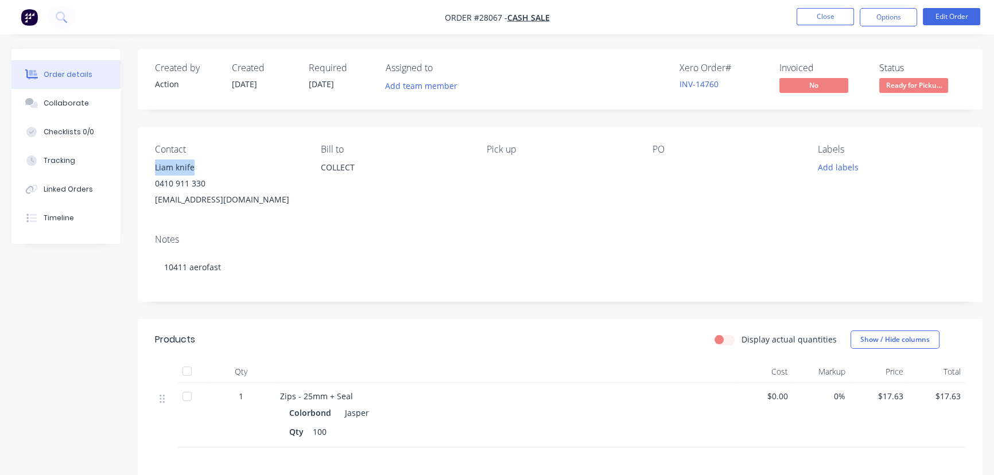
drag, startPoint x: 204, startPoint y: 161, endPoint x: 144, endPoint y: 168, distance: 60.6
click at [144, 168] on div "Contact Liam knife [PHONE_NUMBER] [EMAIL_ADDRESS][DOMAIN_NAME] [PERSON_NAME] to…" at bounding box center [560, 176] width 845 height 98
copy div "Liam knife"
click at [872, 17] on button "Options" at bounding box center [888, 17] width 57 height 18
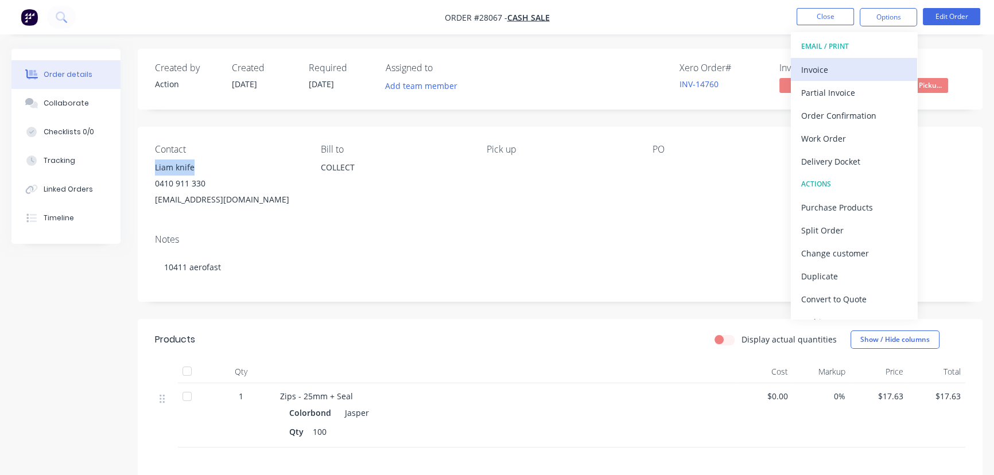
click at [840, 73] on div "Invoice" at bounding box center [854, 69] width 106 height 17
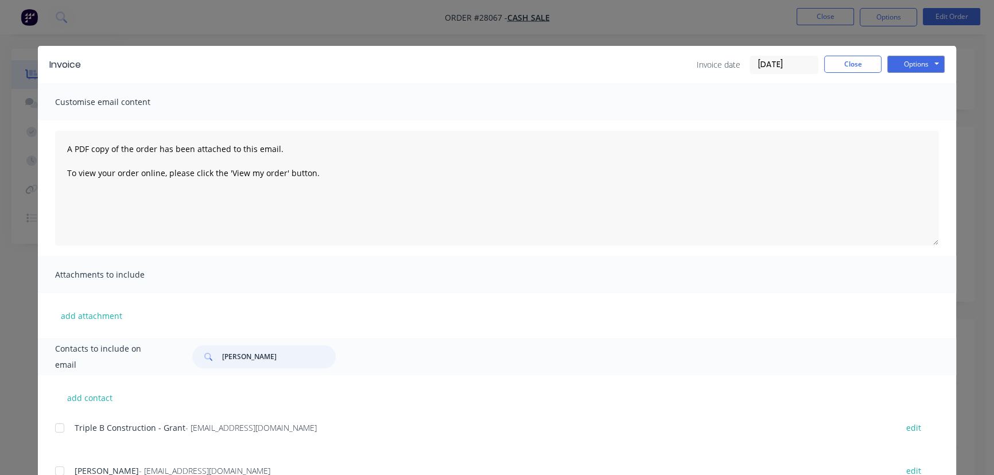
drag, startPoint x: 271, startPoint y: 362, endPoint x: 221, endPoint y: 366, distance: 50.1
click at [222, 366] on input "[PERSON_NAME]" at bounding box center [279, 356] width 114 height 23
click at [280, 367] on input "[PERSON_NAME]" at bounding box center [279, 356] width 114 height 23
drag, startPoint x: 280, startPoint y: 364, endPoint x: 215, endPoint y: 362, distance: 64.9
click at [215, 362] on div "[PERSON_NAME]" at bounding box center [263, 356] width 143 height 23
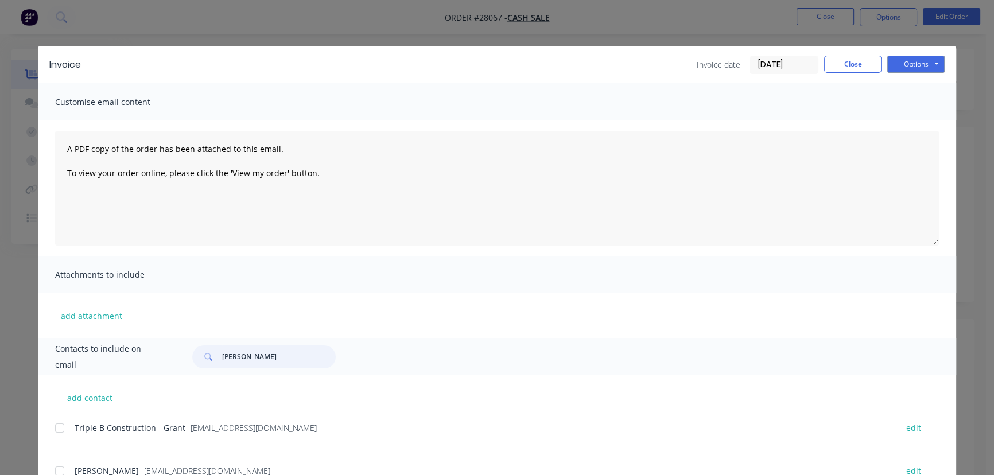
paste input "Liam knife"
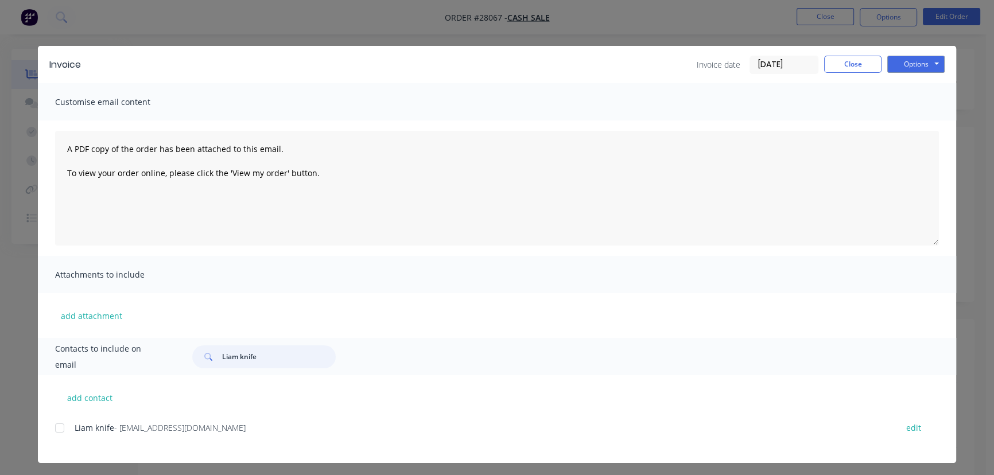
type input "Liam knife"
drag, startPoint x: 223, startPoint y: 430, endPoint x: 68, endPoint y: 442, distance: 154.8
click at [68, 442] on div "Liam knife - [EMAIL_ADDRESS][DOMAIN_NAME] edit" at bounding box center [505, 434] width 901 height 29
copy div "Liam knife - [EMAIL_ADDRESS][DOMAIN_NAME]"
click at [906, 68] on button "Options" at bounding box center [915, 64] width 57 height 17
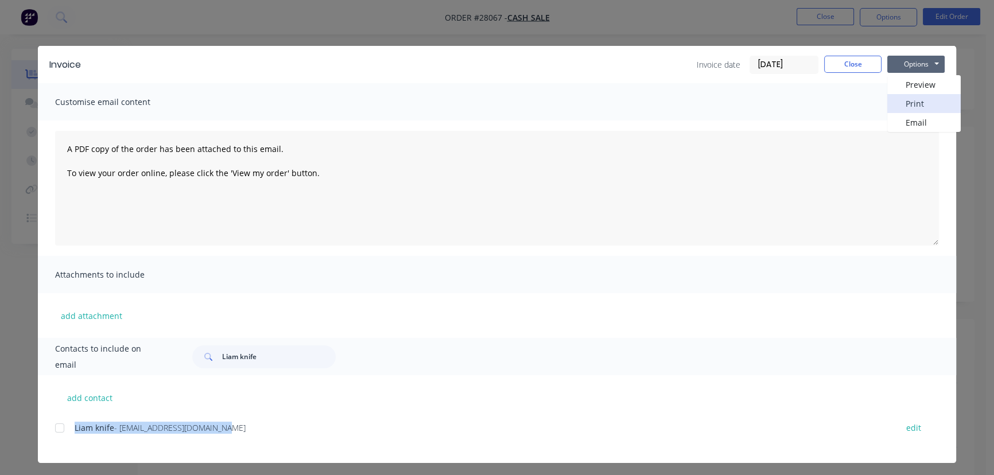
click at [912, 102] on button "Print" at bounding box center [923, 103] width 73 height 19
click at [834, 64] on button "Close" at bounding box center [852, 64] width 57 height 17
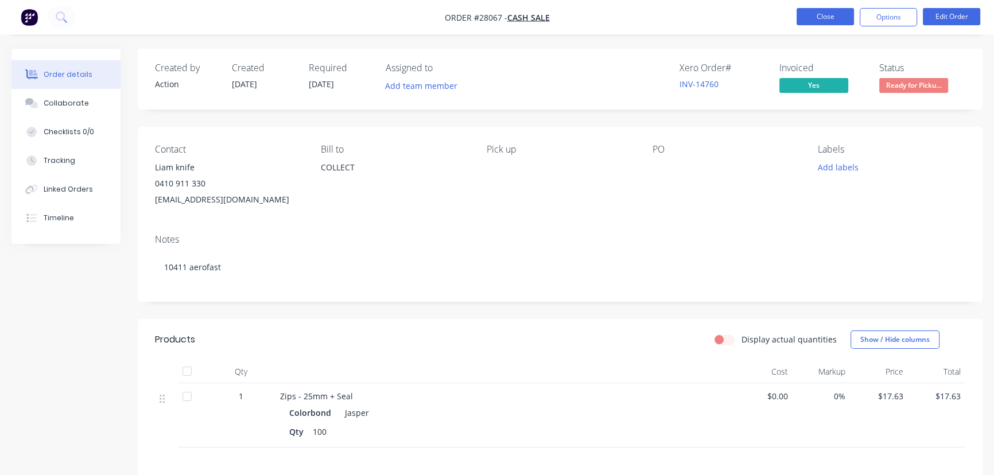
click at [809, 20] on button "Close" at bounding box center [825, 16] width 57 height 17
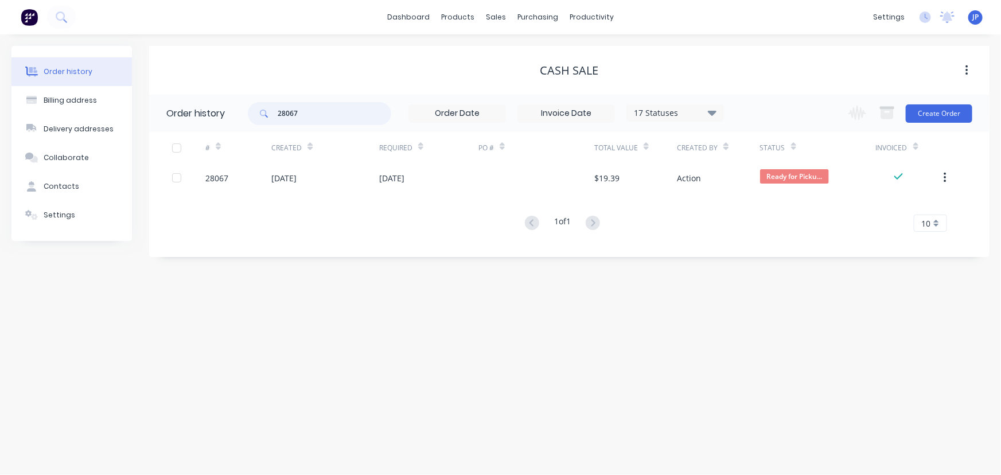
drag, startPoint x: 316, startPoint y: 120, endPoint x: 277, endPoint y: 118, distance: 39.1
click at [277, 118] on div "28067" at bounding box center [319, 113] width 143 height 23
type input "26"
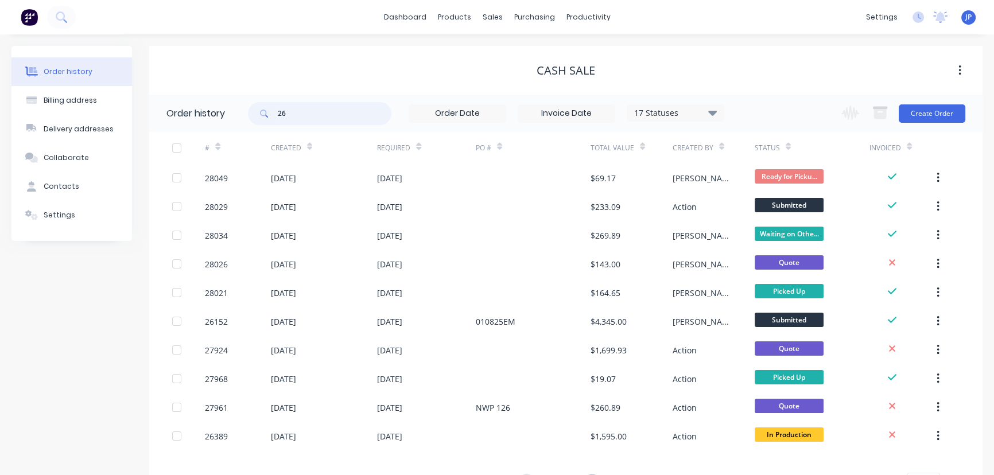
click at [304, 121] on input "26" at bounding box center [335, 113] width 114 height 23
type input "26364"
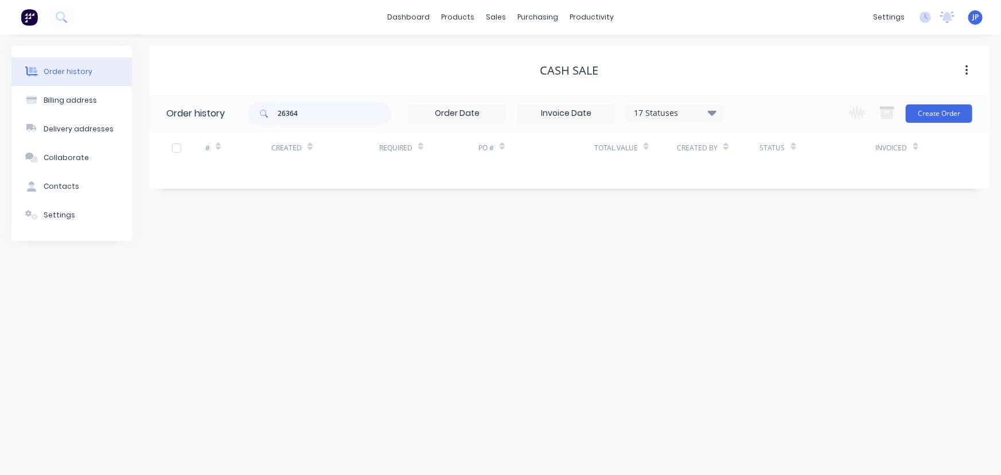
click at [714, 114] on icon at bounding box center [712, 112] width 9 height 5
click at [770, 245] on label at bounding box center [770, 245] width 0 height 0
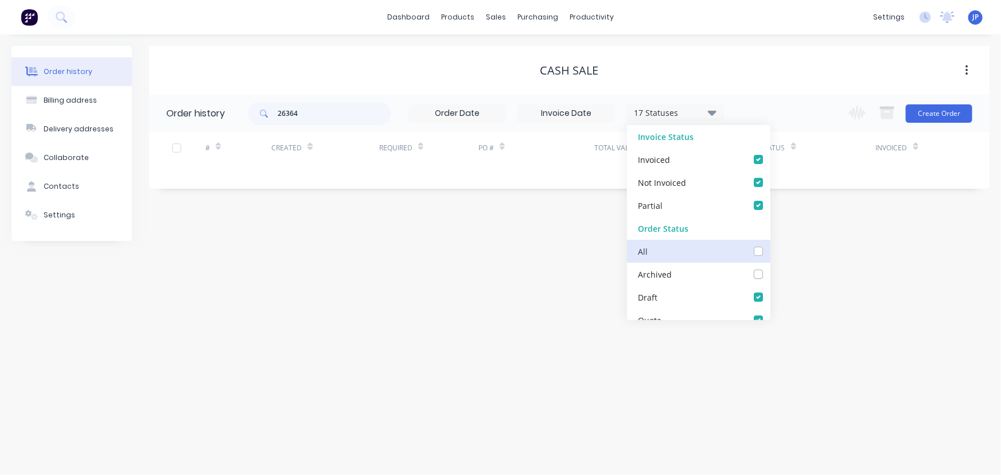
click at [770, 249] on input "checkbox" at bounding box center [774, 250] width 9 height 11
checkbox input "true"
click at [354, 118] on input "26364" at bounding box center [335, 113] width 114 height 23
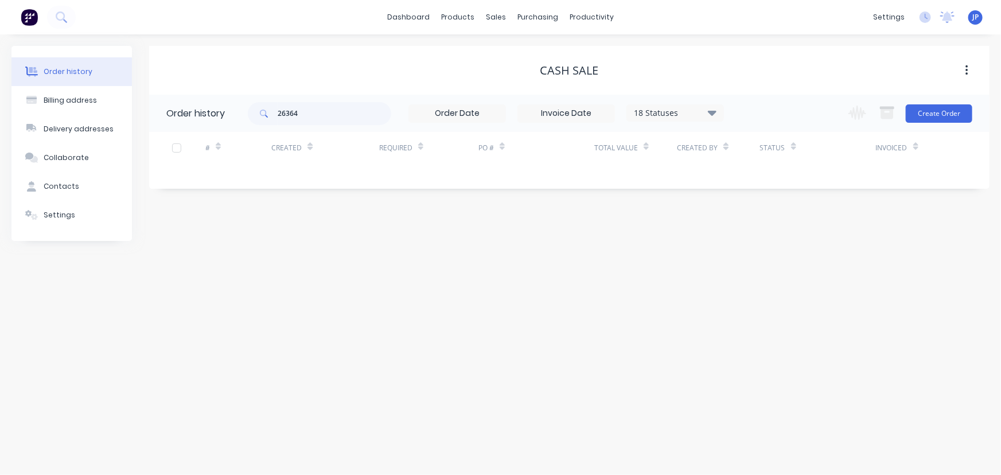
click at [712, 115] on icon at bounding box center [712, 113] width 9 height 14
drag, startPoint x: 302, startPoint y: 113, endPoint x: 160, endPoint y: 91, distance: 144.1
click at [160, 91] on div "CASH SALE Order history 26364 18 Statuses Invoice Status Invoiced Not Invoiced …" at bounding box center [569, 143] width 841 height 195
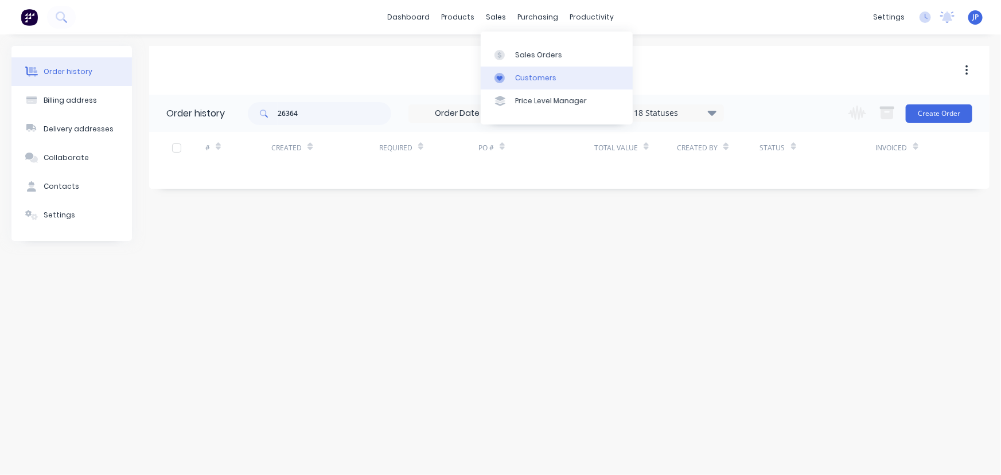
click at [529, 76] on div "Customers" at bounding box center [535, 78] width 41 height 10
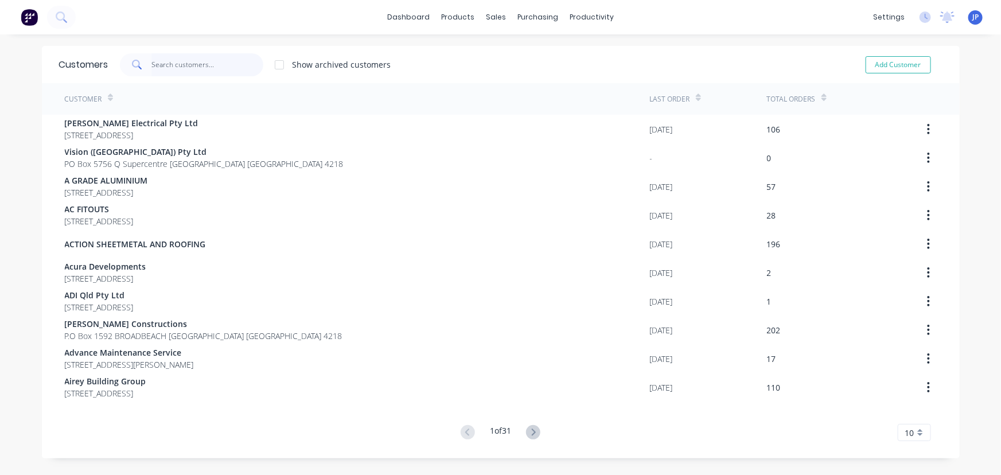
click at [199, 59] on input "text" at bounding box center [208, 64] width 112 height 23
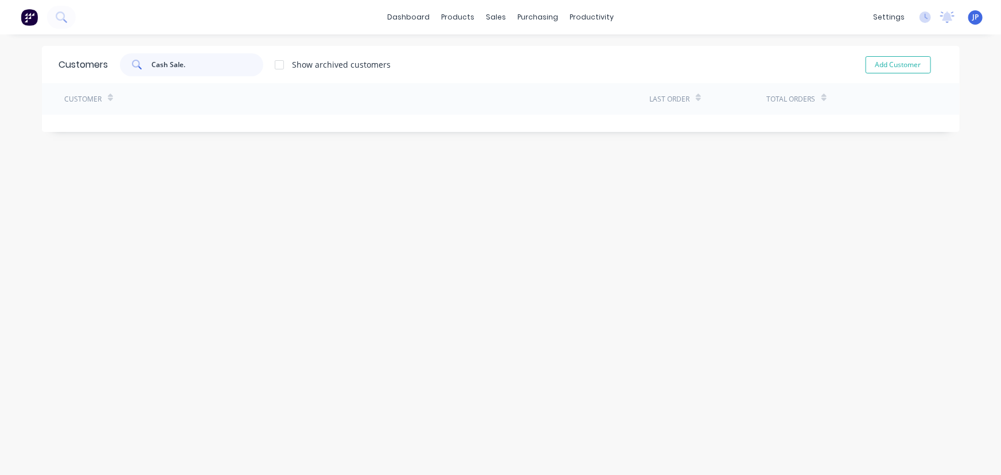
type input "Cash Sale"
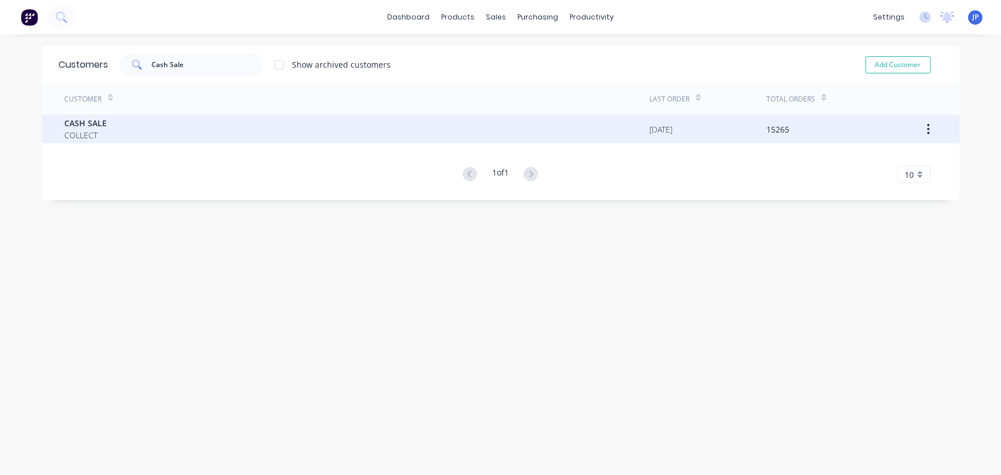
click at [182, 127] on div "CASH SALE COLLECT" at bounding box center [357, 129] width 585 height 29
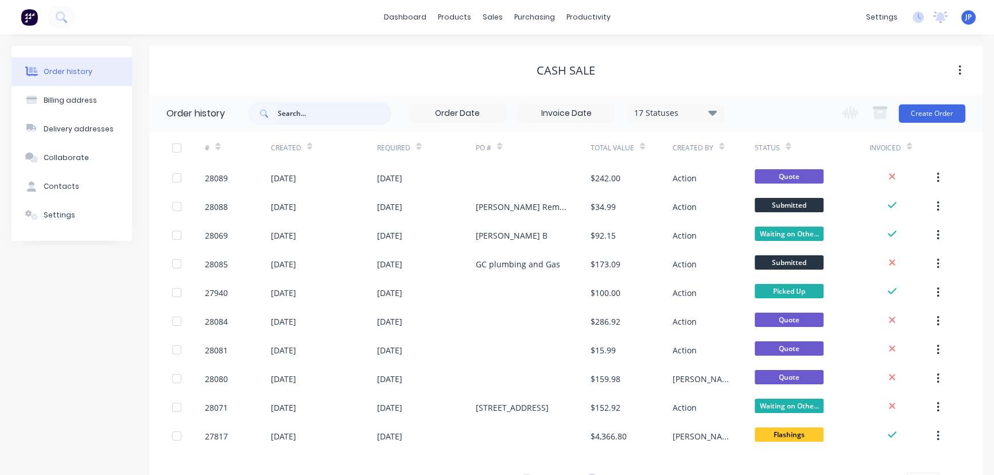
click at [323, 118] on input "text" at bounding box center [335, 113] width 114 height 23
type input "[PERSON_NAME]"
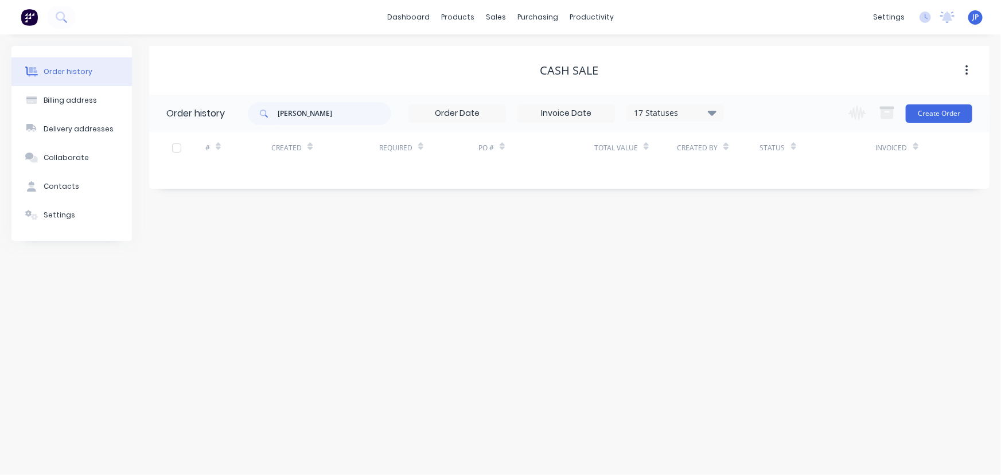
click at [712, 111] on icon at bounding box center [712, 112] width 9 height 5
click at [770, 245] on label at bounding box center [770, 245] width 0 height 0
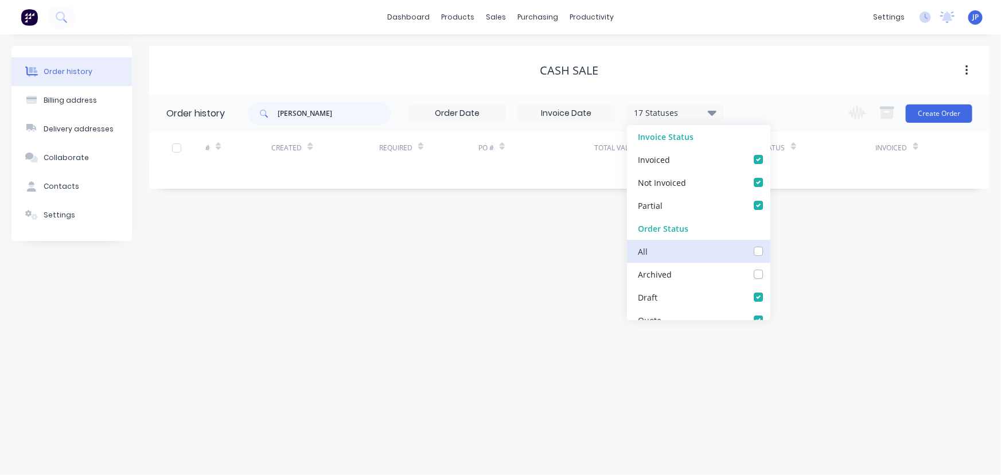
click at [770, 252] on input "checkbox" at bounding box center [774, 250] width 9 height 11
checkbox input "true"
click at [328, 112] on input "[PERSON_NAME]" at bounding box center [335, 113] width 114 height 23
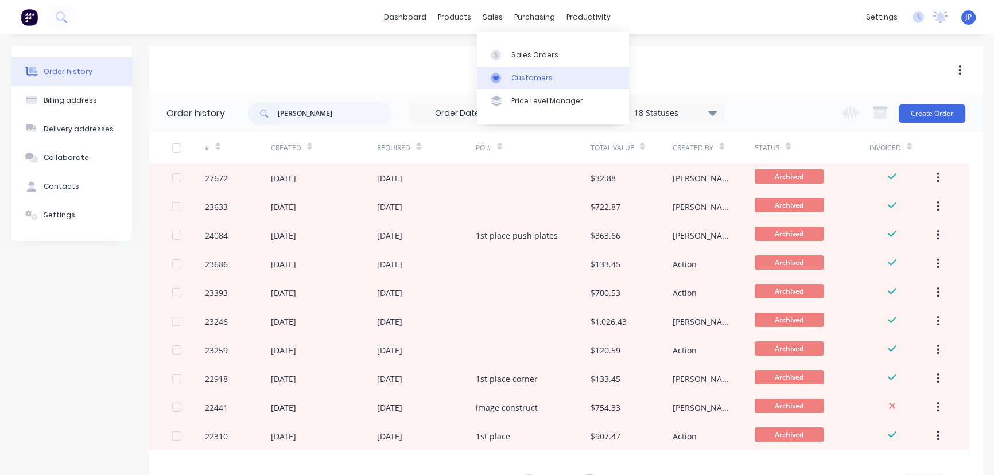
click at [512, 73] on div "Customers" at bounding box center [531, 78] width 41 height 10
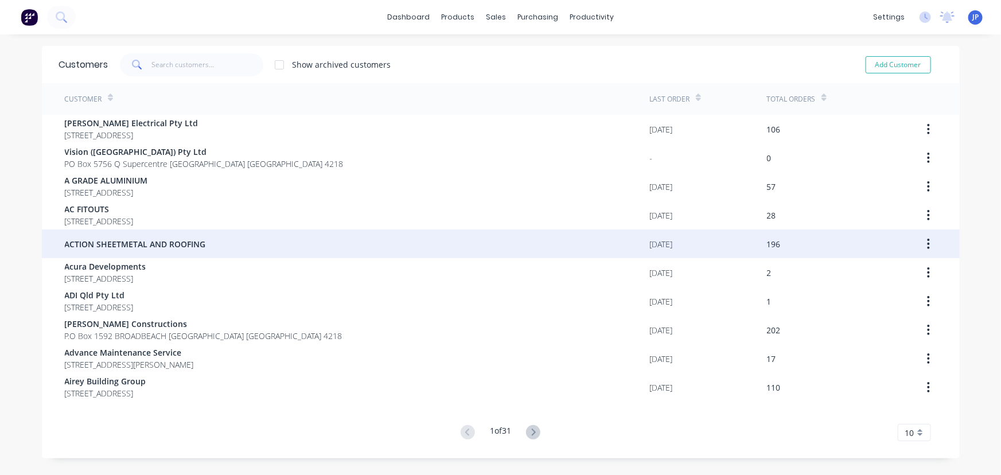
click at [130, 250] on span "ACTION SHEETMETAL AND ROOFING" at bounding box center [135, 244] width 141 height 12
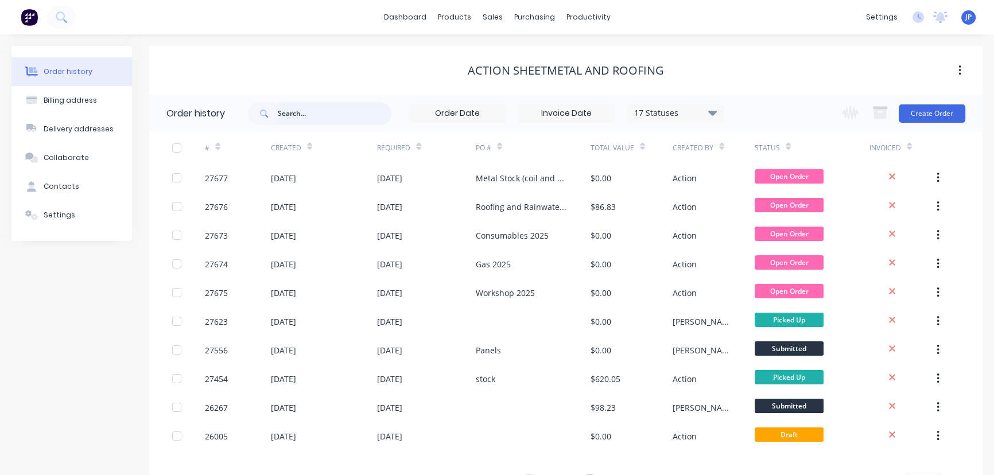
click at [300, 110] on input "text" at bounding box center [335, 113] width 114 height 23
type input "26364"
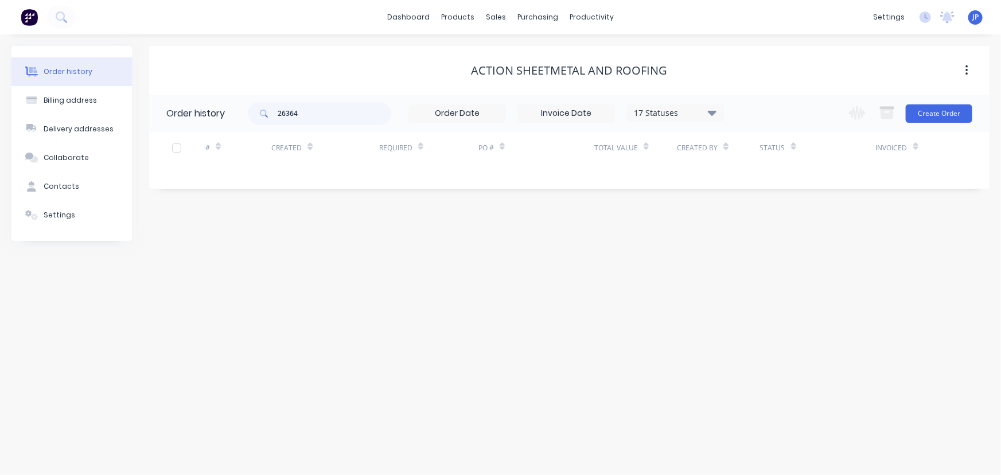
click at [716, 114] on div "17 Statuses" at bounding box center [675, 113] width 96 height 13
click at [770, 245] on label at bounding box center [770, 245] width 0 height 0
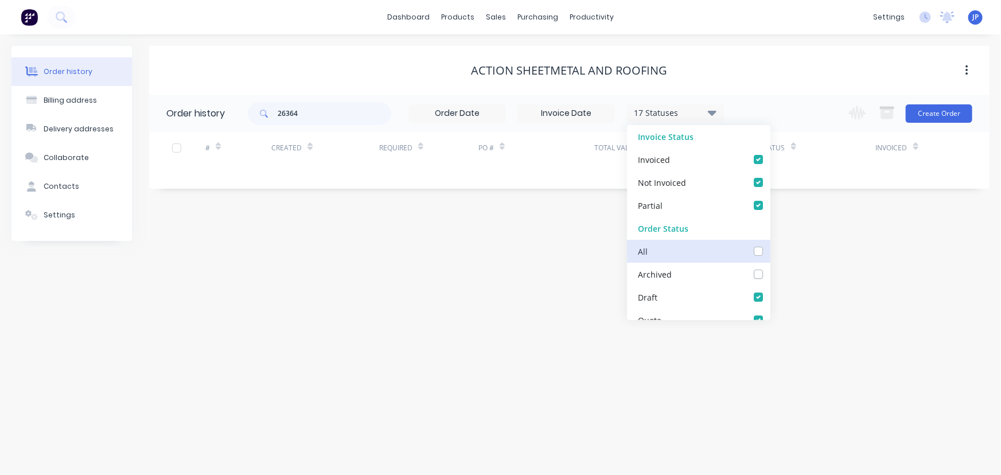
click at [770, 254] on input "checkbox" at bounding box center [774, 250] width 9 height 11
checkbox input "true"
click at [310, 116] on input "26364" at bounding box center [335, 113] width 114 height 23
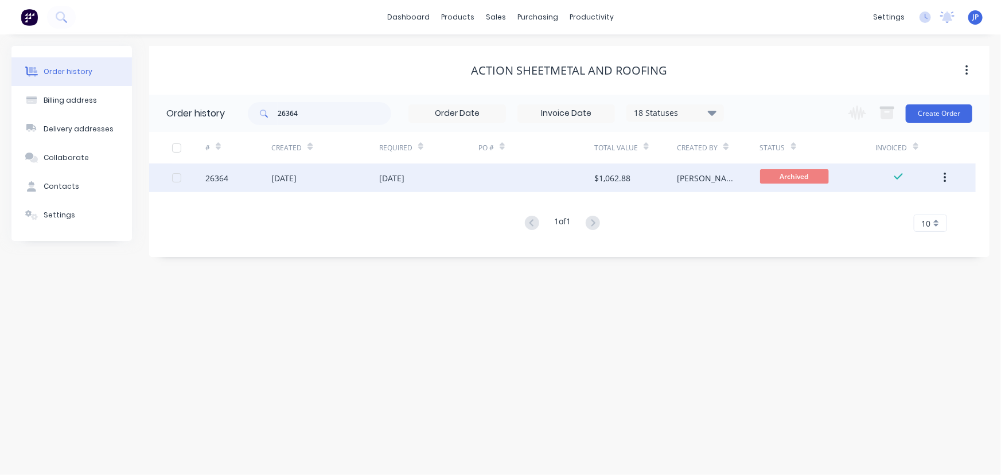
click at [286, 177] on div "[DATE]" at bounding box center [283, 178] width 25 height 12
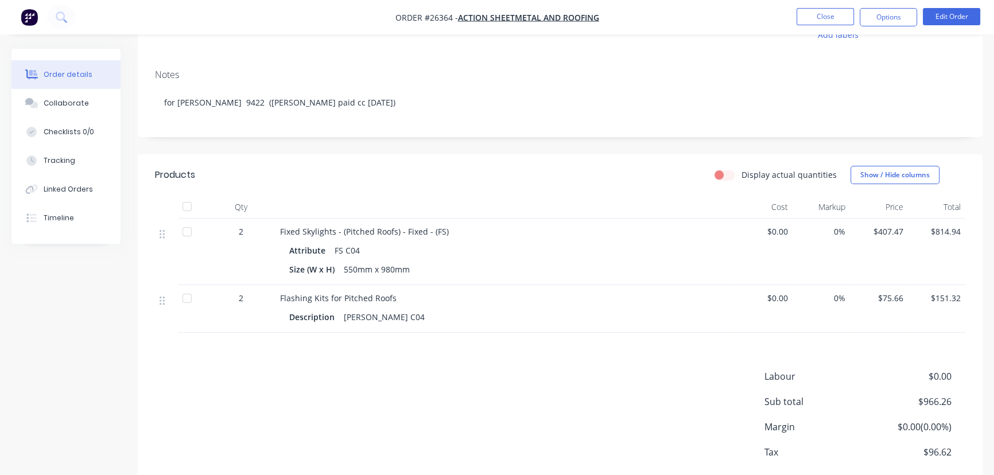
scroll to position [156, 0]
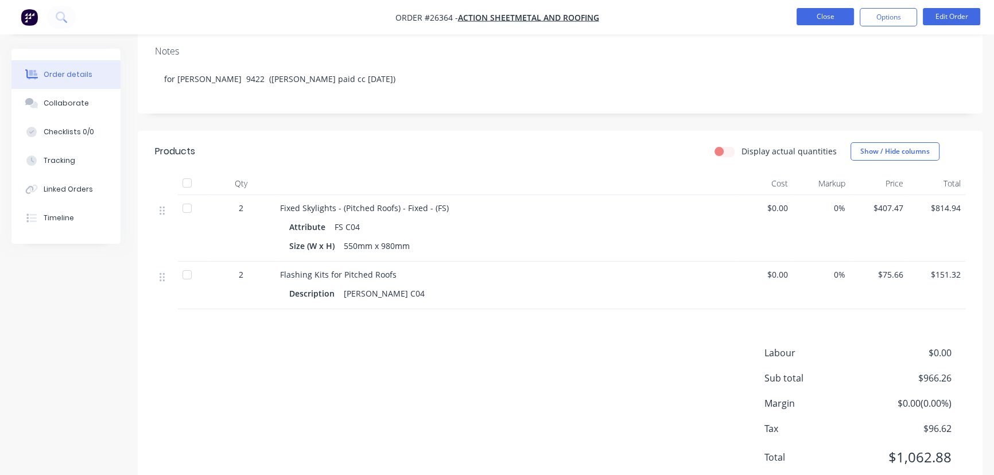
click at [833, 25] on button "Close" at bounding box center [825, 16] width 57 height 17
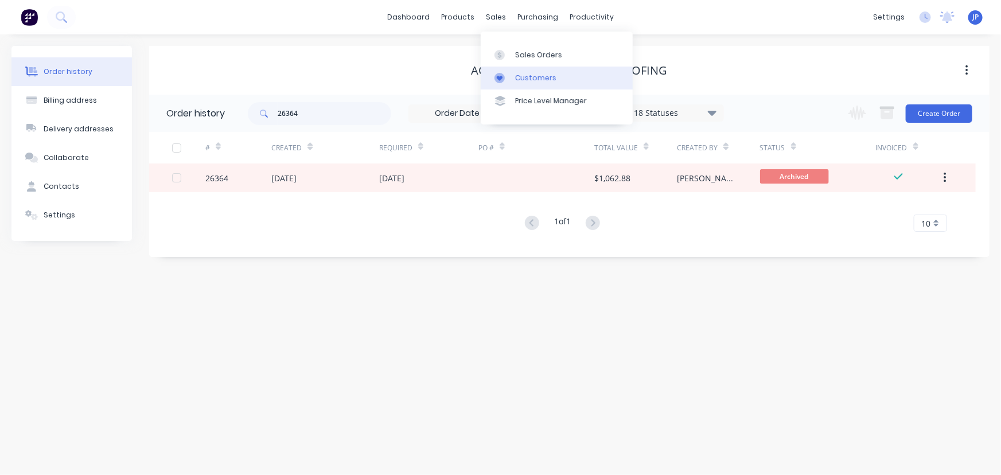
click at [525, 80] on div "Customers" at bounding box center [535, 78] width 41 height 10
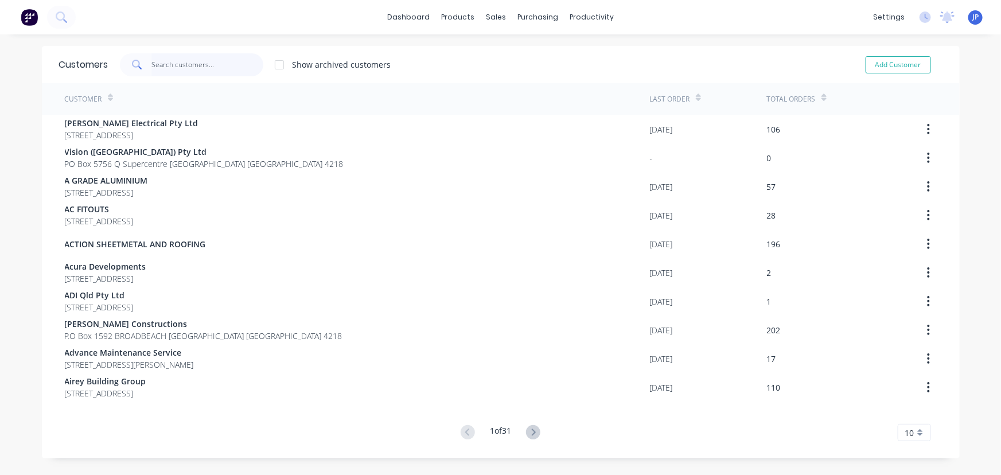
click at [174, 68] on input "text" at bounding box center [208, 64] width 112 height 23
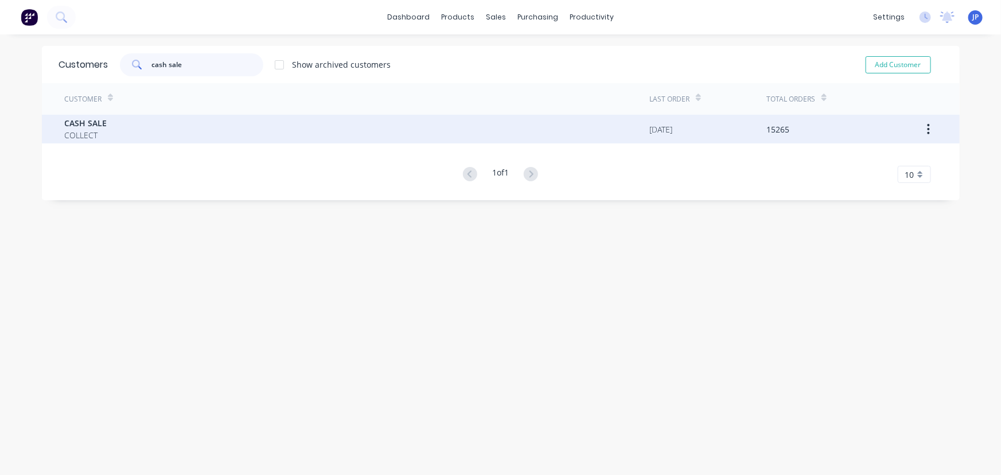
type input "cash sale"
click at [99, 132] on span "COLLECT" at bounding box center [86, 135] width 42 height 12
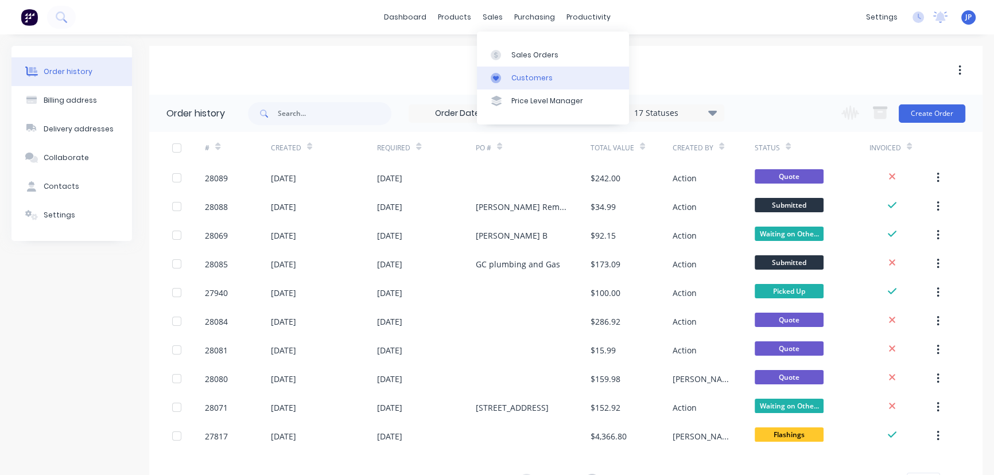
click at [523, 73] on div "Customers" at bounding box center [531, 78] width 41 height 10
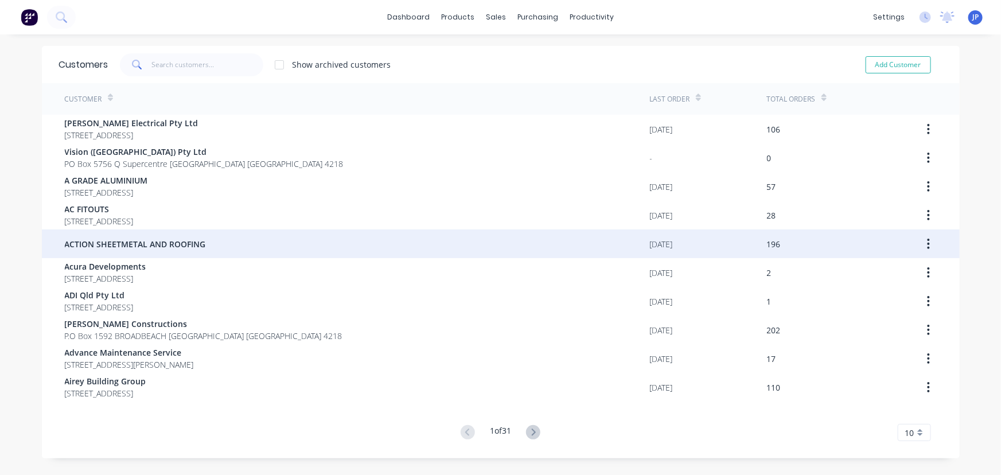
click at [129, 245] on span "ACTION SHEETMETAL AND ROOFING" at bounding box center [135, 244] width 141 height 12
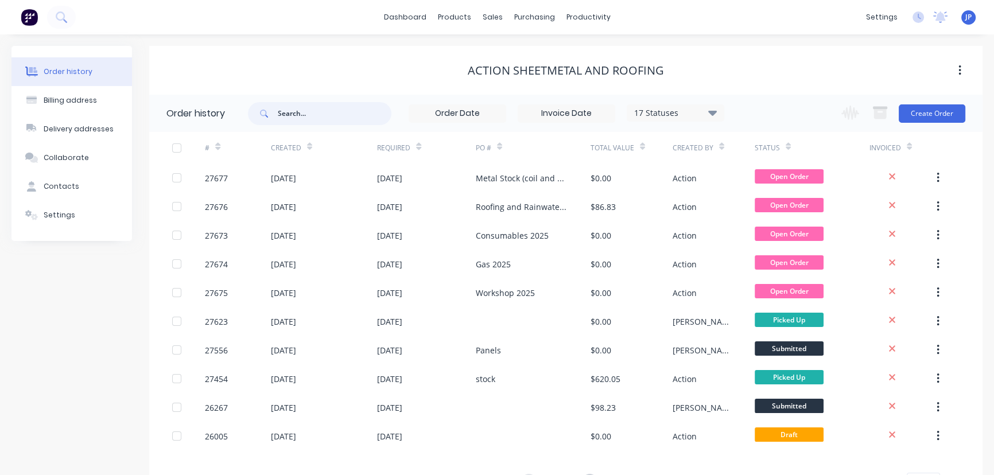
click at [322, 111] on input "text" at bounding box center [335, 113] width 114 height 23
type input "26364"
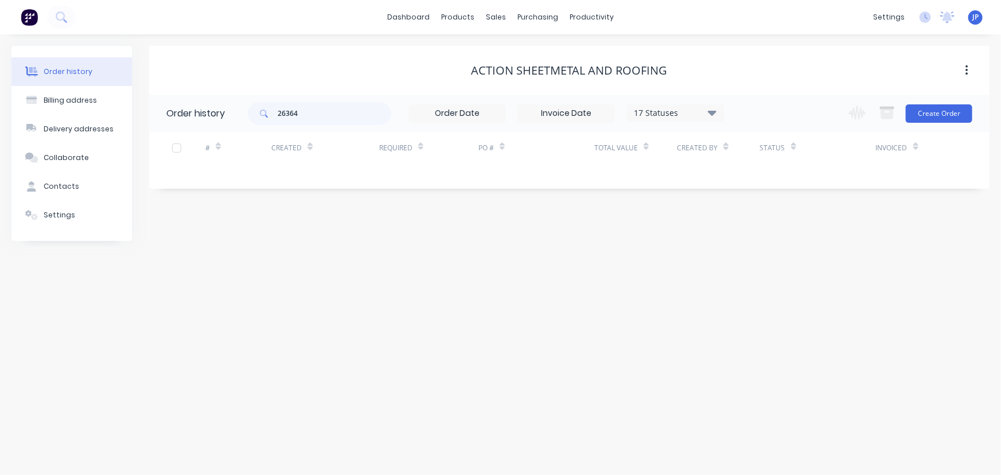
click at [714, 115] on icon at bounding box center [712, 113] width 9 height 14
click at [770, 245] on label at bounding box center [770, 245] width 0 height 0
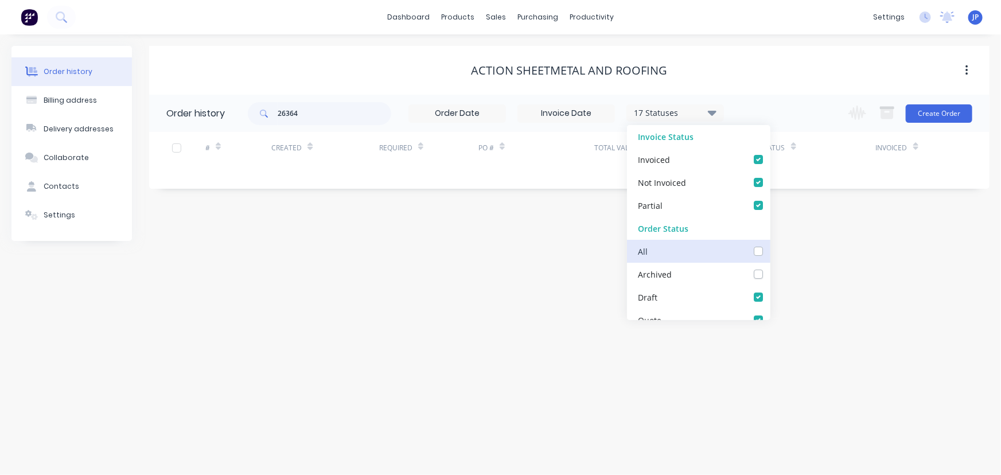
click at [770, 250] on input "checkbox" at bounding box center [774, 250] width 9 height 11
checkbox input "true"
click at [333, 115] on input "26364" at bounding box center [335, 113] width 114 height 23
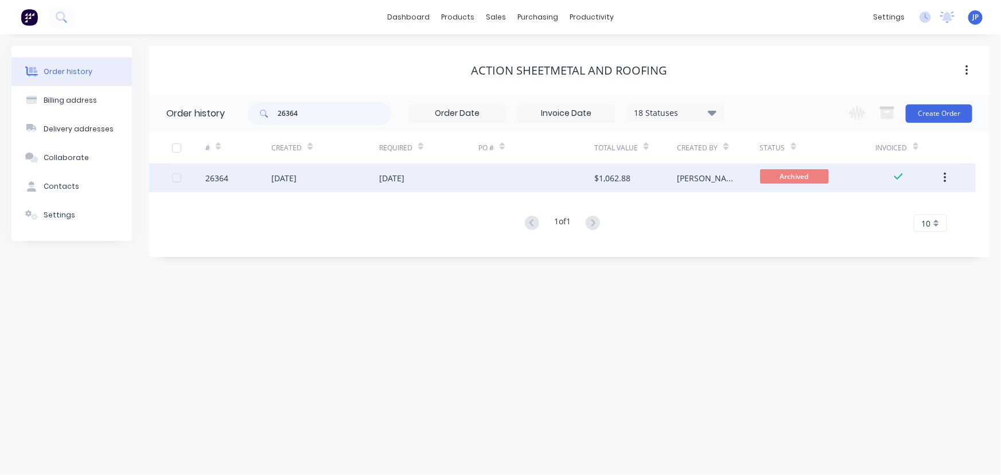
click at [318, 178] on div "[DATE]" at bounding box center [325, 178] width 108 height 29
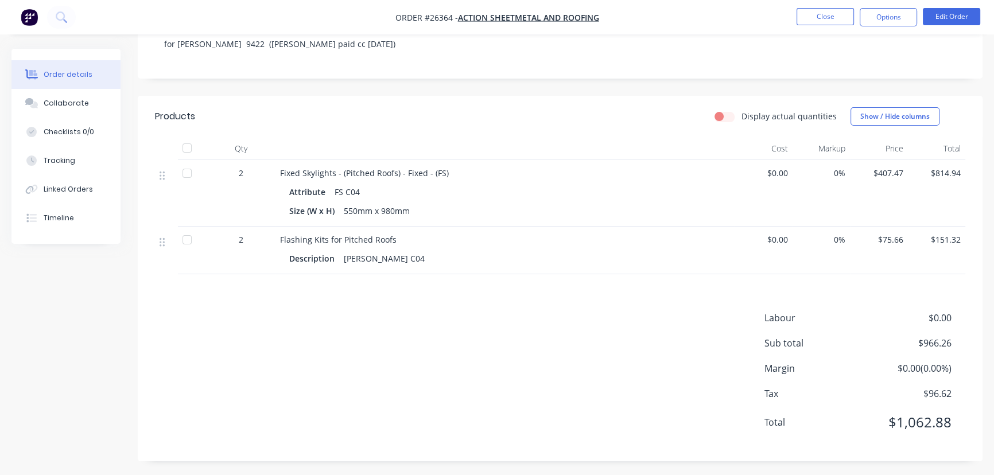
scroll to position [195, 0]
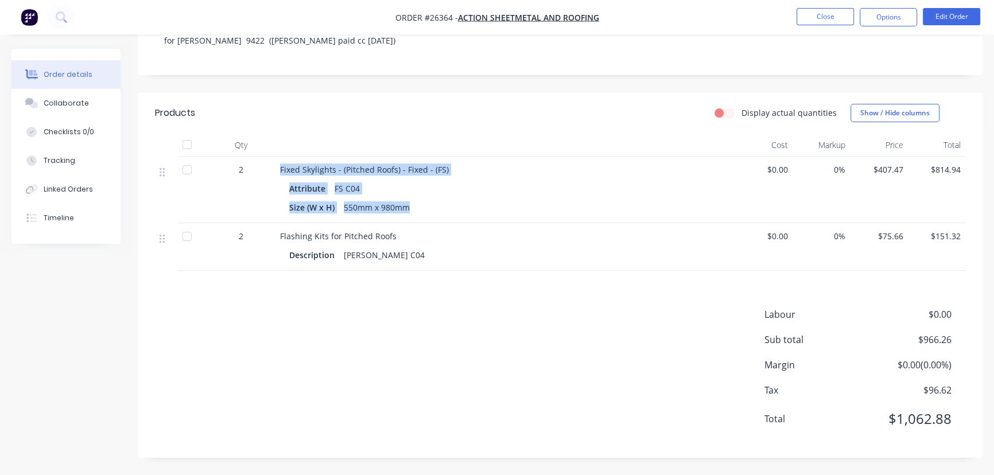
drag, startPoint x: 444, startPoint y: 210, endPoint x: 248, endPoint y: 196, distance: 195.6
click at [248, 196] on div "2 Fixed Skylights - (Pitched Roofs) - Fixed - (FS) Attribute FS C04 Size (W x H…" at bounding box center [560, 190] width 810 height 67
copy div "Fixed Skylights - (Pitched Roofs) - Fixed - (FS) Attribute FS C04 Size (W x H) …"
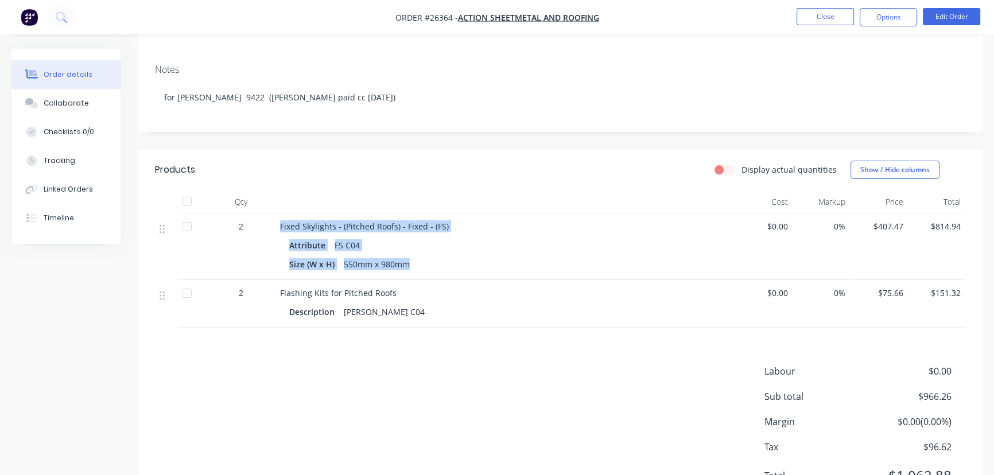
scroll to position [0, 0]
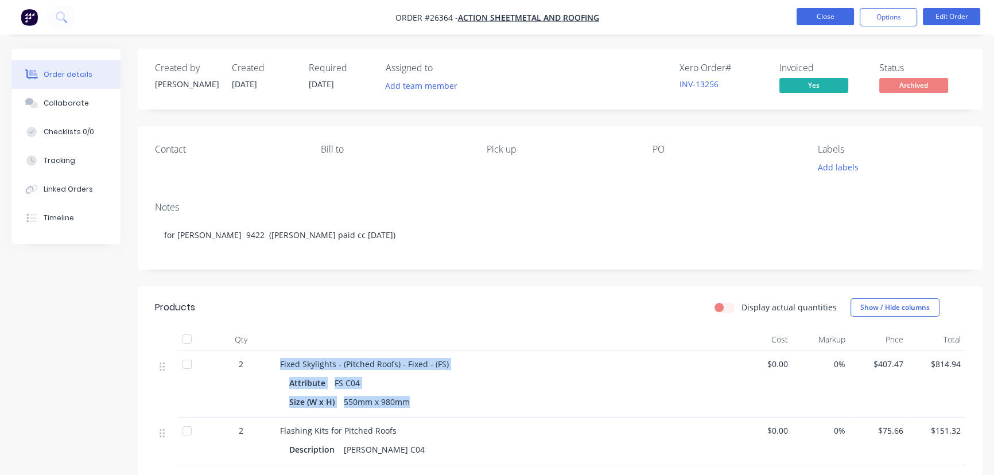
click at [832, 13] on button "Close" at bounding box center [825, 16] width 57 height 17
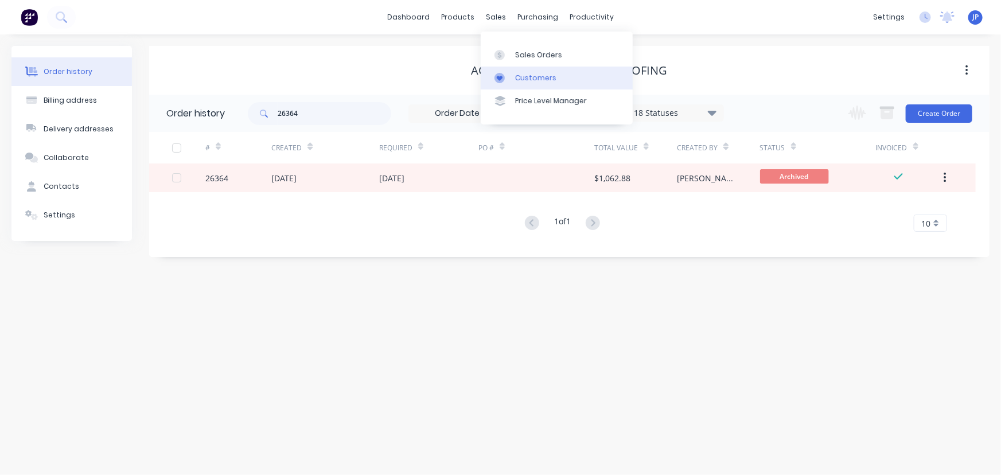
click at [534, 75] on div "Customers" at bounding box center [535, 78] width 41 height 10
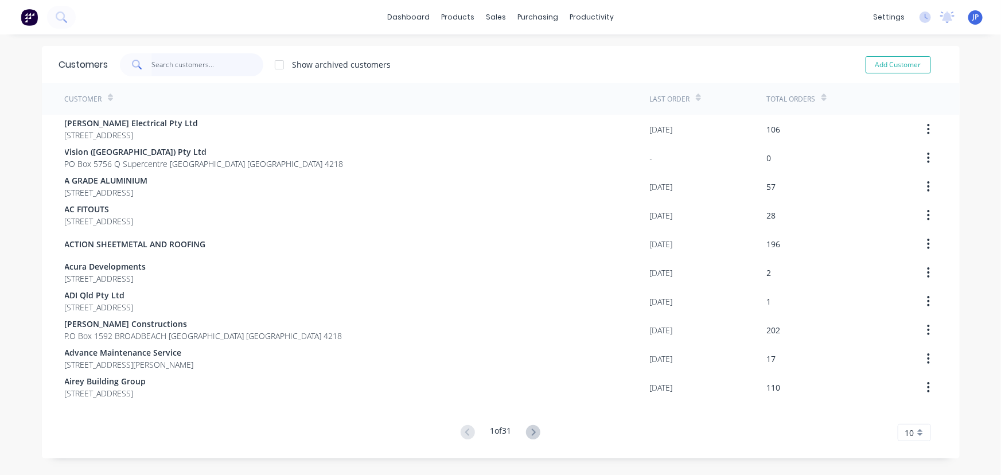
click at [198, 57] on input "text" at bounding box center [208, 64] width 112 height 23
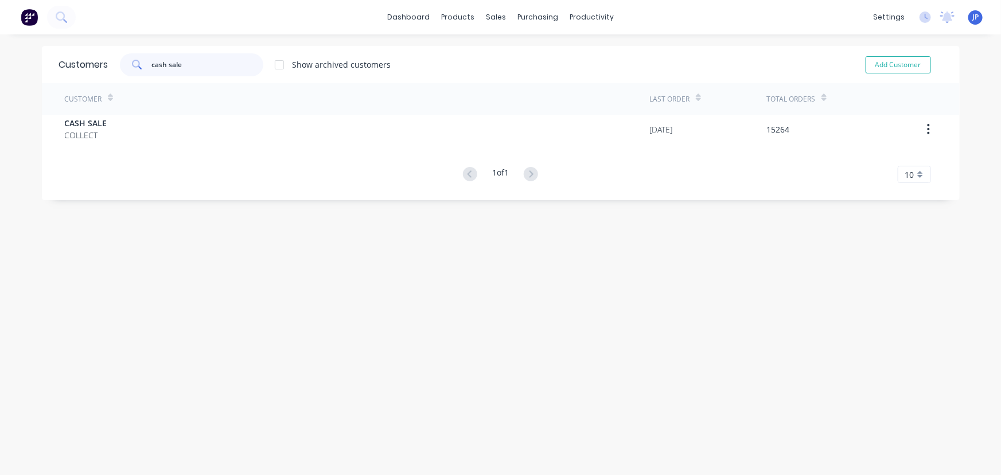
type input "cash sale"
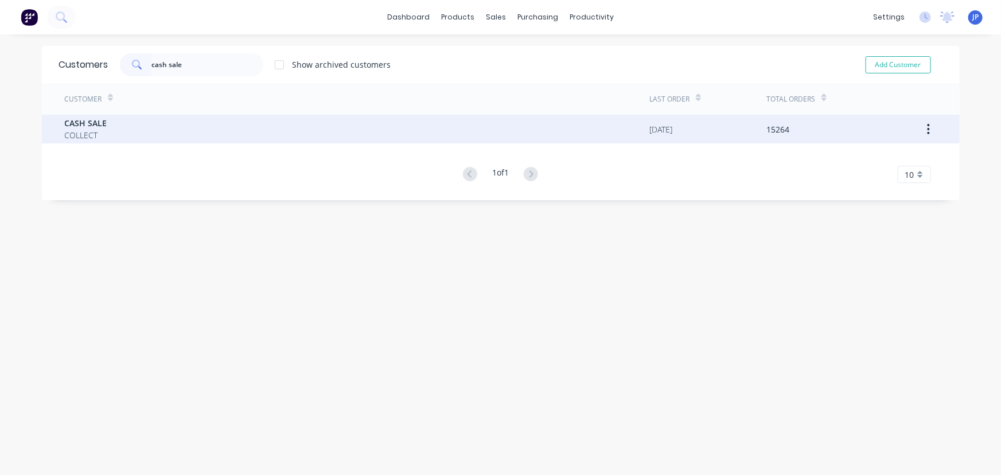
click at [157, 116] on div "CASH SALE COLLECT" at bounding box center [357, 129] width 585 height 29
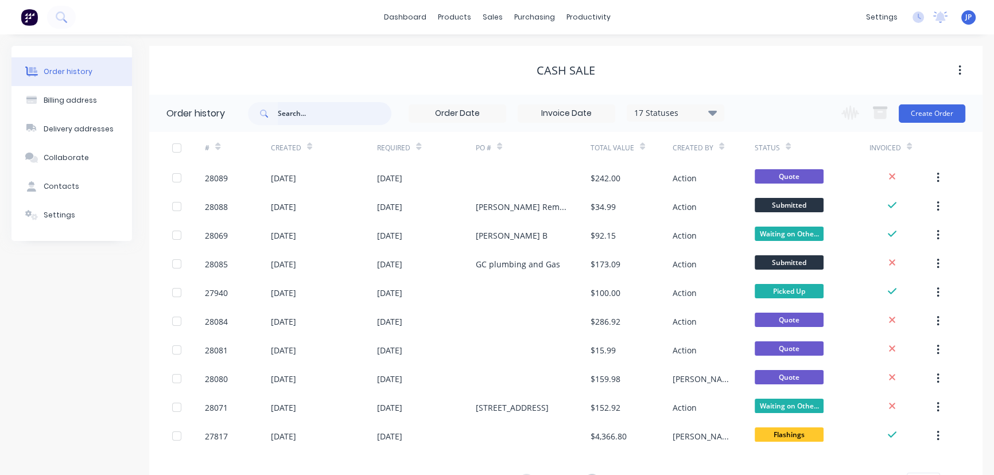
click at [292, 110] on input "text" at bounding box center [335, 113] width 114 height 23
type input "GC Blinds and"
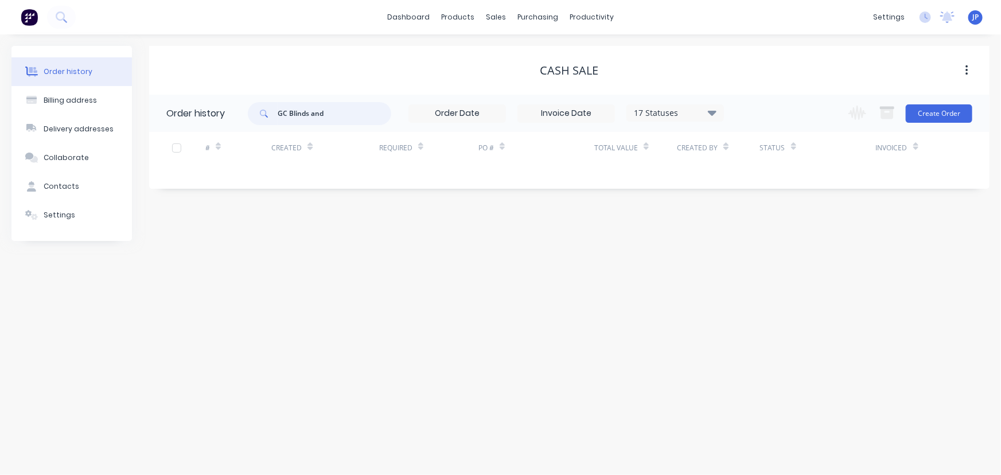
click at [327, 110] on input "GC Blinds and" at bounding box center [335, 113] width 114 height 23
type input "GC Blinds and Shutters"
click at [283, 111] on input "GC Blinds and Shutters" at bounding box center [335, 113] width 114 height 23
type input "GoldC Blinds and Shutters"
click at [298, 115] on input "GoldC Blinds and Shutters" at bounding box center [335, 113] width 114 height 23
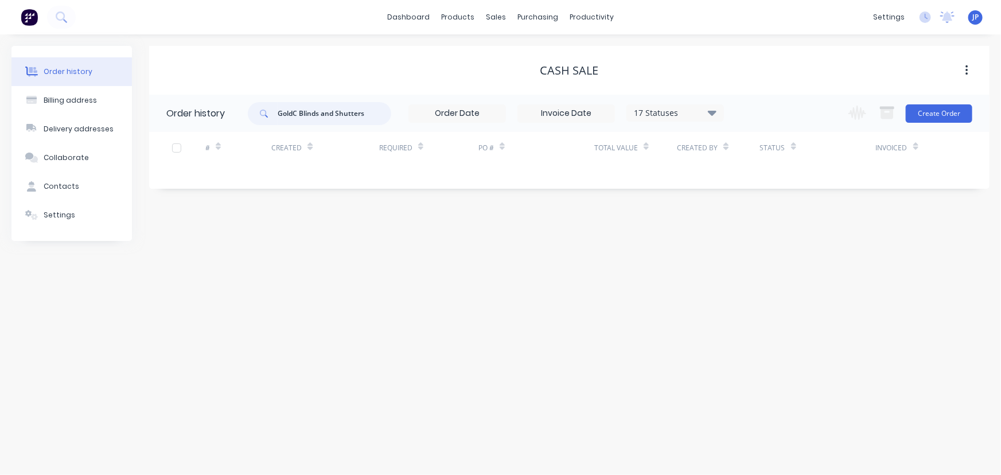
drag, startPoint x: 377, startPoint y: 119, endPoint x: 270, endPoint y: 124, distance: 107.4
click at [270, 124] on div "GoldC Blinds and Shutters" at bounding box center [319, 113] width 143 height 23
type input "28088"
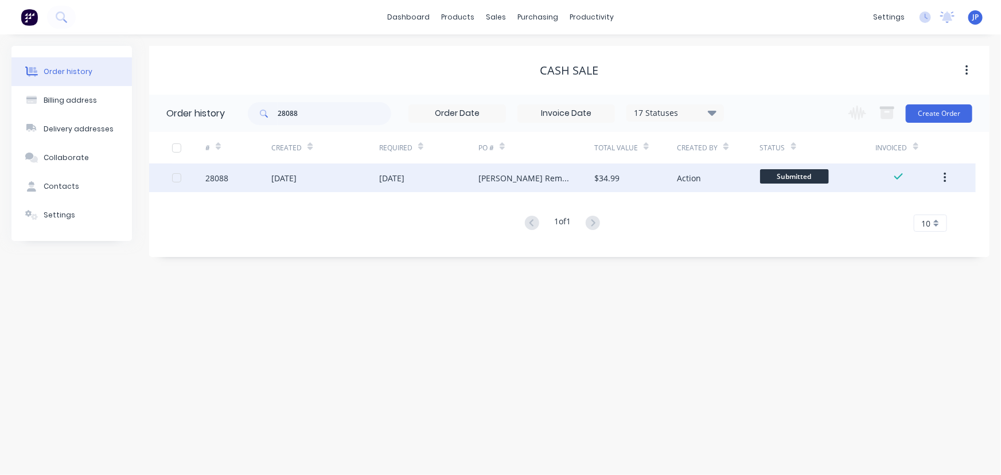
click at [294, 181] on div "[DATE]" at bounding box center [283, 178] width 25 height 12
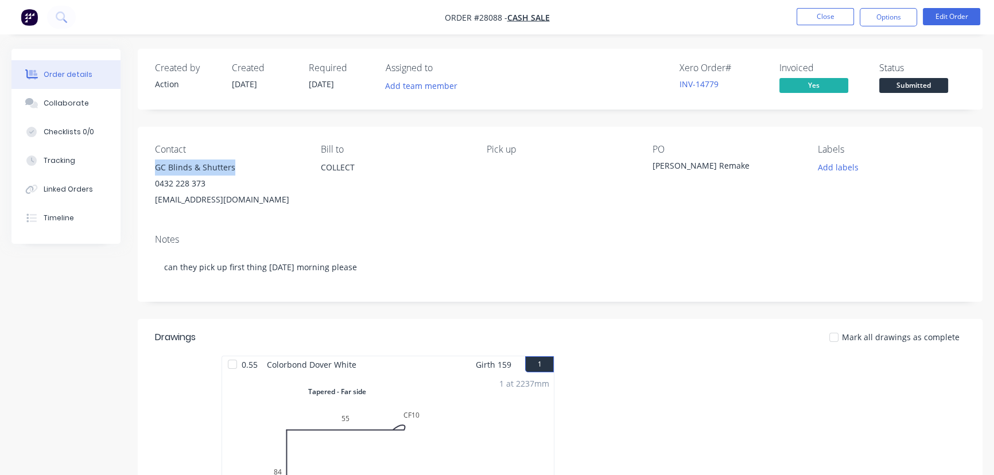
drag, startPoint x: 241, startPoint y: 163, endPoint x: 145, endPoint y: 169, distance: 96.6
click at [145, 169] on div "Contact GC Blinds & Shutters 0432 228 373 [EMAIL_ADDRESS][DOMAIN_NAME] Bill to …" at bounding box center [560, 176] width 845 height 98
copy div "GC Blinds & Shutters"
click at [871, 20] on button "Options" at bounding box center [888, 17] width 57 height 18
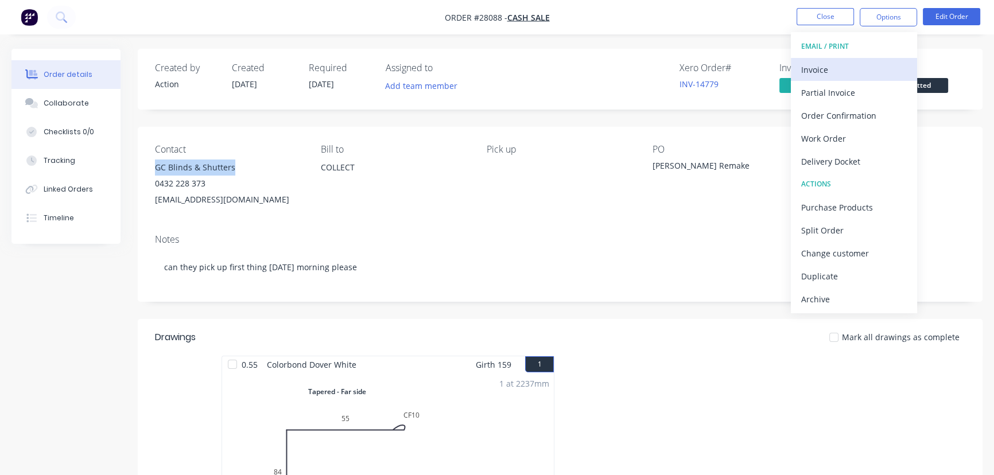
click at [846, 64] on div "Invoice" at bounding box center [854, 69] width 106 height 17
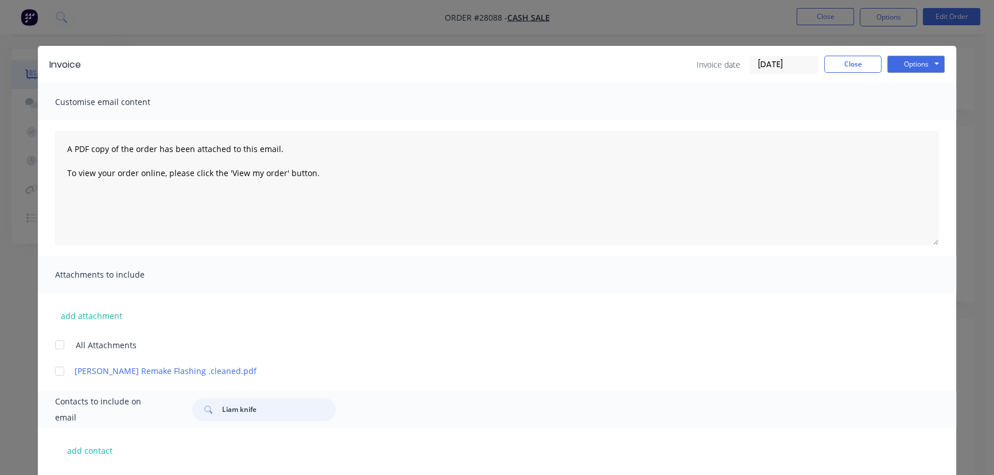
drag, startPoint x: 264, startPoint y: 411, endPoint x: 190, endPoint y: 415, distance: 74.1
click at [192, 415] on div "Liam knife" at bounding box center [263, 409] width 143 height 23
paste input "GC Blinds & Shutters"
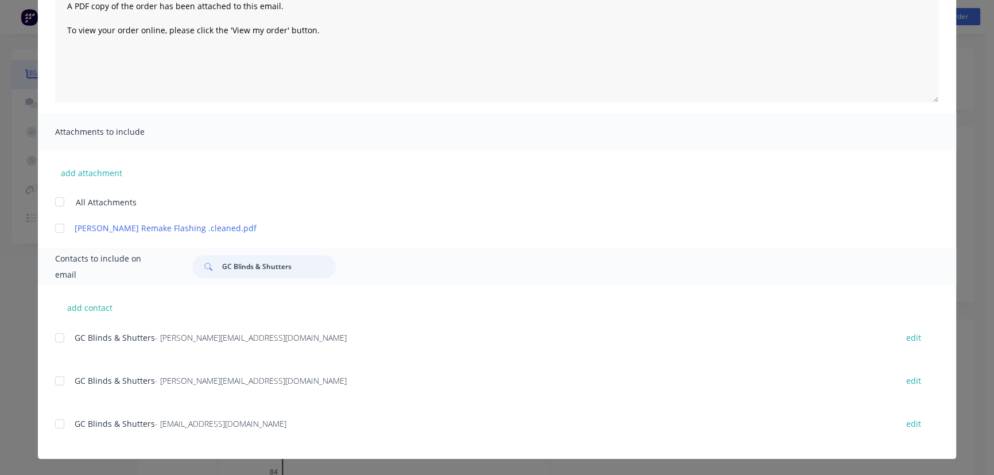
type input "GC Blinds & Shutters"
drag, startPoint x: 286, startPoint y: 434, endPoint x: 84, endPoint y: 450, distance: 202.7
click at [84, 450] on div "GC Blinds & Shutters - [PERSON_NAME][EMAIL_ADDRESS][DOMAIN_NAME] edit GC Blinds…" at bounding box center [505, 394] width 901 height 129
click at [119, 442] on div "GC Blinds & Shutters - [EMAIL_ADDRESS][DOMAIN_NAME] edit" at bounding box center [505, 430] width 901 height 29
drag, startPoint x: 285, startPoint y: 422, endPoint x: 67, endPoint y: 433, distance: 218.9
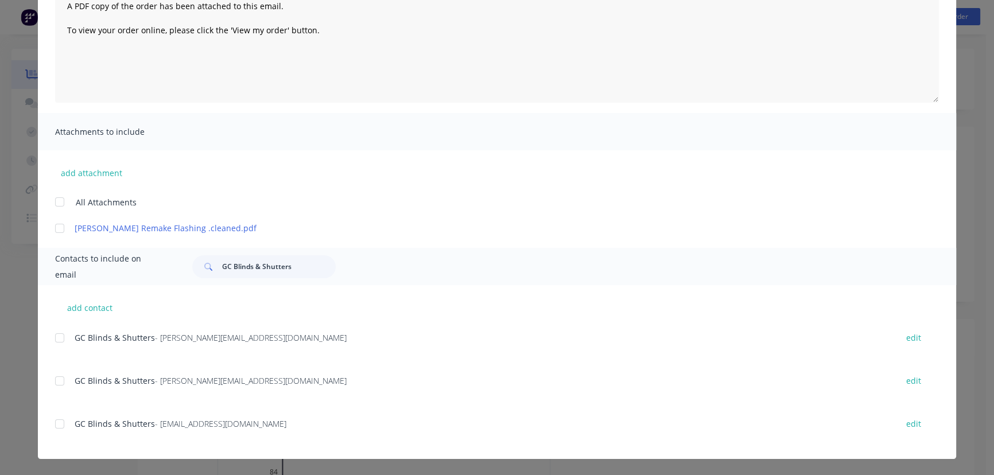
click at [67, 432] on div "GC Blinds & Shutters - [EMAIL_ADDRESS][DOMAIN_NAME] edit" at bounding box center [505, 423] width 901 height 15
copy div "GC Blinds & Shutters - [EMAIL_ADDRESS][DOMAIN_NAME]"
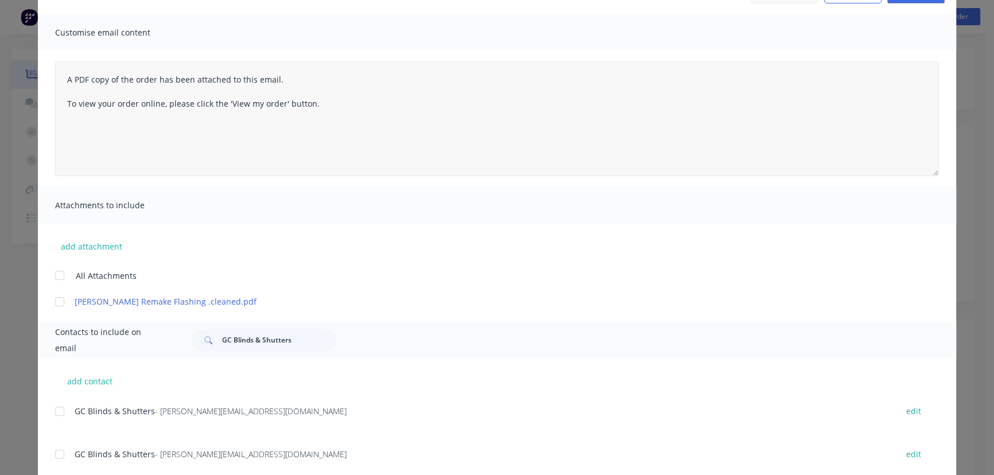
scroll to position [0, 0]
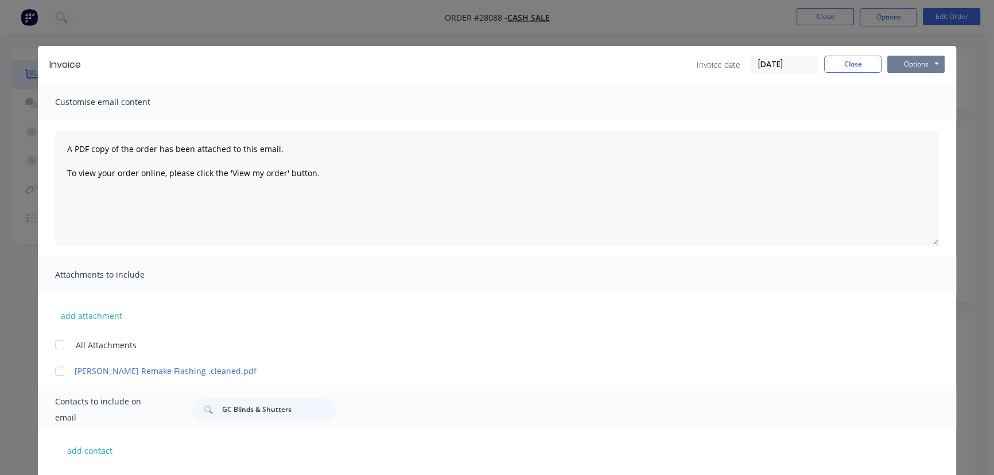
click at [899, 64] on button "Options" at bounding box center [915, 64] width 57 height 17
click at [891, 107] on button "Print" at bounding box center [923, 103] width 73 height 19
click at [844, 63] on button "Close" at bounding box center [852, 64] width 57 height 17
